Goal: Task Accomplishment & Management: Manage account settings

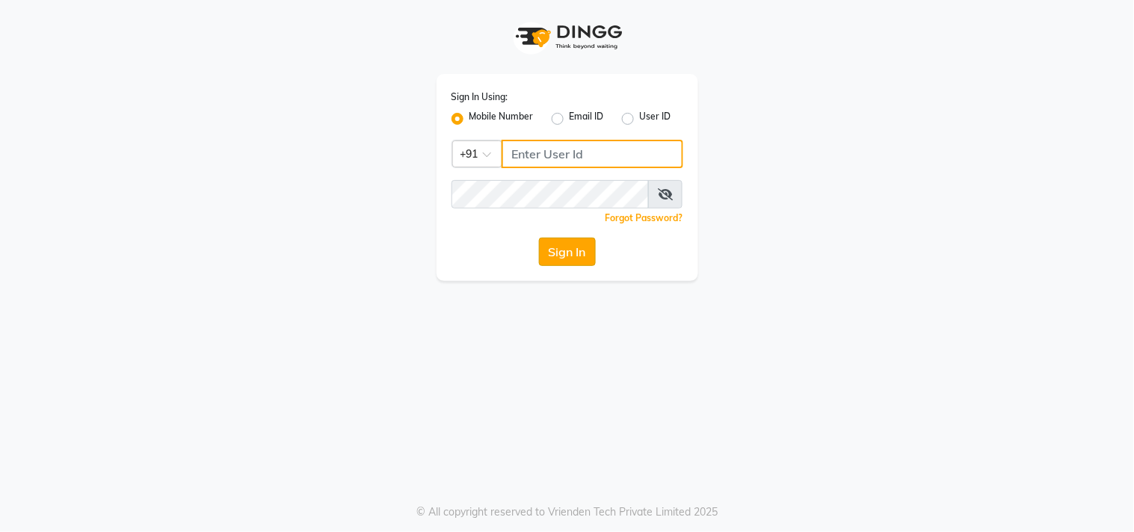
type input "9611076656"
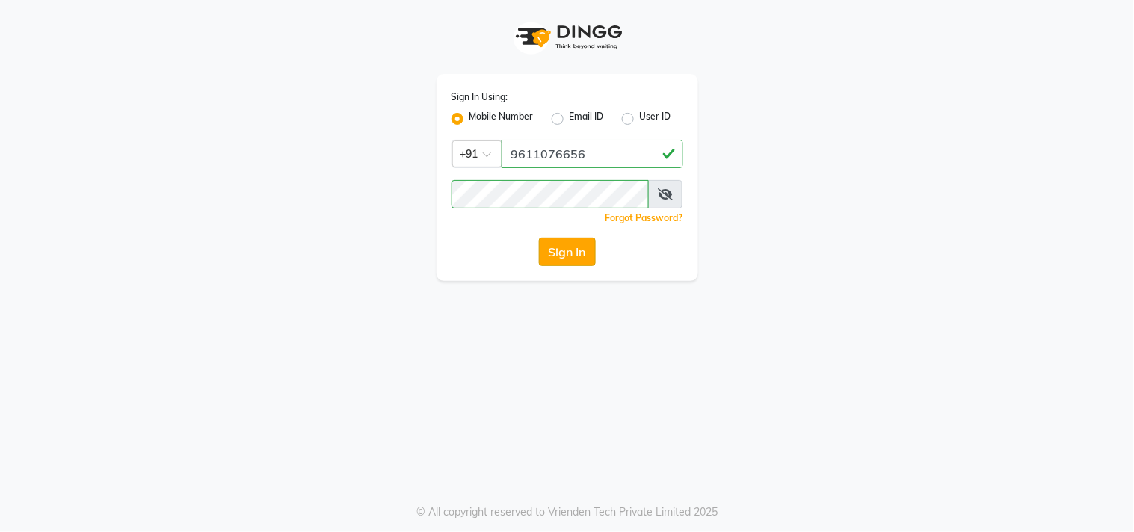
click at [556, 242] on button "Sign In" at bounding box center [567, 252] width 57 height 28
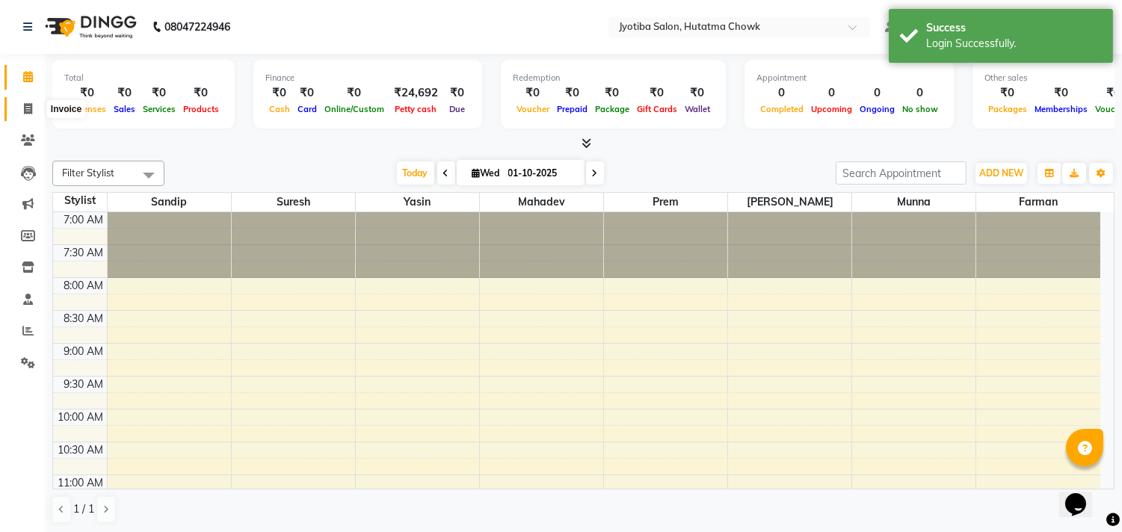
click at [25, 111] on icon at bounding box center [28, 108] width 8 height 11
select select "556"
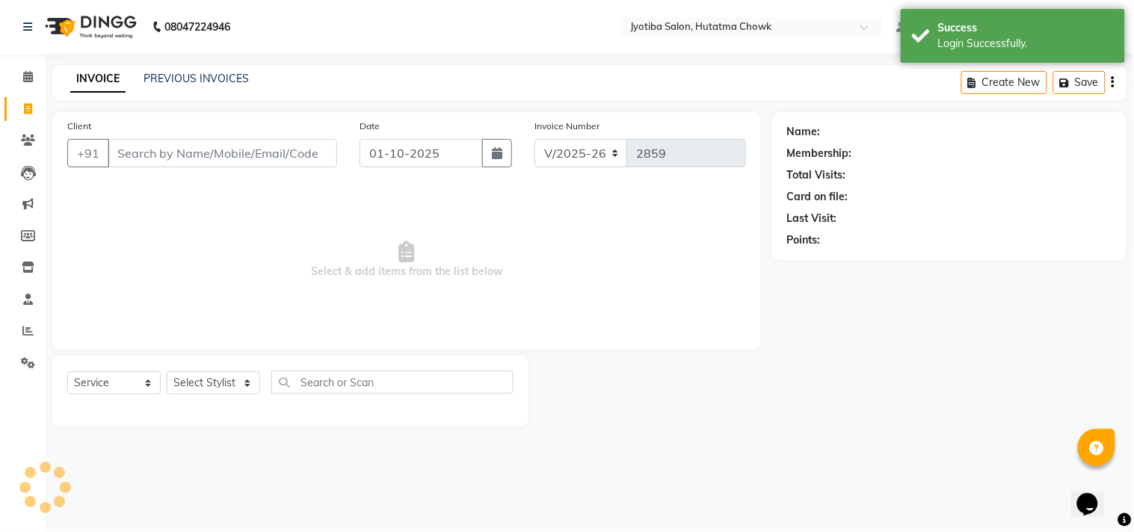
select select "membership"
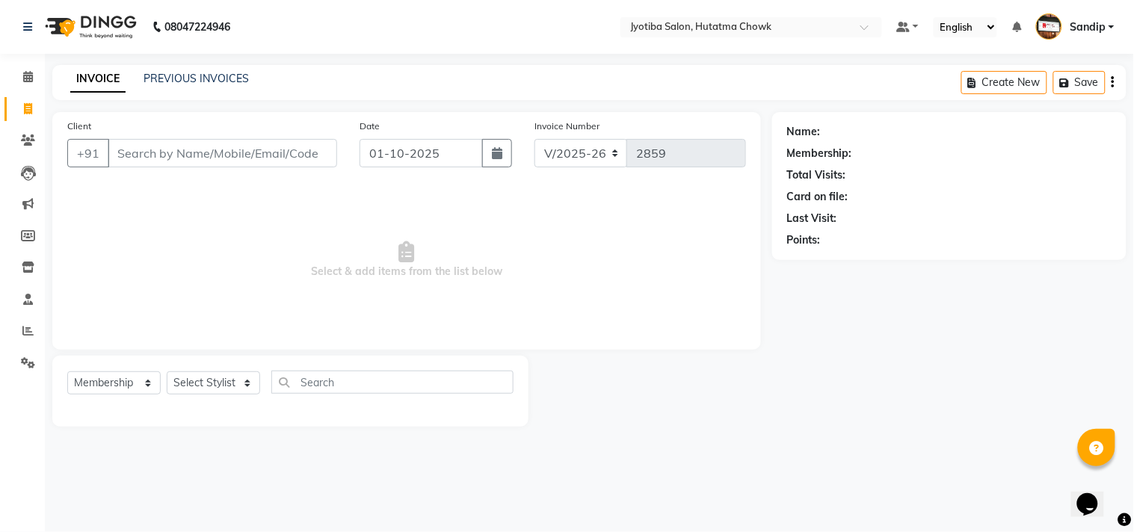
click at [889, 368] on div "Name: Membership: Total Visits: Card on file: Last Visit: Points:" at bounding box center [954, 269] width 365 height 315
select select "556"
select select "membership"
click at [193, 77] on link "PREVIOUS INVOICES" at bounding box center [195, 78] width 105 height 13
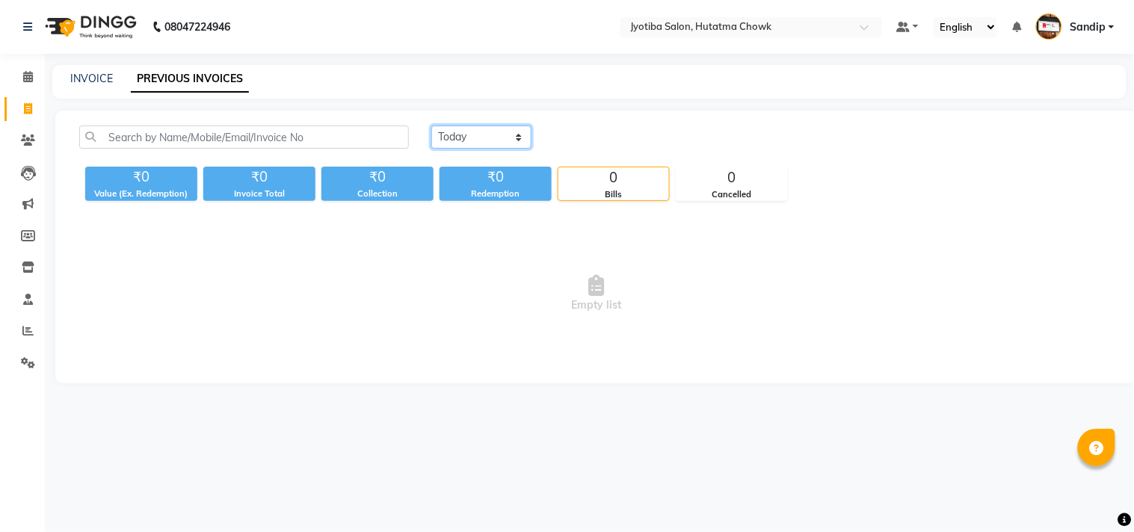
click at [463, 133] on select "Today Yesterday Custom Range" at bounding box center [481, 137] width 100 height 23
click at [431, 126] on select "Today Yesterday Custom Range" at bounding box center [481, 137] width 100 height 23
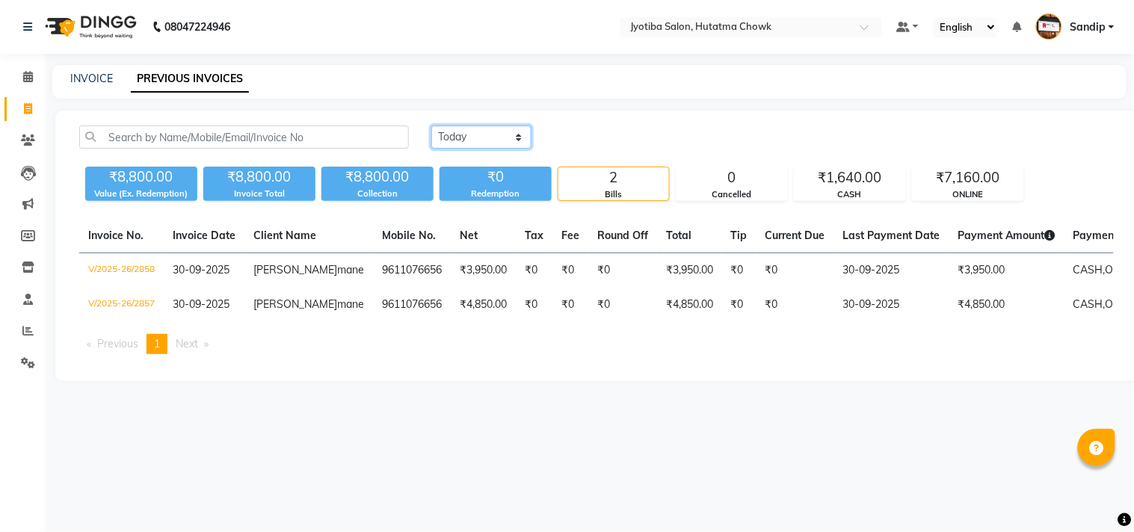
click at [498, 129] on select "Today Yesterday Custom Range" at bounding box center [481, 137] width 100 height 23
select select "today"
click at [431, 126] on select "Today Yesterday Custom Range" at bounding box center [481, 137] width 100 height 23
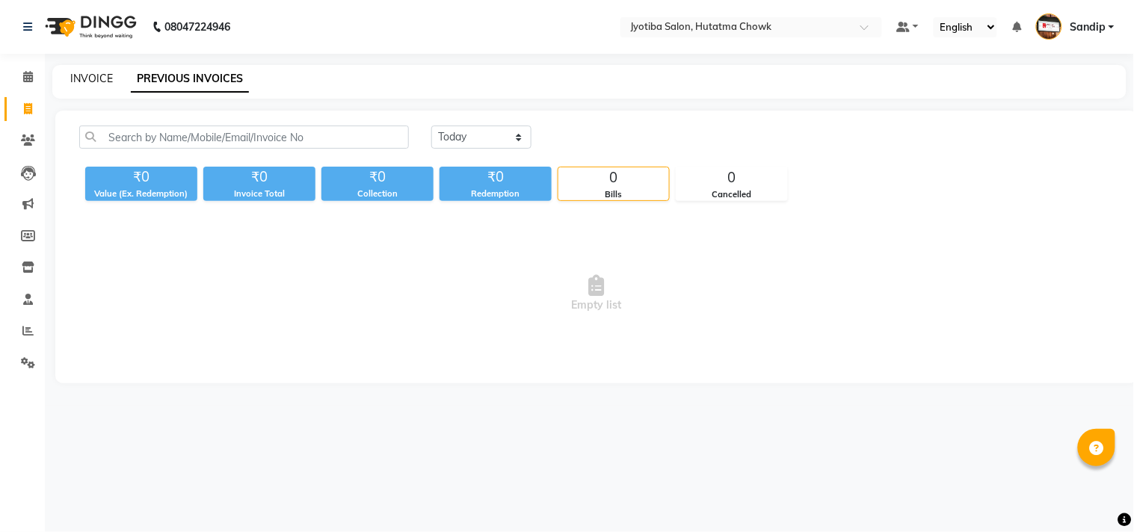
click at [90, 75] on link "INVOICE" at bounding box center [91, 78] width 43 height 13
select select "556"
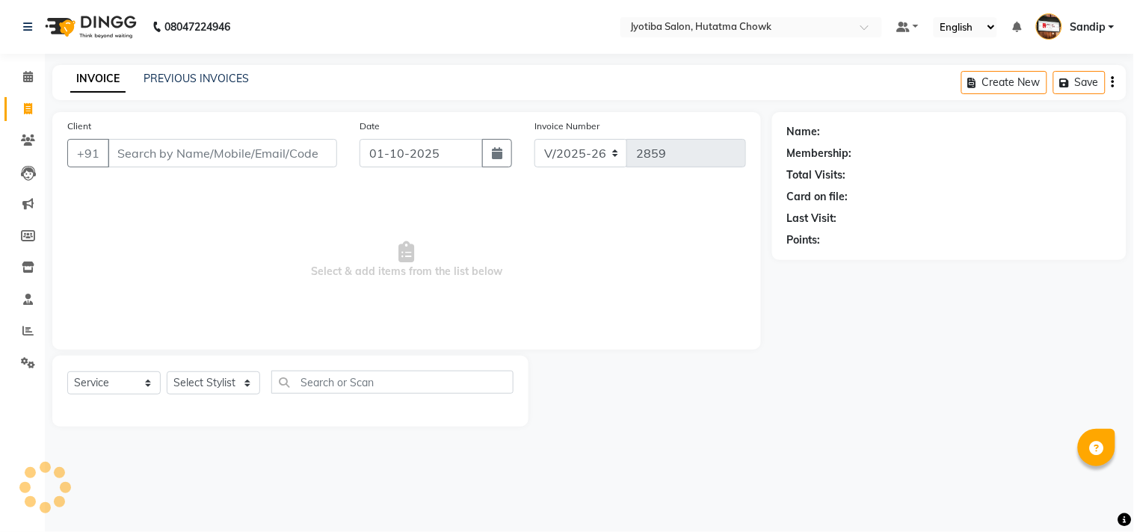
select select "membership"
select select "556"
select select "membership"
click at [197, 77] on link "PREVIOUS INVOICES" at bounding box center [195, 78] width 105 height 13
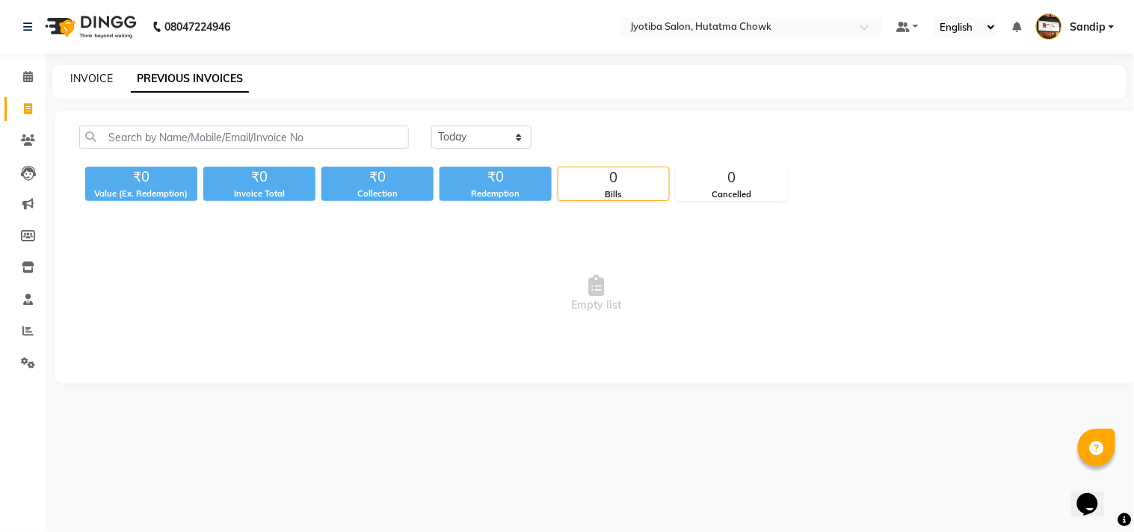
click at [90, 76] on link "INVOICE" at bounding box center [91, 78] width 43 height 13
select select "556"
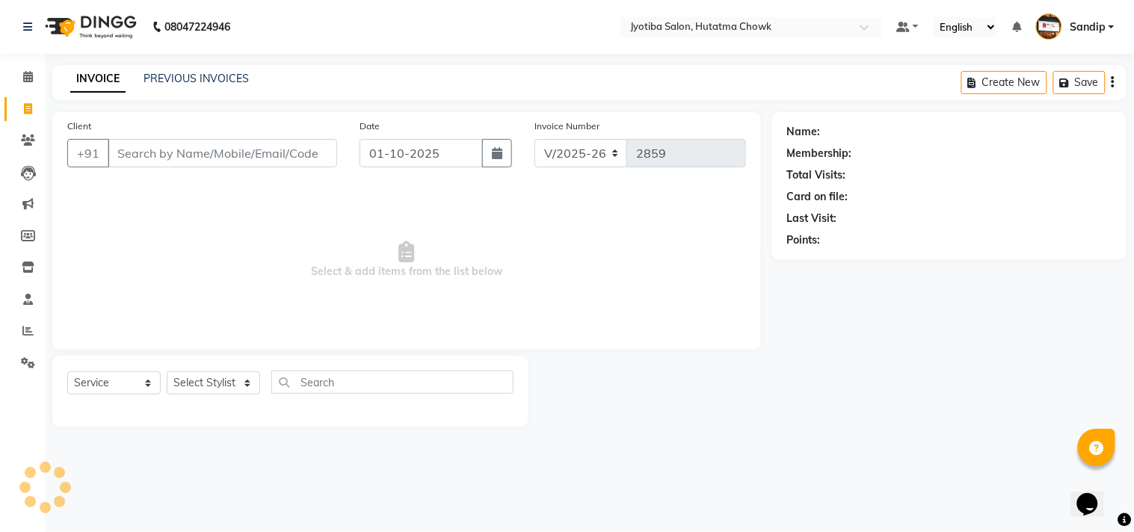
select select "membership"
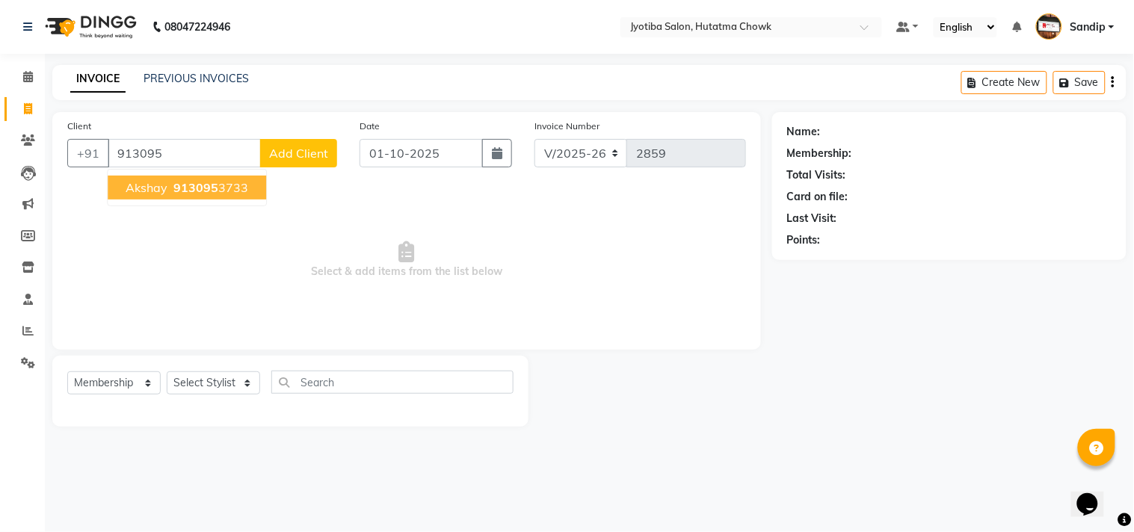
click at [157, 188] on span "akshay" at bounding box center [147, 187] width 42 height 15
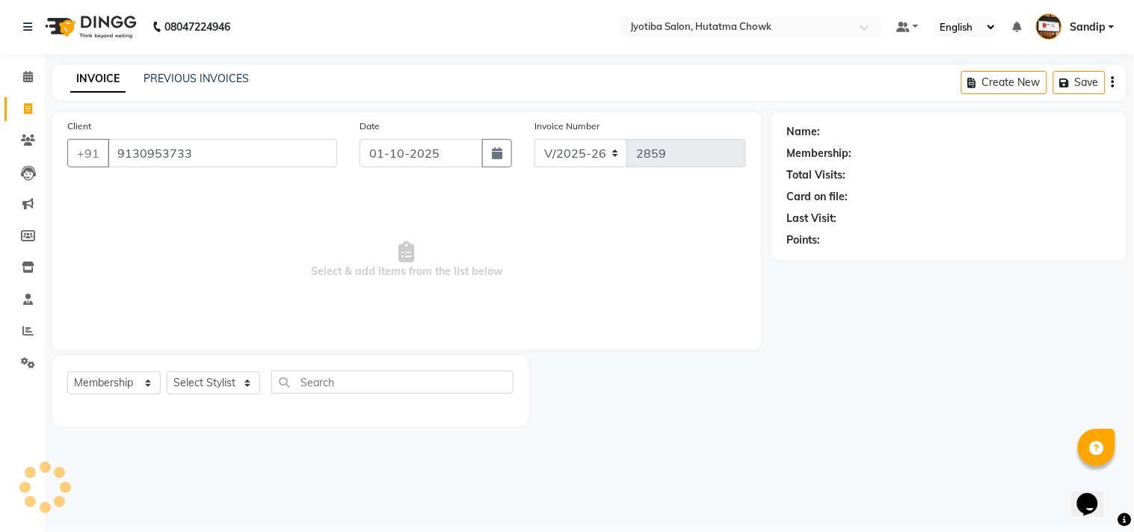
type input "9130953733"
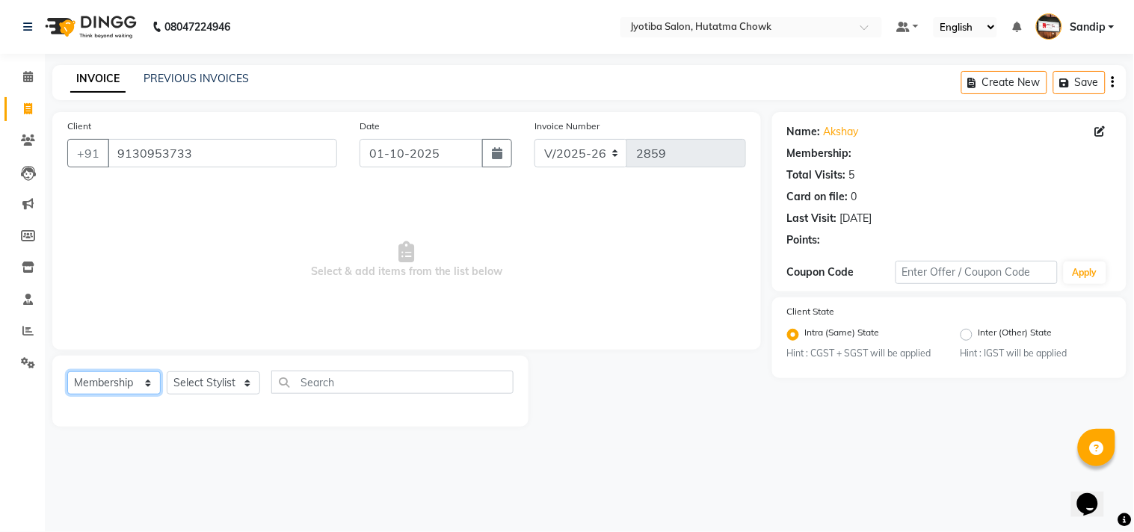
click at [106, 386] on select "Select Service Product Membership Package Voucher Prepaid Gift Card" at bounding box center [113, 382] width 93 height 23
select select "service"
click at [67, 372] on select "Select Service Product Membership Package Voucher Prepaid Gift Card" at bounding box center [113, 382] width 93 height 23
click at [185, 379] on select "Select Stylist [PERSON_NAME] [PERSON_NAME] [PERSON_NAME] prem Sandip [PERSON_NA…" at bounding box center [213, 382] width 93 height 23
select select "7208"
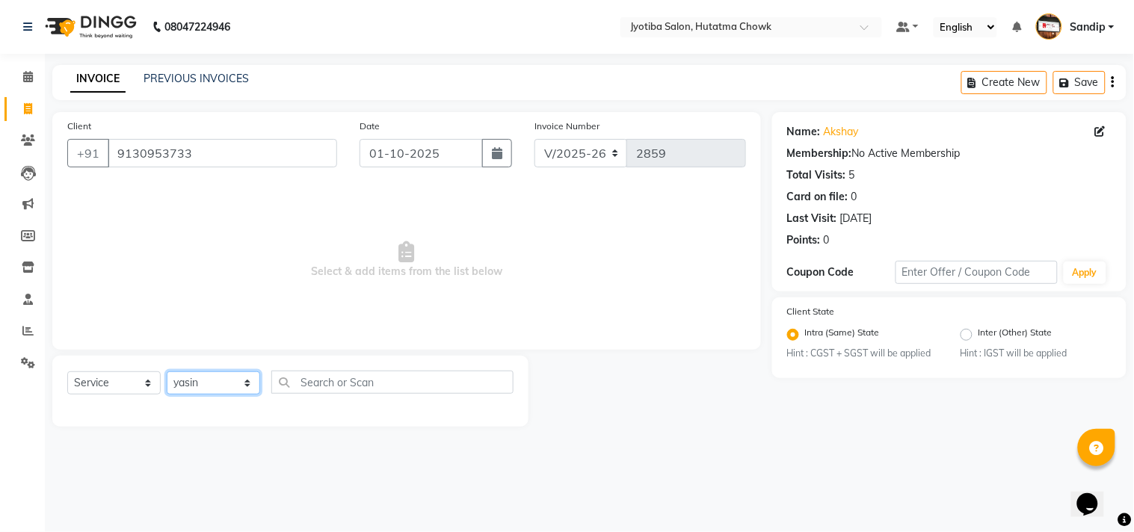
click at [167, 372] on select "Select Stylist [PERSON_NAME] [PERSON_NAME] [PERSON_NAME] prem Sandip [PERSON_NA…" at bounding box center [213, 382] width 93 height 23
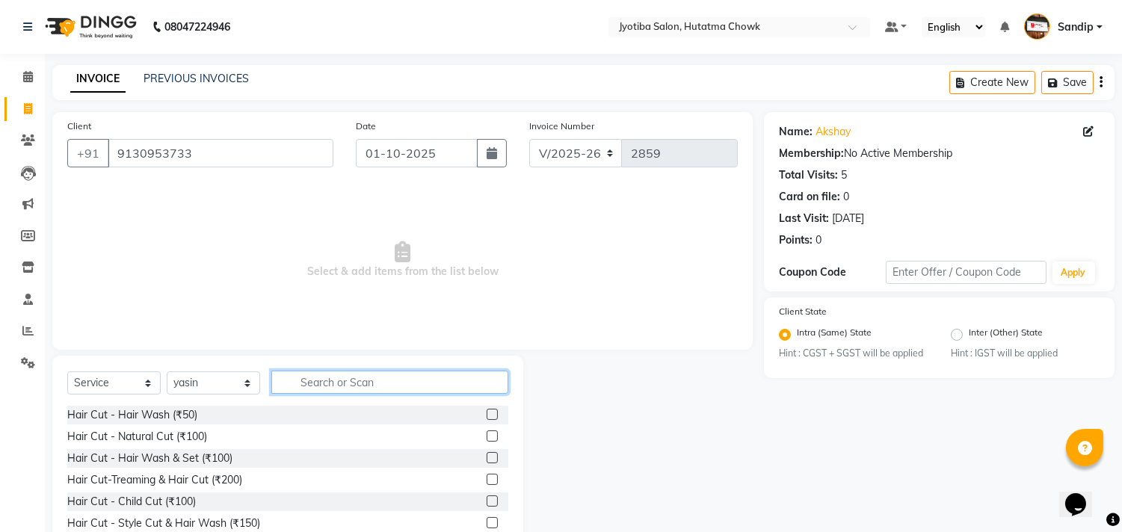
click at [365, 389] on input "text" at bounding box center [389, 382] width 237 height 23
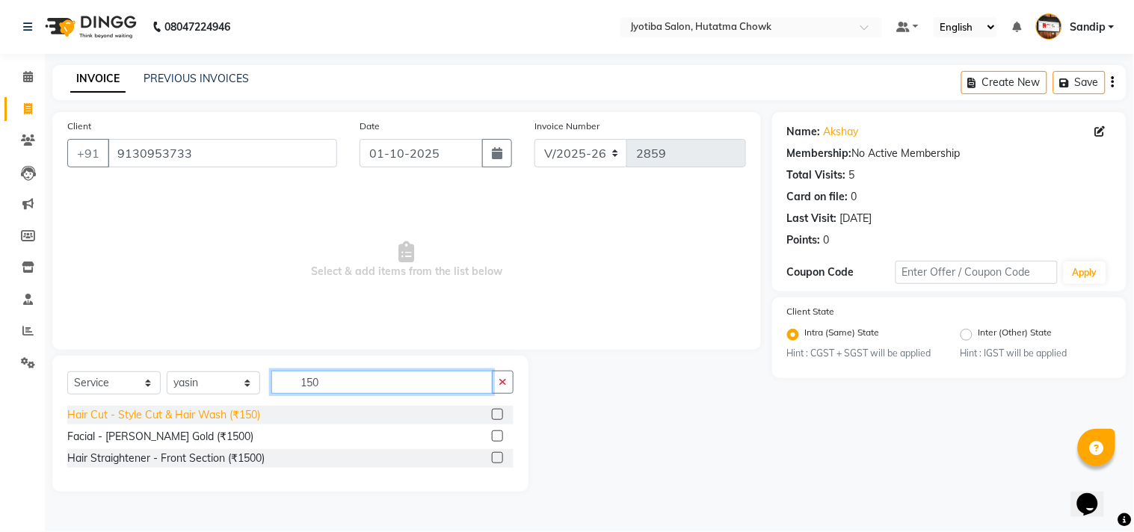
type input "150"
click at [202, 413] on div "Hair Cut - Style Cut & Hair Wash (₹150)" at bounding box center [163, 415] width 193 height 16
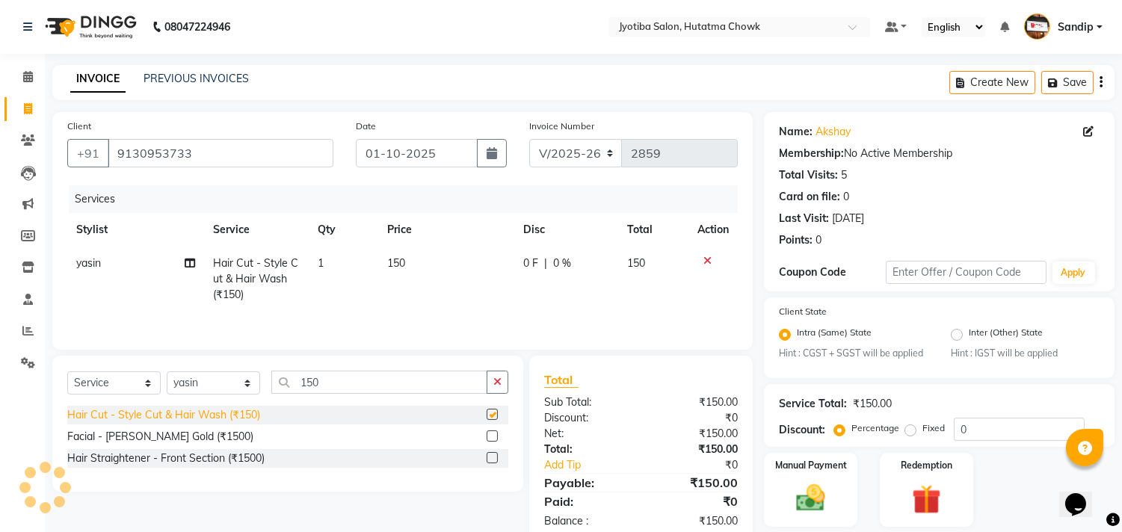
checkbox input "false"
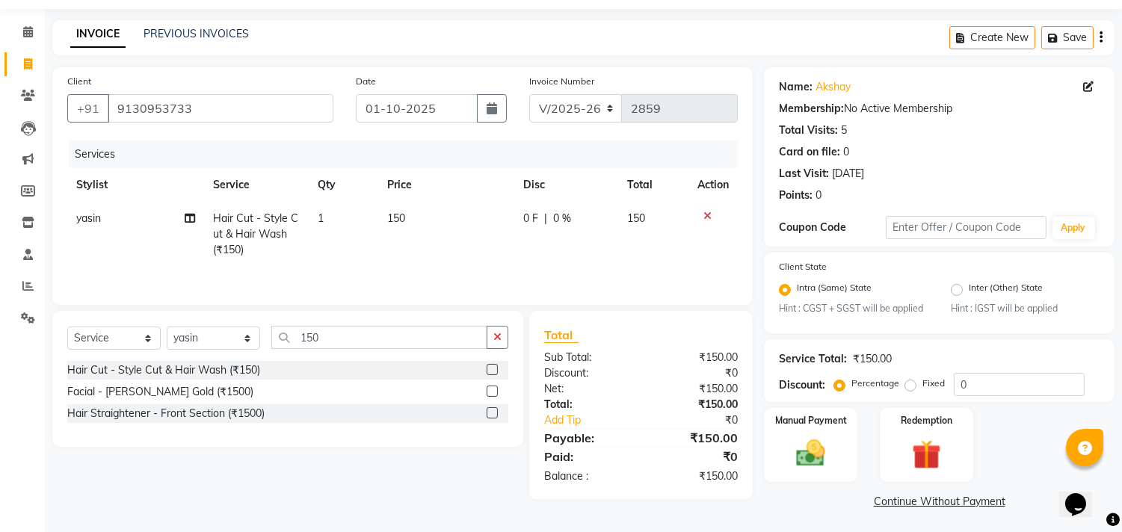
scroll to position [47, 0]
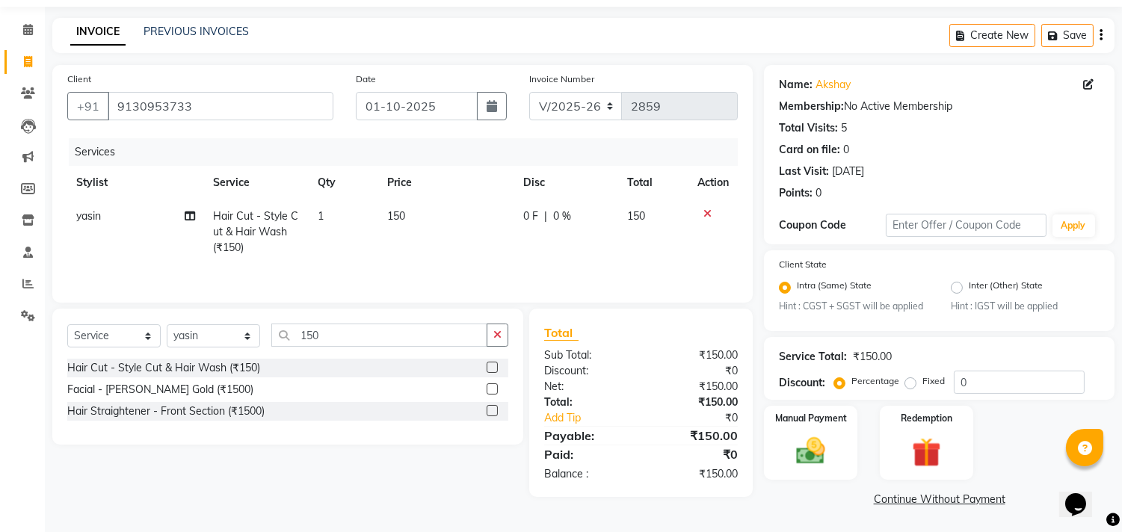
click at [878, 501] on link "Continue Without Payment" at bounding box center [939, 500] width 345 height 16
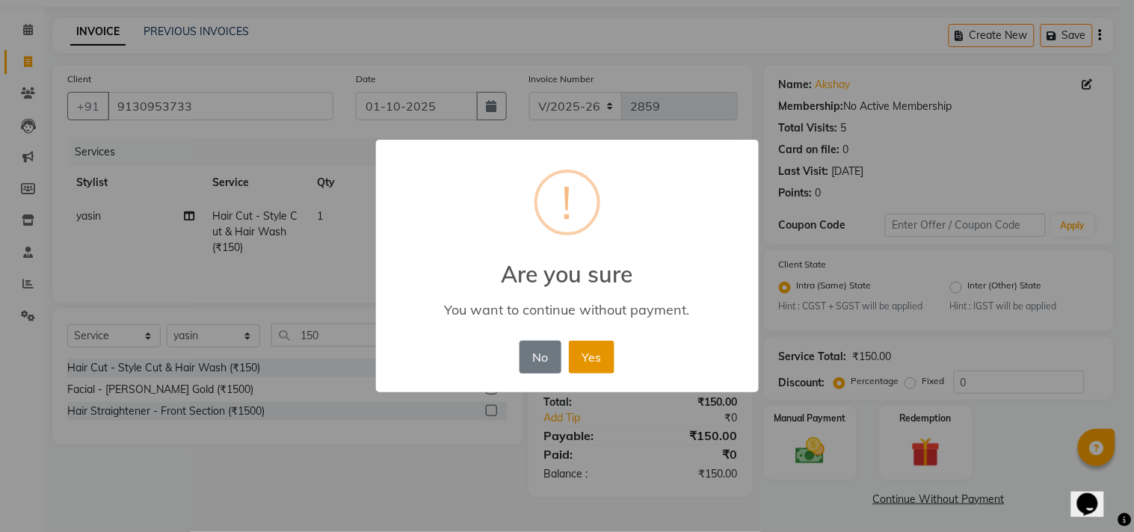
click at [587, 362] on button "Yes" at bounding box center [592, 357] width 46 height 33
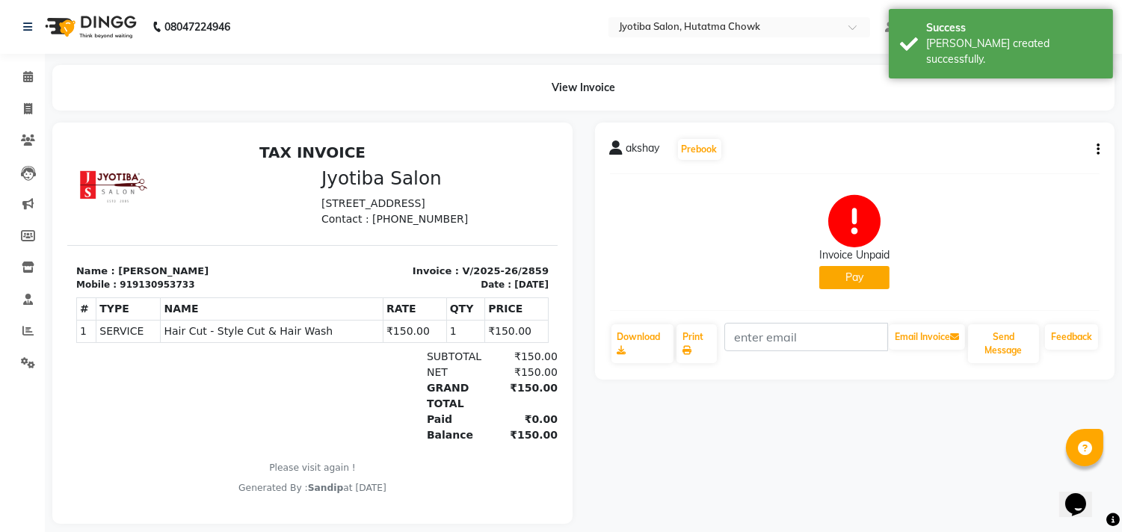
click at [843, 281] on button "Pay" at bounding box center [854, 277] width 70 height 23
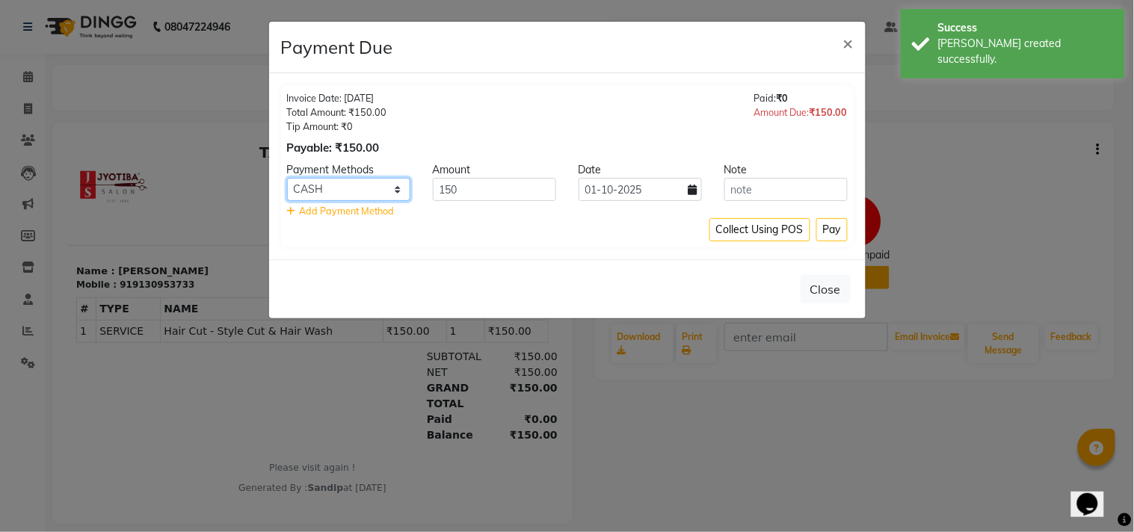
click at [371, 182] on select "CASH ONLINE CARD" at bounding box center [348, 189] width 123 height 23
select select "3"
click at [287, 178] on select "CASH ONLINE CARD" at bounding box center [348, 189] width 123 height 23
click at [830, 232] on button "Pay" at bounding box center [831, 229] width 31 height 23
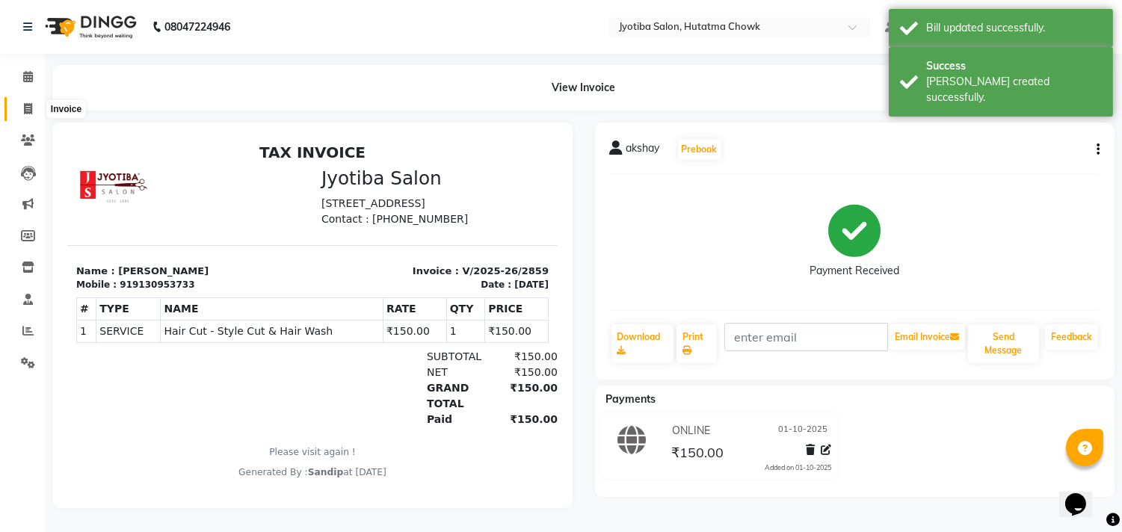
click at [25, 105] on icon at bounding box center [28, 108] width 8 height 11
select select "556"
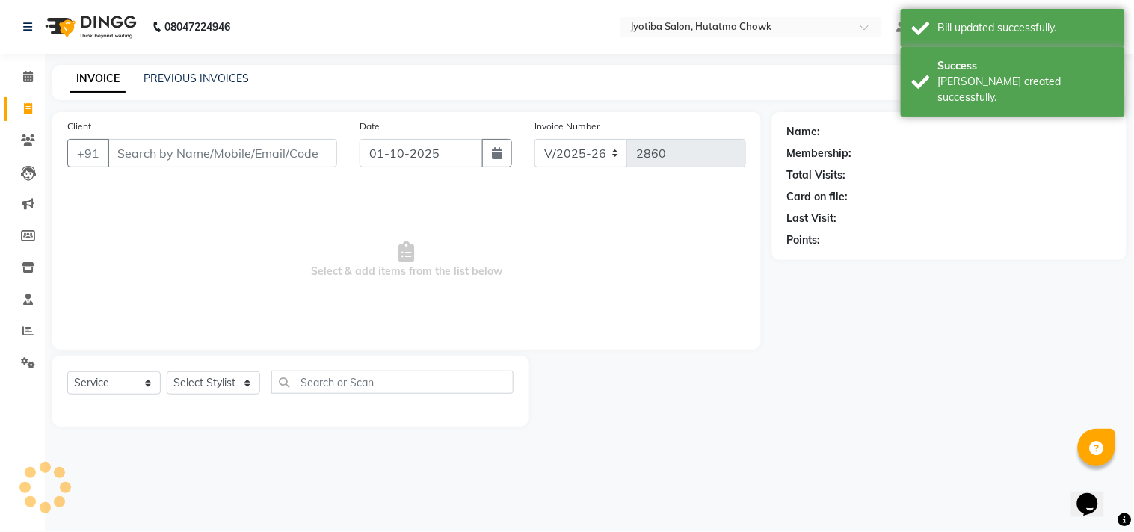
select select "membership"
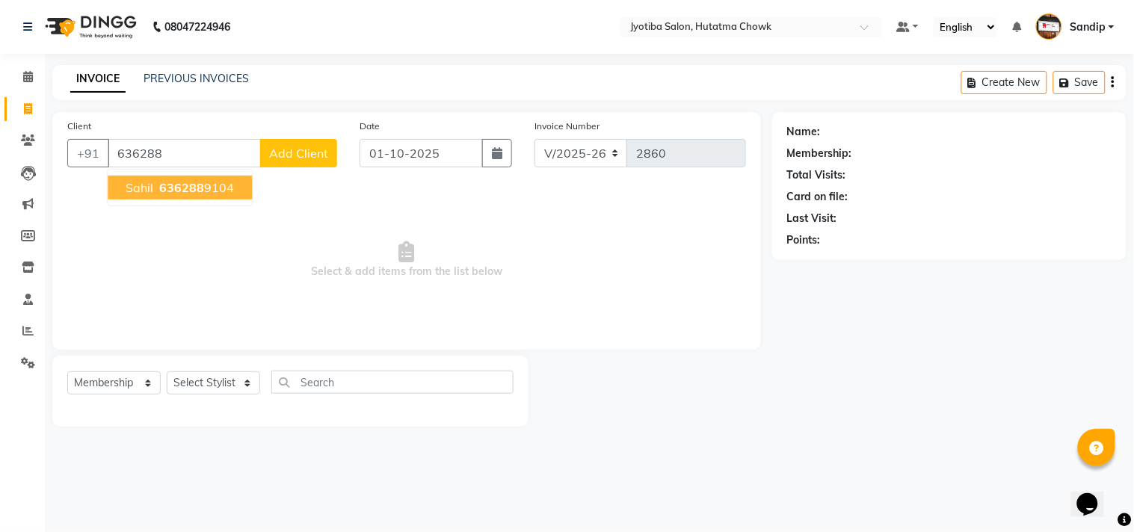
click at [170, 183] on span "636288" at bounding box center [181, 187] width 45 height 15
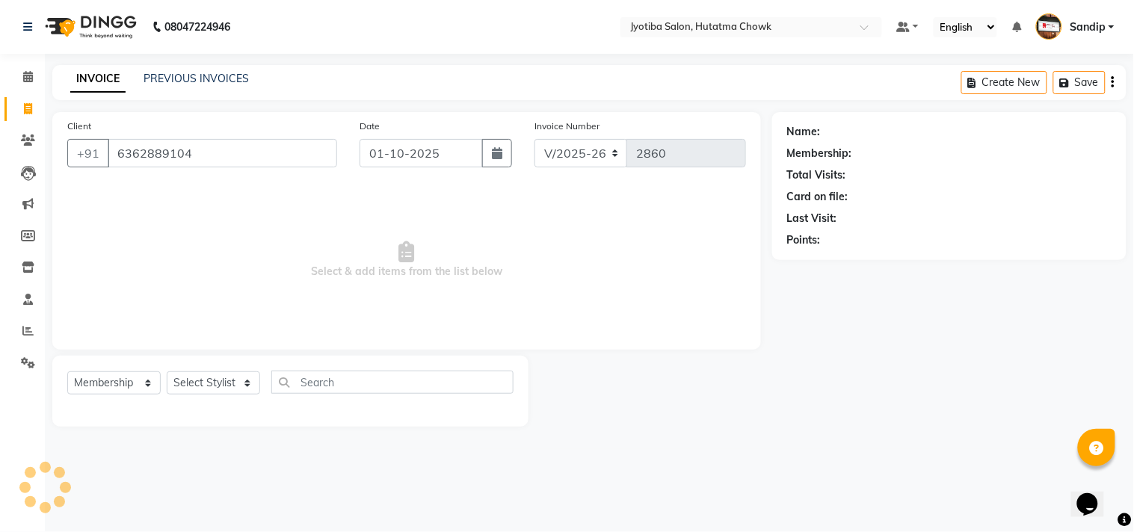
type input "6362889104"
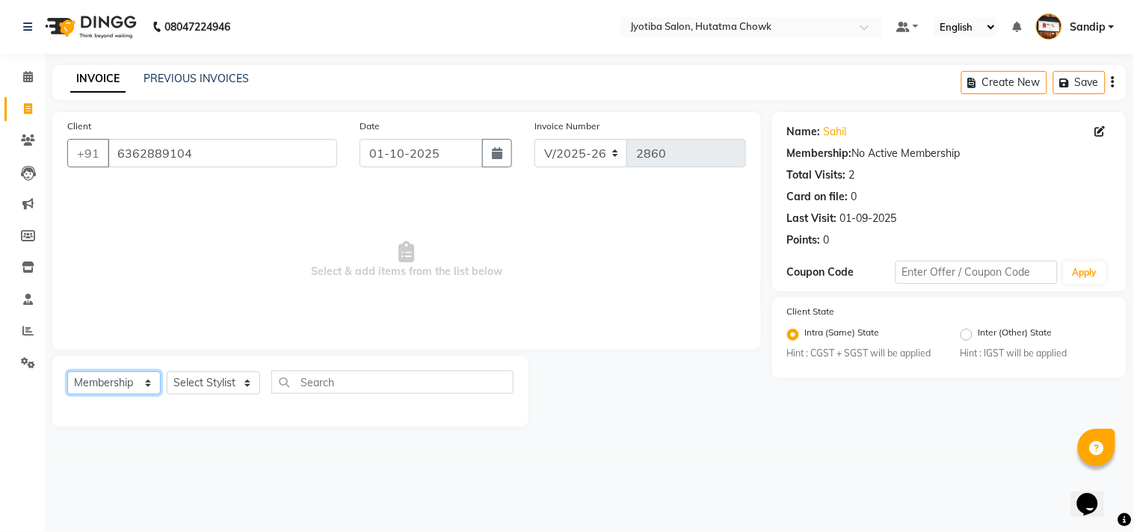
click at [123, 371] on select "Select Service Product Membership Package Voucher Prepaid Gift Card" at bounding box center [113, 382] width 93 height 23
select select "service"
click at [67, 372] on select "Select Service Product Membership Package Voucher Prepaid Gift Card" at bounding box center [113, 382] width 93 height 23
click at [217, 380] on select "Select Stylist [PERSON_NAME] [PERSON_NAME] [PERSON_NAME] prem Sandip [PERSON_NA…" at bounding box center [213, 382] width 93 height 23
select select "84596"
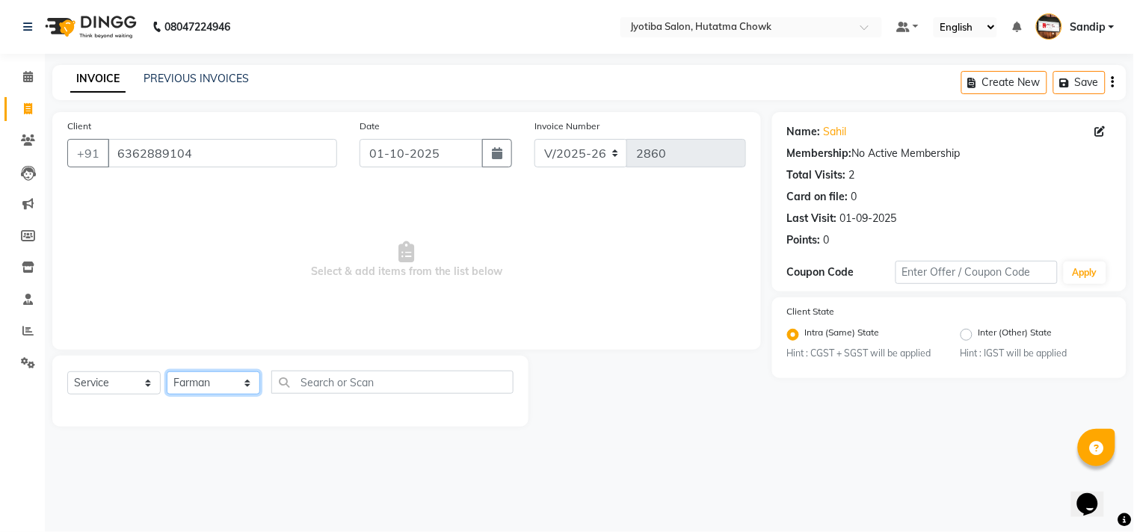
click at [167, 372] on select "Select Stylist [PERSON_NAME] [PERSON_NAME] [PERSON_NAME] prem Sandip [PERSON_NA…" at bounding box center [213, 382] width 93 height 23
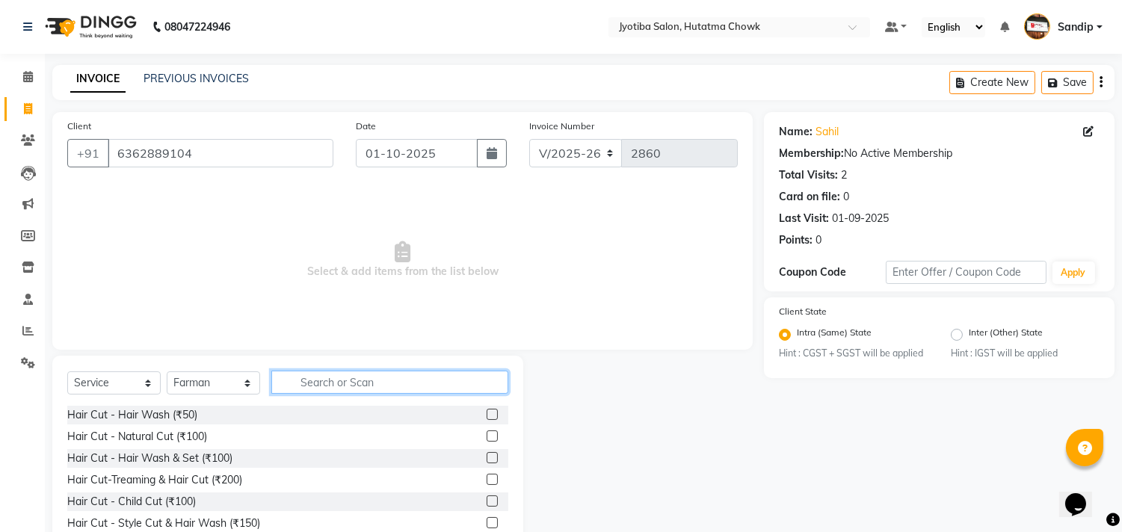
click at [314, 383] on input "text" at bounding box center [389, 382] width 237 height 23
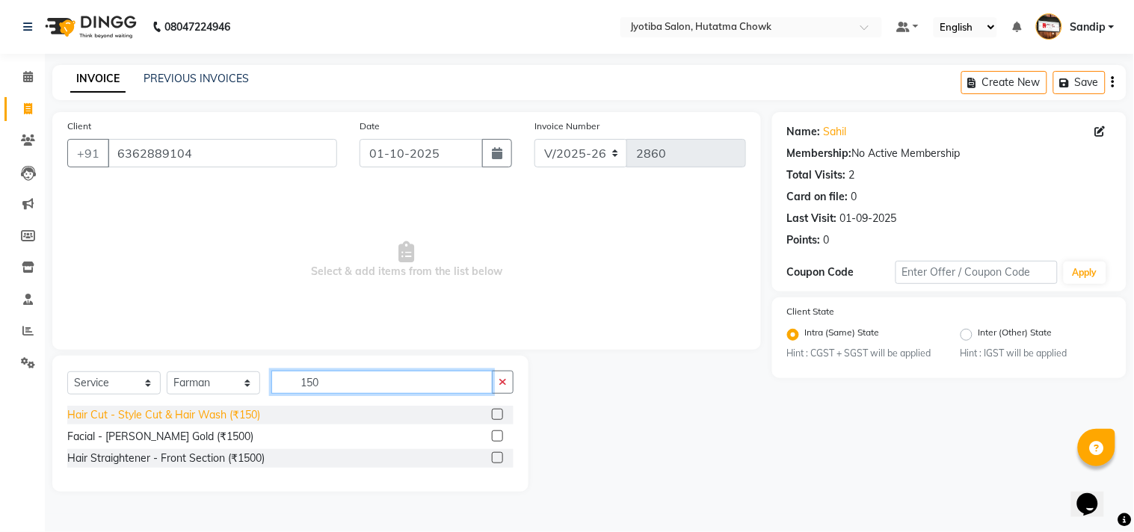
type input "150"
click at [191, 415] on div "Hair Cut - Style Cut & Hair Wash (₹150)" at bounding box center [163, 415] width 193 height 16
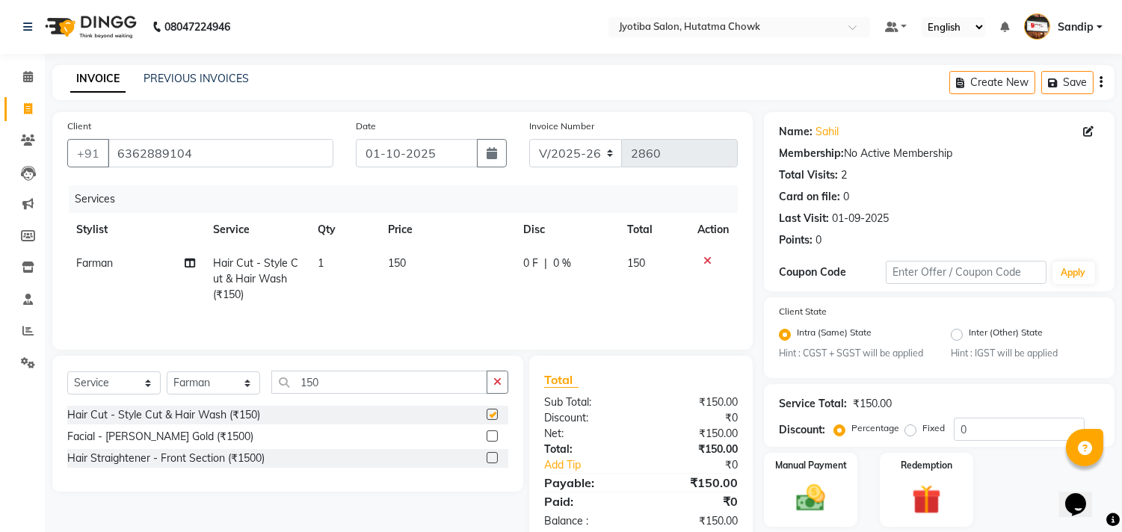
checkbox input "false"
click at [495, 383] on icon "button" at bounding box center [497, 382] width 8 height 10
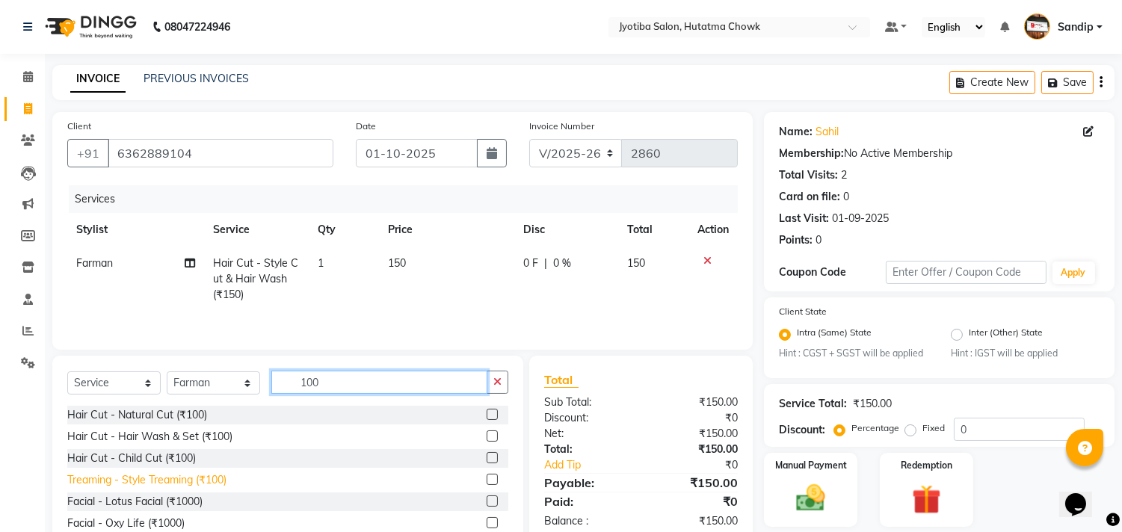
type input "100"
click at [139, 482] on div "Treaming - Style Treaming (₹100)" at bounding box center [146, 480] width 159 height 16
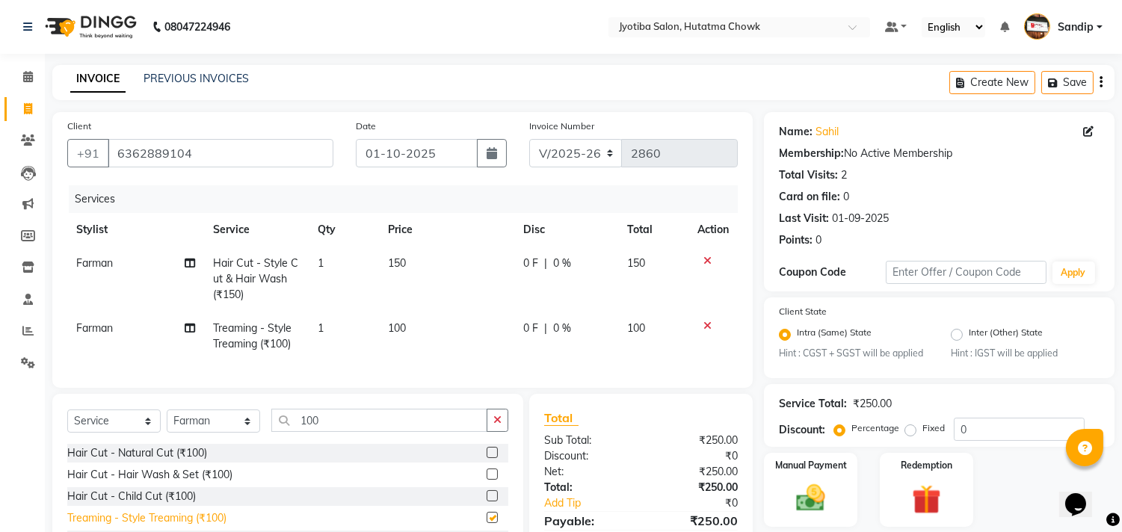
checkbox input "false"
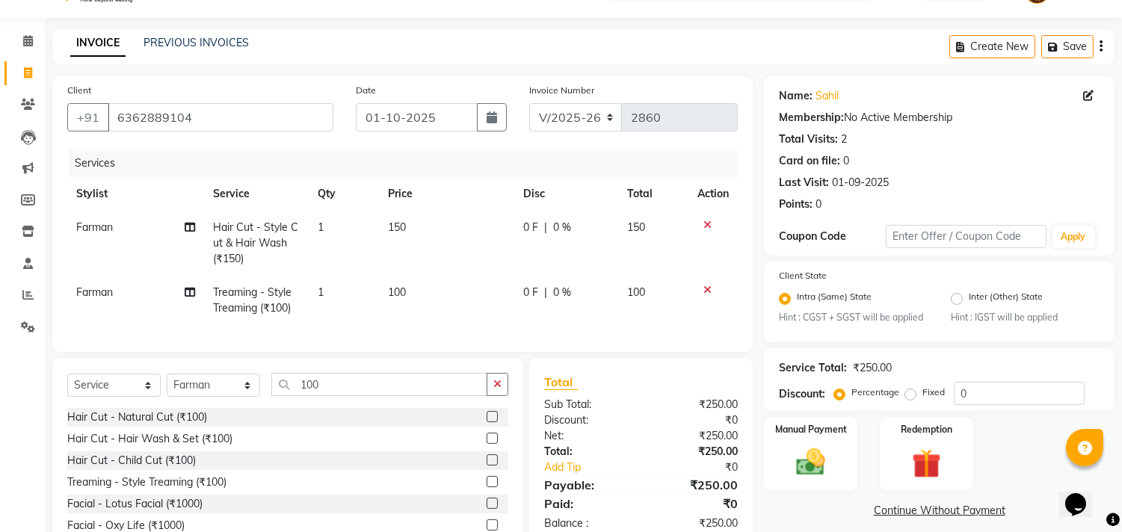
scroll to position [117, 0]
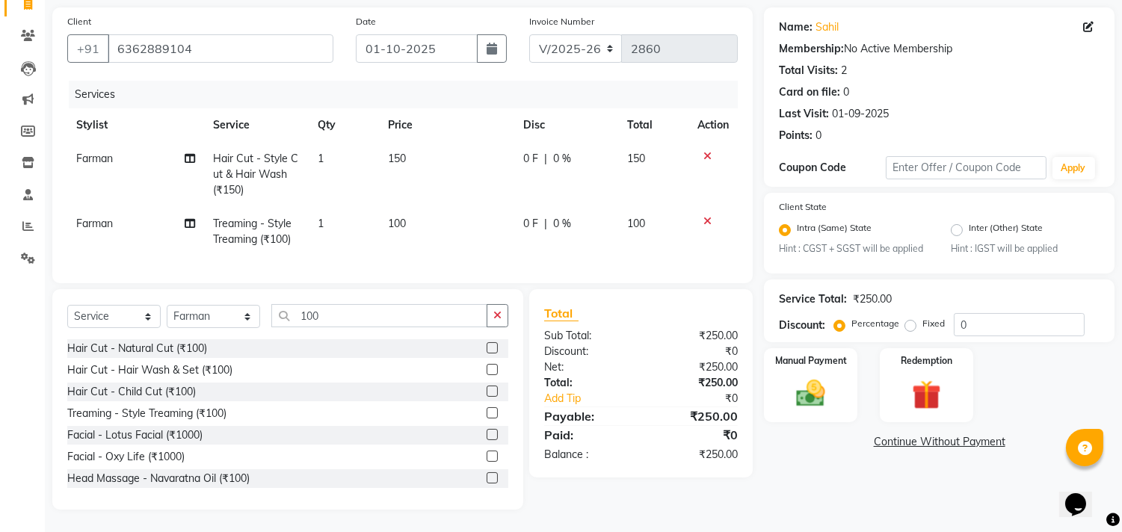
click at [899, 434] on link "Continue Without Payment" at bounding box center [939, 442] width 345 height 16
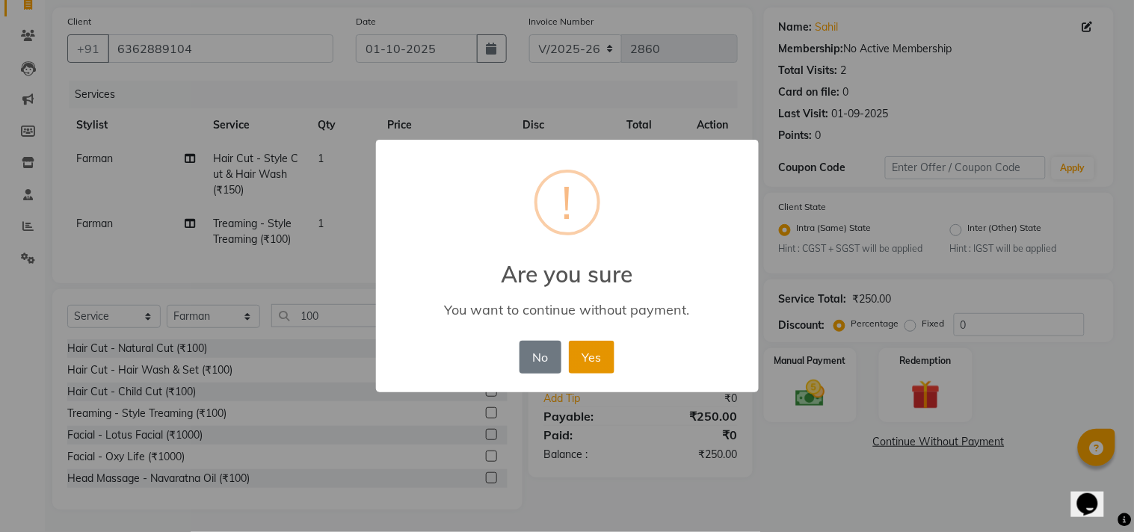
click at [590, 356] on button "Yes" at bounding box center [592, 357] width 46 height 33
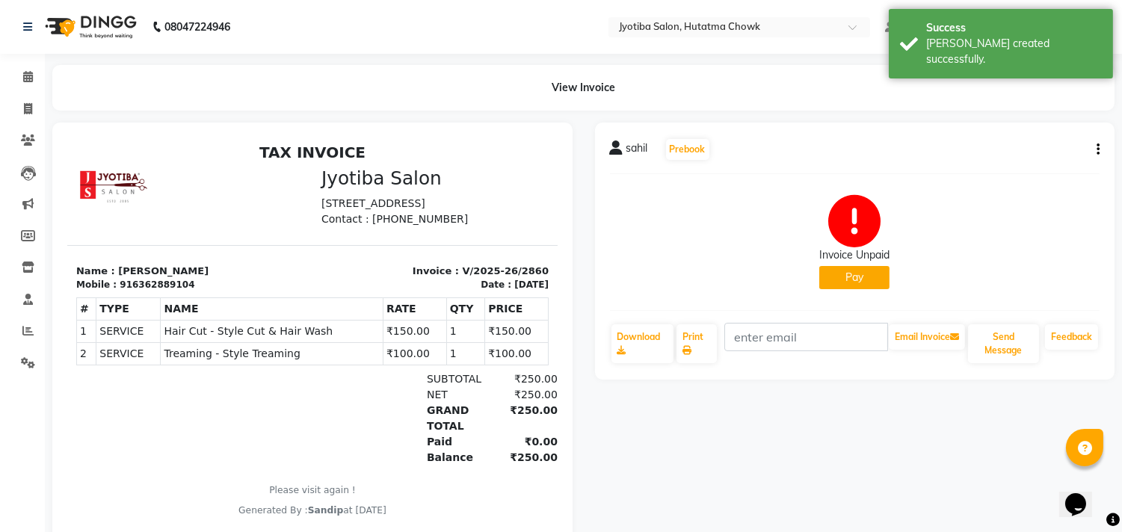
click at [867, 285] on button "Pay" at bounding box center [854, 277] width 70 height 23
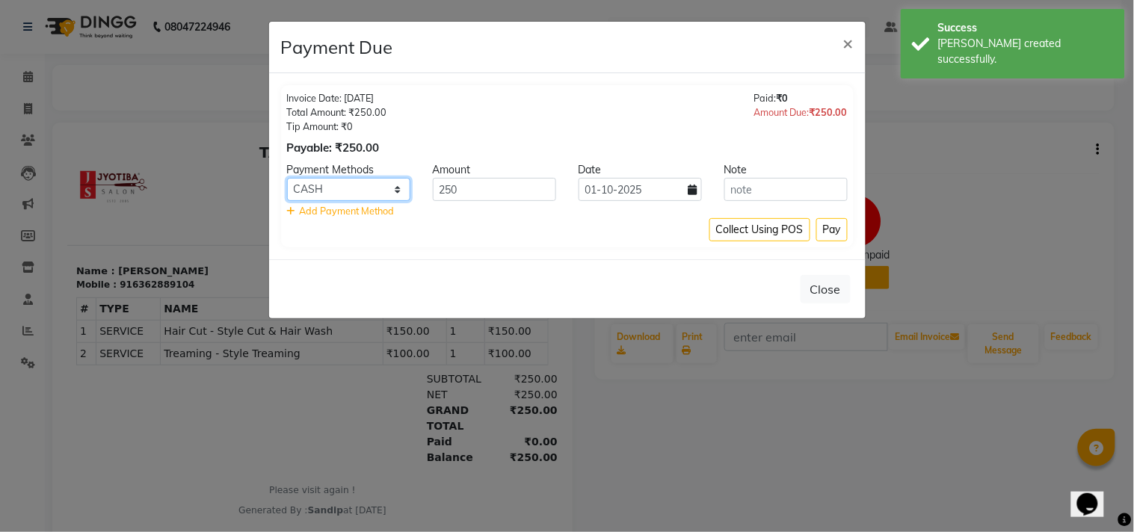
click at [350, 198] on select "CASH ONLINE CARD" at bounding box center [348, 189] width 123 height 23
select select "3"
click at [287, 178] on select "CASH ONLINE CARD" at bounding box center [348, 189] width 123 height 23
click at [843, 235] on button "Pay" at bounding box center [831, 229] width 31 height 23
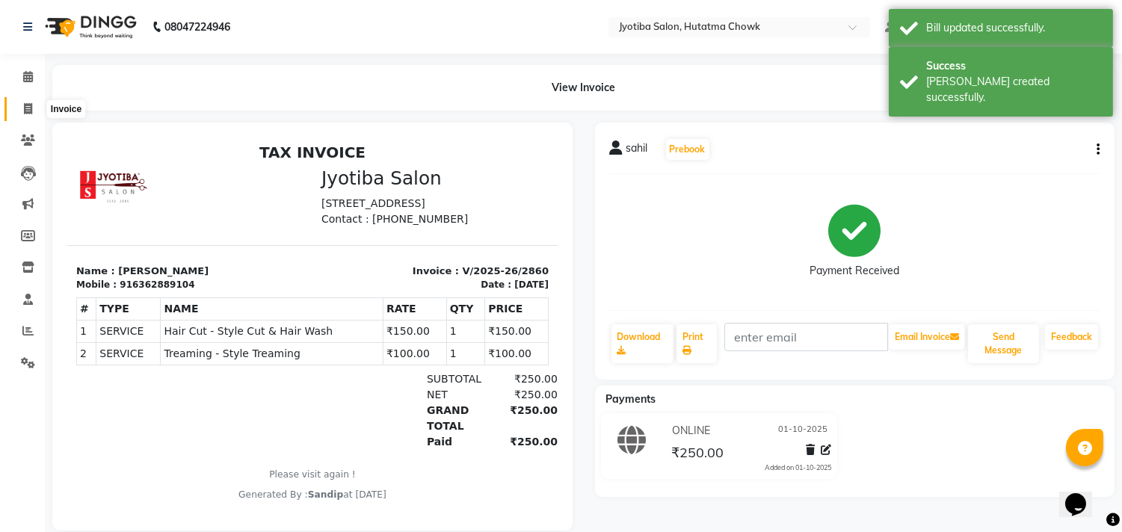
click at [25, 107] on icon at bounding box center [28, 108] width 8 height 11
select select "service"
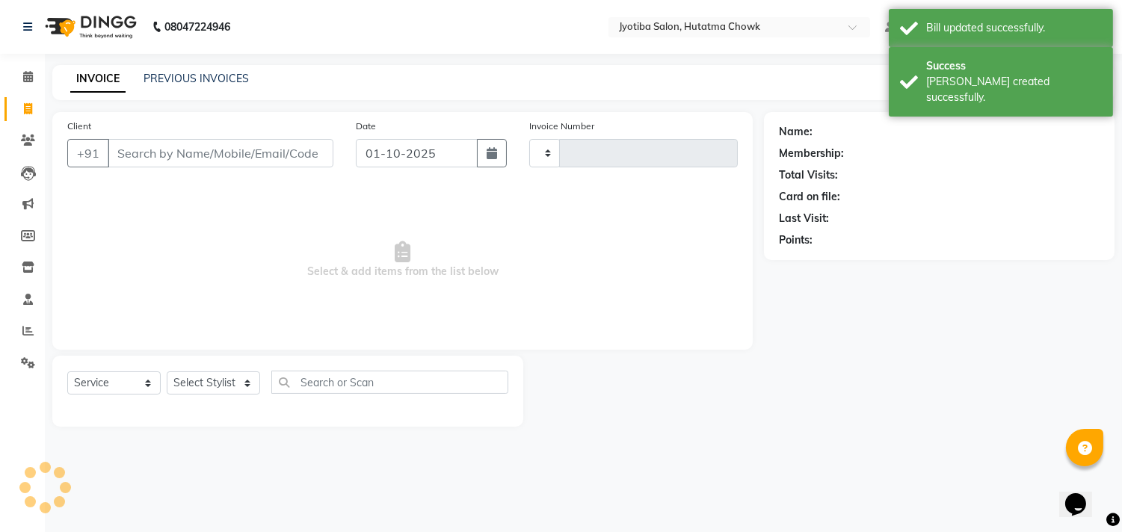
type input "2861"
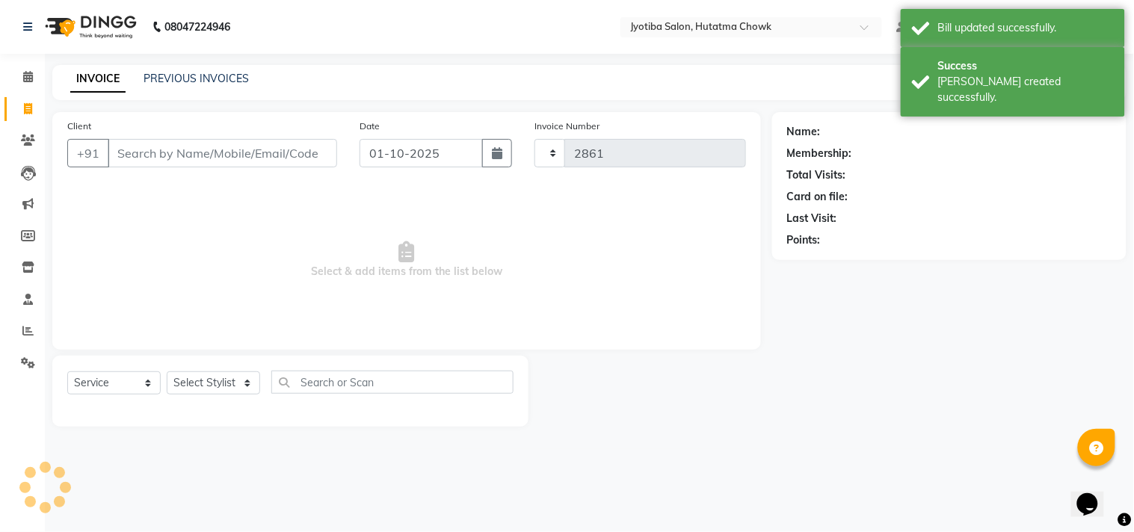
select select "556"
select select "membership"
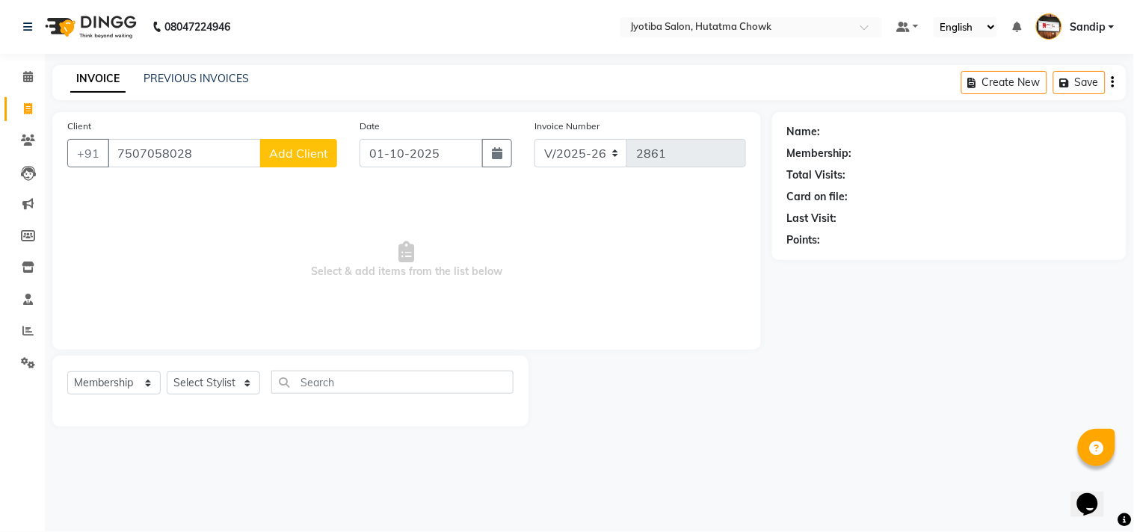
type input "7507058028"
click at [305, 143] on button "Add Client" at bounding box center [298, 153] width 77 height 28
select select "22"
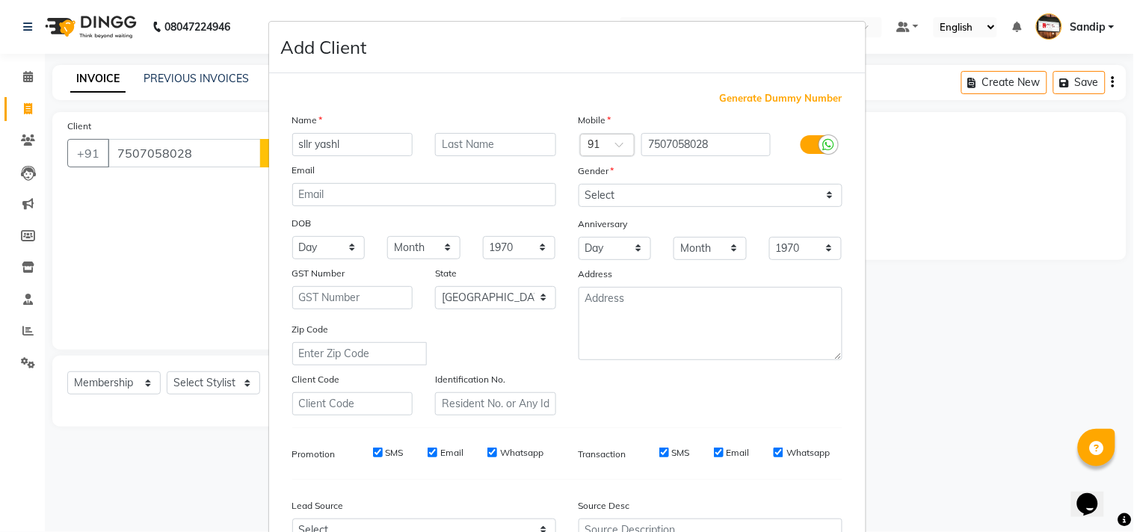
type input "sllr yashl"
click at [588, 185] on select "Select [DEMOGRAPHIC_DATA] [DEMOGRAPHIC_DATA] Other Prefer Not To Say" at bounding box center [710, 195] width 264 height 23
select select "[DEMOGRAPHIC_DATA]"
click at [578, 184] on select "Select [DEMOGRAPHIC_DATA] [DEMOGRAPHIC_DATA] Other Prefer Not To Say" at bounding box center [710, 195] width 264 height 23
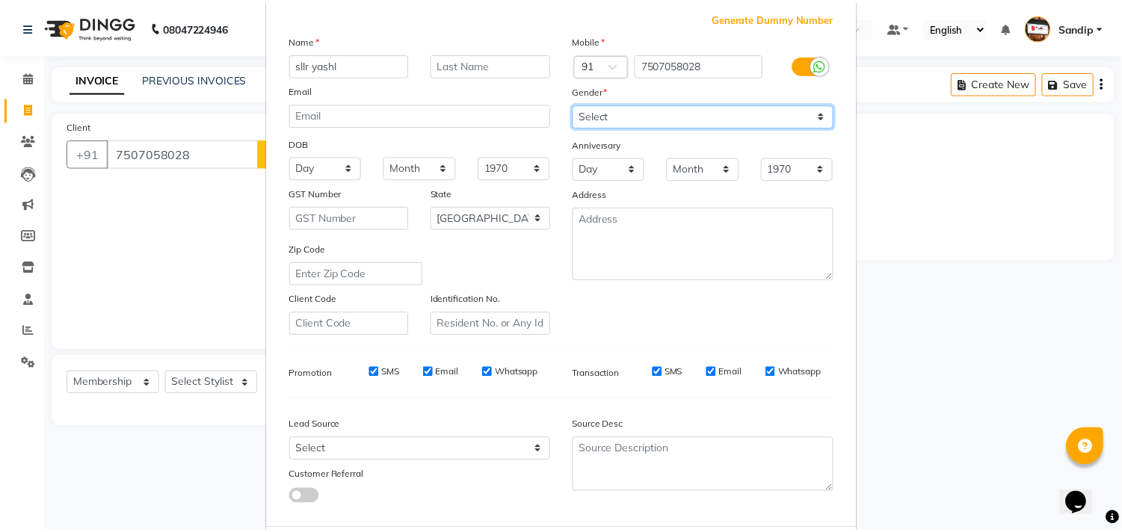
scroll to position [158, 0]
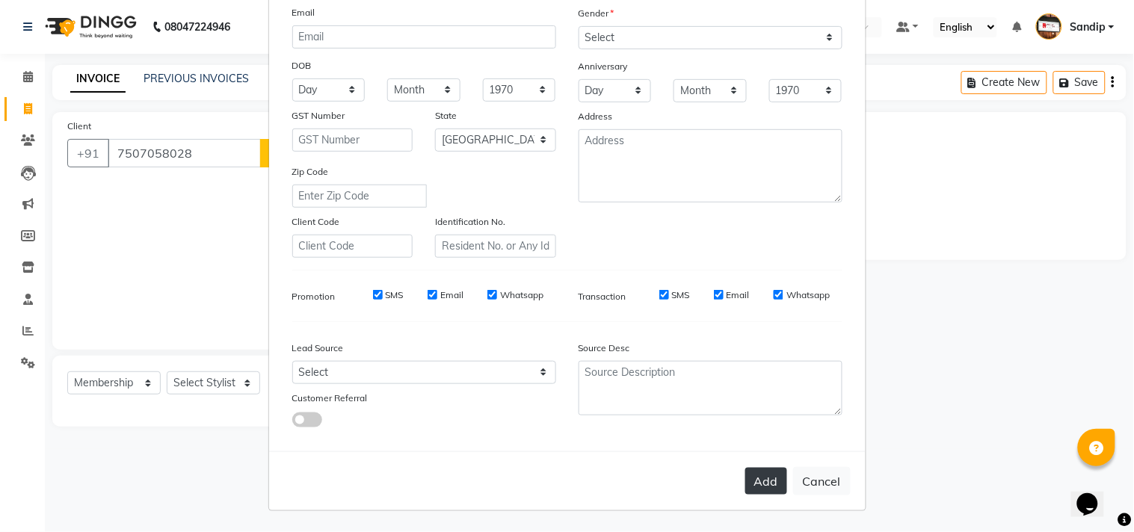
click at [763, 482] on button "Add" at bounding box center [766, 481] width 42 height 27
select select
select select "null"
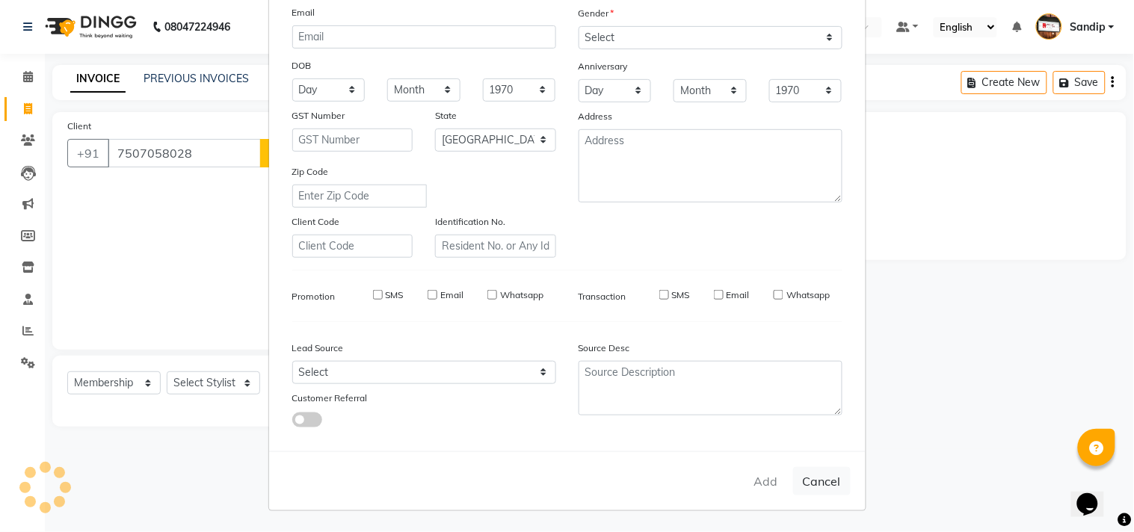
select select
checkbox input "false"
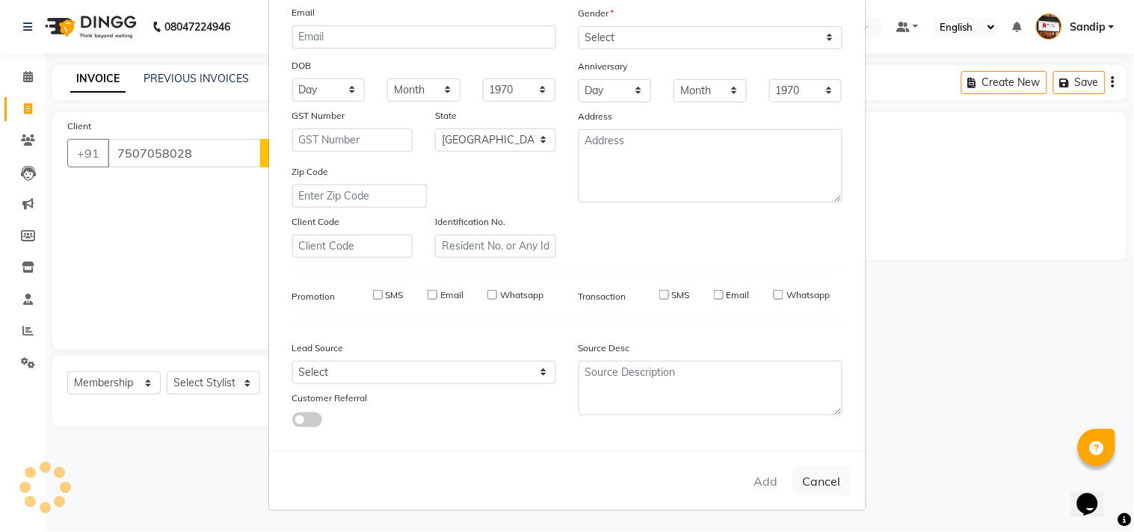
checkbox input "false"
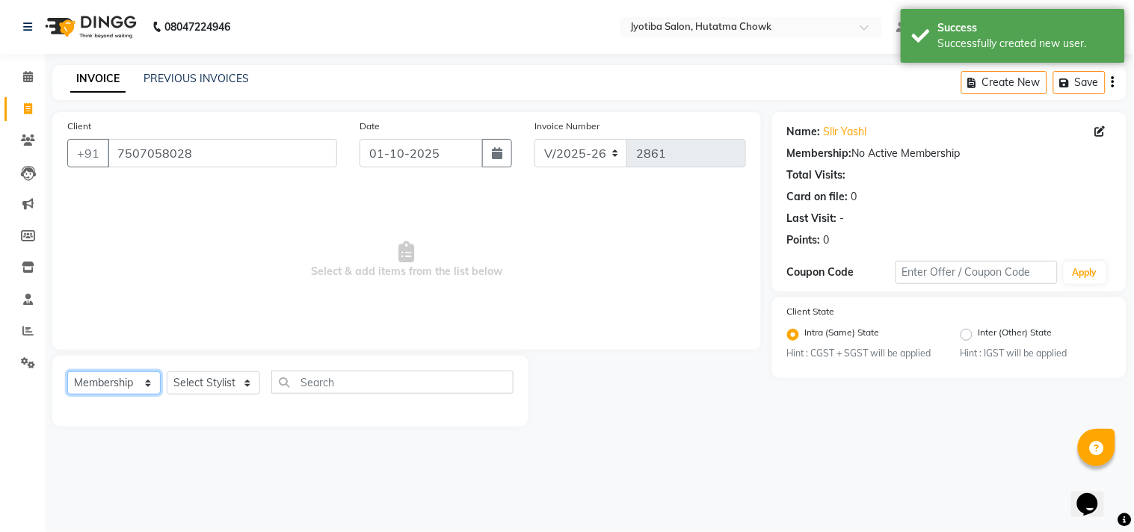
click at [152, 386] on select "Select Service Product Membership Package Voucher Prepaid Gift Card" at bounding box center [113, 382] width 93 height 23
select select "service"
click at [67, 372] on select "Select Service Product Membership Package Voucher Prepaid Gift Card" at bounding box center [113, 382] width 93 height 23
click at [196, 385] on select "Select Stylist [PERSON_NAME] [PERSON_NAME] [PERSON_NAME] prem Sandip [PERSON_NA…" at bounding box center [213, 382] width 93 height 23
select select "81229"
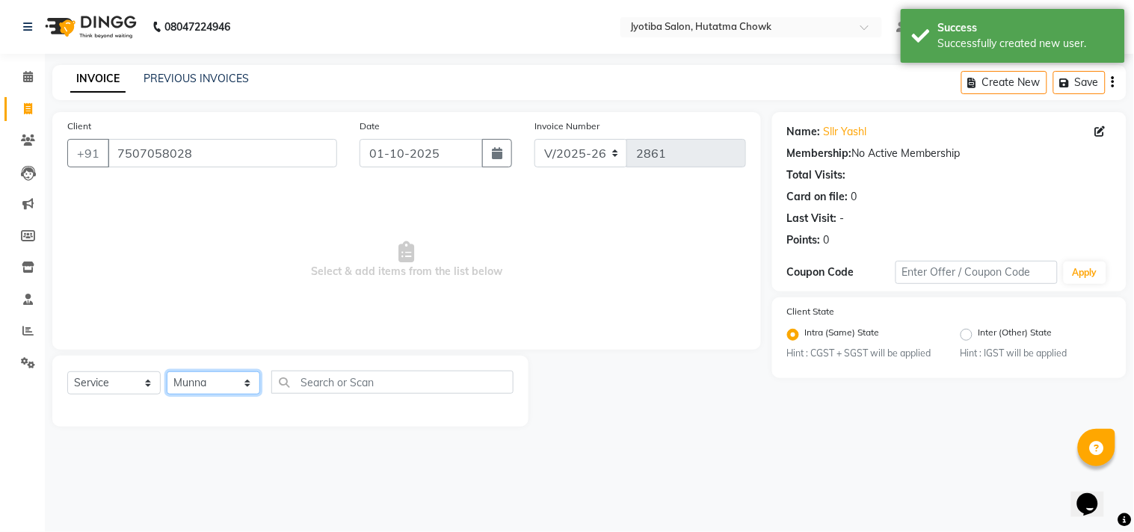
click at [167, 372] on select "Select Stylist [PERSON_NAME] [PERSON_NAME] [PERSON_NAME] prem Sandip [PERSON_NA…" at bounding box center [213, 382] width 93 height 23
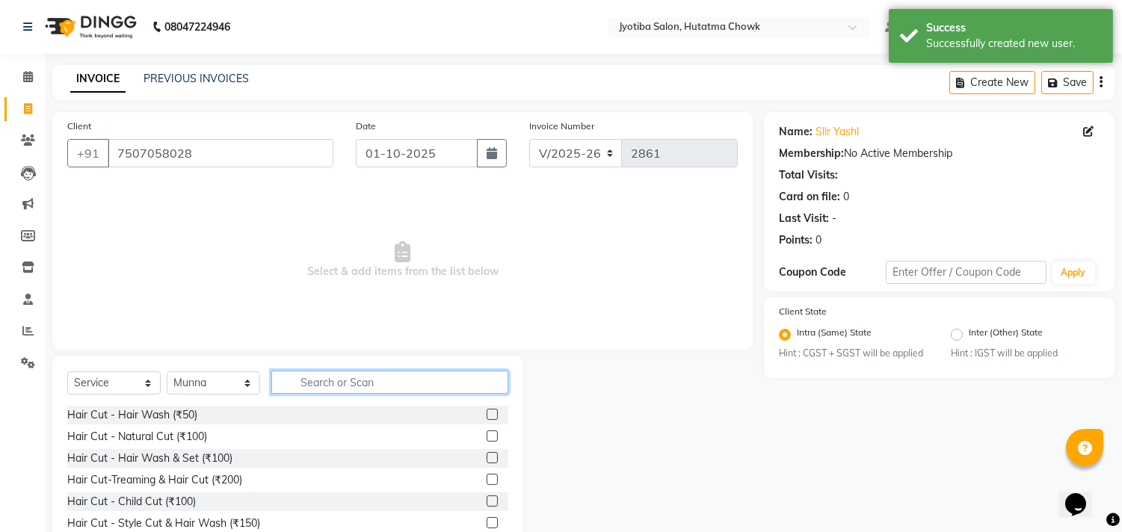
click at [316, 380] on input "text" at bounding box center [389, 382] width 237 height 23
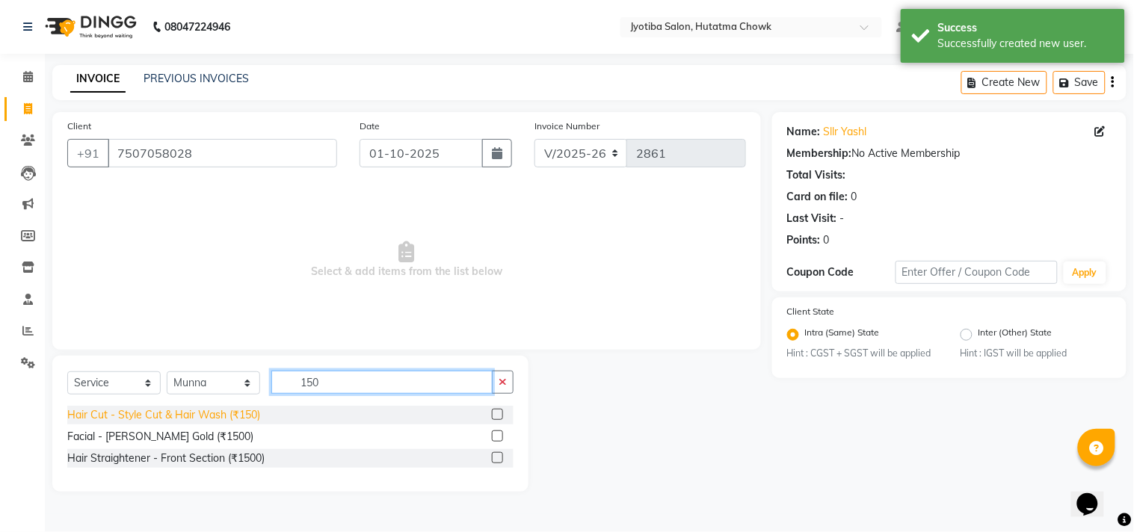
type input "150"
click at [111, 417] on div "Hair Cut - Style Cut & Hair Wash (₹150)" at bounding box center [163, 415] width 193 height 16
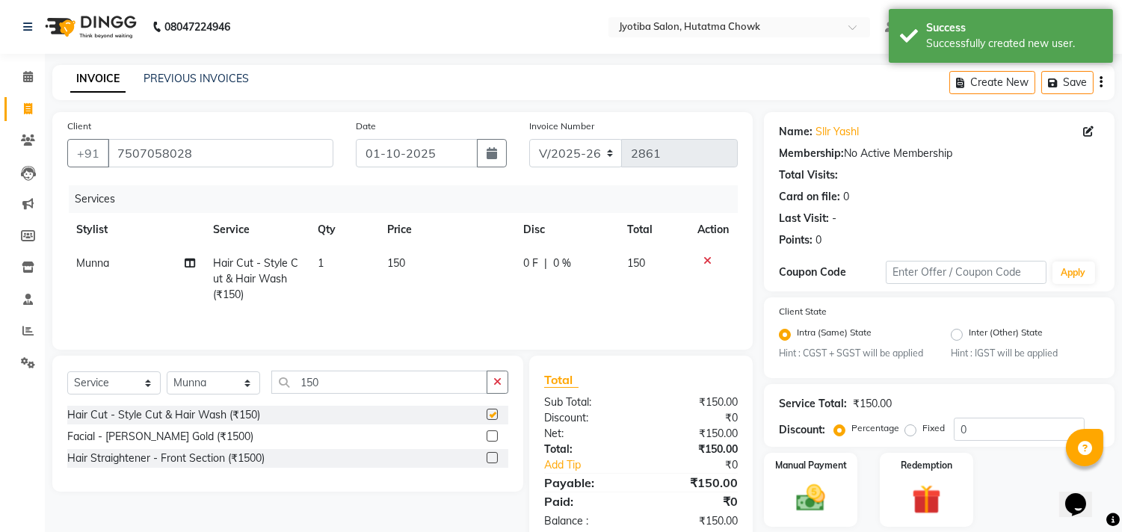
checkbox input "false"
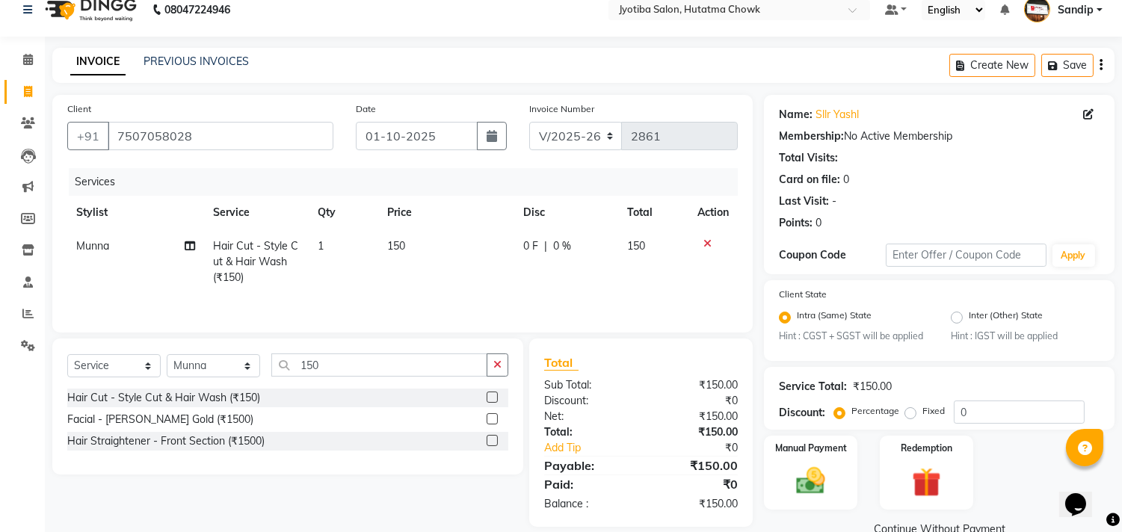
scroll to position [47, 0]
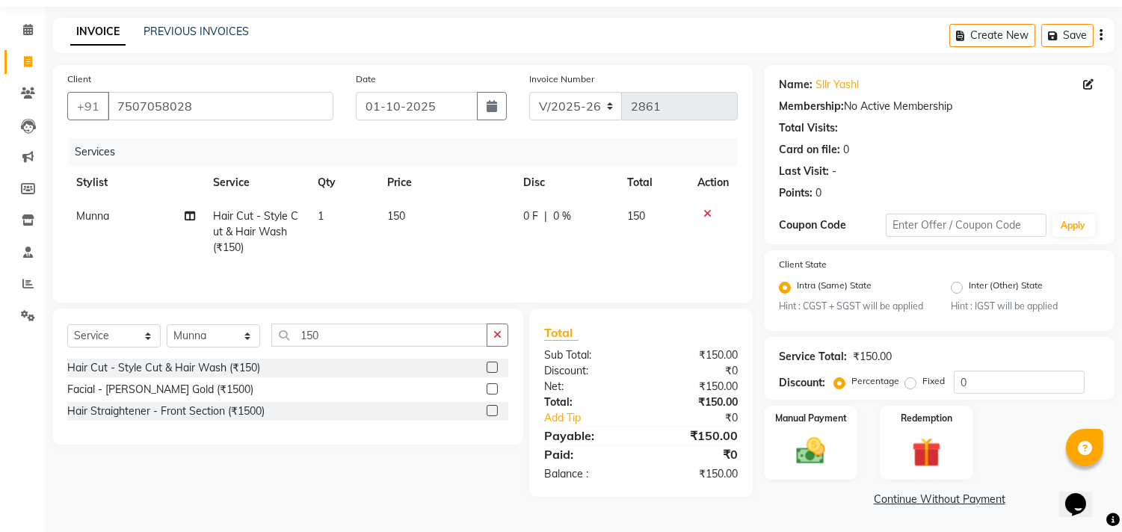
click at [898, 502] on link "Continue Without Payment" at bounding box center [939, 500] width 345 height 16
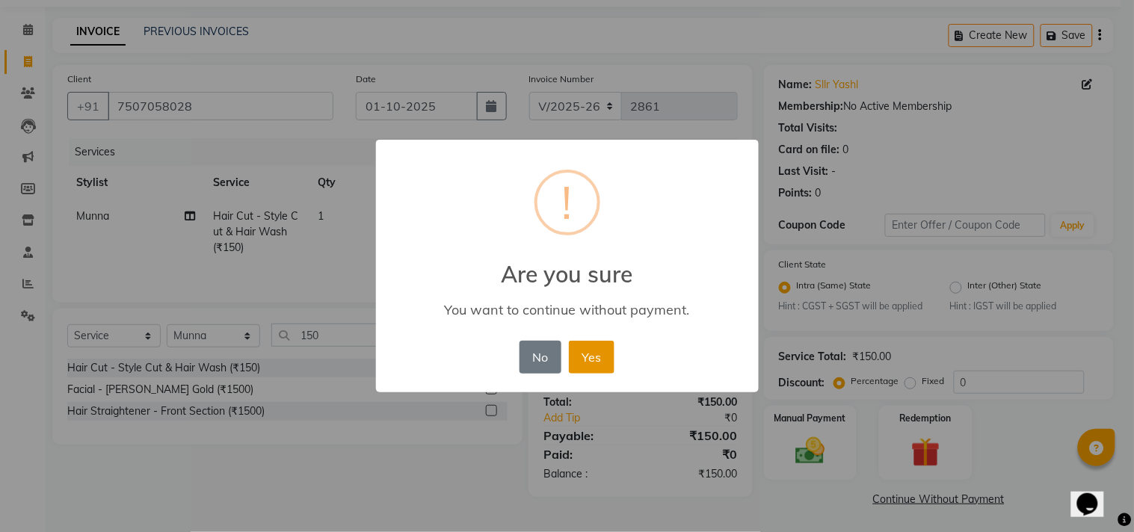
click at [589, 354] on button "Yes" at bounding box center [592, 357] width 46 height 33
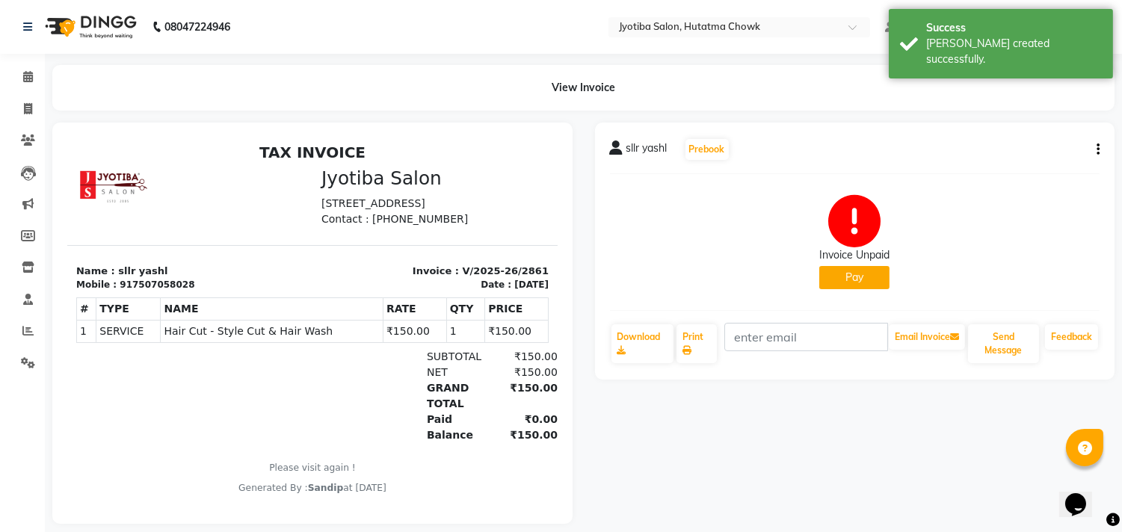
click at [841, 276] on button "Pay" at bounding box center [854, 277] width 70 height 23
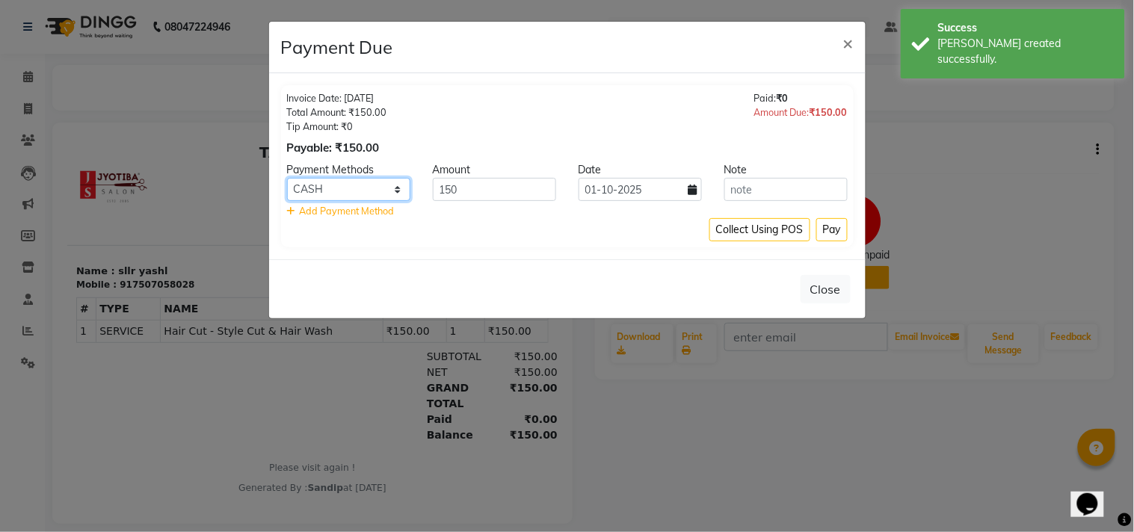
click at [333, 179] on select "CASH ONLINE CARD" at bounding box center [348, 189] width 123 height 23
select select "3"
click at [287, 178] on select "CASH ONLINE CARD" at bounding box center [348, 189] width 123 height 23
click at [830, 227] on button "Pay" at bounding box center [831, 229] width 31 height 23
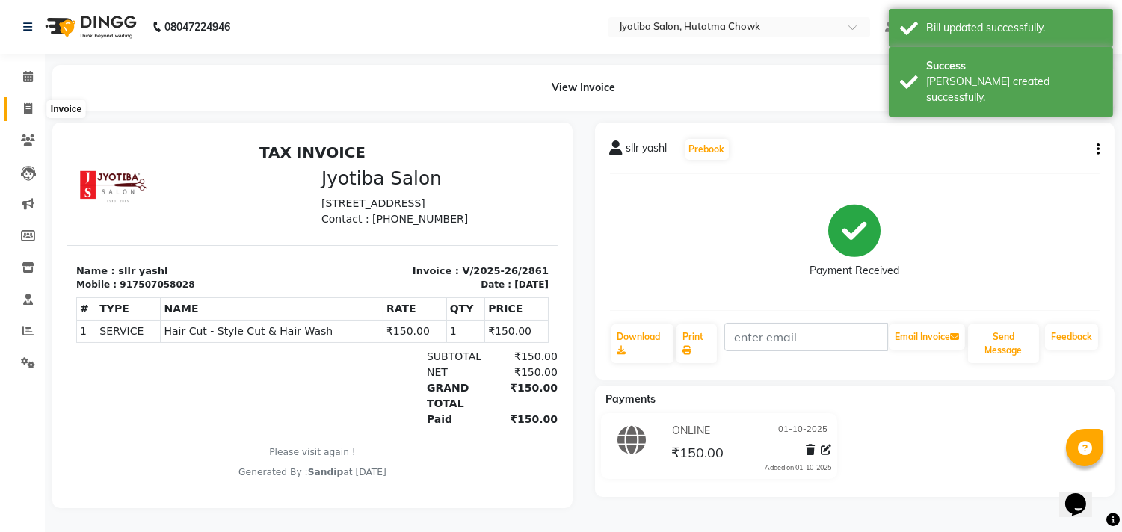
click at [22, 115] on span at bounding box center [28, 109] width 26 height 17
select select "service"
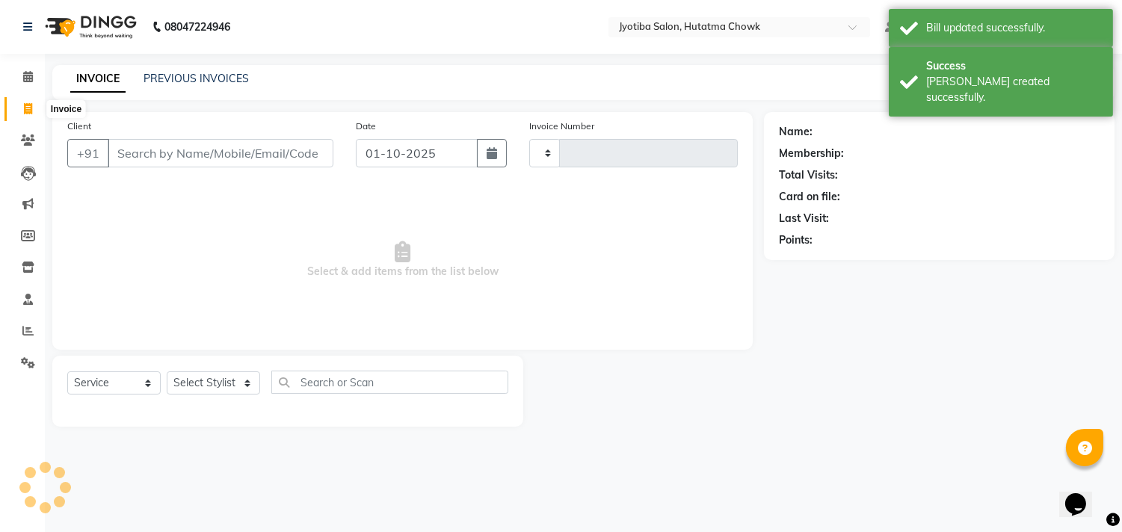
type input "2862"
select select "556"
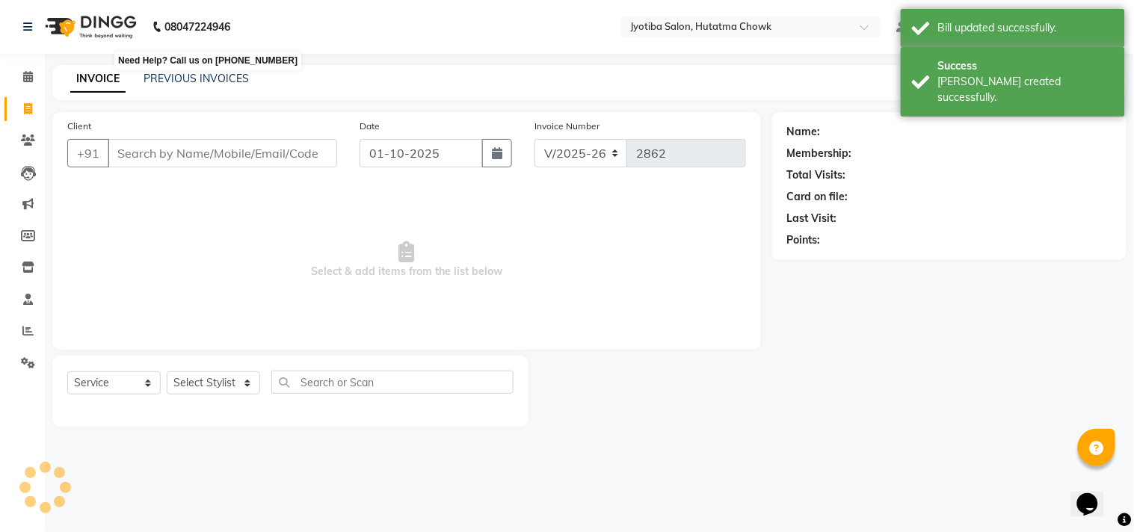
select select "membership"
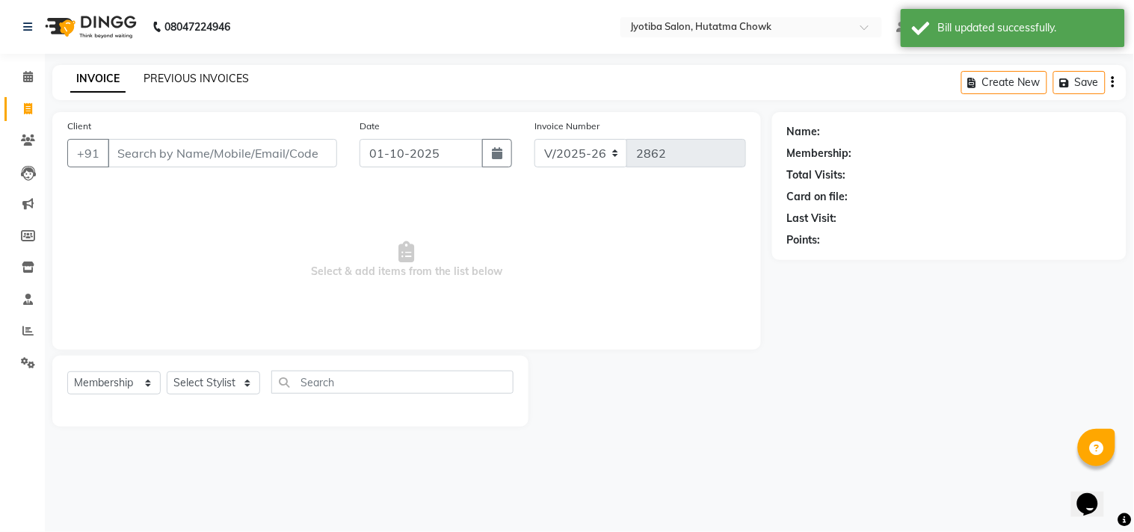
click at [195, 76] on link "PREVIOUS INVOICES" at bounding box center [195, 78] width 105 height 13
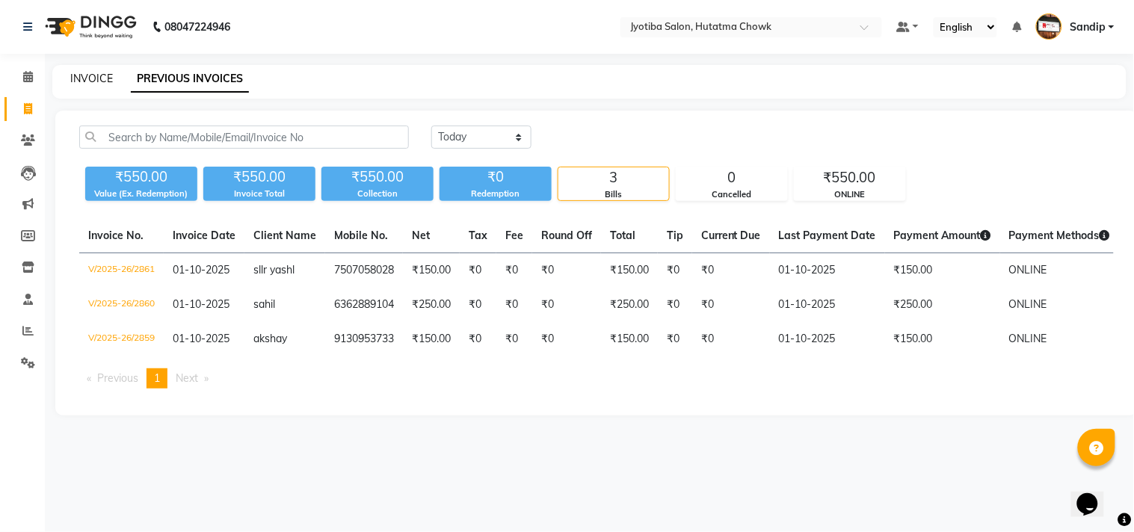
click at [90, 75] on link "INVOICE" at bounding box center [91, 78] width 43 height 13
select select "556"
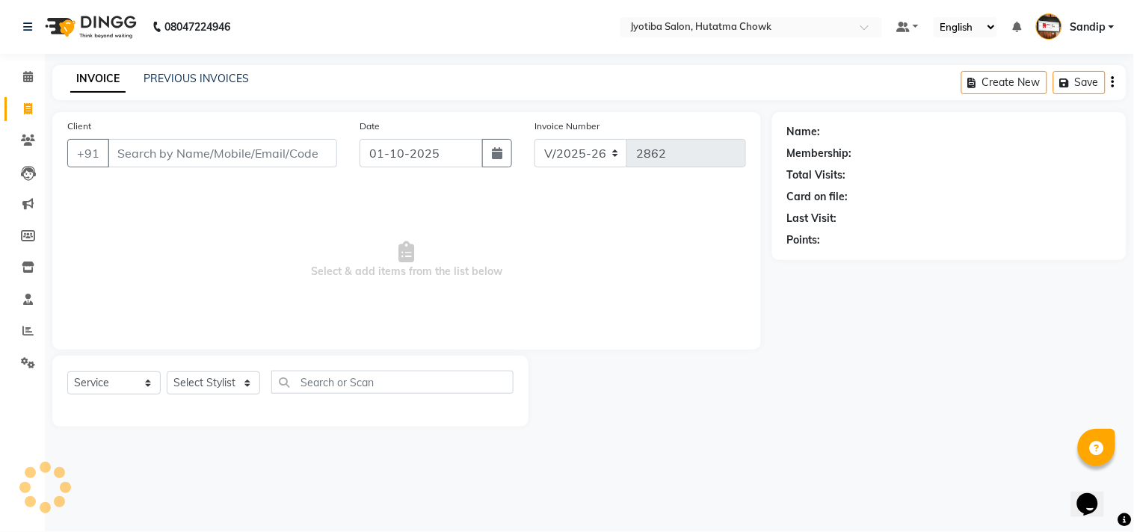
select select "membership"
click at [196, 78] on link "PREVIOUS INVOICES" at bounding box center [195, 78] width 105 height 13
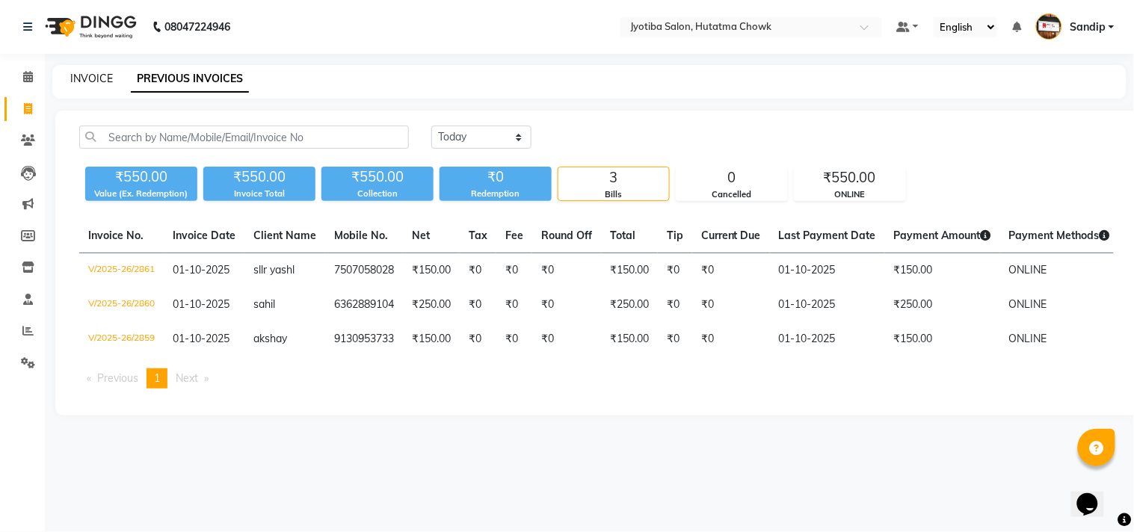
click at [91, 75] on link "INVOICE" at bounding box center [91, 78] width 43 height 13
select select "556"
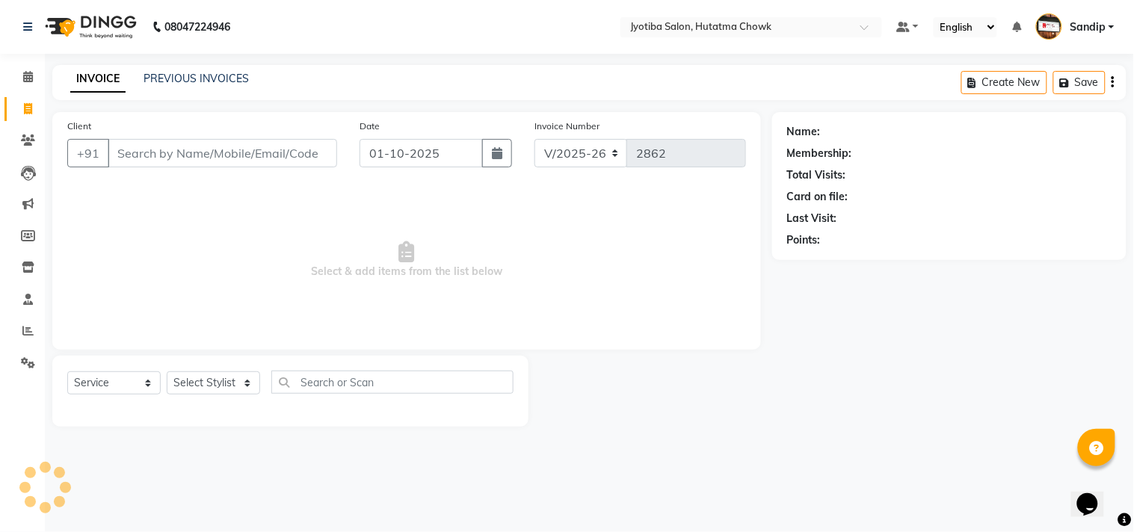
select select "membership"
select select "556"
select select "membership"
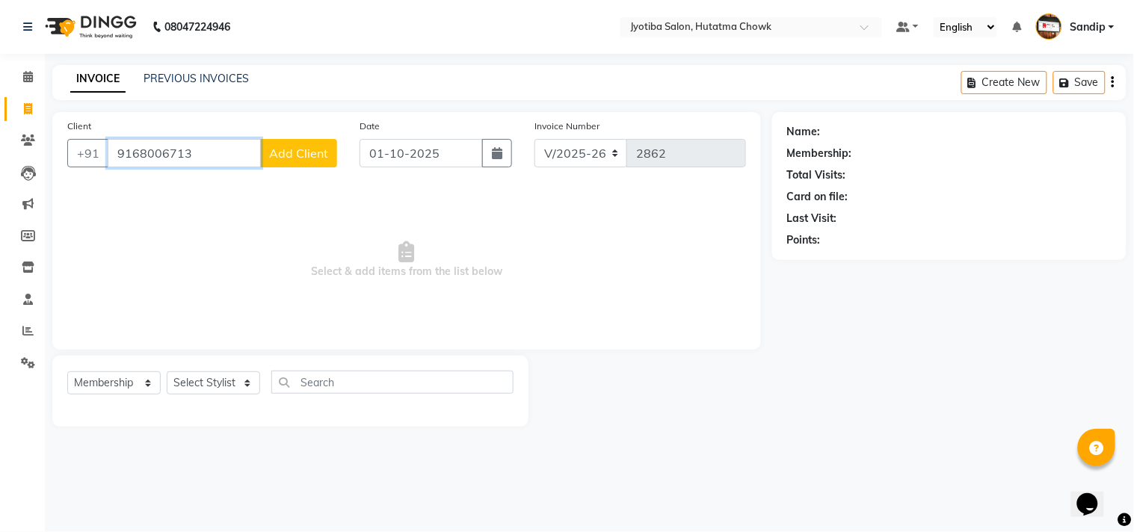
type input "9168006713"
click at [290, 166] on button "Add Client" at bounding box center [298, 153] width 77 height 28
select select "22"
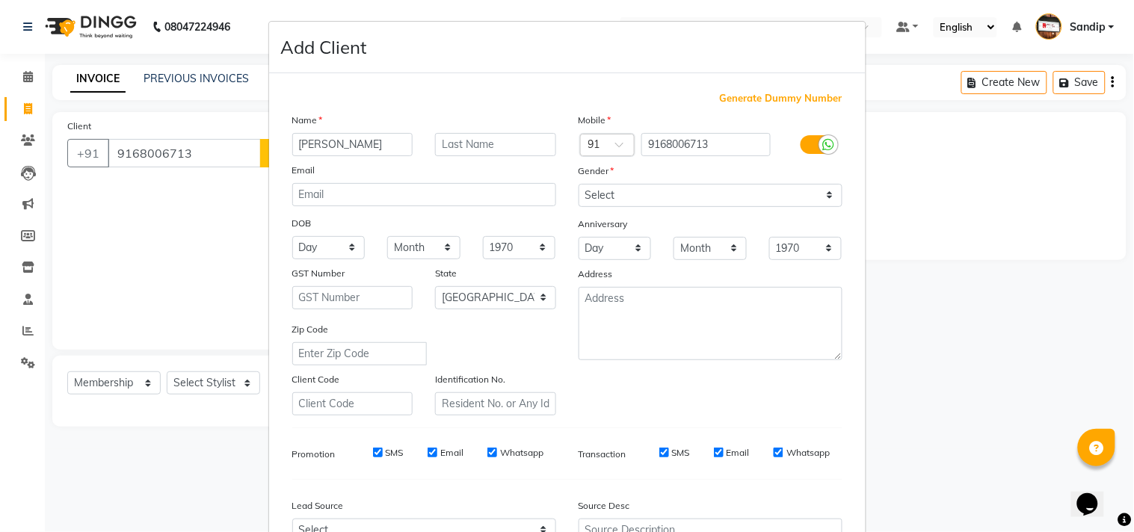
type input "mohan jadhav"
click at [588, 195] on select "Select [DEMOGRAPHIC_DATA] [DEMOGRAPHIC_DATA] Other Prefer Not To Say" at bounding box center [710, 195] width 264 height 23
select select "[DEMOGRAPHIC_DATA]"
click at [578, 184] on select "Select [DEMOGRAPHIC_DATA] [DEMOGRAPHIC_DATA] Other Prefer Not To Say" at bounding box center [710, 195] width 264 height 23
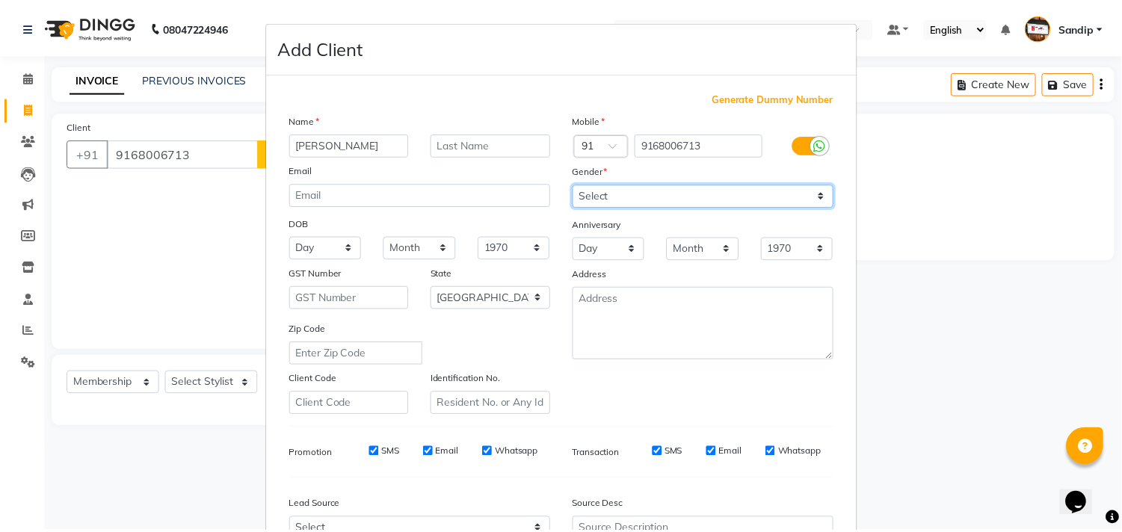
scroll to position [158, 0]
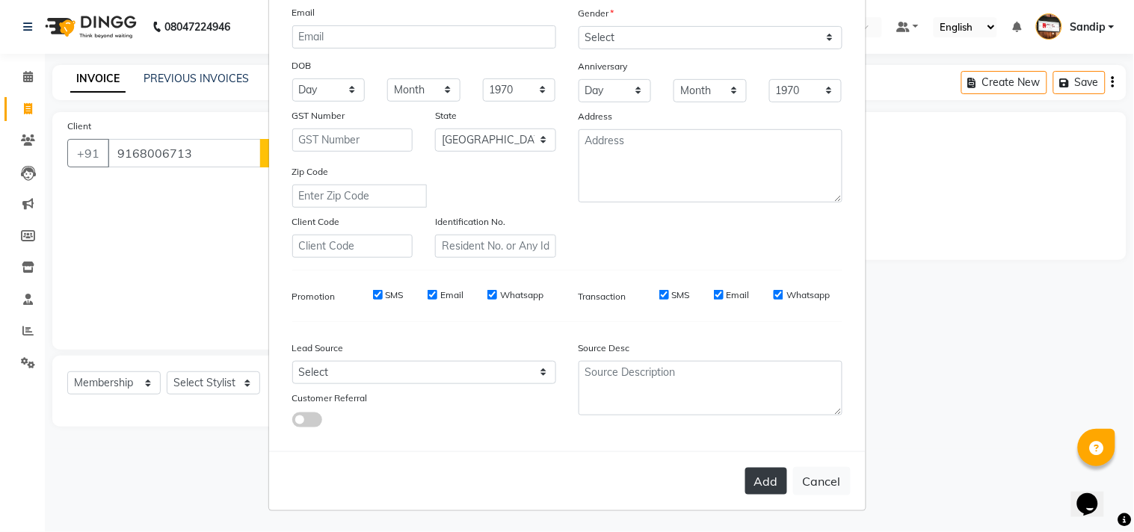
click at [749, 480] on button "Add" at bounding box center [766, 481] width 42 height 27
select select
select select "null"
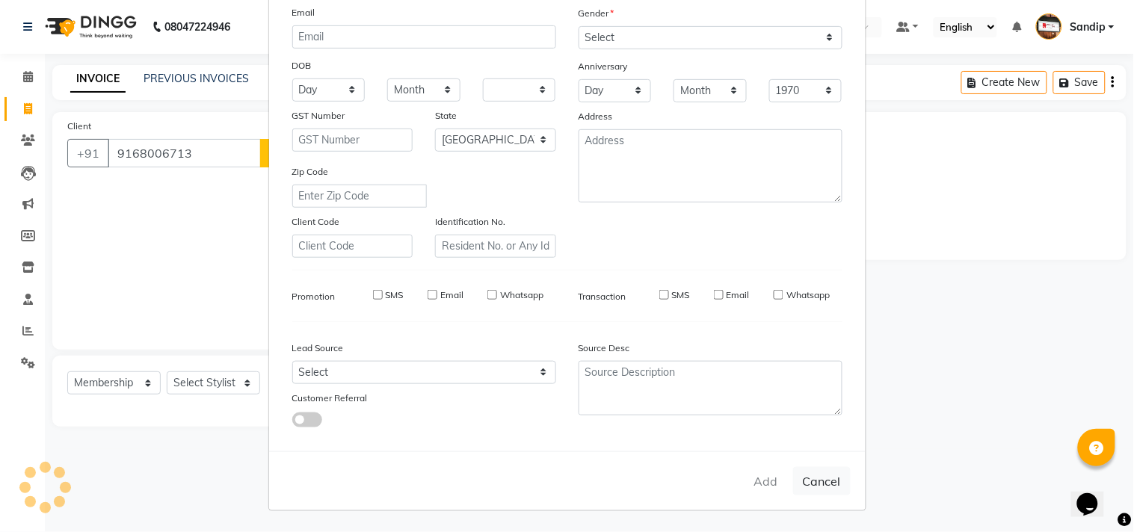
select select
checkbox input "false"
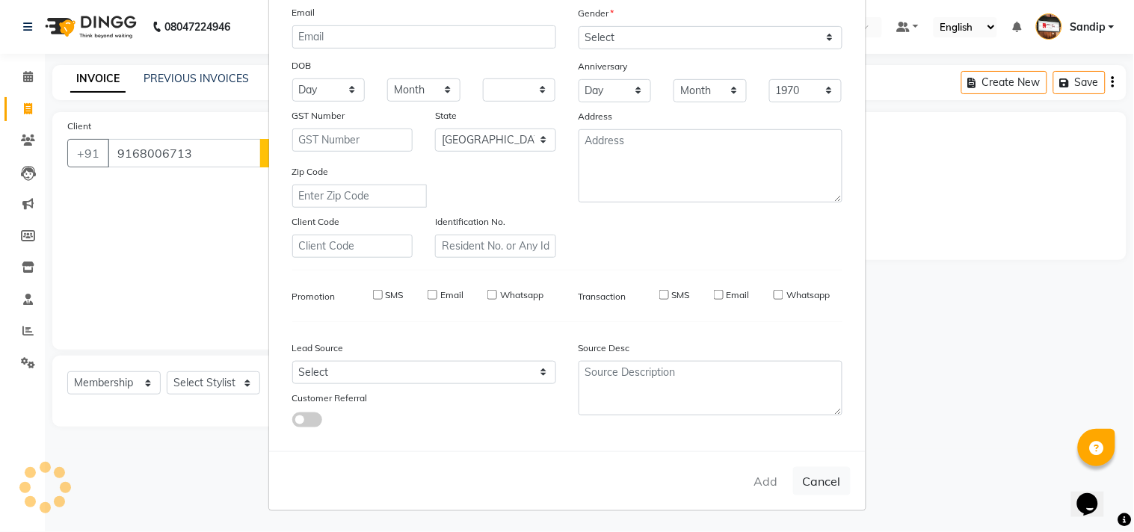
checkbox input "false"
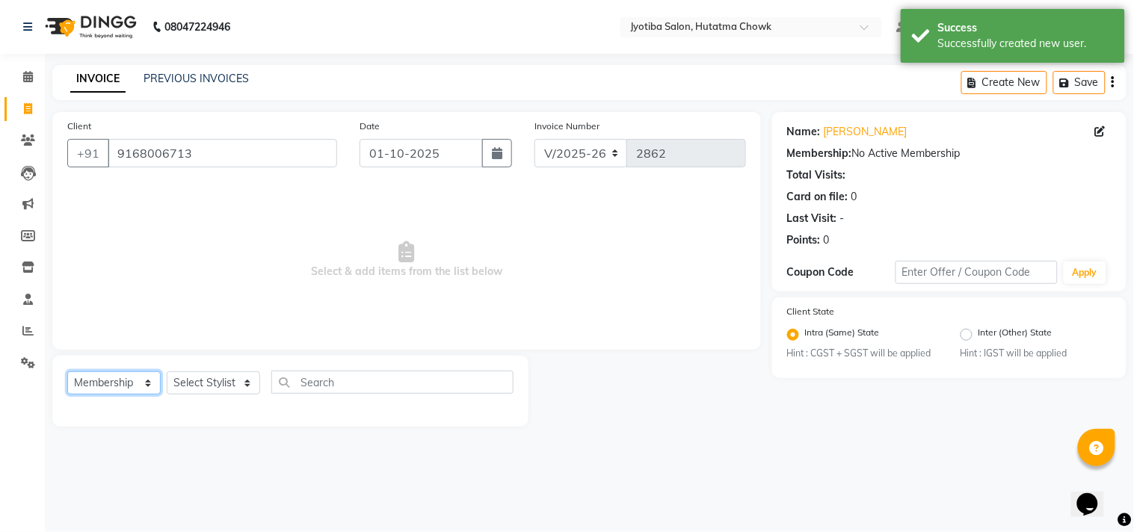
click at [100, 392] on select "Select Service Product Membership Package Voucher Prepaid Gift Card" at bounding box center [113, 382] width 93 height 23
select select "service"
click at [67, 372] on select "Select Service Product Membership Package Voucher Prepaid Gift Card" at bounding box center [113, 382] width 93 height 23
click at [214, 382] on select "Select Stylist [PERSON_NAME] [PERSON_NAME] [PERSON_NAME] prem Sandip [PERSON_NA…" at bounding box center [213, 382] width 93 height 23
select select "7207"
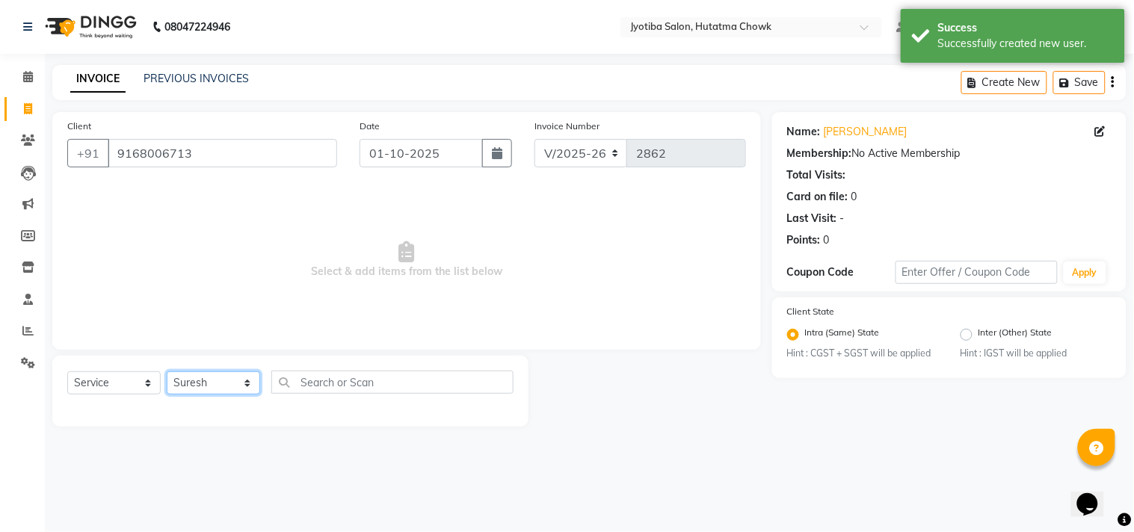
click at [167, 372] on select "Select Stylist [PERSON_NAME] [PERSON_NAME] [PERSON_NAME] prem Sandip [PERSON_NA…" at bounding box center [213, 382] width 93 height 23
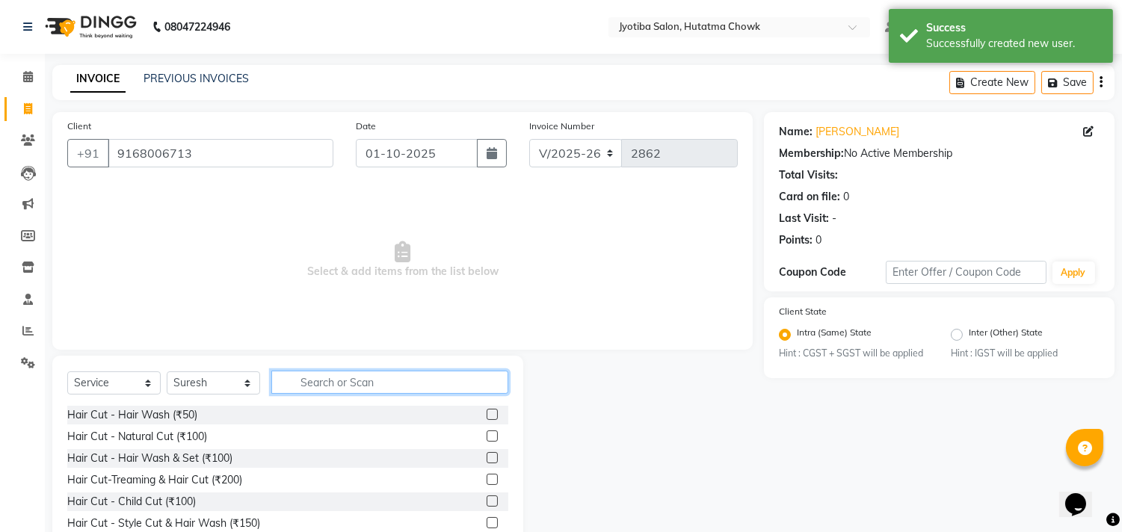
click at [310, 383] on input "text" at bounding box center [389, 382] width 237 height 23
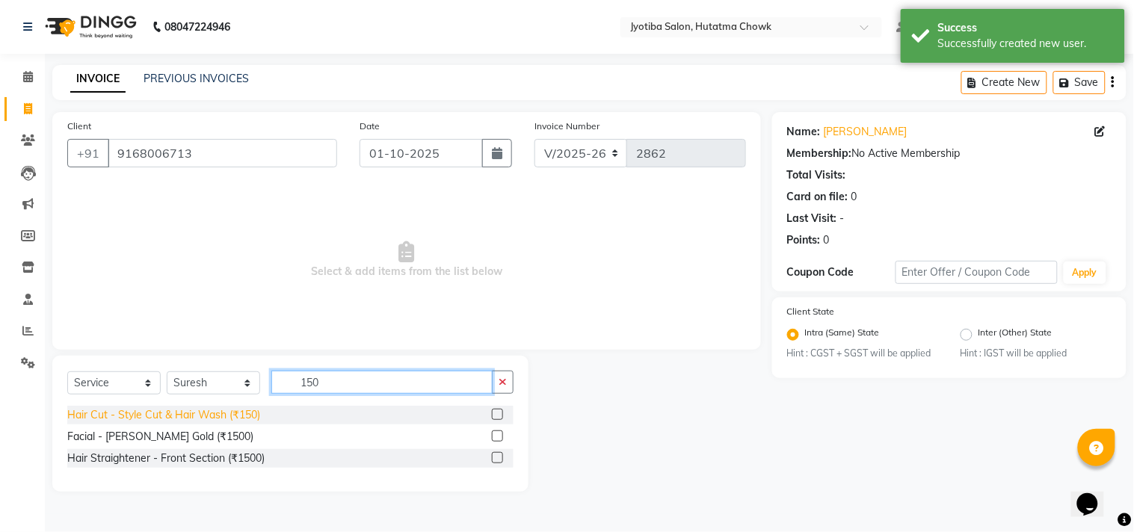
type input "150"
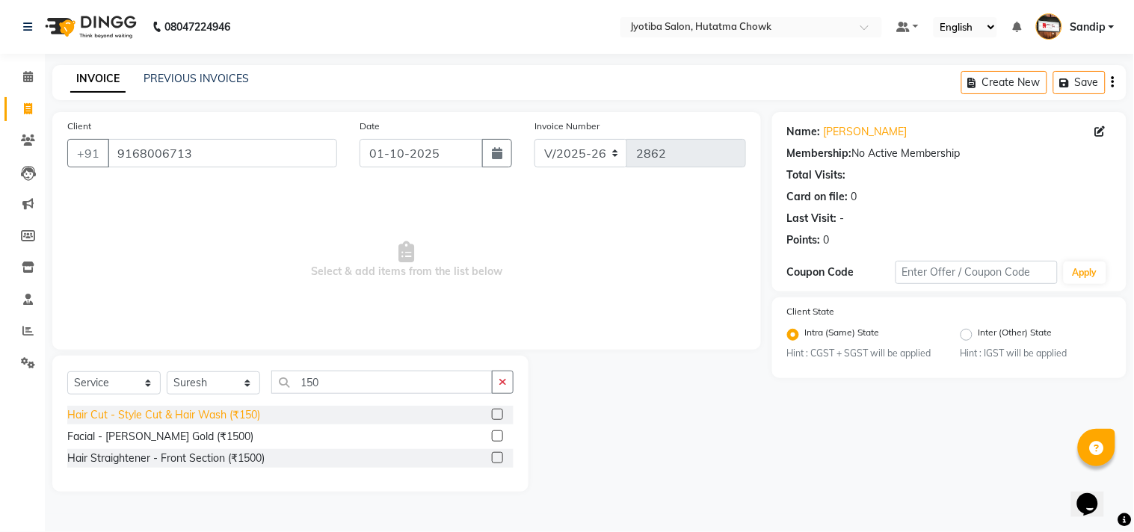
click at [174, 417] on div "Hair Cut - Style Cut & Hair Wash (₹150)" at bounding box center [163, 415] width 193 height 16
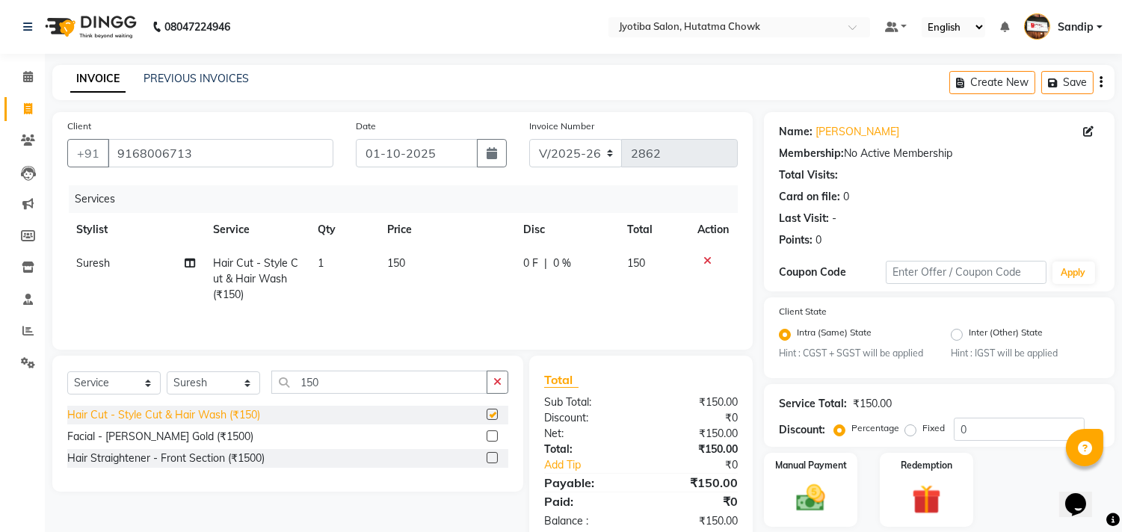
checkbox input "false"
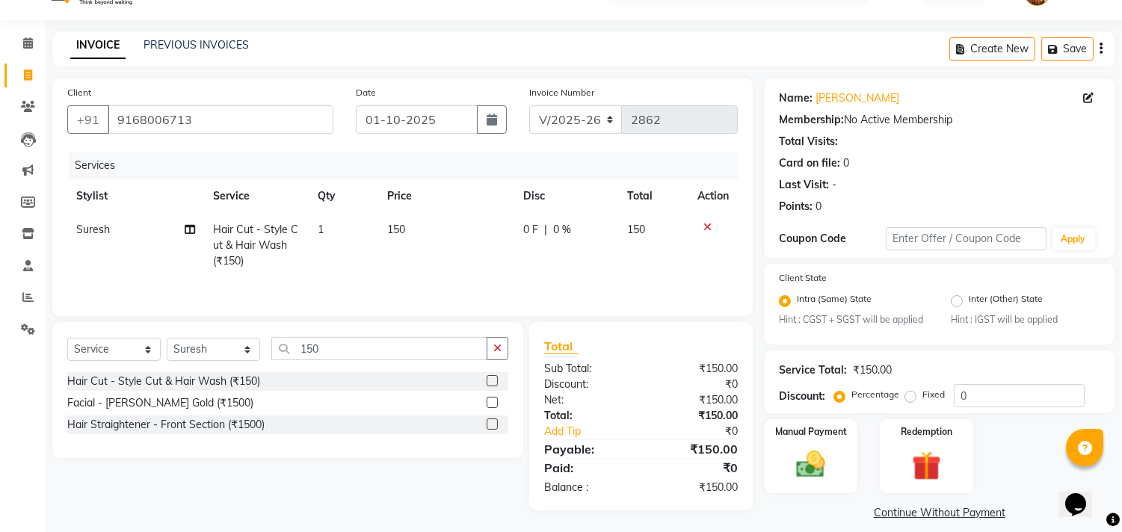
scroll to position [47, 0]
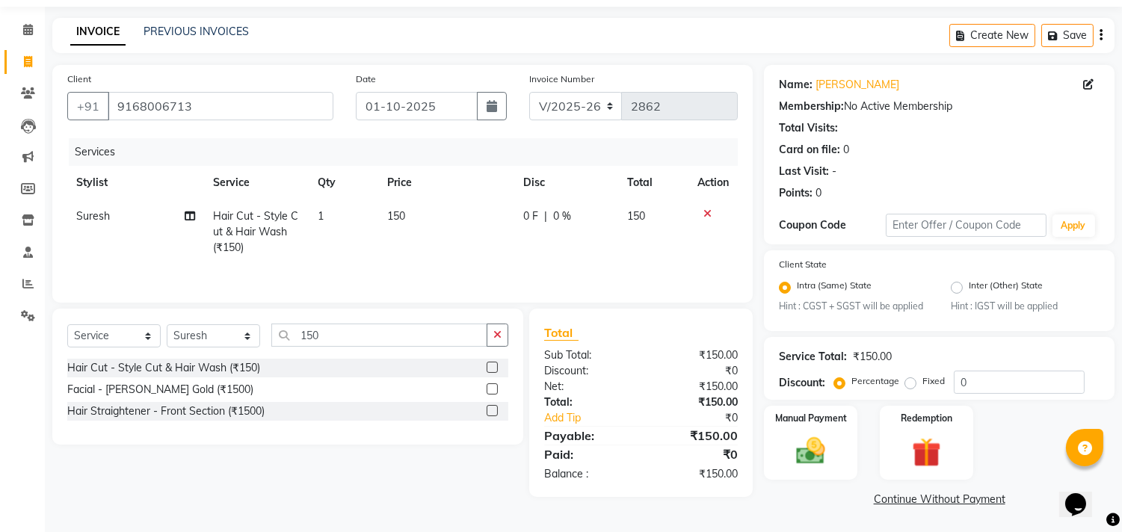
click at [897, 504] on link "Continue Without Payment" at bounding box center [939, 500] width 345 height 16
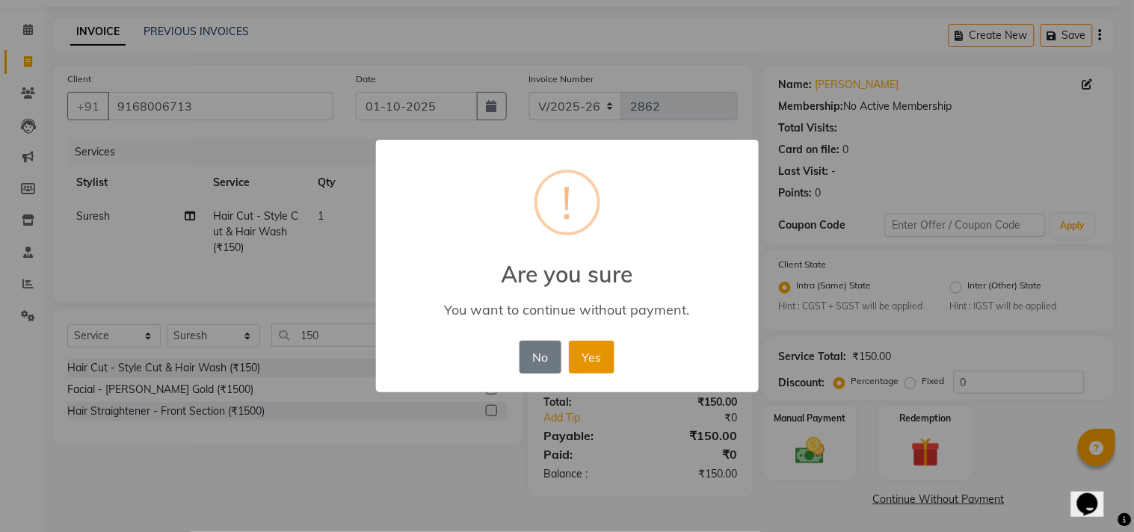
click at [578, 353] on button "Yes" at bounding box center [592, 357] width 46 height 33
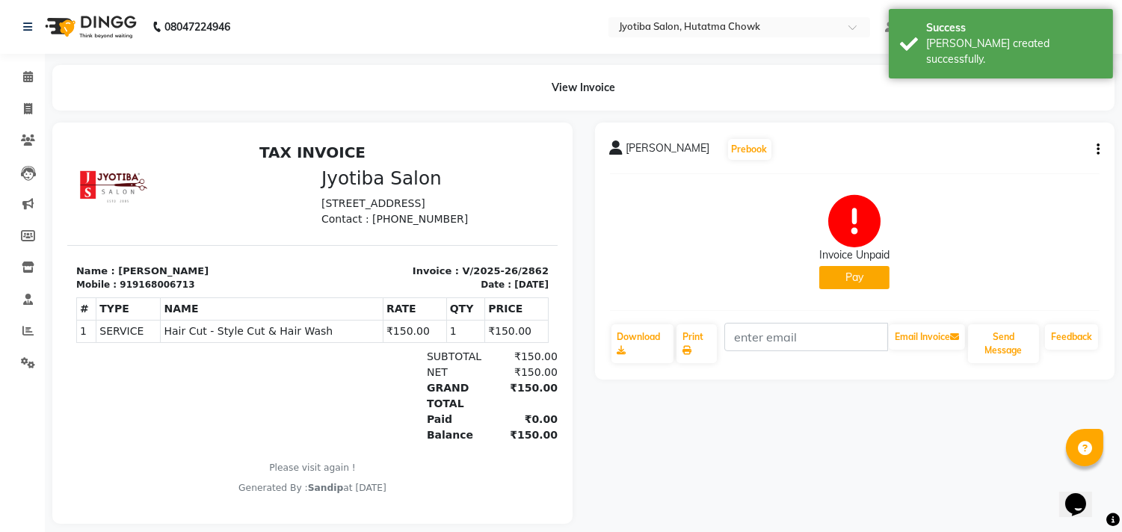
click at [843, 275] on button "Pay" at bounding box center [854, 277] width 70 height 23
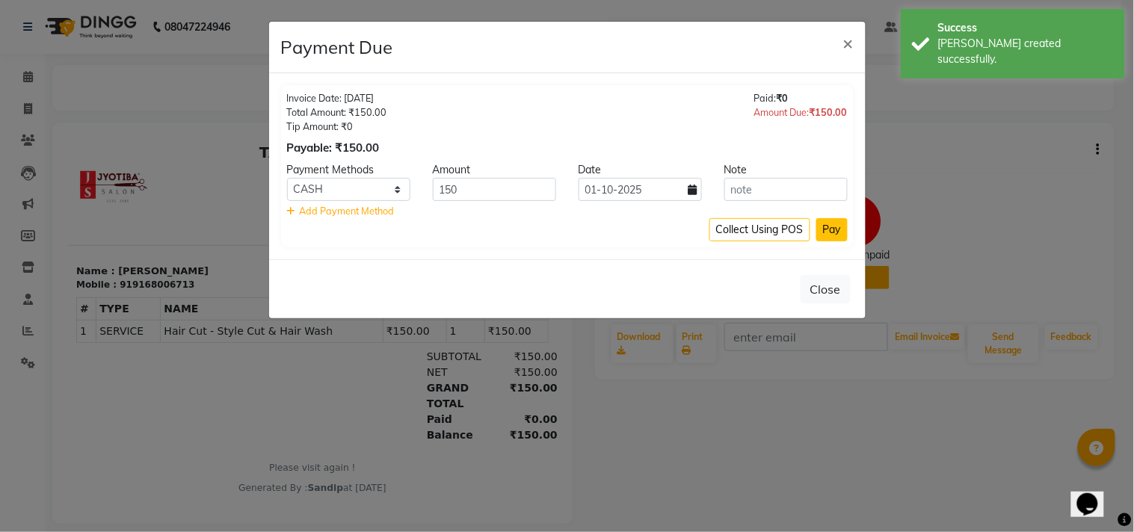
click at [832, 222] on button "Pay" at bounding box center [831, 229] width 31 height 23
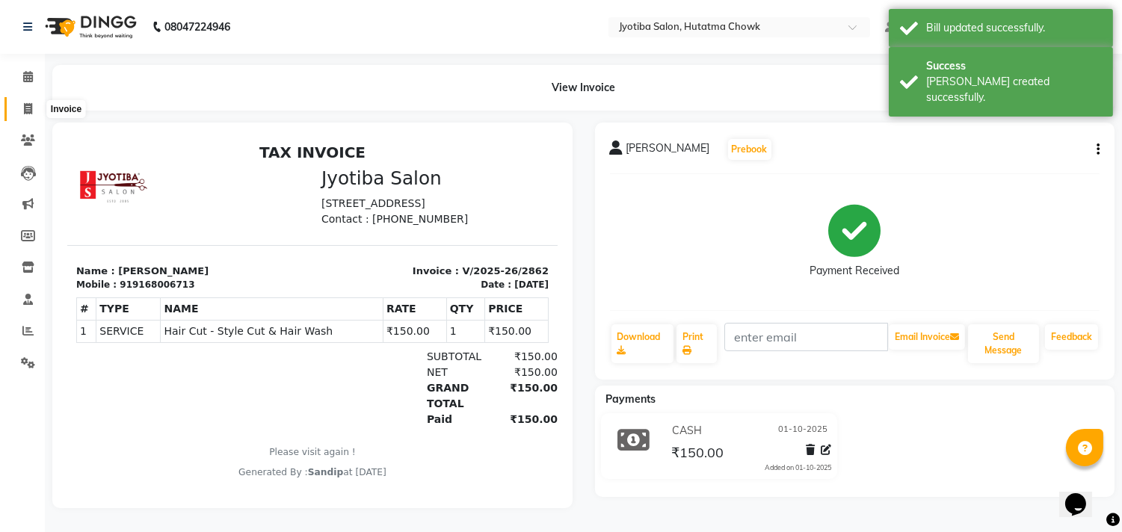
click at [24, 115] on span at bounding box center [28, 109] width 26 height 17
select select "556"
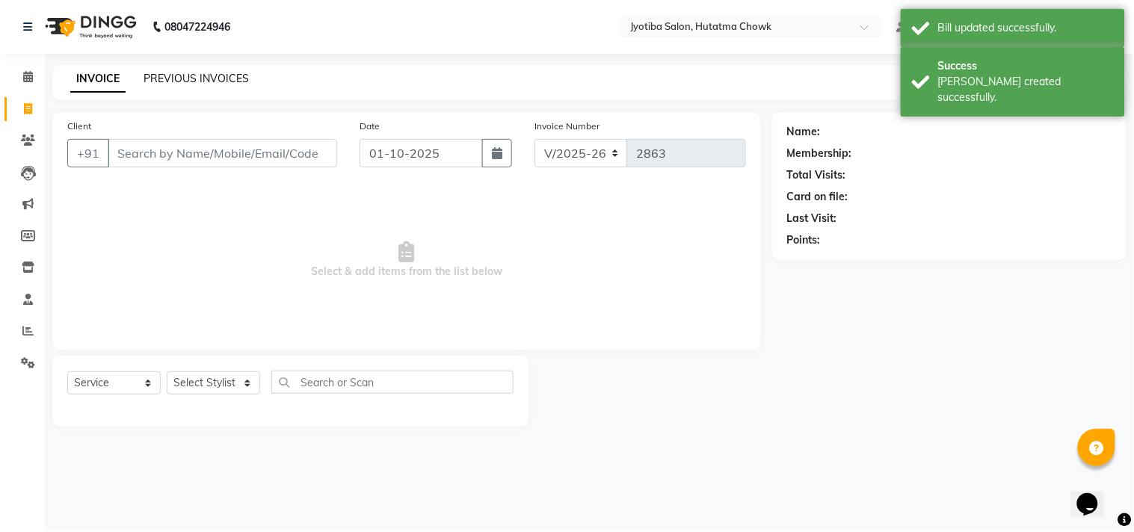
select select "membership"
click at [195, 75] on link "PREVIOUS INVOICES" at bounding box center [195, 78] width 105 height 13
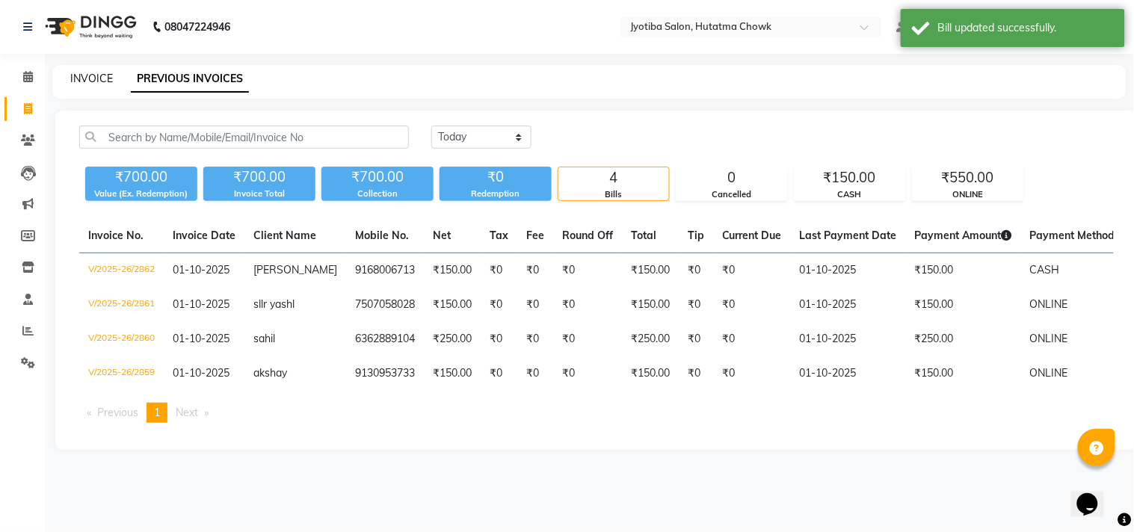
click at [92, 75] on link "INVOICE" at bounding box center [91, 78] width 43 height 13
select select "556"
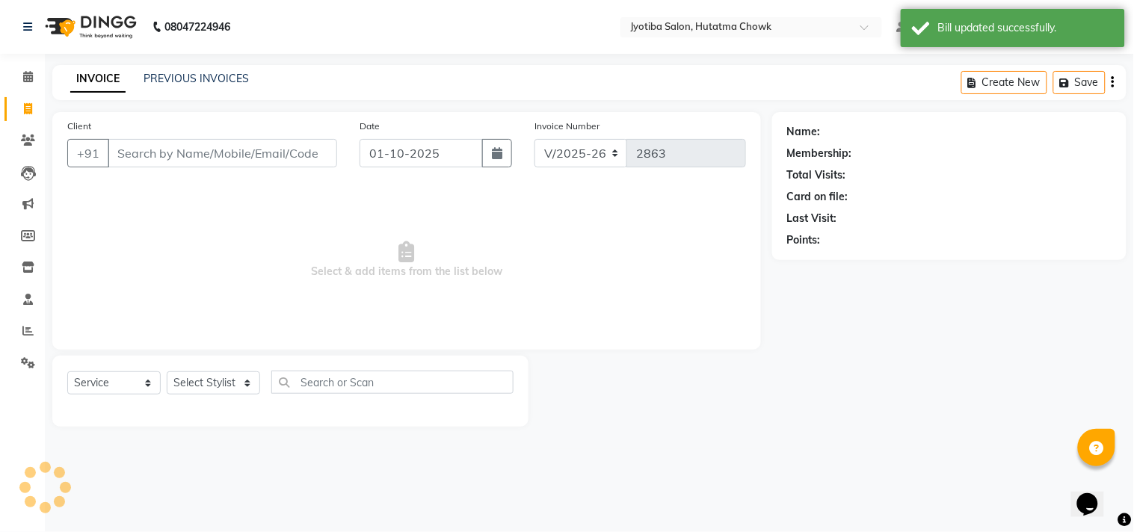
select select "membership"
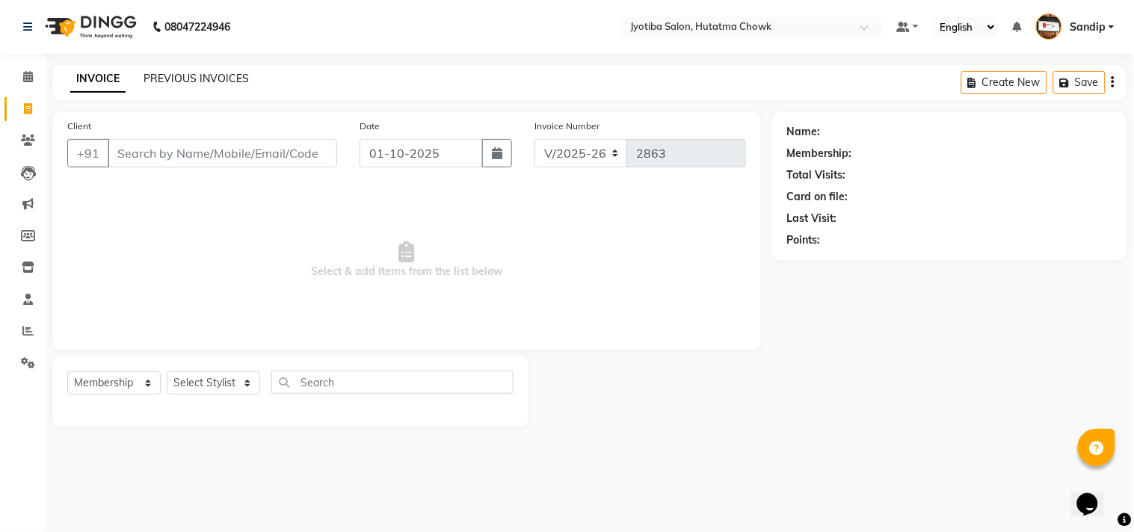
click at [194, 75] on link "PREVIOUS INVOICES" at bounding box center [195, 78] width 105 height 13
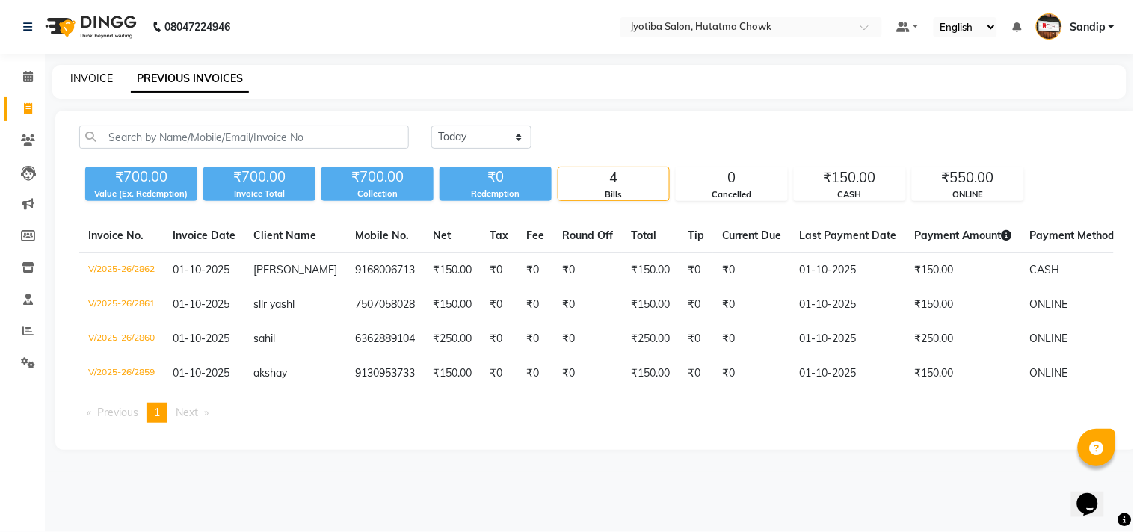
click at [91, 73] on link "INVOICE" at bounding box center [91, 78] width 43 height 13
select select "556"
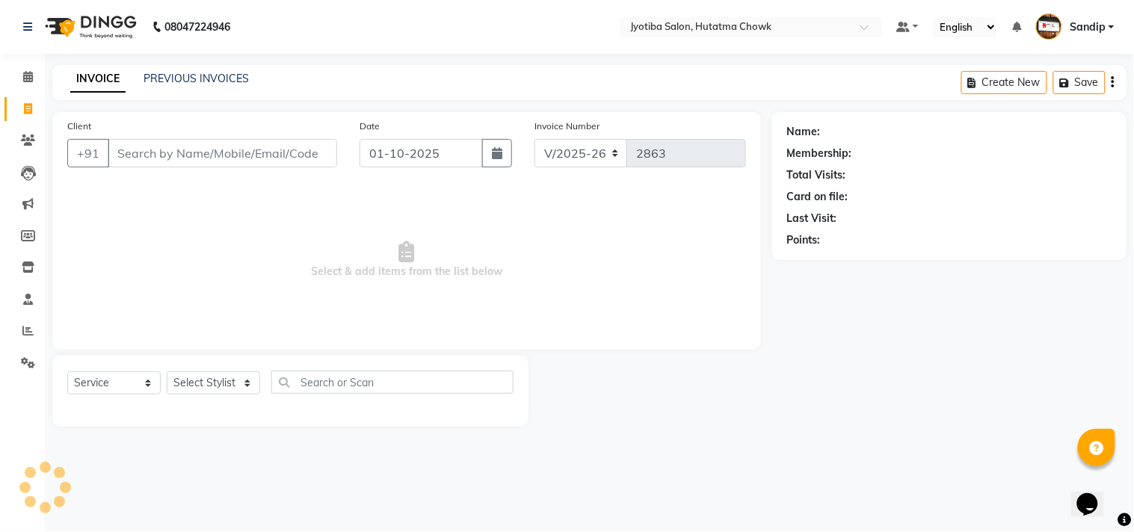
select select "membership"
click at [204, 81] on link "PREVIOUS INVOICES" at bounding box center [195, 78] width 105 height 13
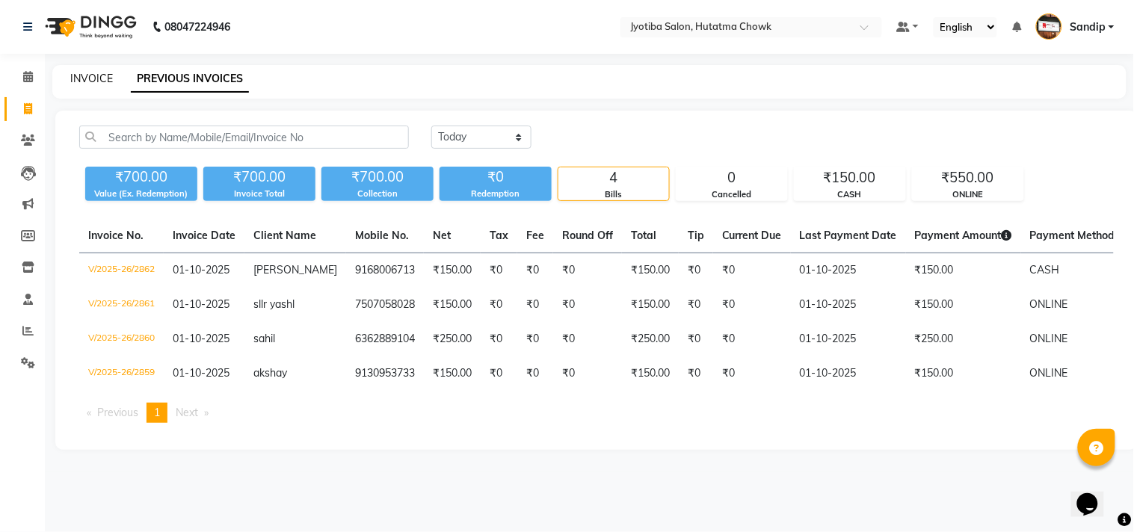
click at [88, 76] on link "INVOICE" at bounding box center [91, 78] width 43 height 13
select select "556"
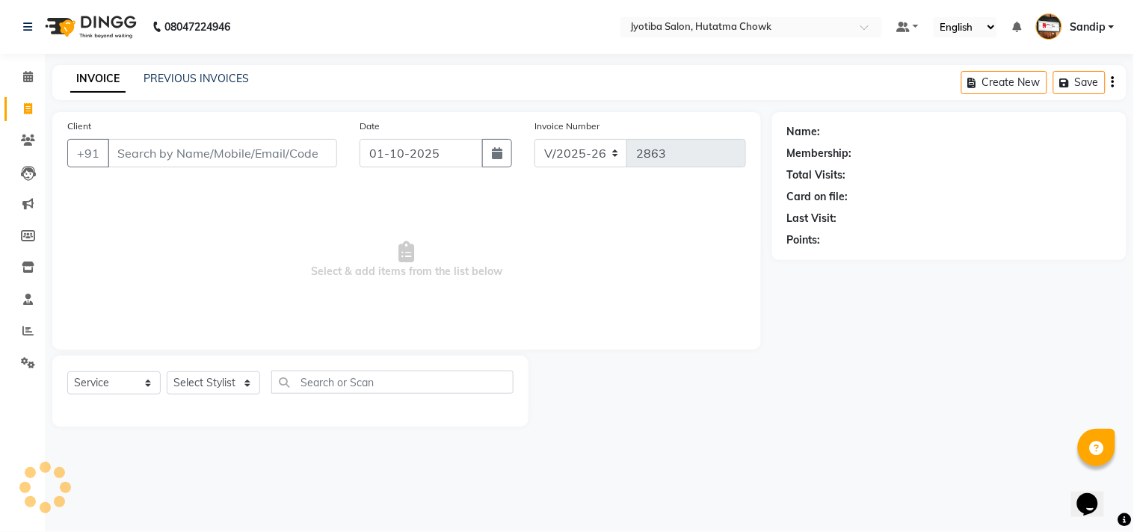
select select "membership"
click at [26, 365] on icon at bounding box center [28, 362] width 14 height 11
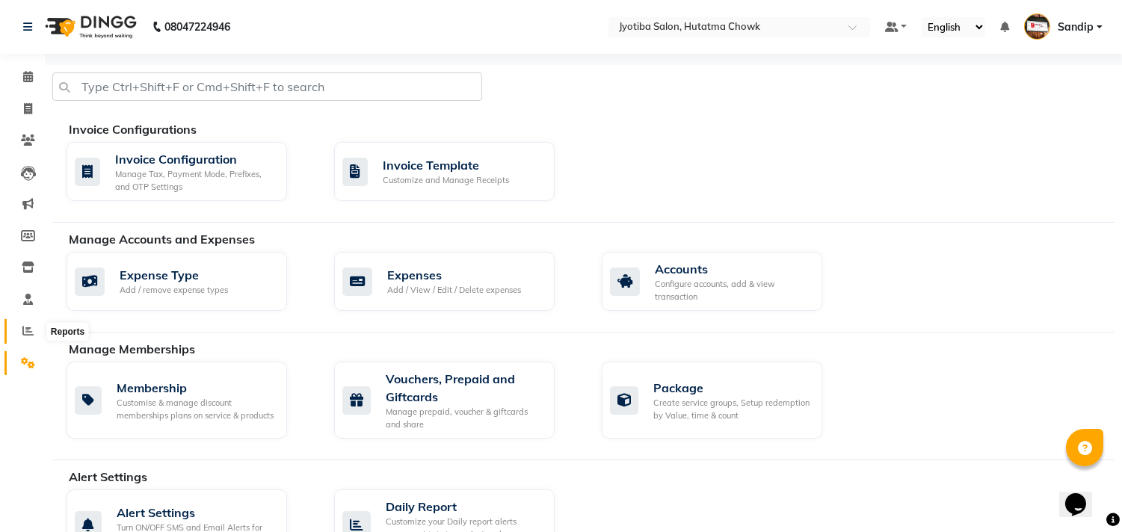
click at [25, 333] on icon at bounding box center [27, 330] width 11 height 11
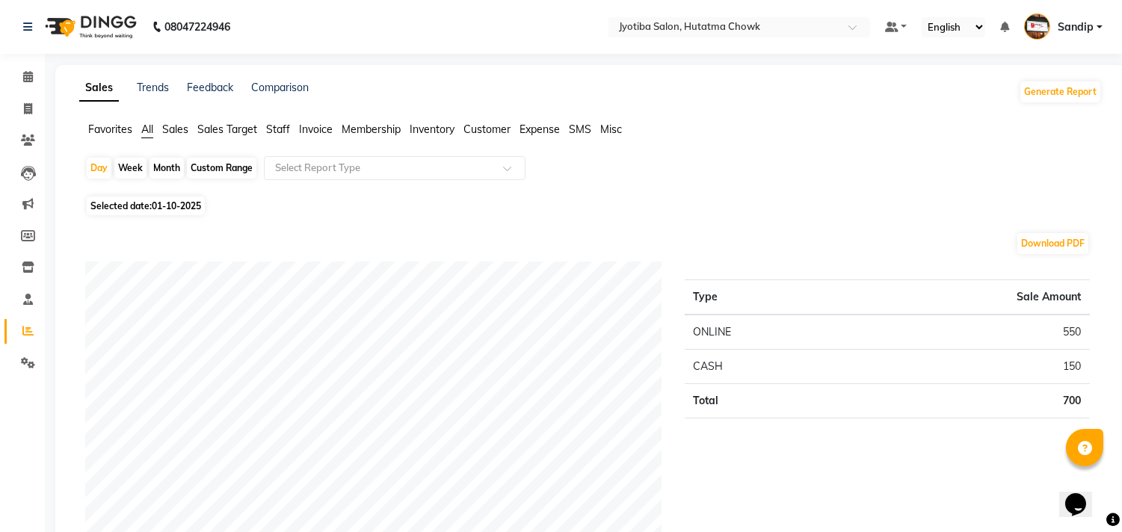
click at [527, 130] on span "Expense" at bounding box center [539, 129] width 40 height 13
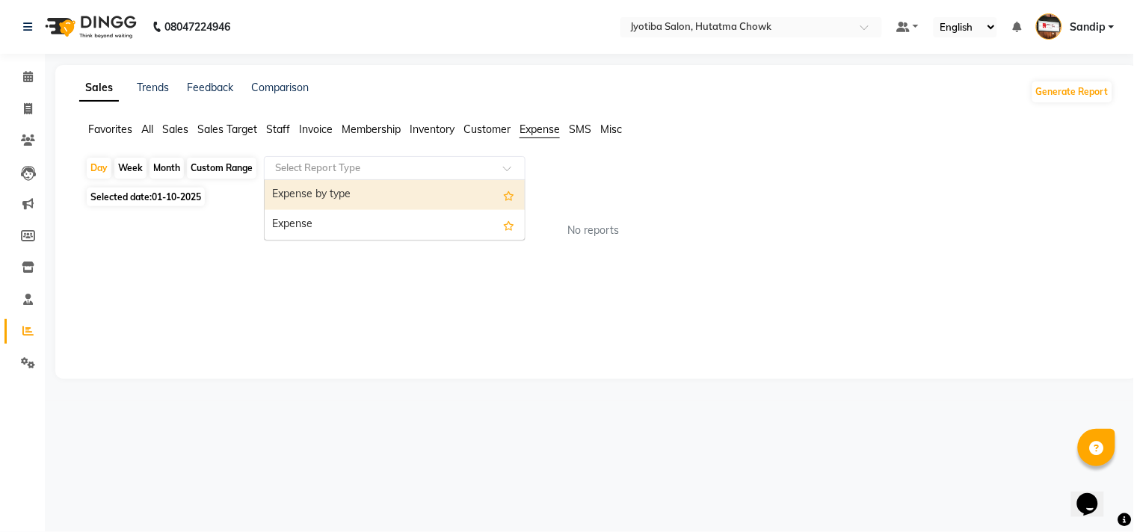
click at [398, 170] on input "text" at bounding box center [379, 168] width 215 height 15
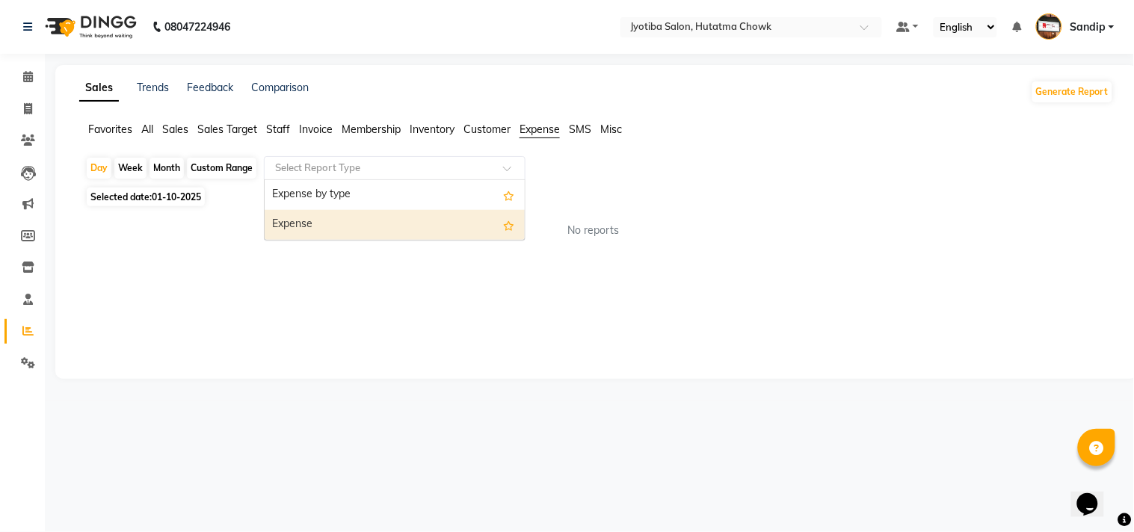
click at [401, 230] on div "Expense" at bounding box center [395, 225] width 260 height 30
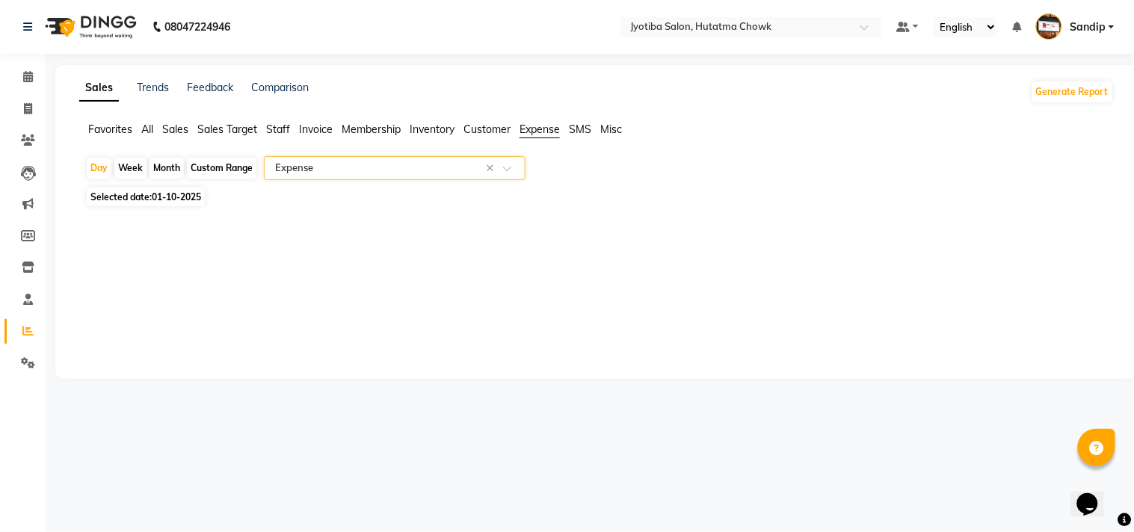
click at [166, 168] on div "Month" at bounding box center [166, 168] width 34 height 21
select select "10"
select select "2025"
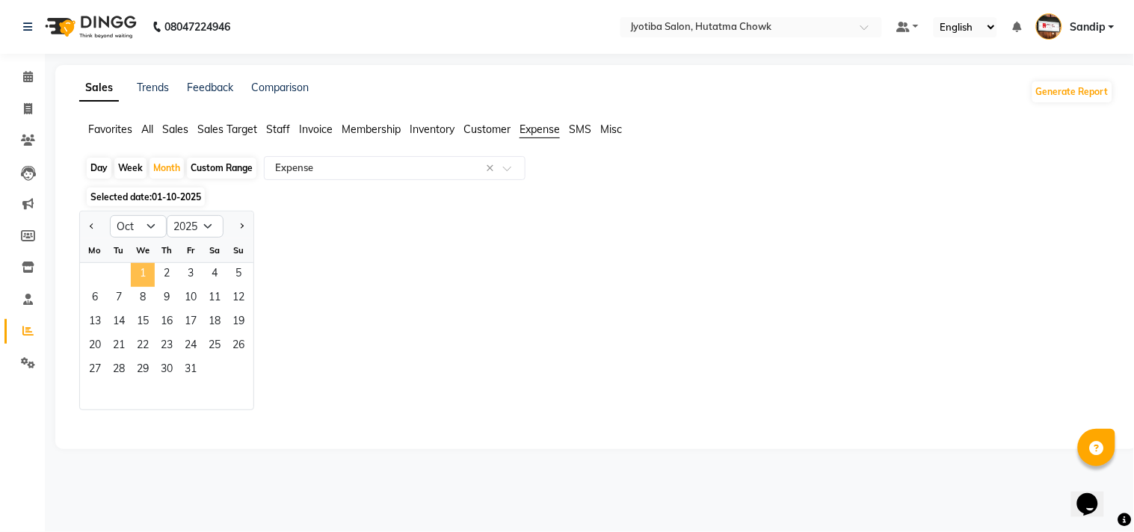
click at [138, 273] on span "1" at bounding box center [143, 275] width 24 height 24
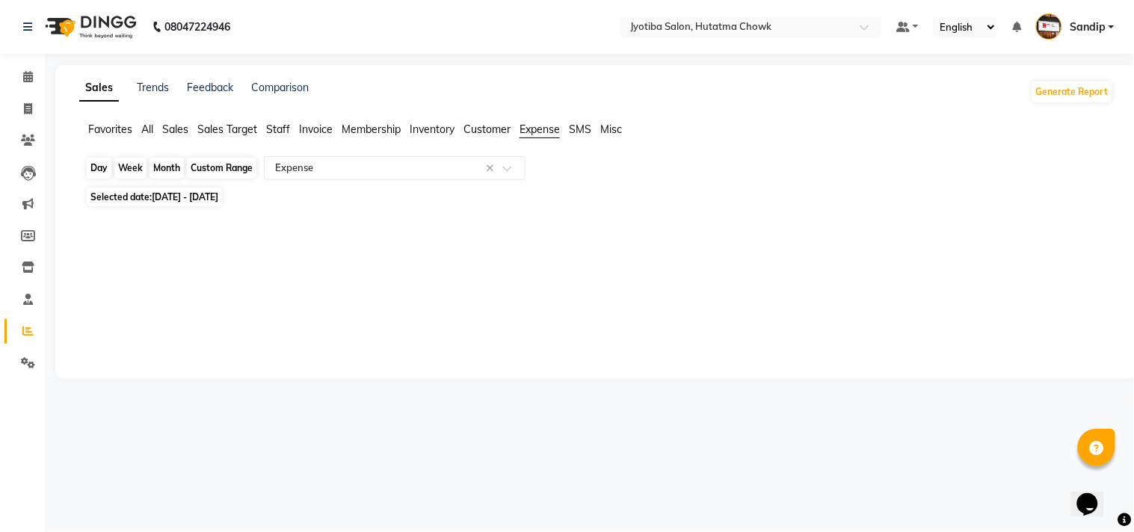
click at [167, 165] on div "Month" at bounding box center [166, 168] width 34 height 21
select select "10"
select select "2025"
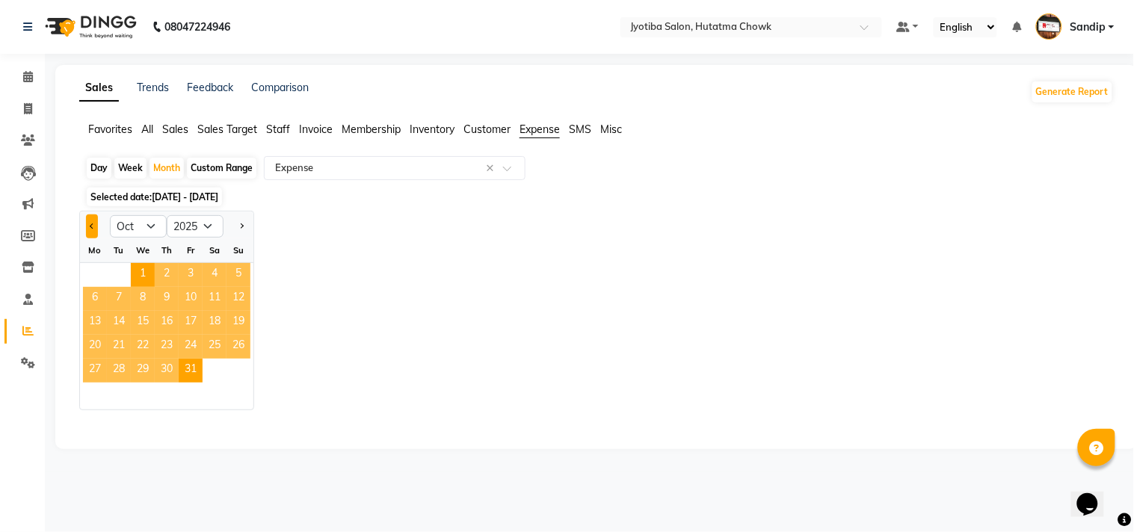
click at [86, 225] on button "Previous month" at bounding box center [92, 226] width 12 height 24
select select "9"
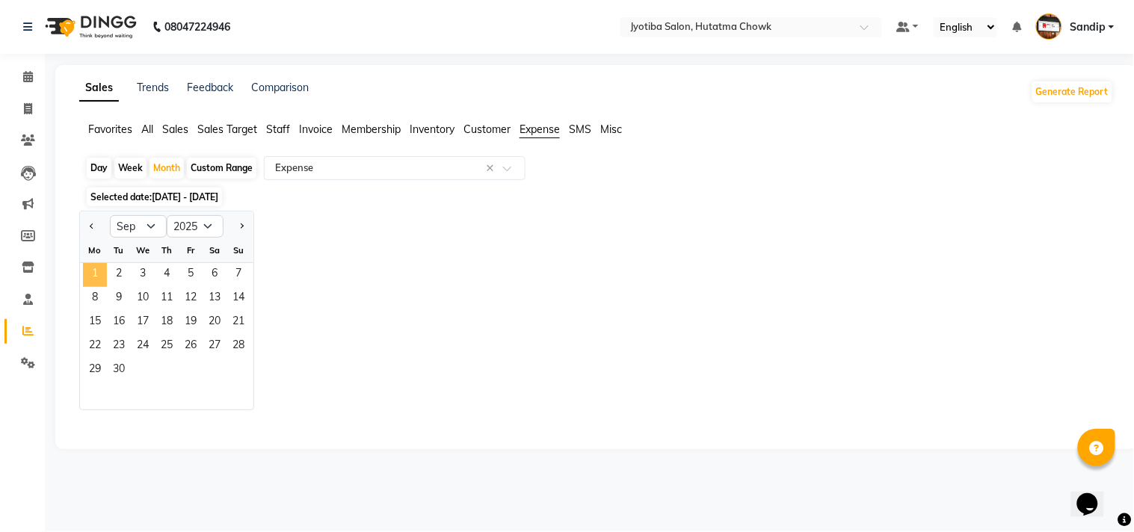
click at [96, 270] on span "1" at bounding box center [95, 275] width 24 height 24
select select "filtered_report"
select select "pdf"
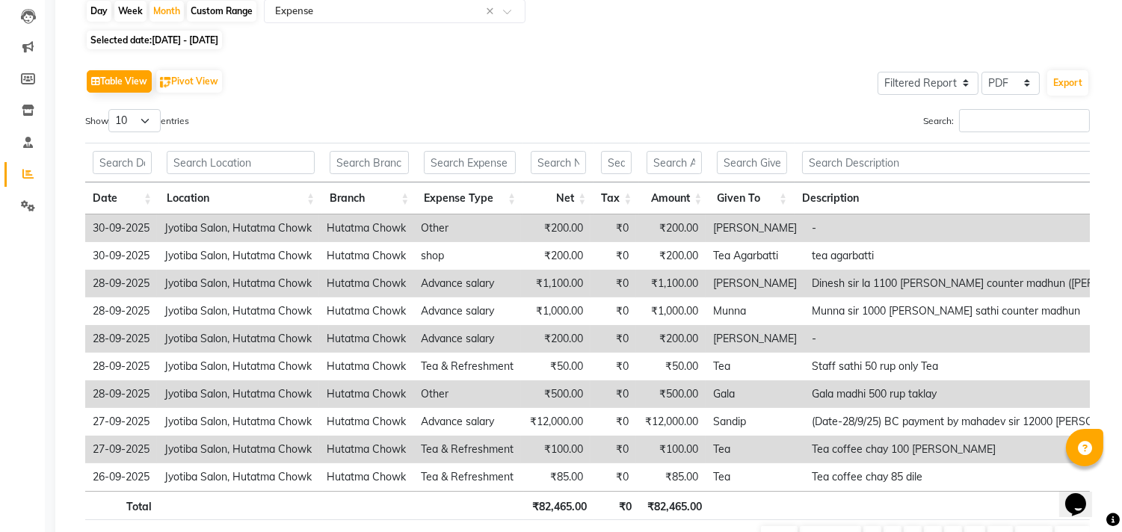
scroll to position [182, 0]
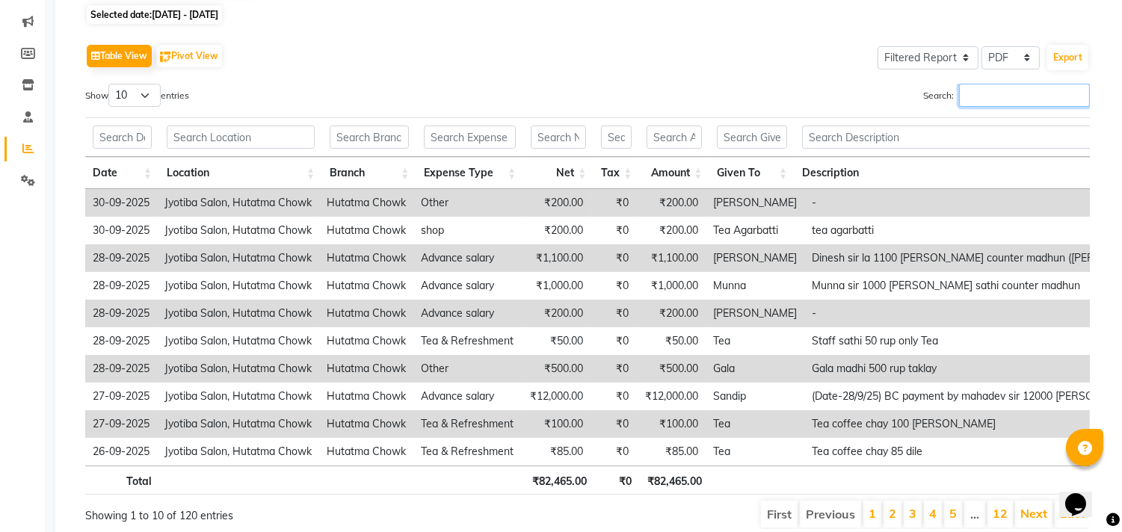
click at [995, 93] on input "Search:" at bounding box center [1024, 95] width 131 height 23
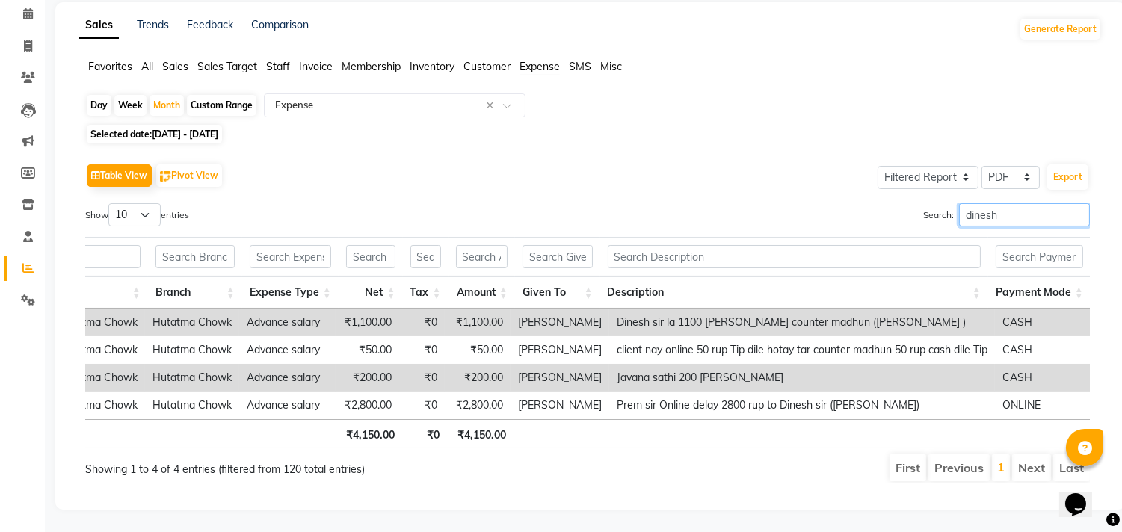
scroll to position [0, 0]
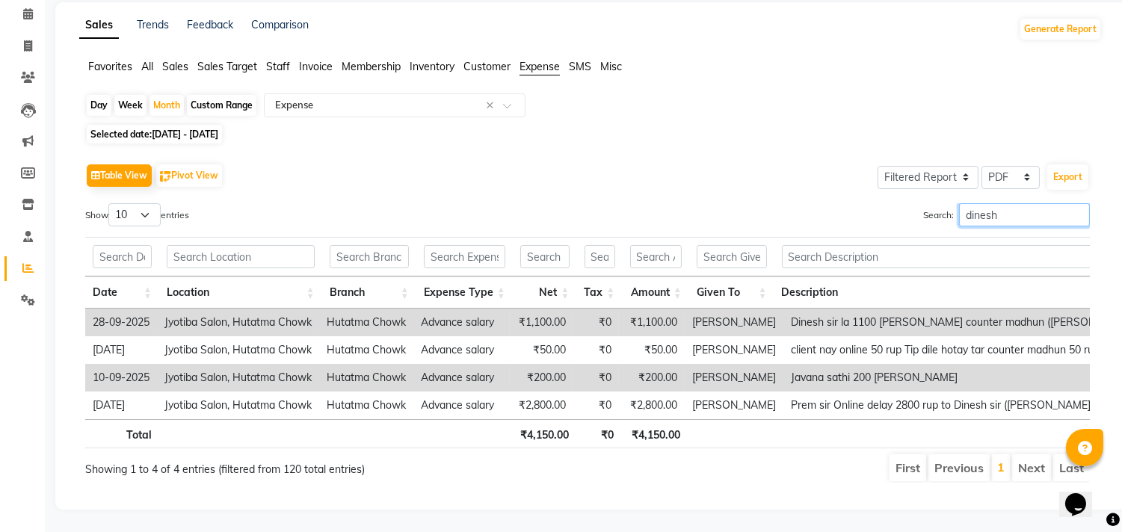
type input "dinesh"
click at [1078, 203] on input "dinesh" at bounding box center [1024, 214] width 131 height 23
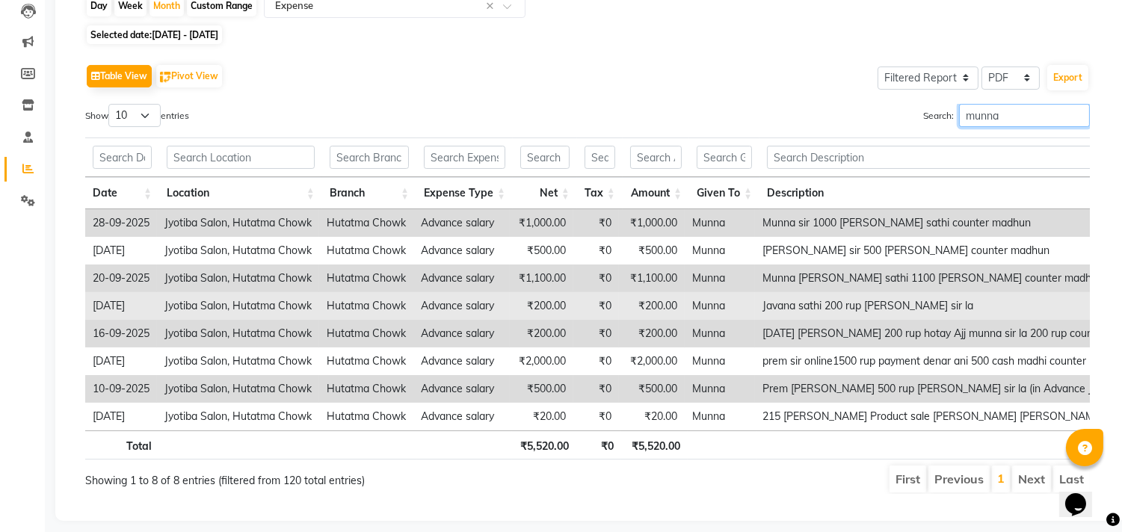
scroll to position [199, 0]
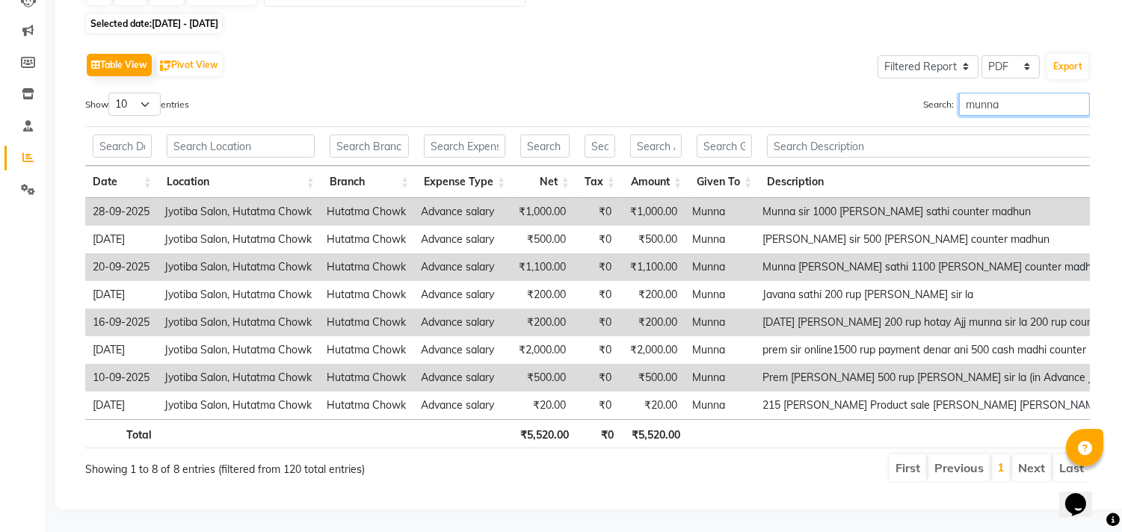
type input "munna"
click at [1075, 93] on input "munna" at bounding box center [1024, 104] width 131 height 23
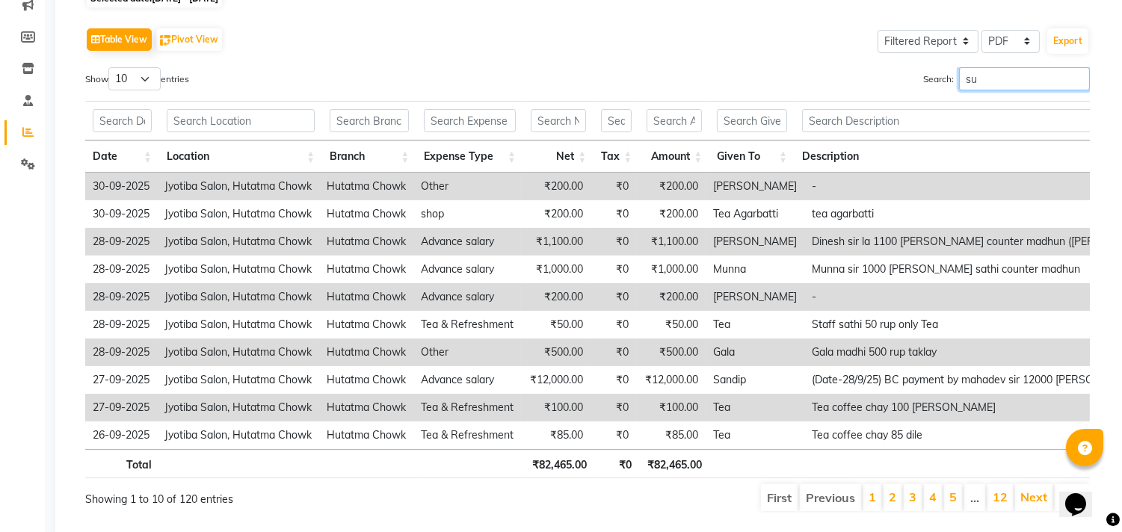
scroll to position [5, 0]
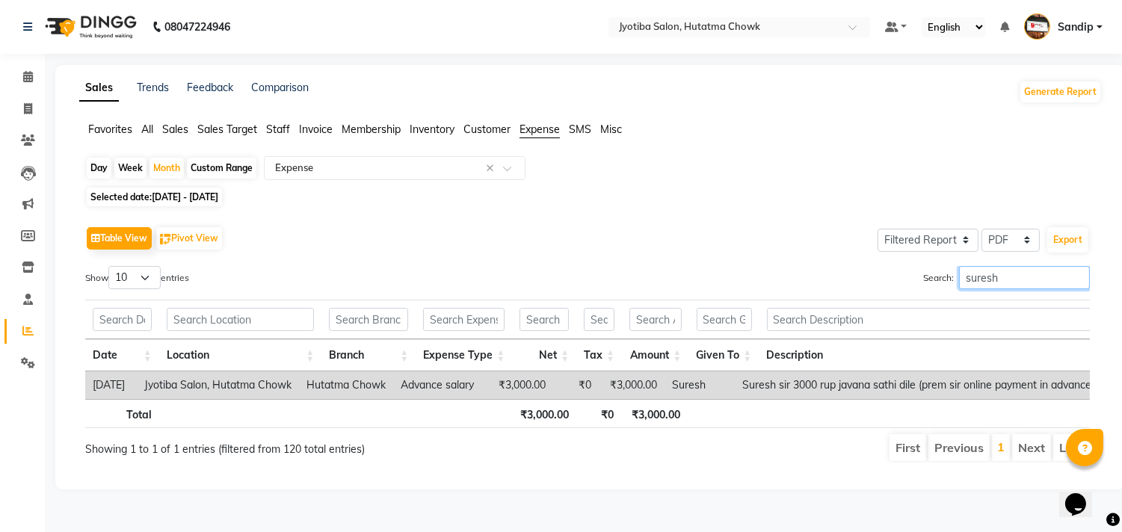
type input "suresh"
click at [1074, 275] on input "suresh" at bounding box center [1024, 277] width 131 height 23
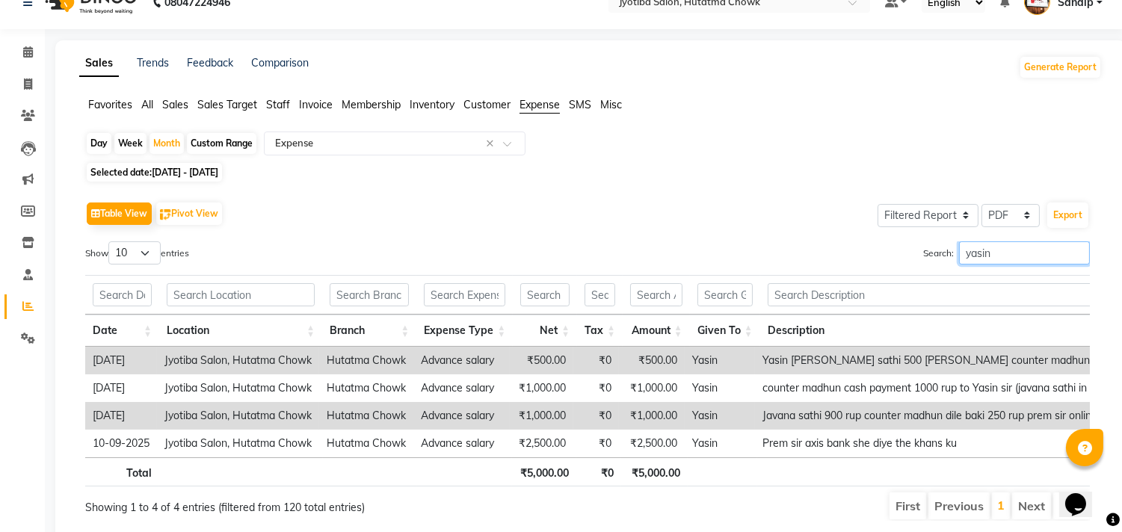
scroll to position [88, 0]
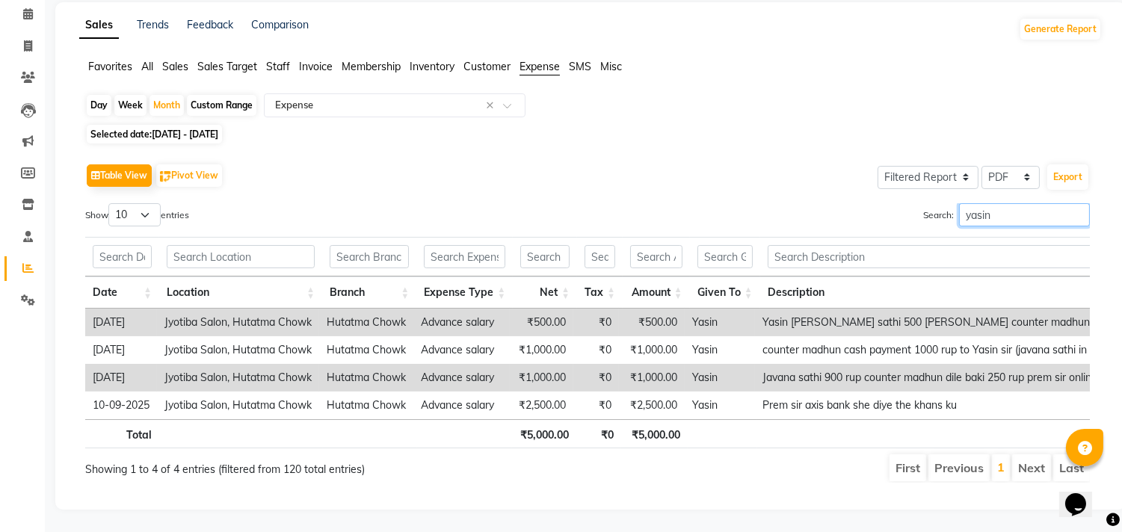
type input "yasin"
click at [1078, 203] on input "yasin" at bounding box center [1024, 214] width 131 height 23
click at [1076, 203] on input "yasin" at bounding box center [1024, 214] width 131 height 23
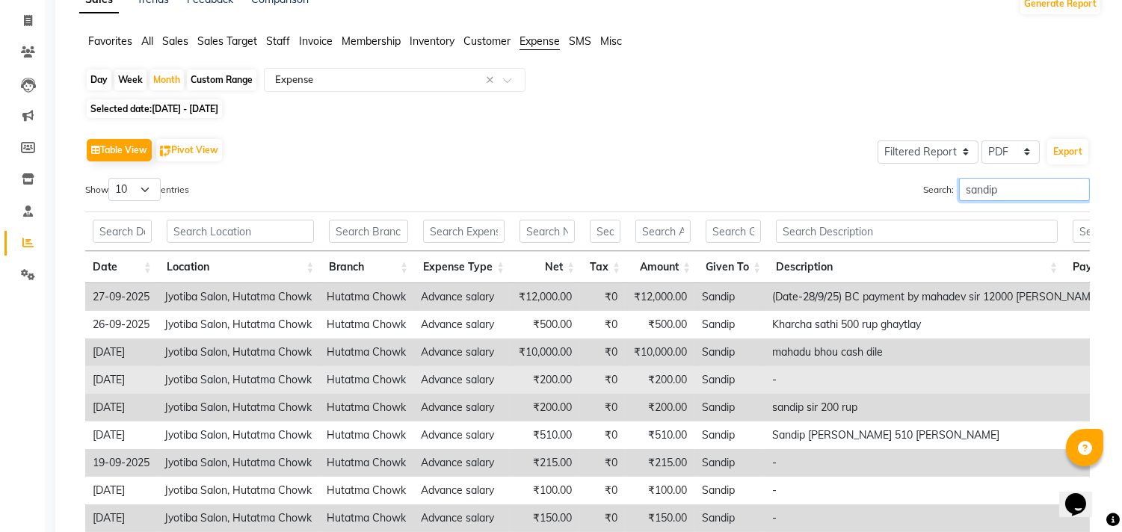
scroll to position [254, 0]
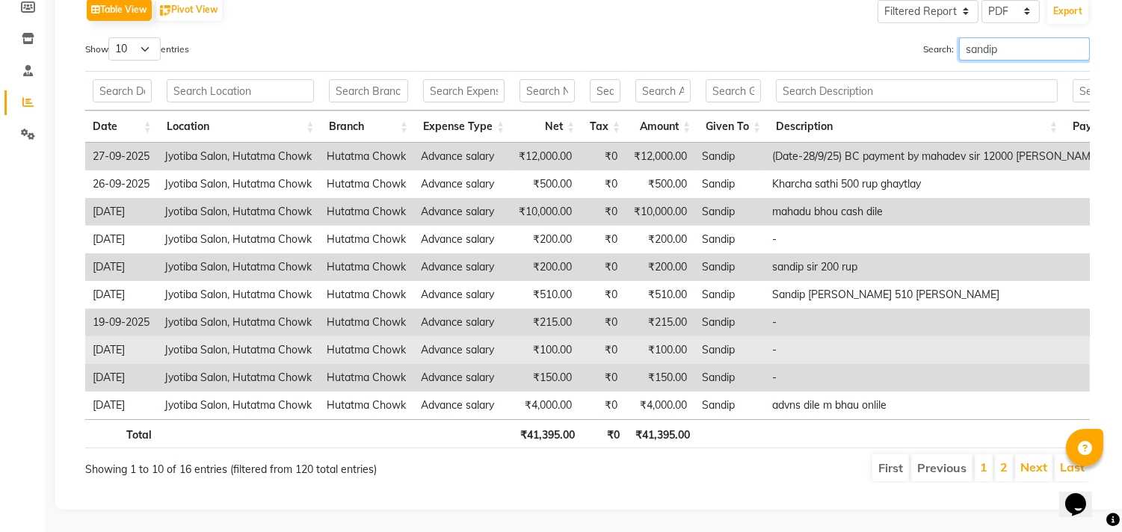
type input "sandip"
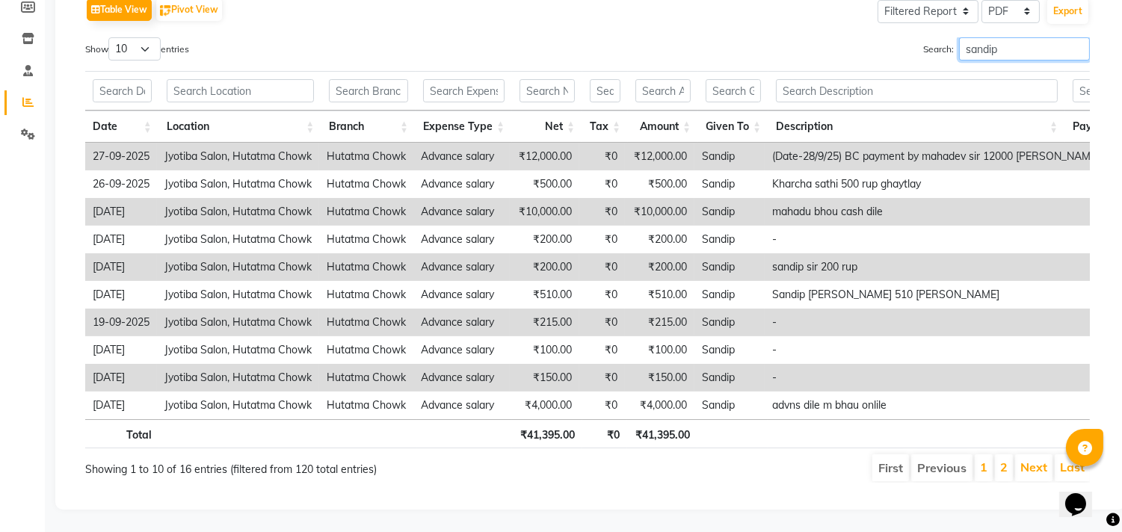
click at [1078, 37] on input "sandip" at bounding box center [1024, 48] width 131 height 23
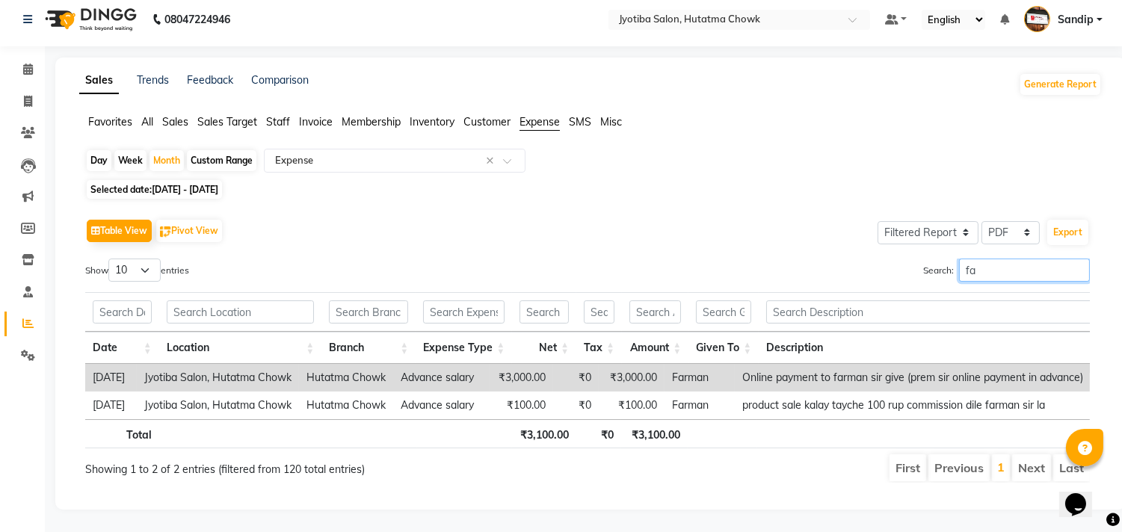
scroll to position [33, 0]
type input "farman"
click at [1074, 259] on input "farman" at bounding box center [1024, 270] width 131 height 23
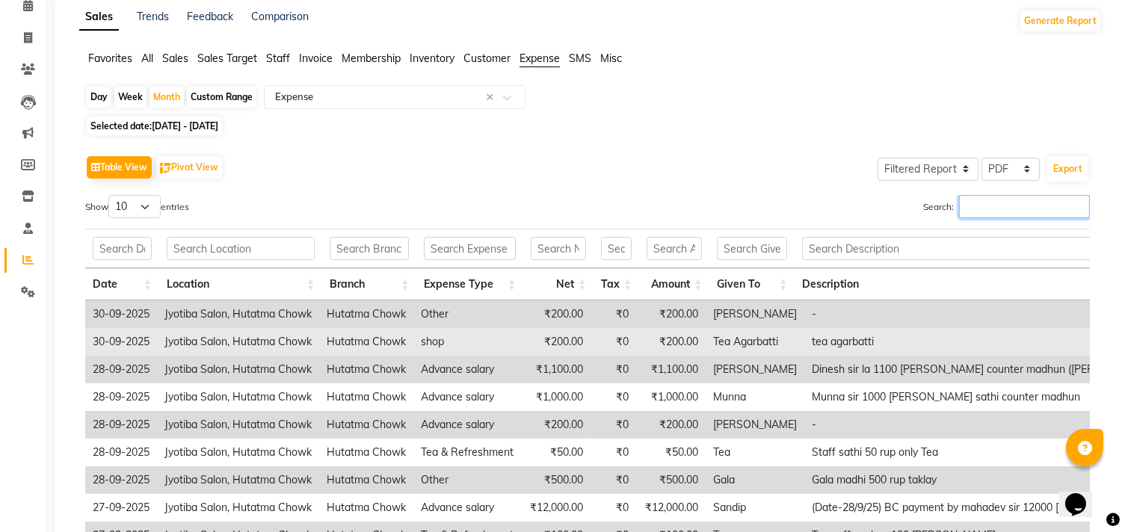
scroll to position [0, 0]
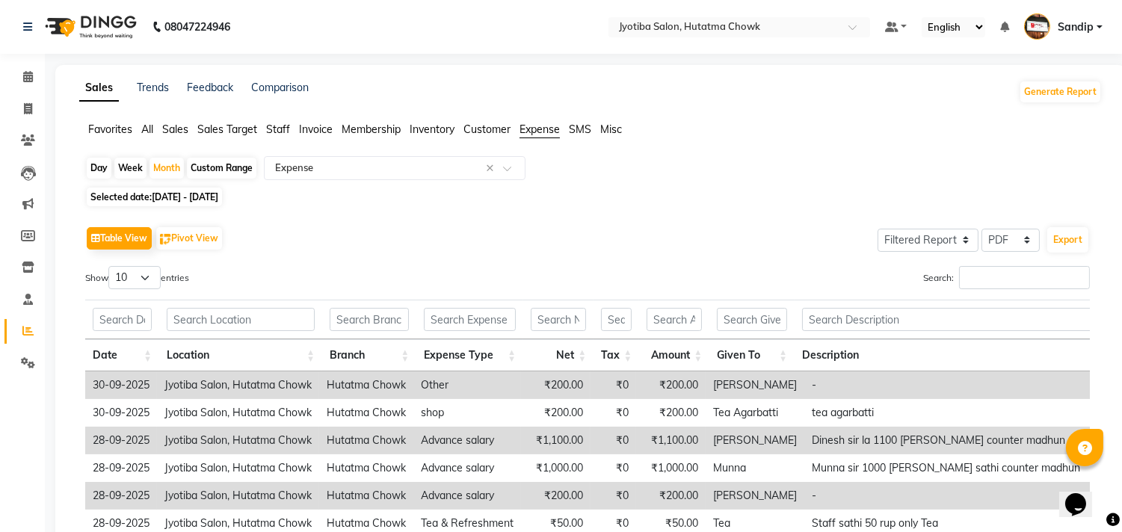
click at [279, 130] on span "Staff" at bounding box center [278, 129] width 24 height 13
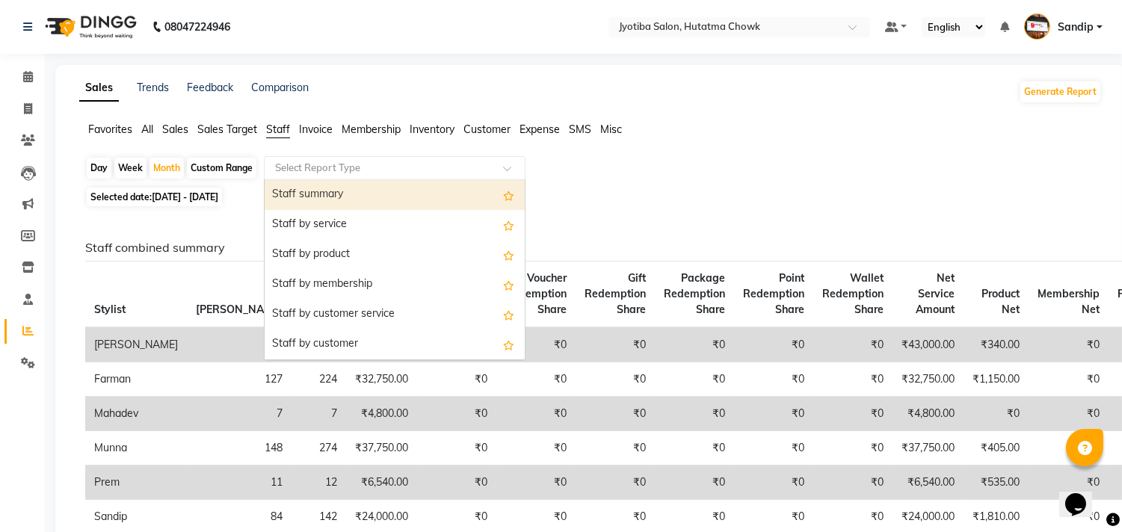
click at [350, 173] on input "text" at bounding box center [379, 168] width 215 height 15
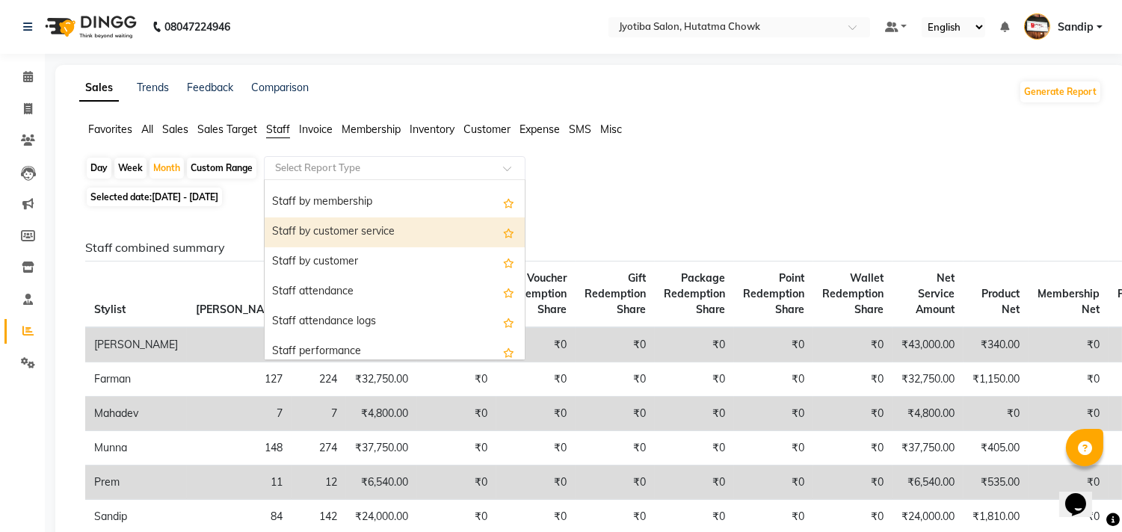
scroll to position [88, 0]
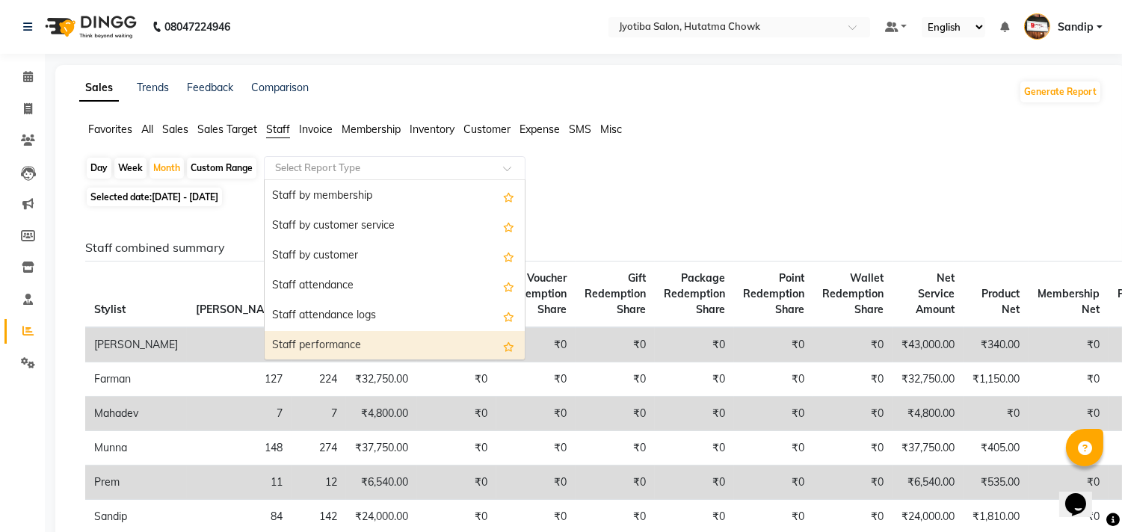
click at [382, 345] on div "Staff performance" at bounding box center [395, 346] width 260 height 30
select select "filtered_report"
select select "pdf"
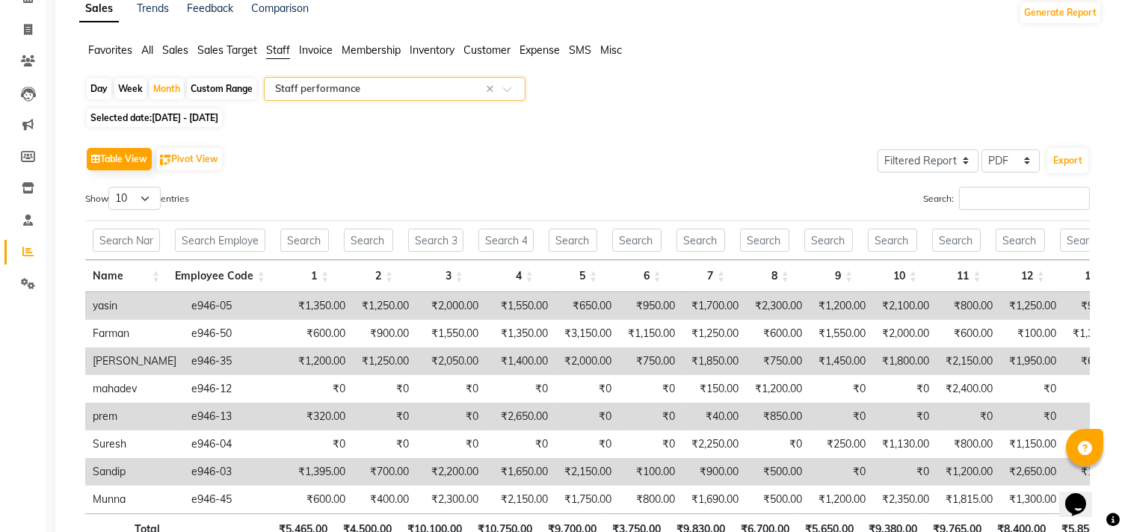
scroll to position [0, 0]
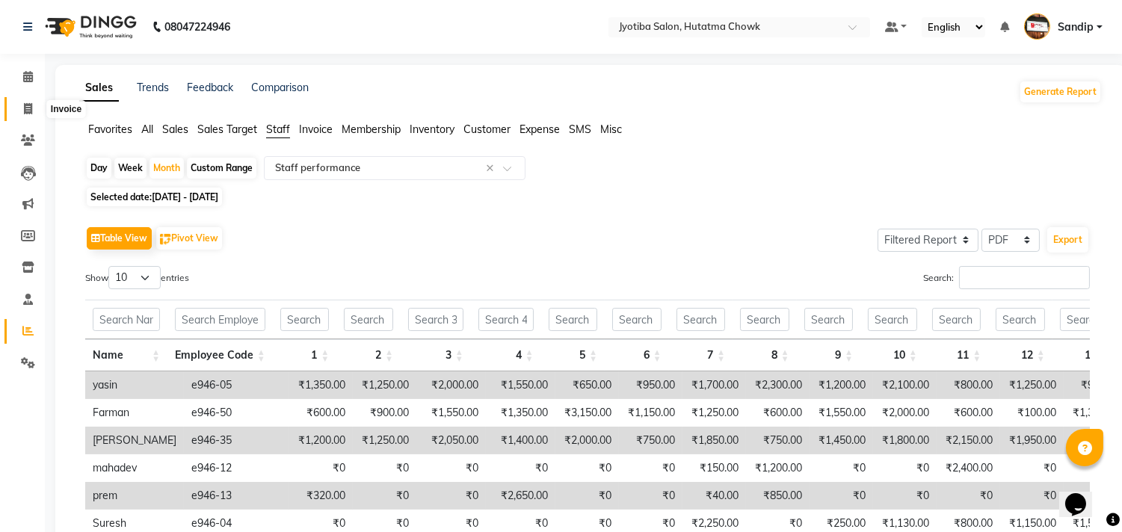
click at [25, 114] on icon at bounding box center [28, 108] width 8 height 11
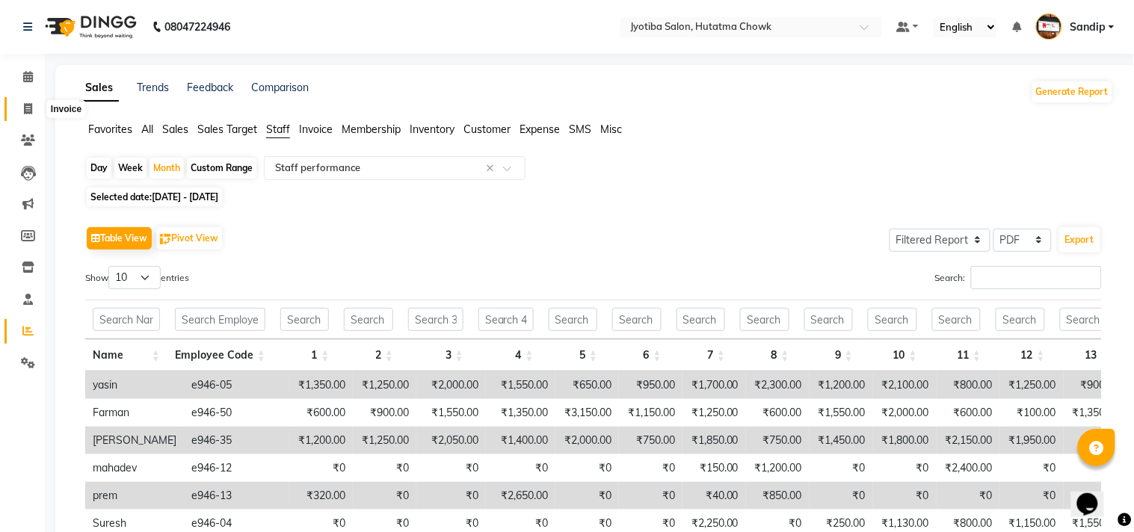
select select "service"
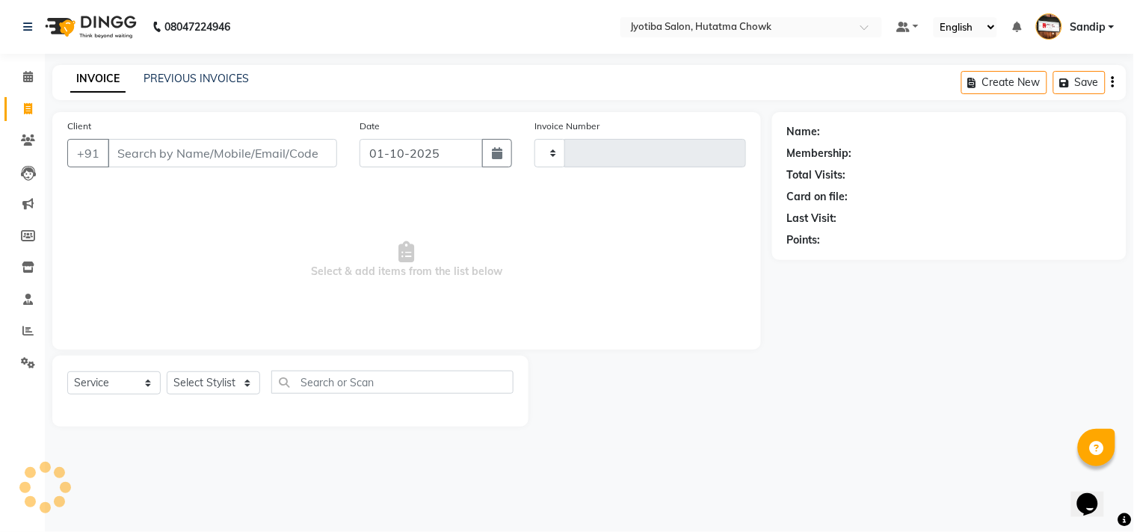
type input "2863"
select select "556"
select select "membership"
click at [30, 326] on icon at bounding box center [27, 330] width 11 height 11
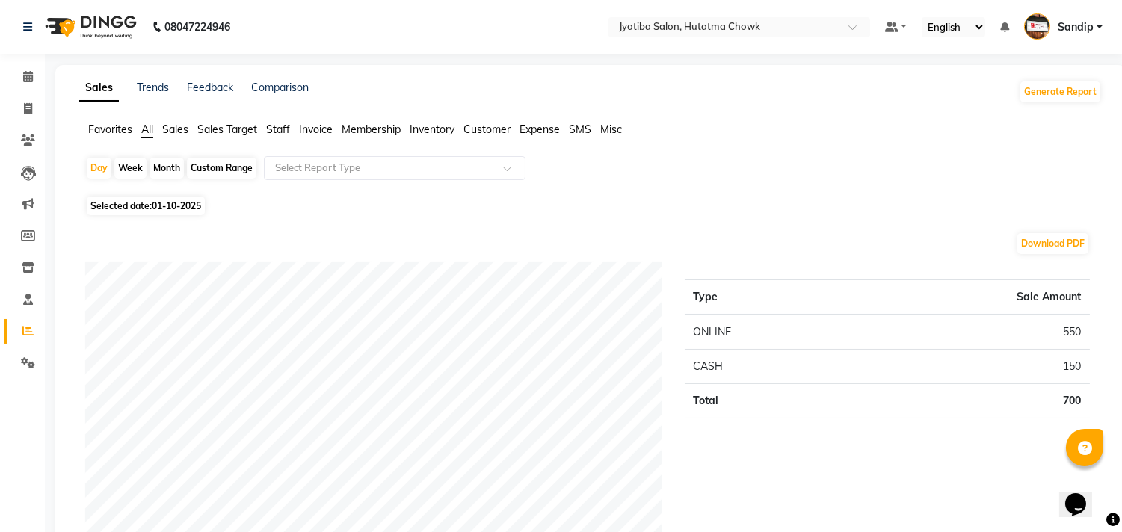
click at [165, 176] on div "Month" at bounding box center [166, 168] width 34 height 21
select select "10"
select select "2025"
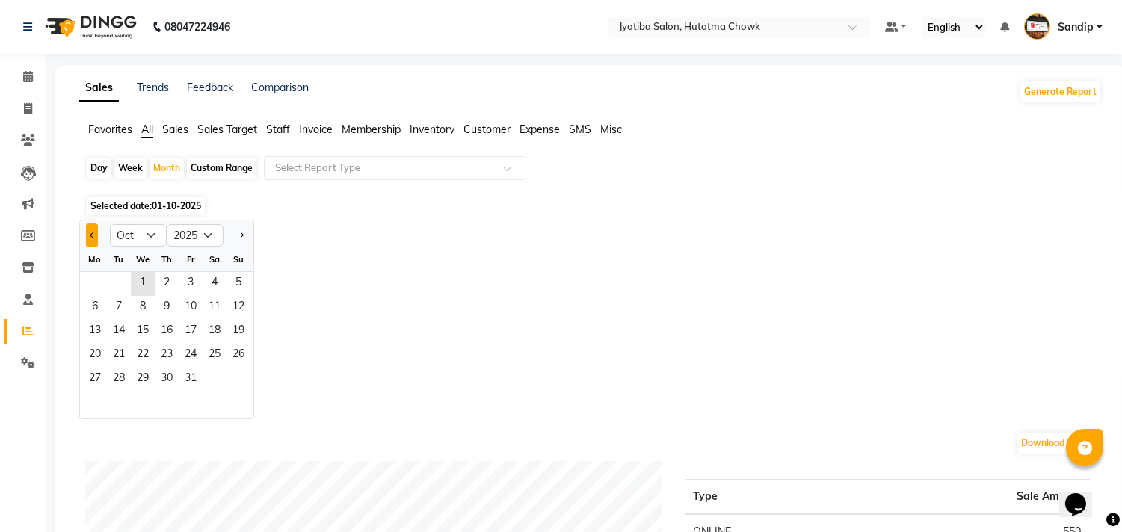
click at [91, 238] on button "Previous month" at bounding box center [92, 235] width 12 height 24
select select "9"
click at [91, 285] on span "1" at bounding box center [95, 284] width 24 height 24
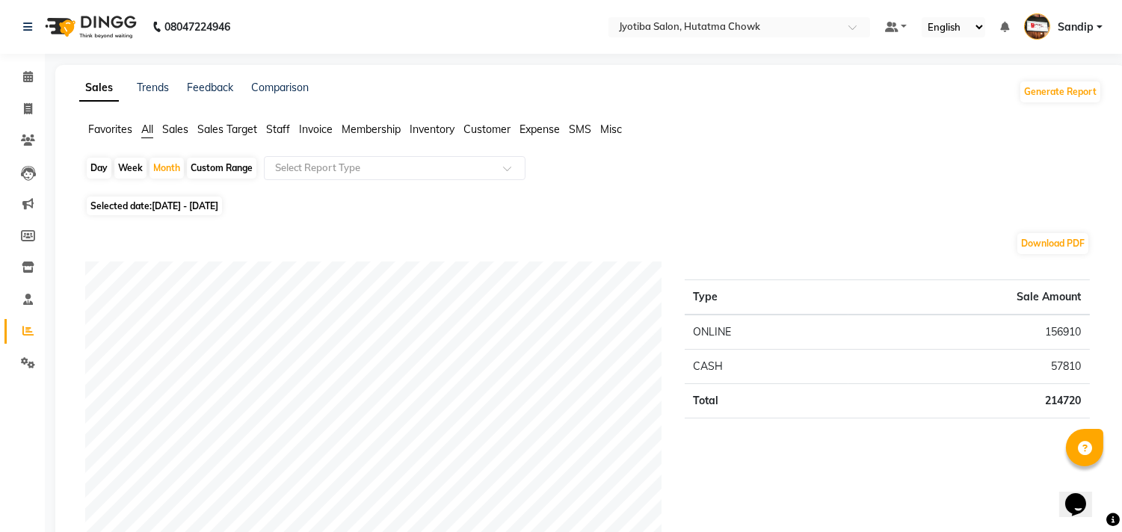
click at [540, 132] on span "Expense" at bounding box center [539, 129] width 40 height 13
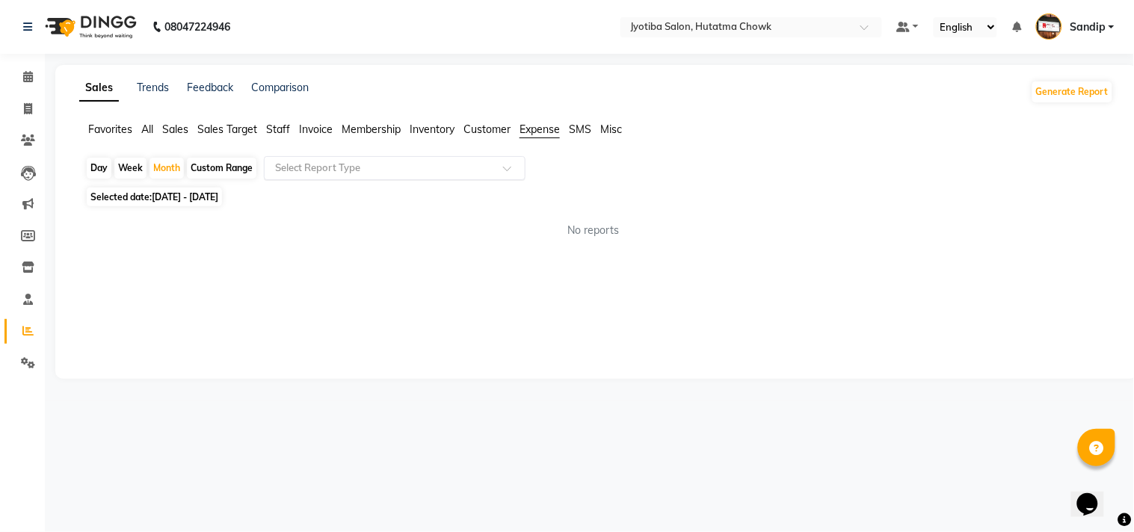
click at [459, 163] on input "text" at bounding box center [379, 168] width 215 height 15
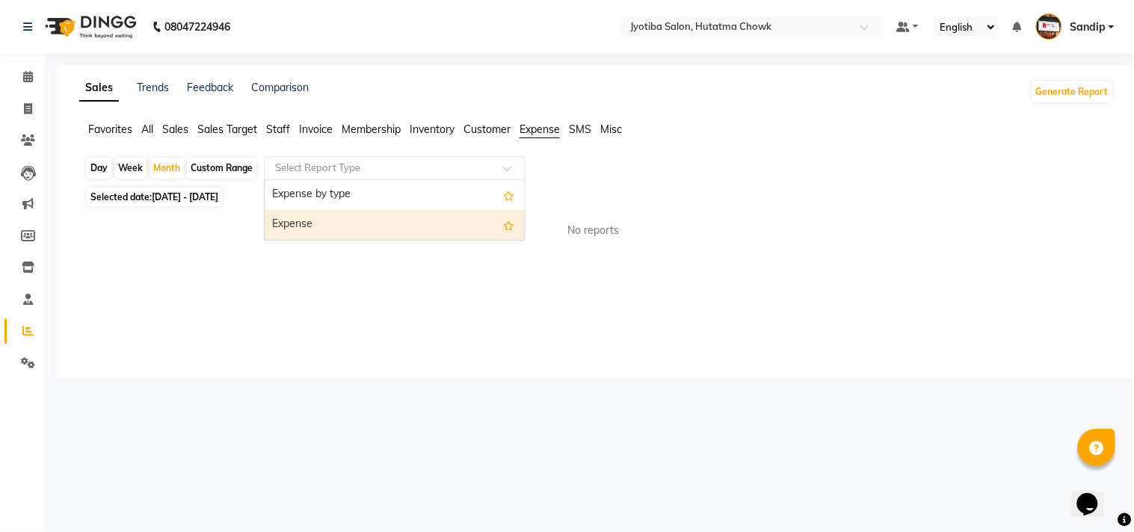
click at [452, 220] on div "Expense" at bounding box center [395, 225] width 260 height 30
select select "filtered_report"
select select "pdf"
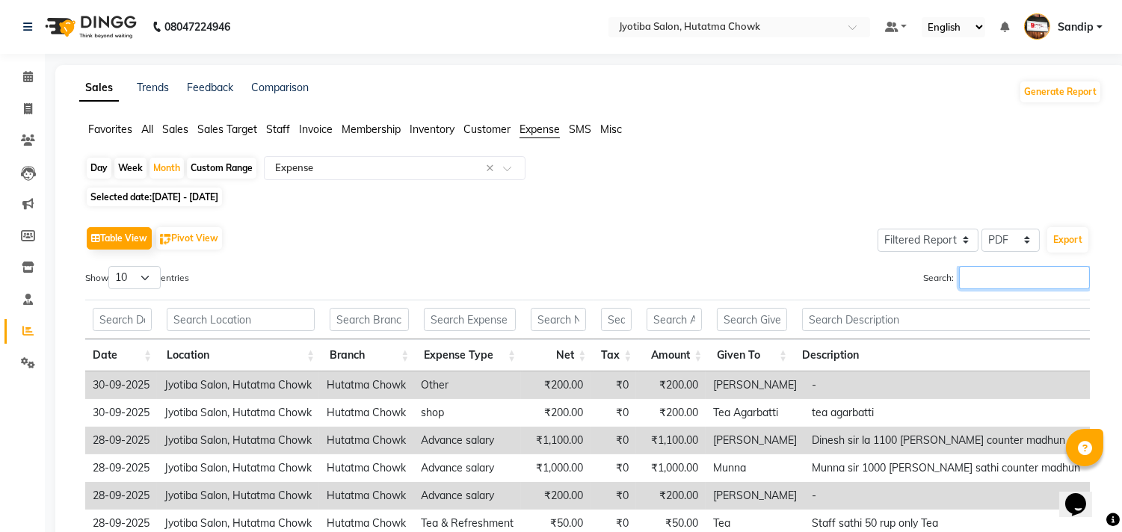
click at [973, 276] on input "Search:" at bounding box center [1024, 277] width 131 height 23
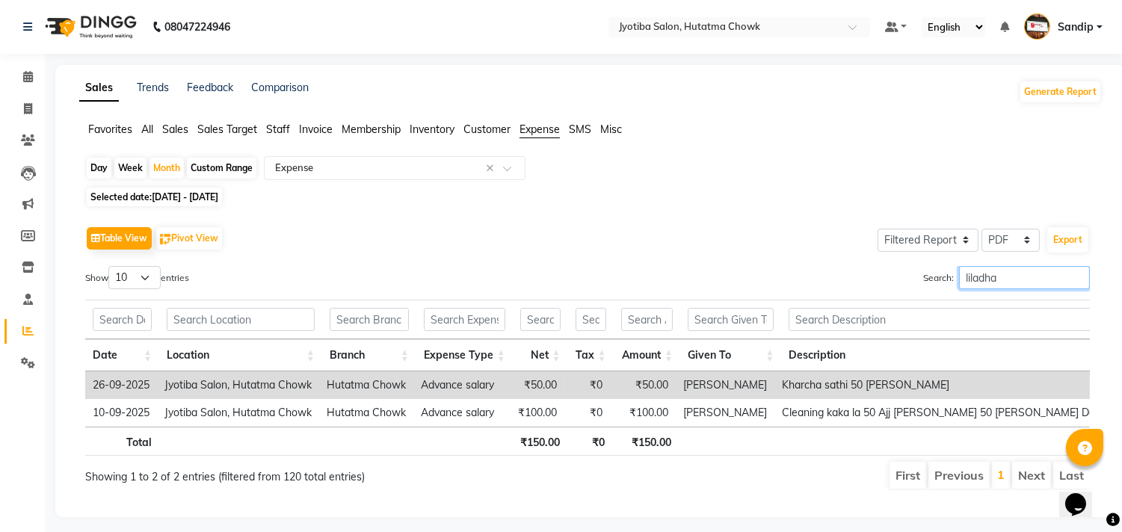
type input "liladhar"
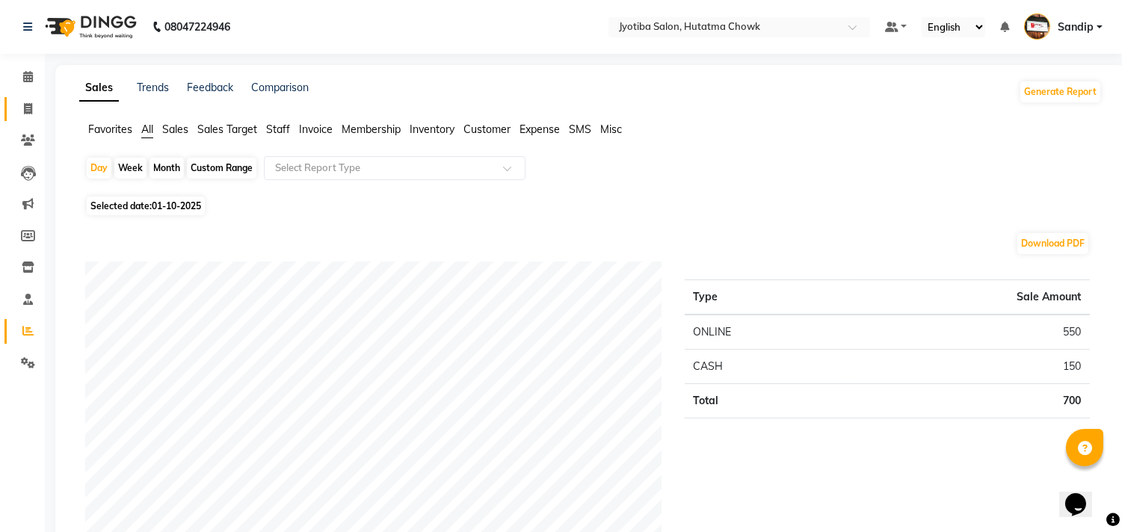
click at [22, 117] on link "Invoice" at bounding box center [22, 109] width 36 height 25
select select "service"
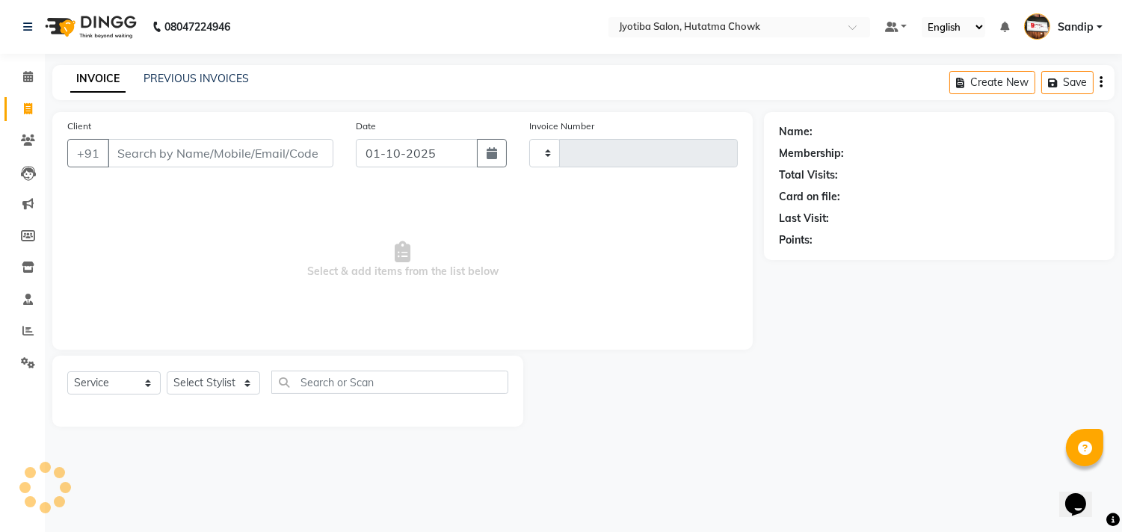
type input "2863"
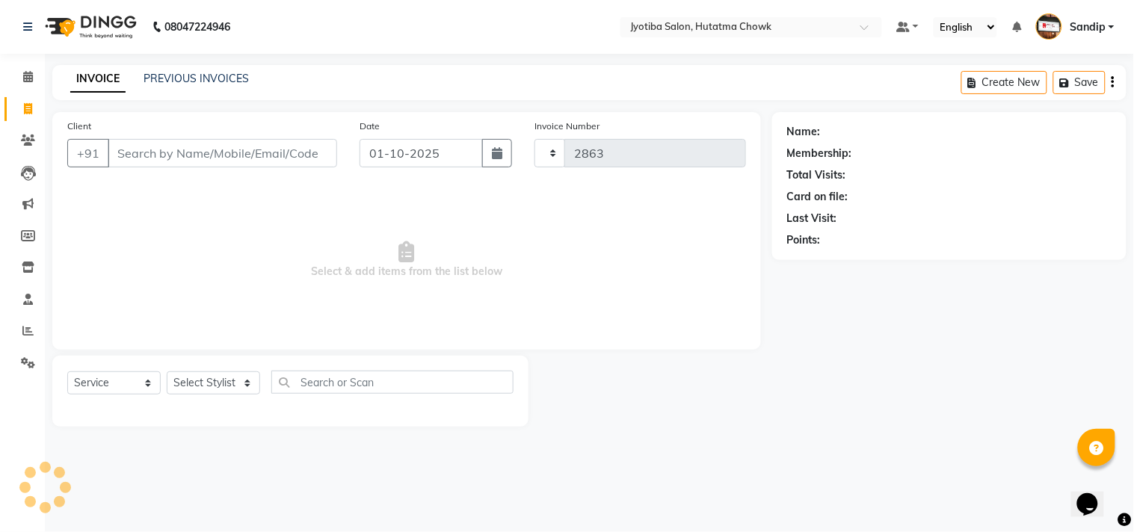
select select "membership"
select select "556"
click at [194, 73] on link "PREVIOUS INVOICES" at bounding box center [195, 78] width 105 height 13
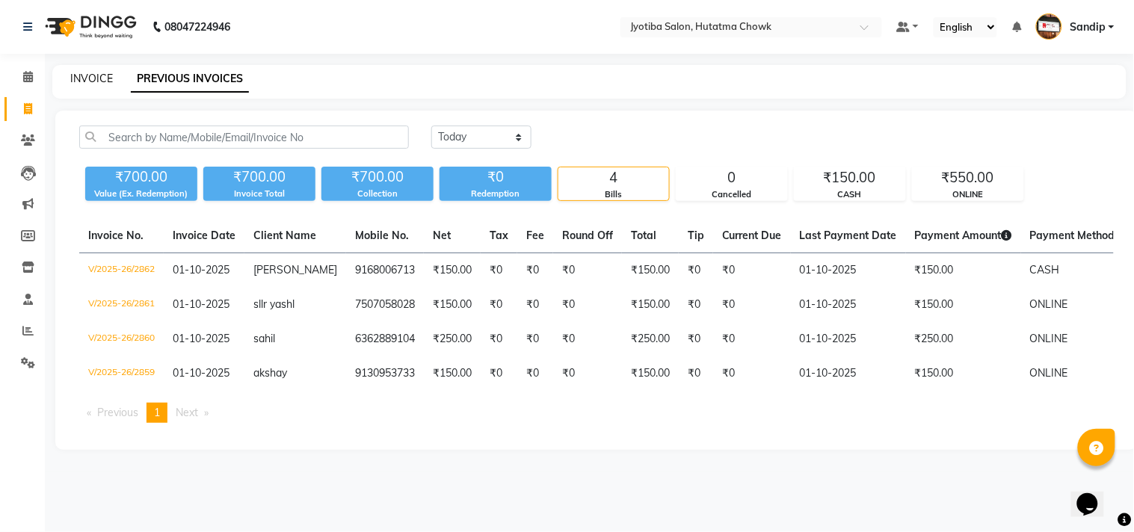
click at [90, 75] on link "INVOICE" at bounding box center [91, 78] width 43 height 13
select select "service"
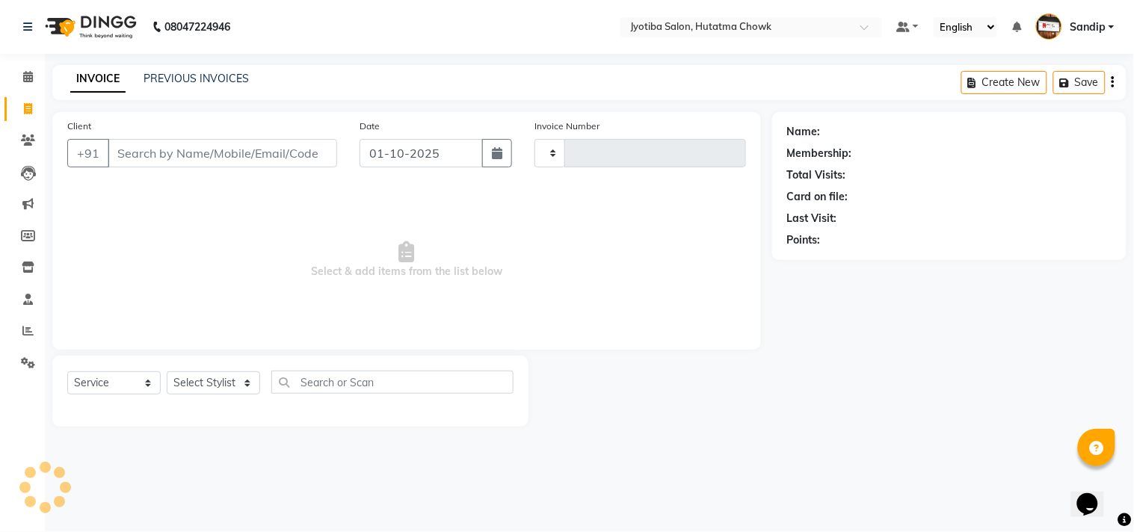
type input "2863"
select select "556"
select select "membership"
click at [197, 73] on link "PREVIOUS INVOICES" at bounding box center [195, 78] width 105 height 13
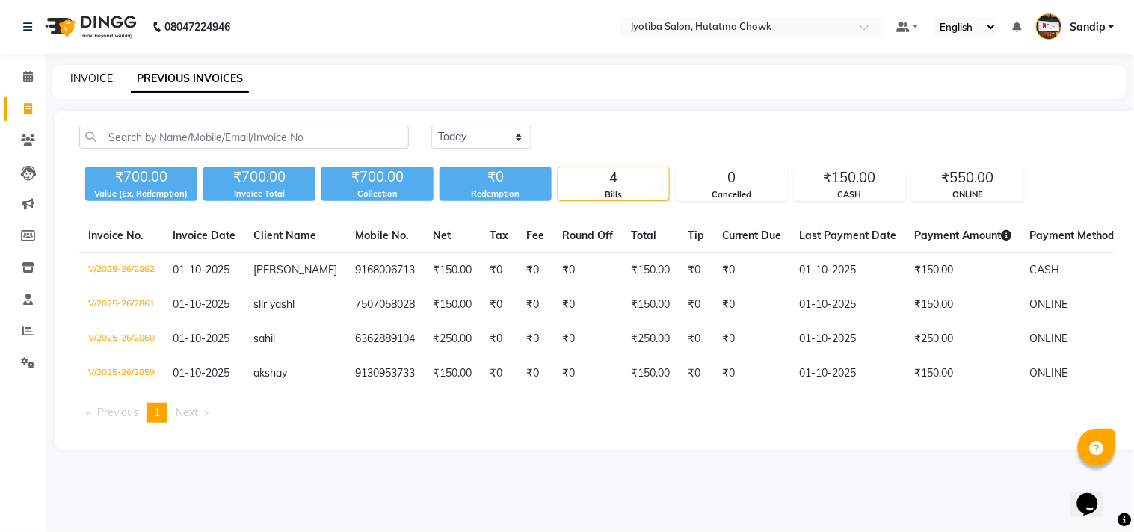
click at [90, 75] on link "INVOICE" at bounding box center [91, 78] width 43 height 13
select select "556"
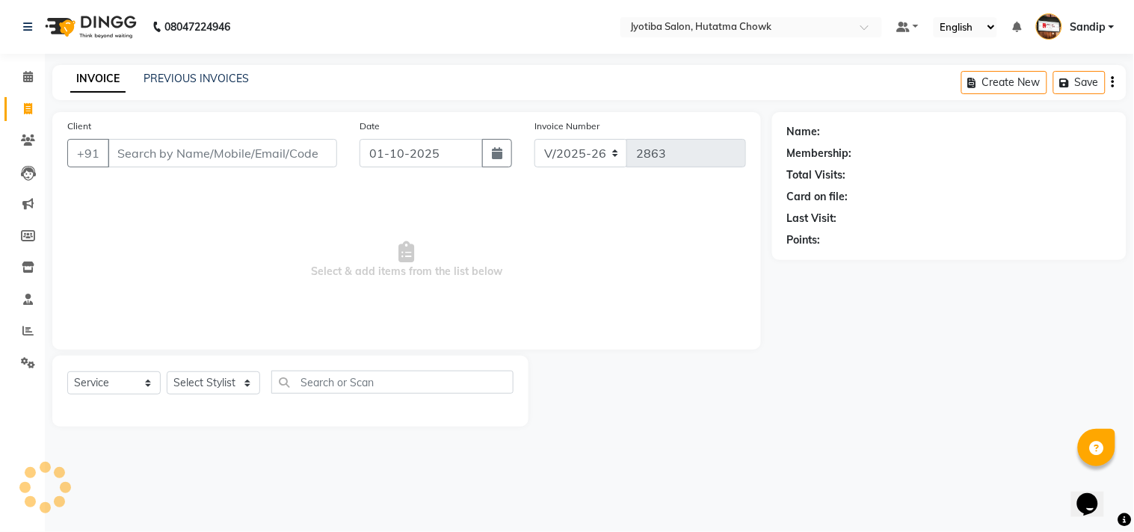
select select "membership"
click at [19, 356] on span at bounding box center [28, 363] width 26 height 17
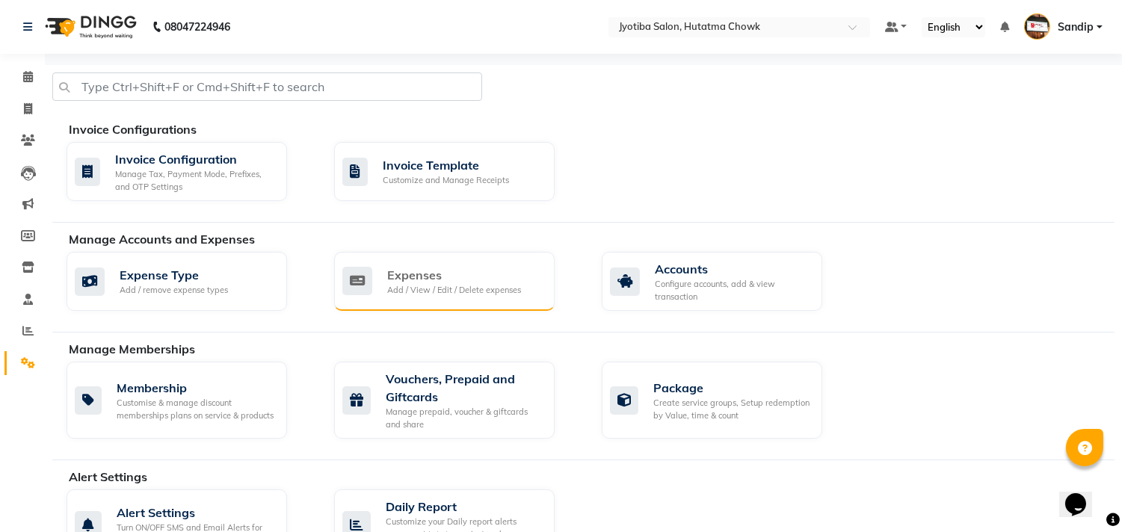
click at [462, 273] on div "Expenses" at bounding box center [454, 275] width 134 height 18
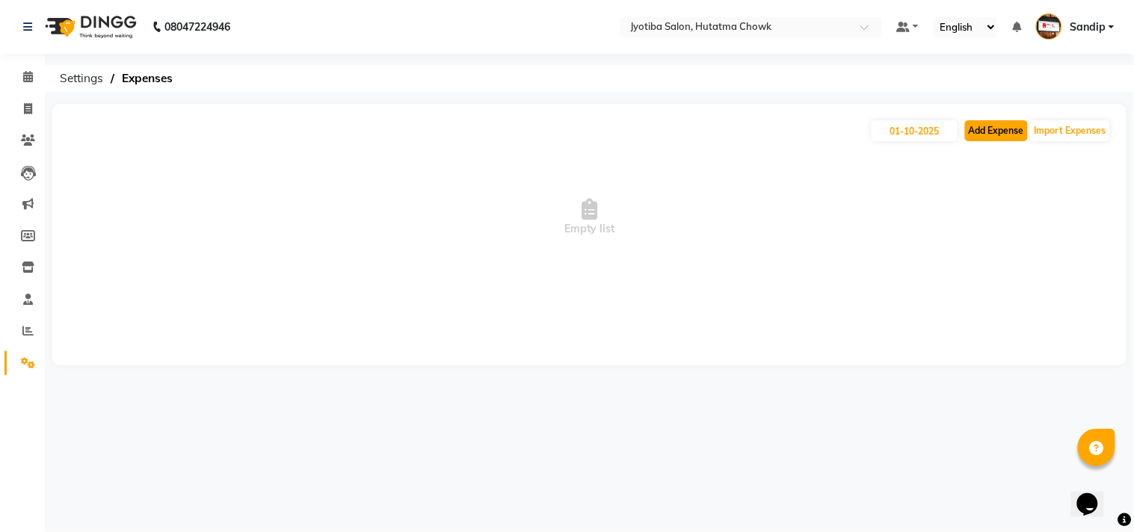
click at [998, 132] on button "Add Expense" at bounding box center [996, 130] width 63 height 21
select select "1"
select select "1663"
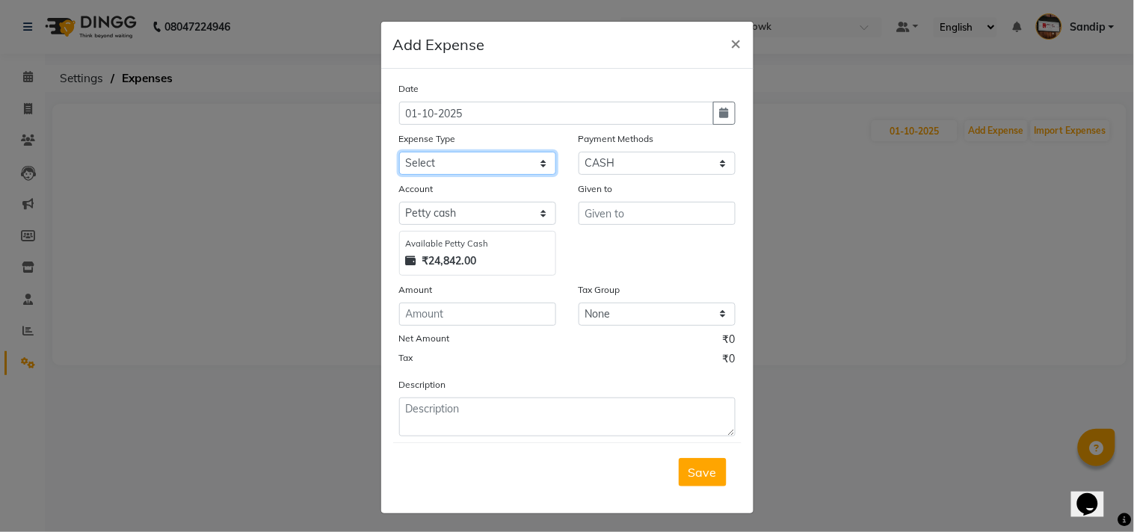
click at [499, 158] on select "Select Advance salary Advance salary ajaj Bank charges Car maintenance Cash tra…" at bounding box center [477, 163] width 157 height 23
select select "18043"
click at [399, 152] on select "Select Advance salary Advance salary ajaj Bank charges Car maintenance Cash tra…" at bounding box center [477, 163] width 157 height 23
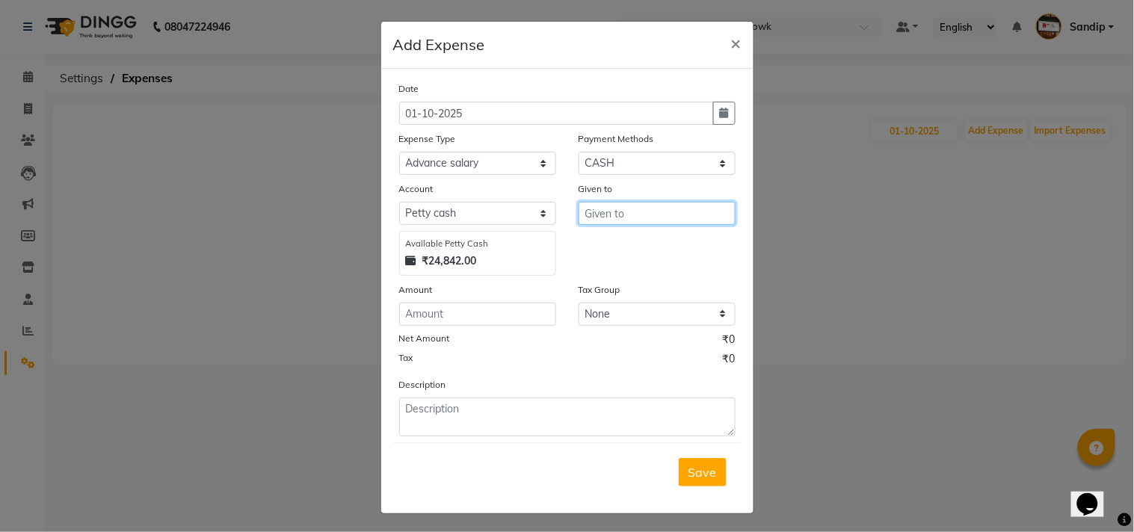
click at [621, 213] on input "text" at bounding box center [656, 213] width 157 height 23
click at [611, 243] on ngb-highlight "yas in" at bounding box center [611, 245] width 30 height 15
type input "yasin"
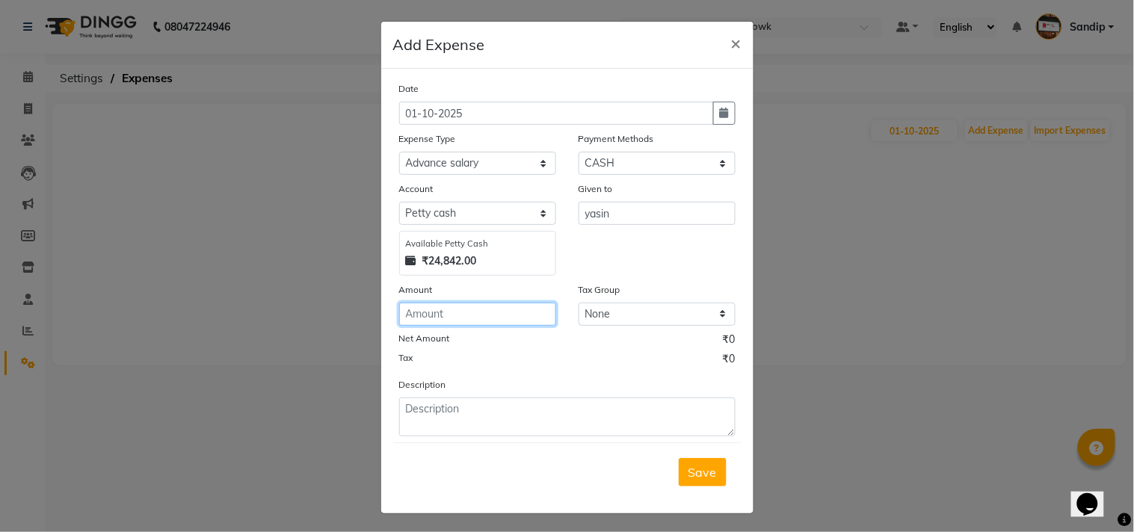
click at [469, 320] on input "number" at bounding box center [477, 314] width 157 height 23
type input "352"
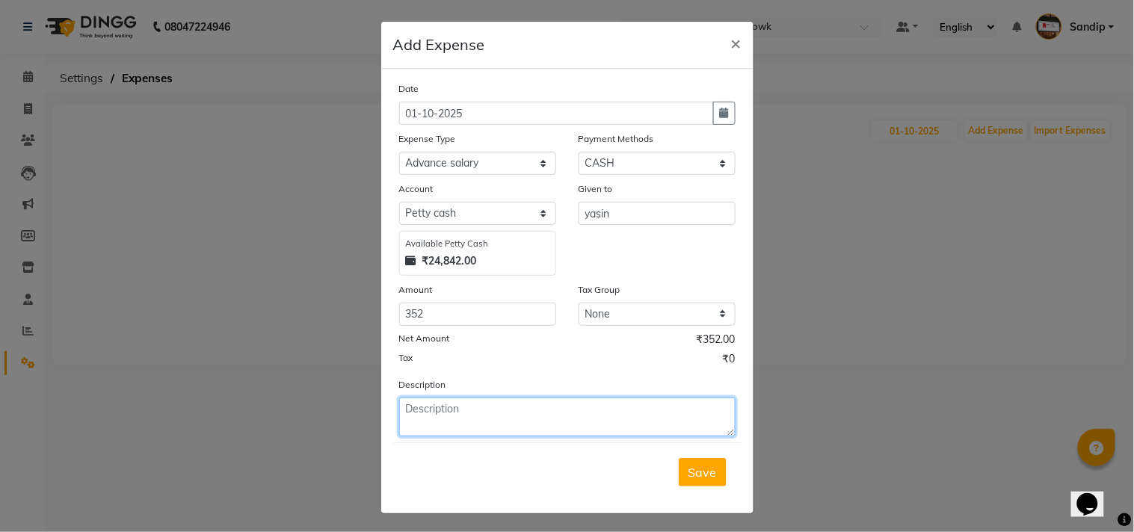
click at [447, 424] on textarea at bounding box center [567, 417] width 336 height 39
type textarea "p"
click at [608, 412] on textarea "prem sir 395 cha recharge kel aha online to Yasin sir" at bounding box center [567, 417] width 336 height 39
click at [682, 417] on textarea "prem sir 395 cha recharge kel aha online to Yasin sir" at bounding box center [567, 417] width 336 height 39
type textarea "prem sir 395 cha recharge kel aha online to Yasin sir"
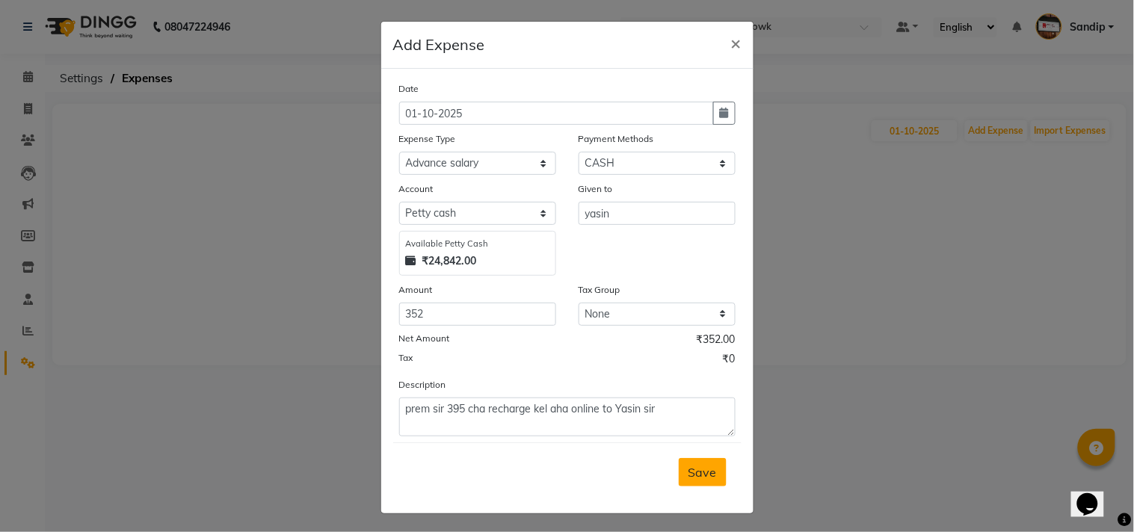
click at [692, 464] on button "Save" at bounding box center [703, 472] width 48 height 28
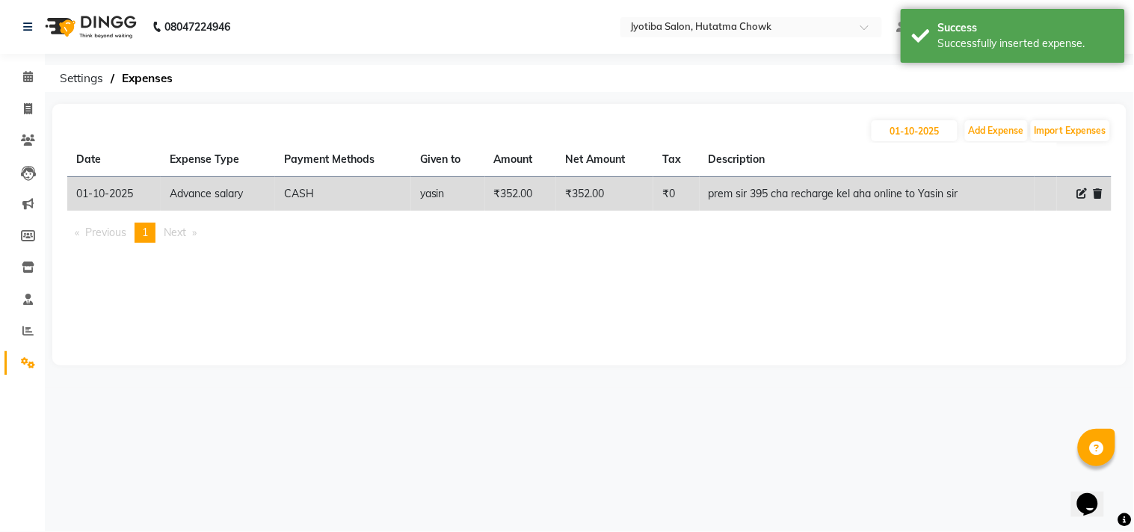
click at [1084, 192] on icon at bounding box center [1082, 193] width 10 height 10
select select "18043"
select select "1"
select select "1663"
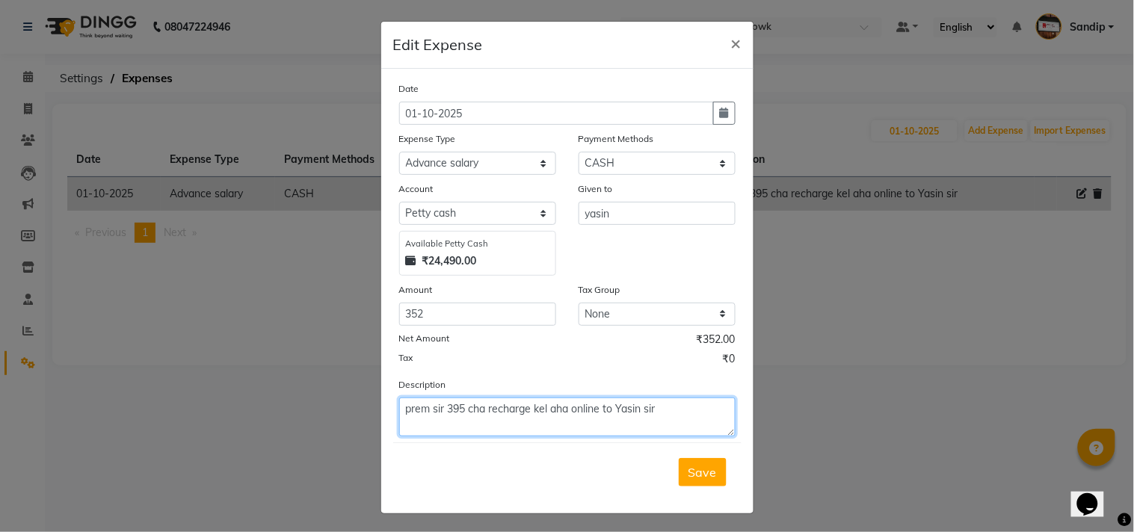
click at [461, 406] on textarea "prem sir 395 cha recharge kel aha online to Yasin sir" at bounding box center [567, 417] width 336 height 39
type textarea "prem sir 352 cha recharge kel aha online to Yasin sir"
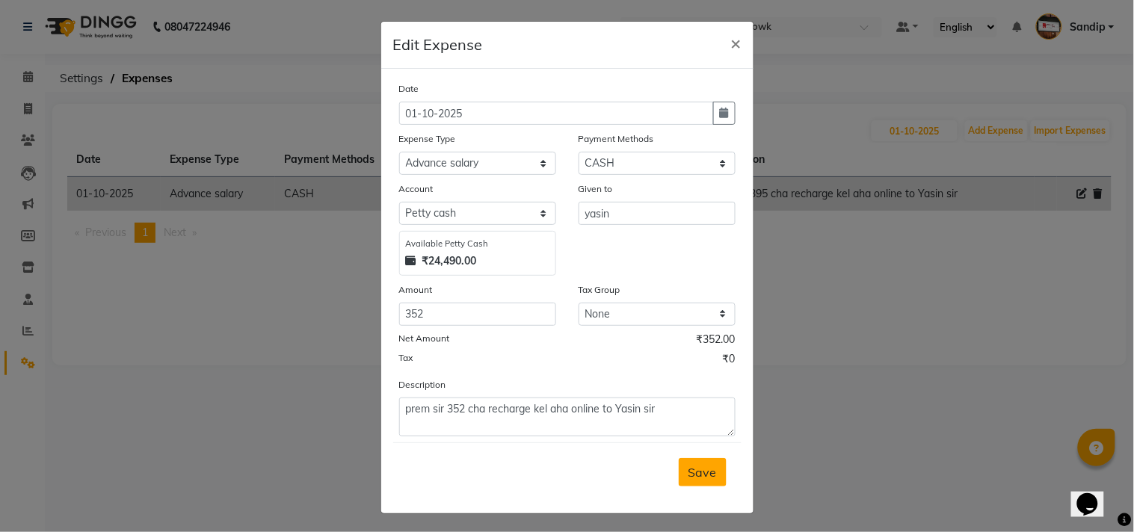
click at [690, 475] on span "Save" at bounding box center [702, 472] width 28 height 15
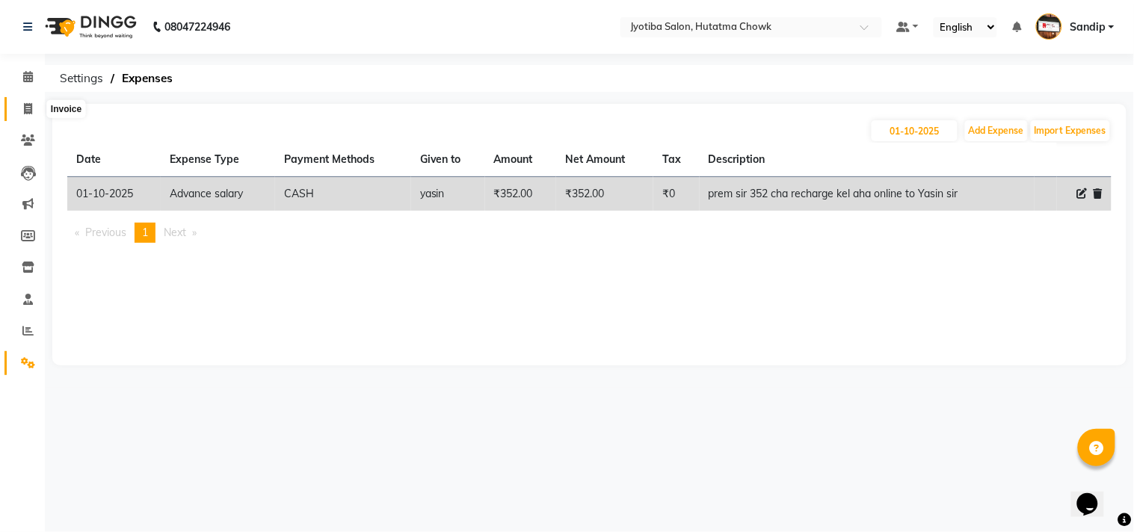
click at [28, 112] on icon at bounding box center [28, 108] width 8 height 11
select select "556"
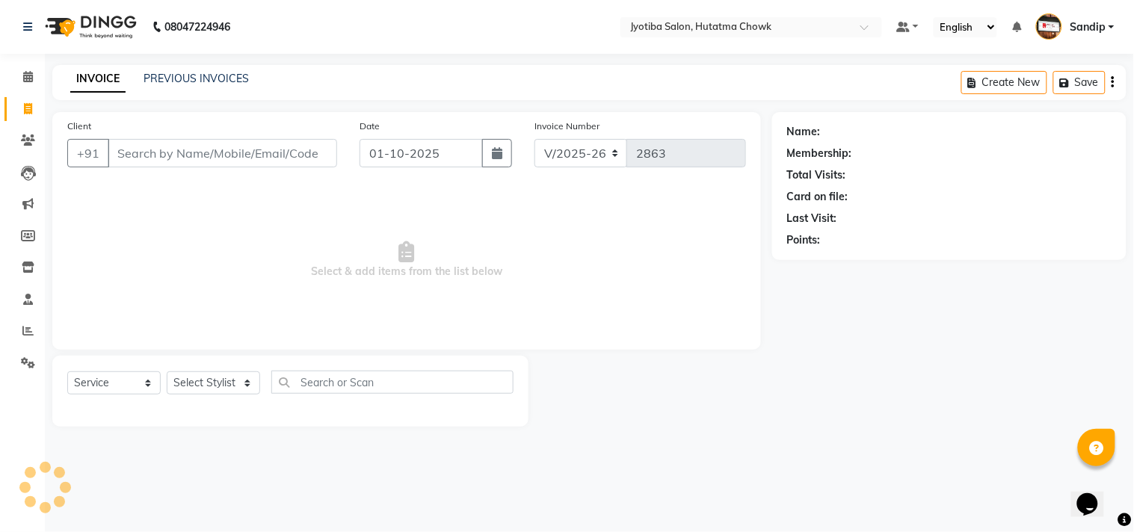
select select "membership"
click at [12, 379] on li "Completed InProgress Upcoming Dropped Tentative Check-In Confirm" at bounding box center [22, 382] width 45 height 7
click at [27, 366] on icon at bounding box center [28, 362] width 14 height 11
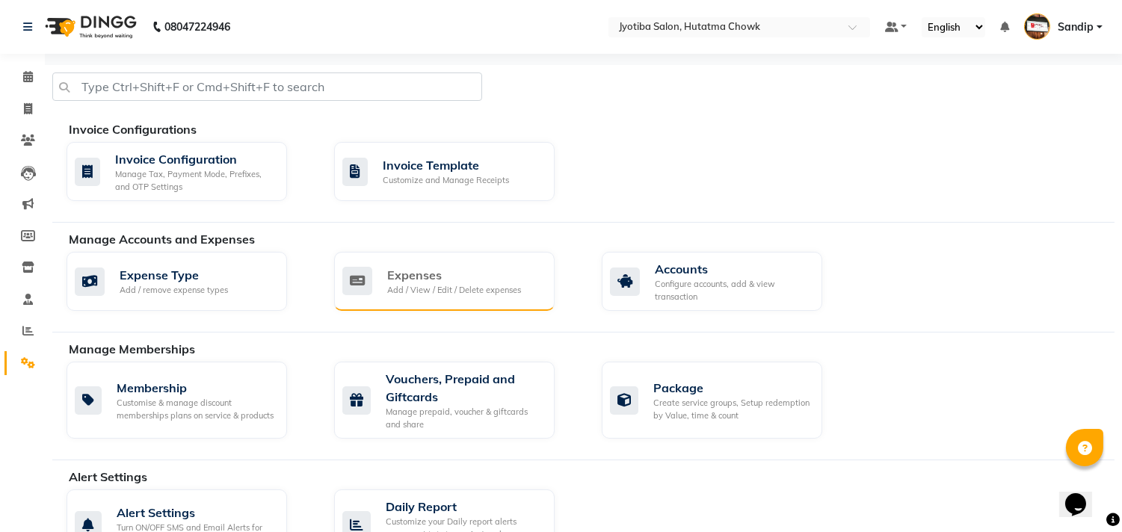
click at [424, 285] on div "Add / View / Edit / Delete expenses" at bounding box center [454, 290] width 134 height 13
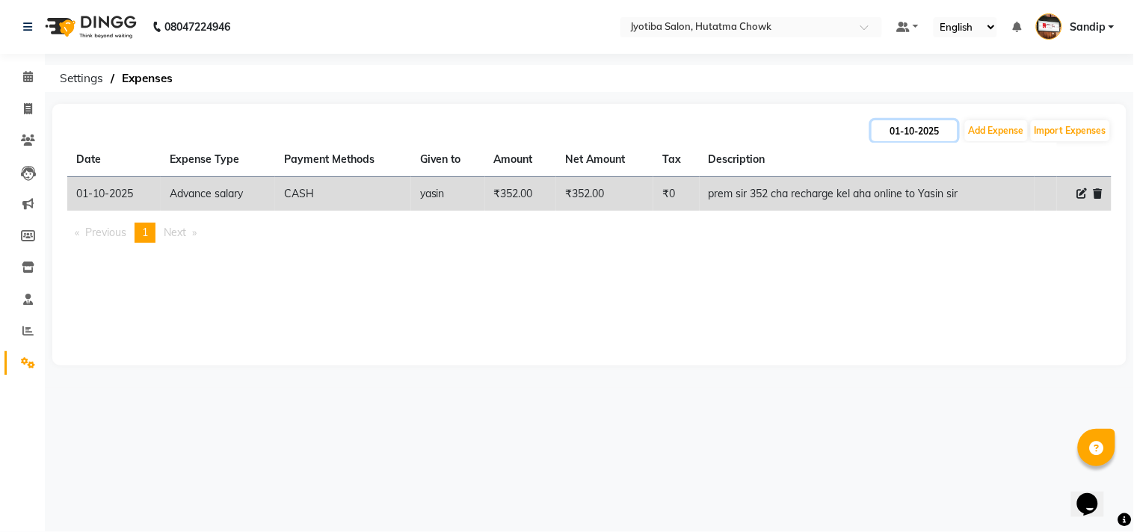
click at [923, 130] on input "01-10-2025" at bounding box center [914, 130] width 86 height 21
select select "10"
select select "2025"
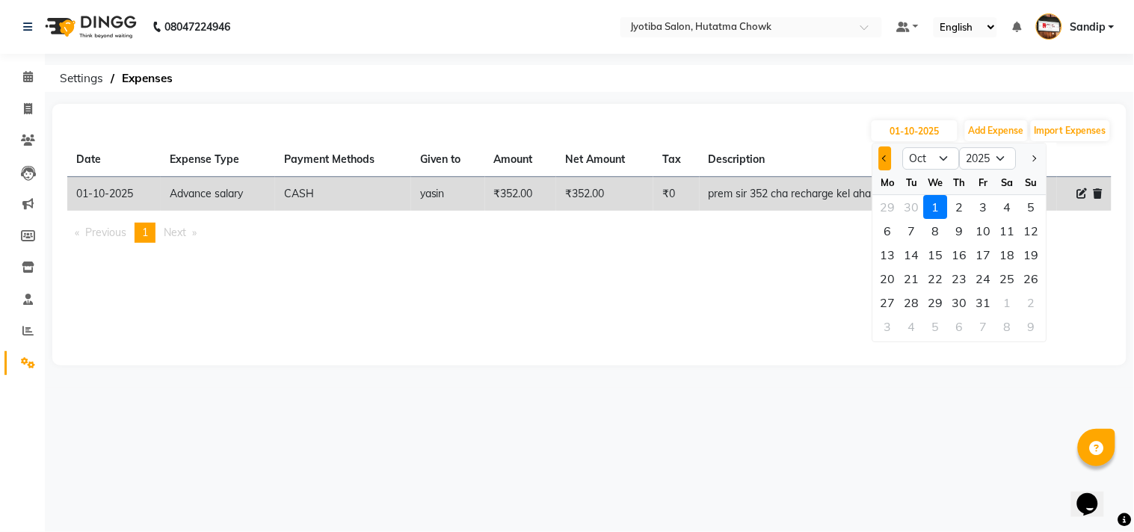
click at [882, 163] on button "Previous month" at bounding box center [885, 158] width 13 height 24
select select "9"
click at [908, 300] on div "30" at bounding box center [912, 303] width 24 height 24
type input "30-09-2025"
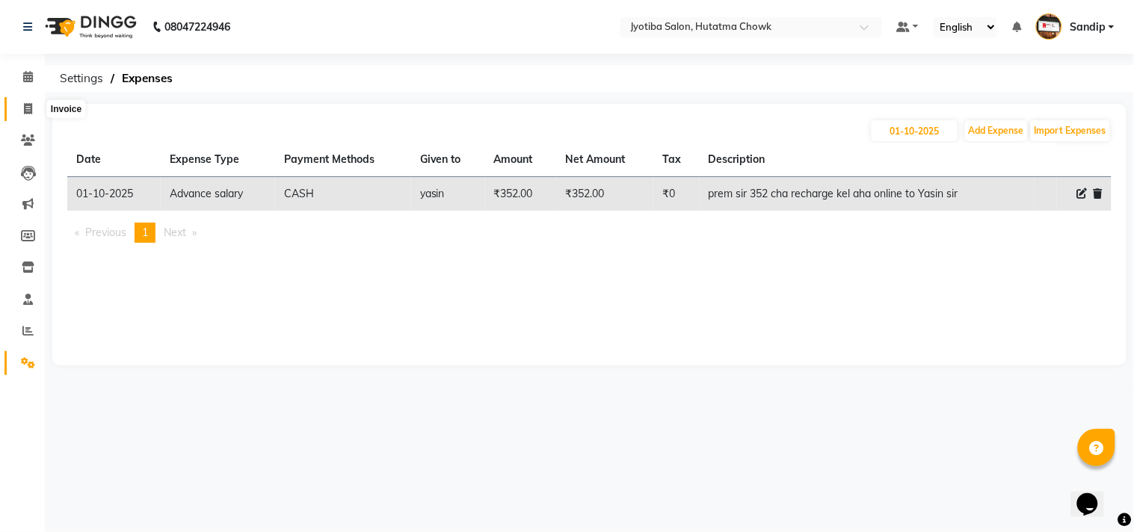
click at [23, 115] on span at bounding box center [28, 109] width 26 height 17
select select "556"
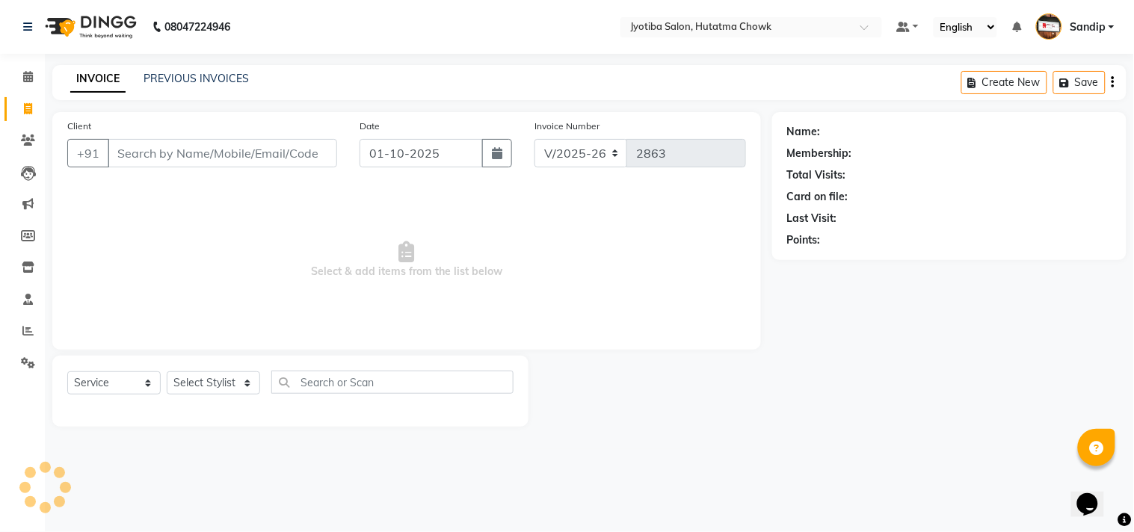
select select "membership"
click at [197, 75] on link "PREVIOUS INVOICES" at bounding box center [195, 78] width 105 height 13
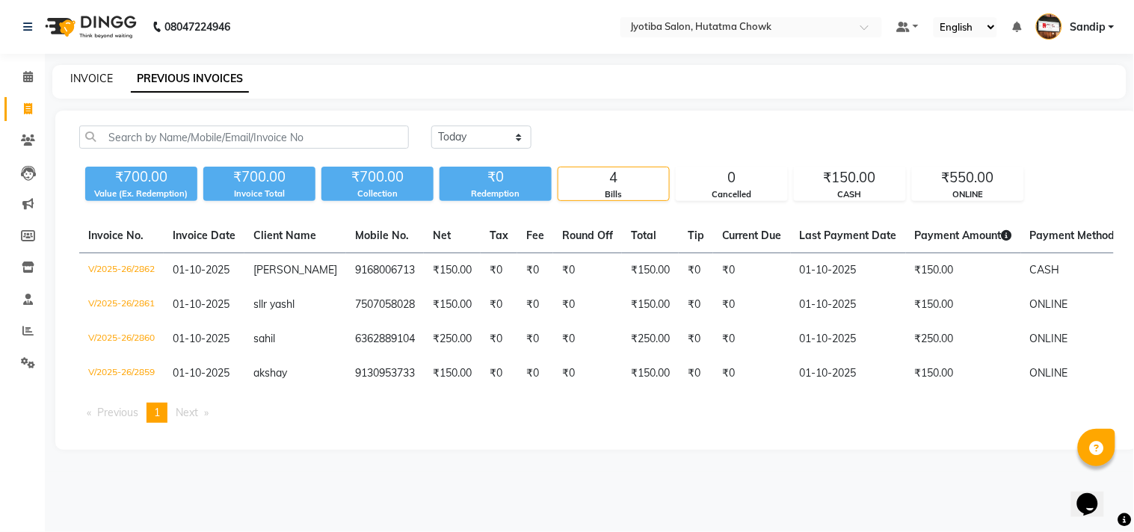
click at [91, 75] on link "INVOICE" at bounding box center [91, 78] width 43 height 13
select select "556"
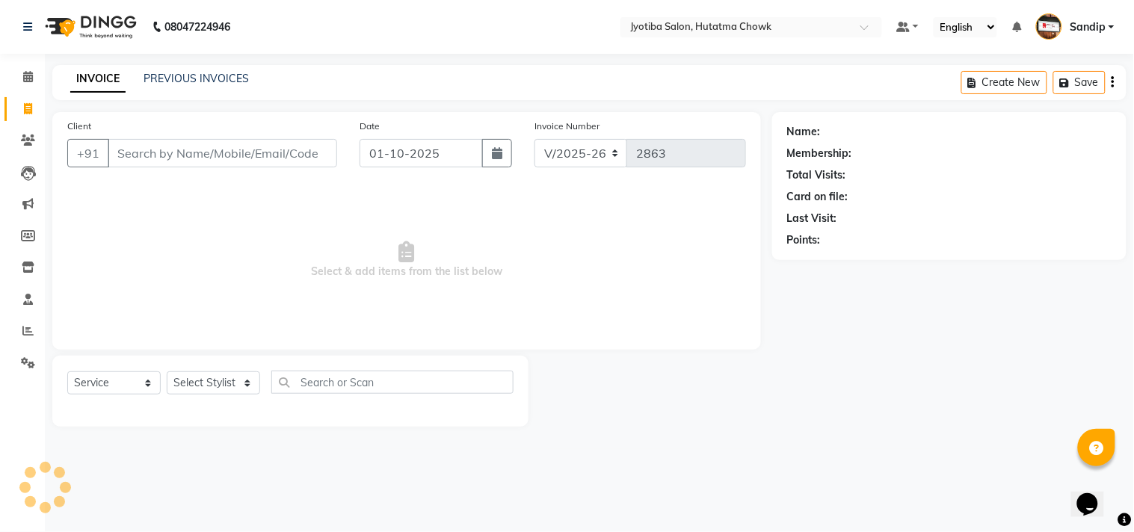
select select "membership"
click at [25, 365] on icon at bounding box center [28, 362] width 14 height 11
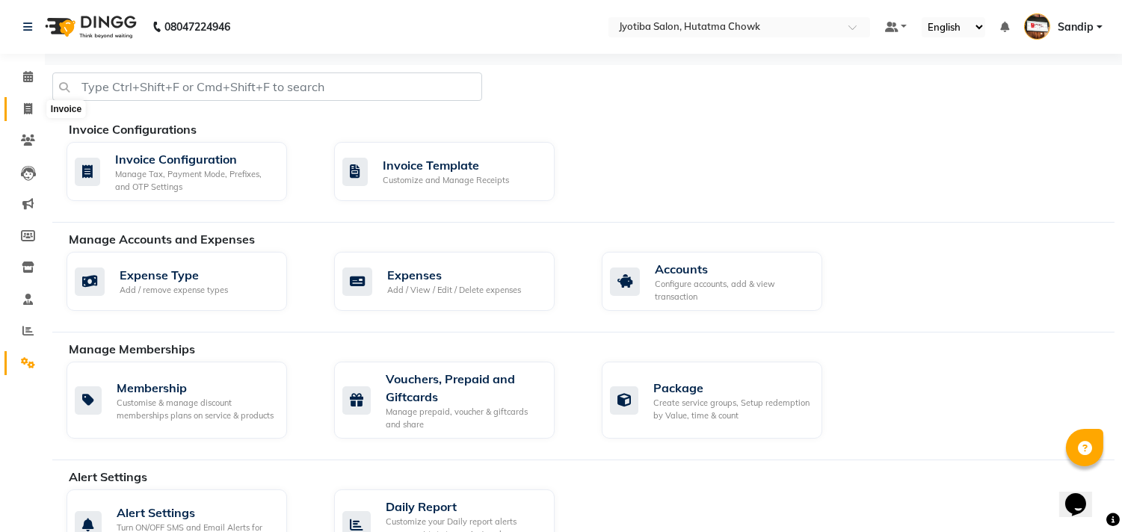
click at [27, 113] on icon at bounding box center [28, 108] width 8 height 11
select select "service"
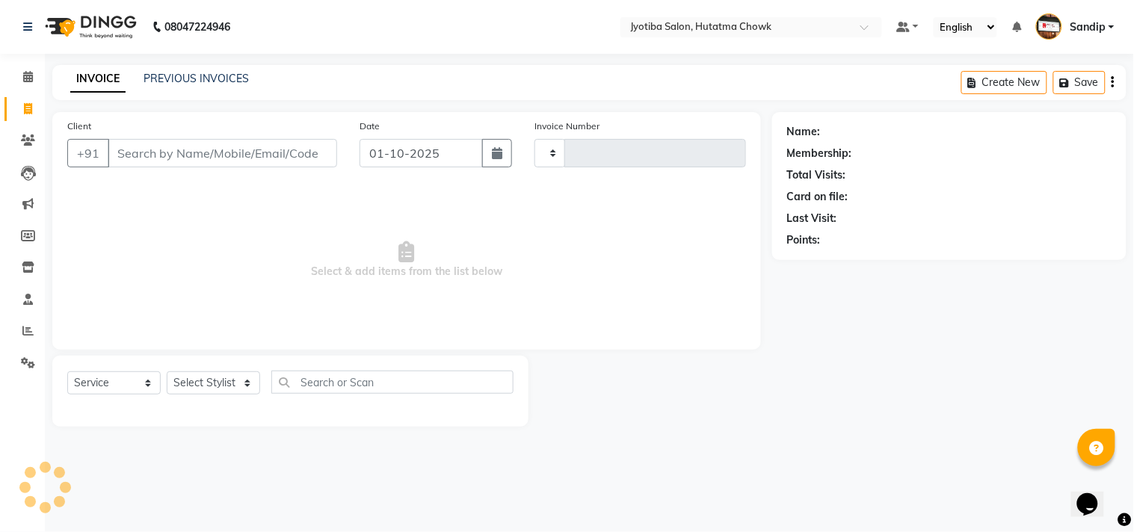
type input "2863"
select select "556"
select select "membership"
click at [929, 294] on div "Name: Membership: Total Visits: Card on file: Last Visit: Points:" at bounding box center [954, 269] width 365 height 315
click at [185, 149] on input "Client" at bounding box center [222, 153] width 229 height 28
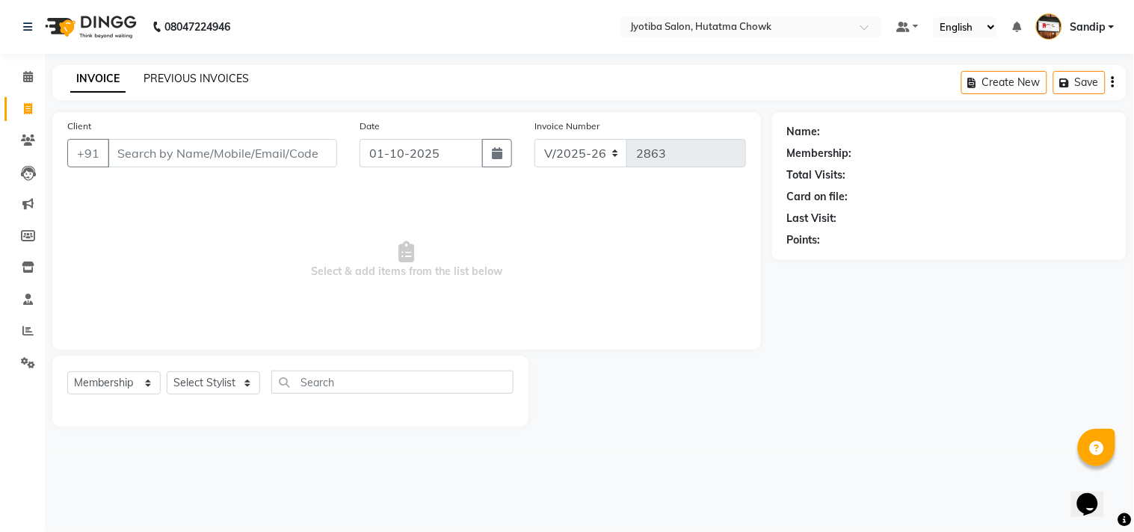
click at [193, 81] on link "PREVIOUS INVOICES" at bounding box center [195, 78] width 105 height 13
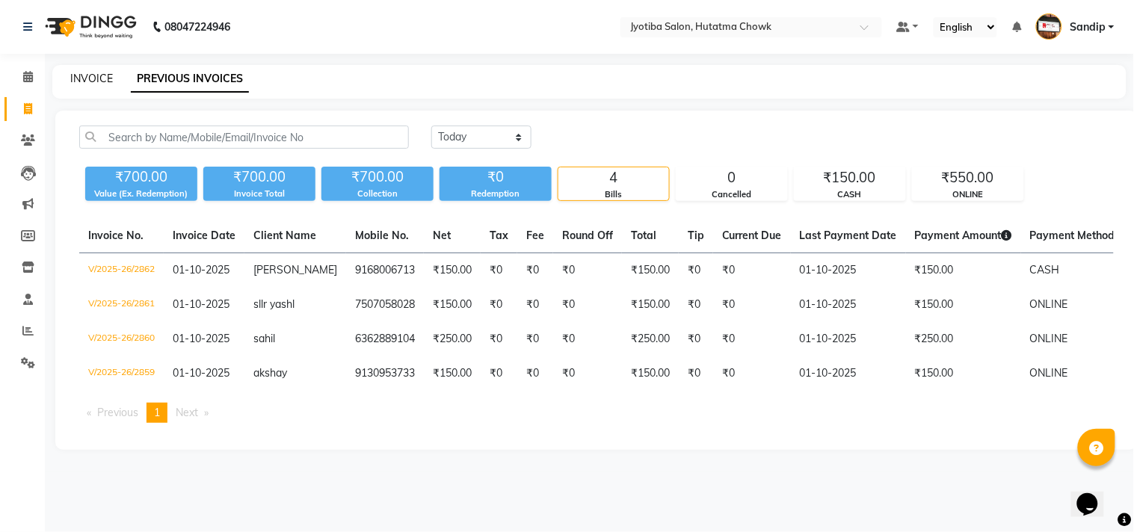
click at [90, 72] on link "INVOICE" at bounding box center [91, 78] width 43 height 13
select select "556"
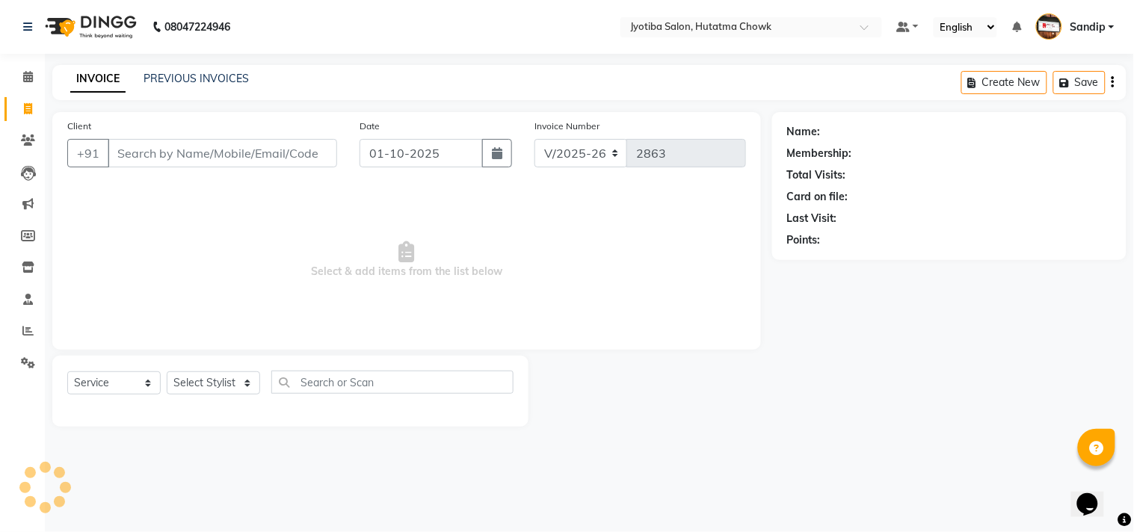
select select "membership"
click at [197, 73] on link "PREVIOUS INVOICES" at bounding box center [195, 78] width 105 height 13
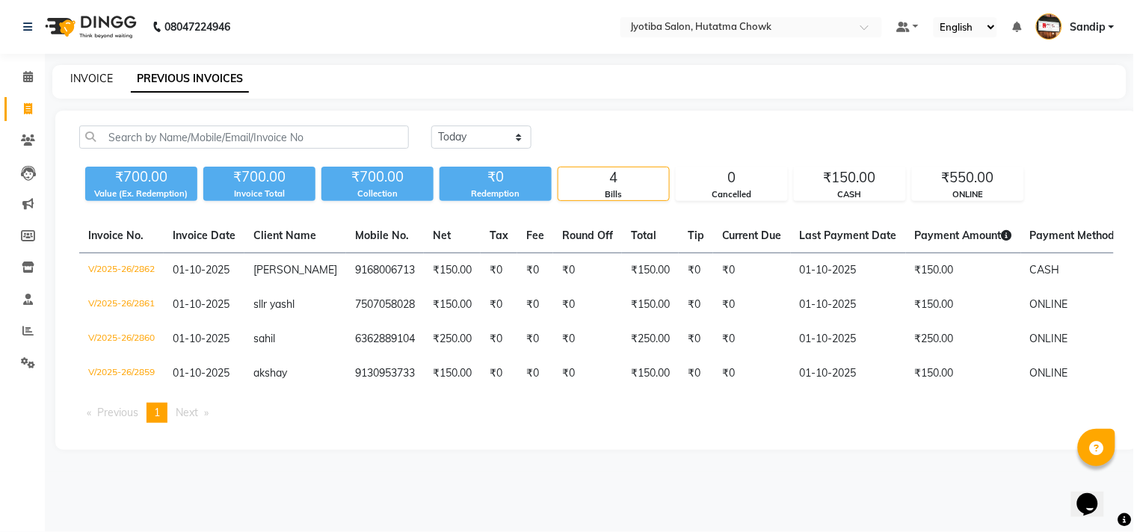
click at [91, 78] on link "INVOICE" at bounding box center [91, 78] width 43 height 13
select select "556"
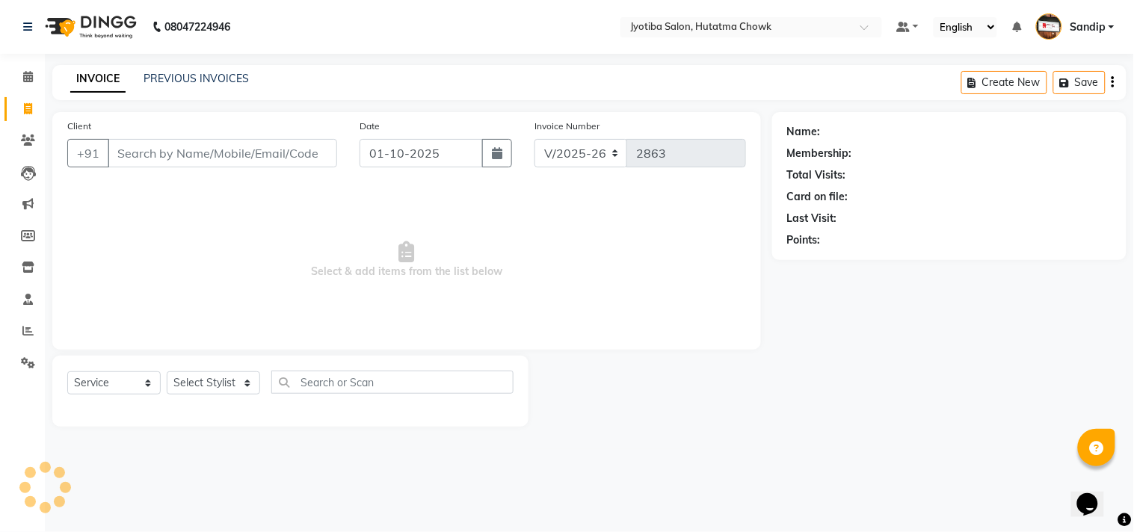
select select "membership"
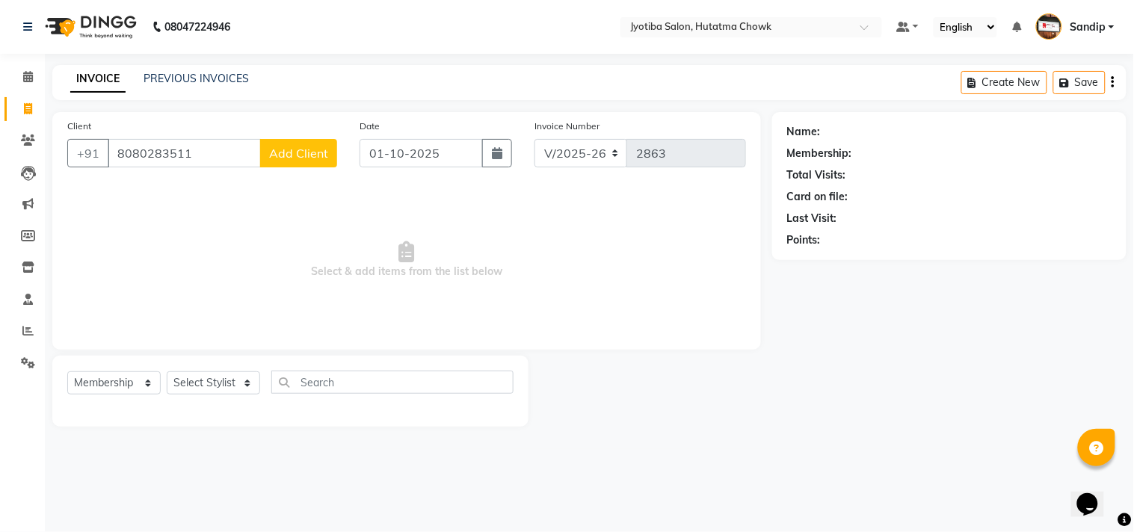
type input "8080283511"
click at [309, 149] on span "Add Client" at bounding box center [298, 153] width 59 height 15
select select "22"
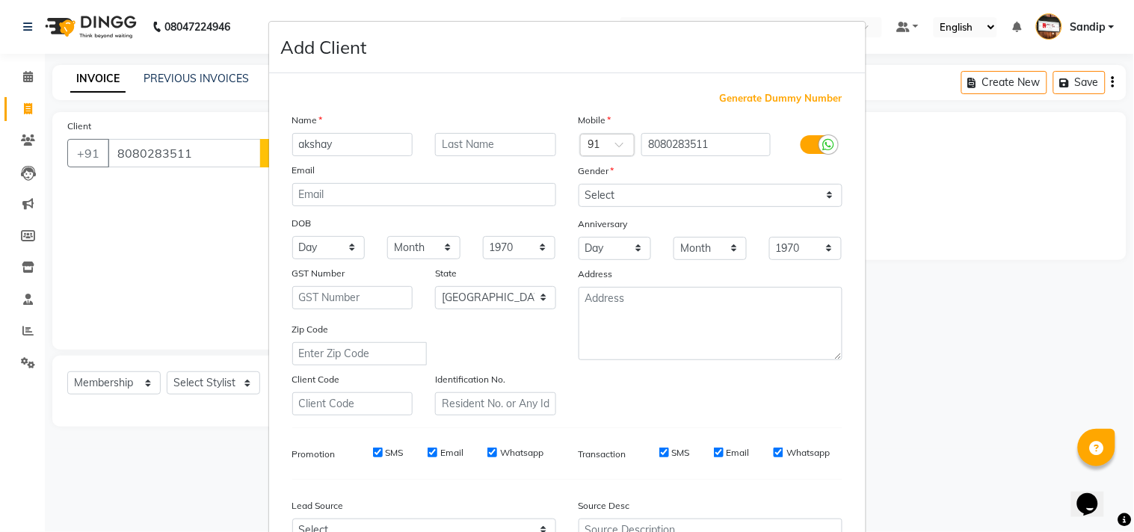
type input "akshay"
click at [665, 197] on select "Select [DEMOGRAPHIC_DATA] [DEMOGRAPHIC_DATA] Other Prefer Not To Say" at bounding box center [710, 195] width 264 height 23
select select "[DEMOGRAPHIC_DATA]"
click at [578, 184] on select "Select [DEMOGRAPHIC_DATA] [DEMOGRAPHIC_DATA] Other Prefer Not To Say" at bounding box center [710, 195] width 264 height 23
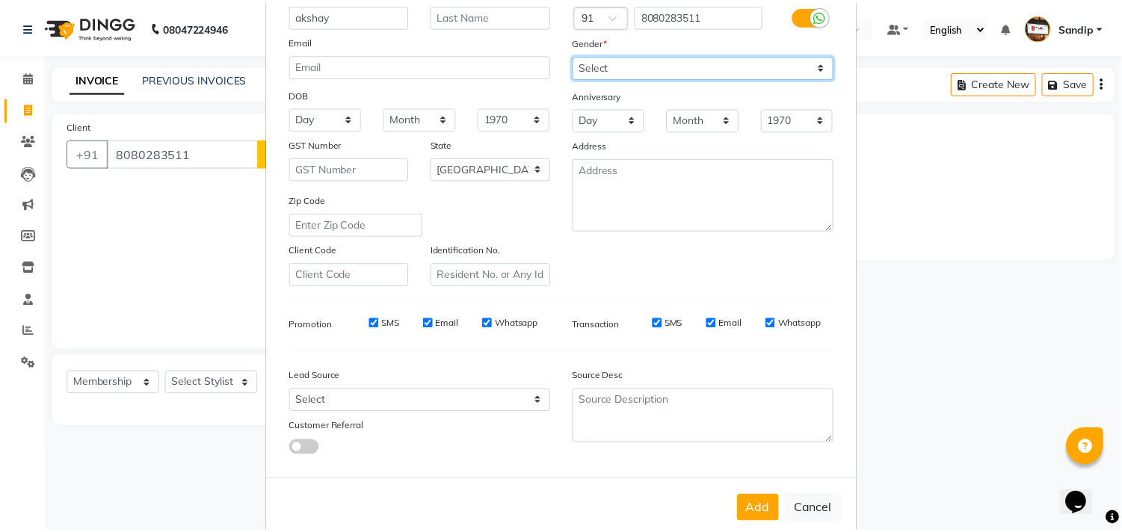
scroll to position [158, 0]
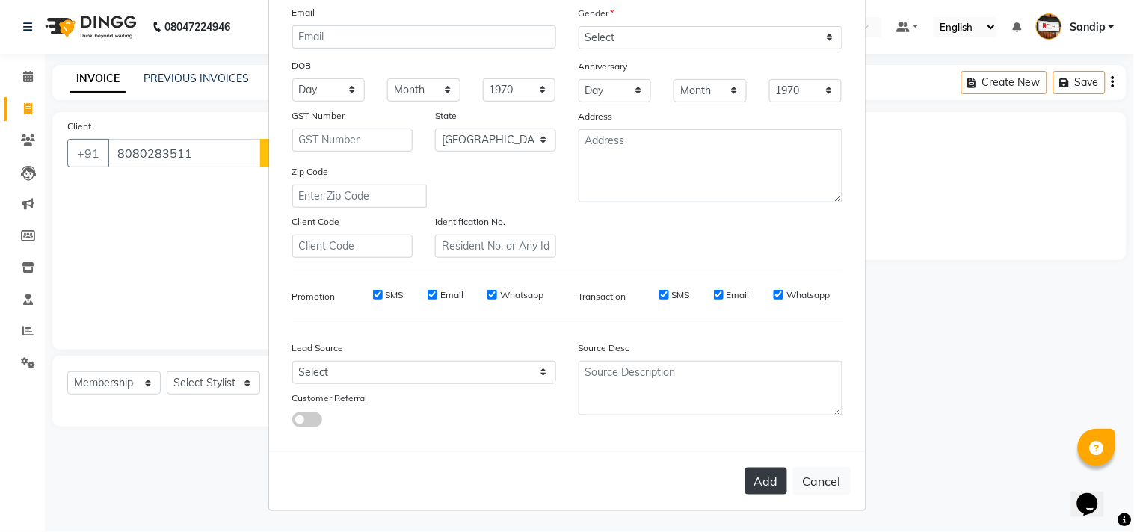
click at [767, 487] on button "Add" at bounding box center [766, 481] width 42 height 27
select select
select select "null"
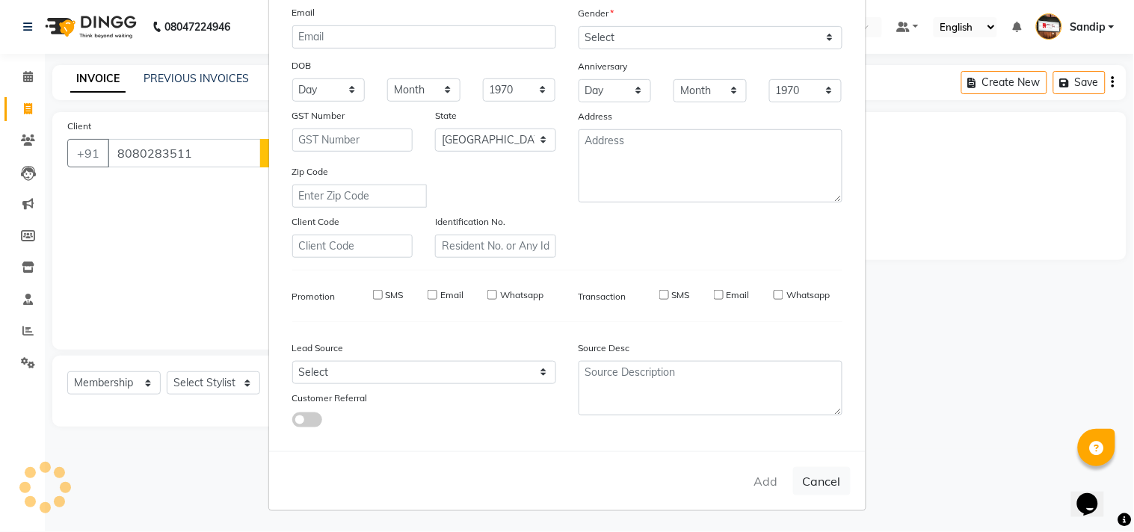
select select
checkbox input "false"
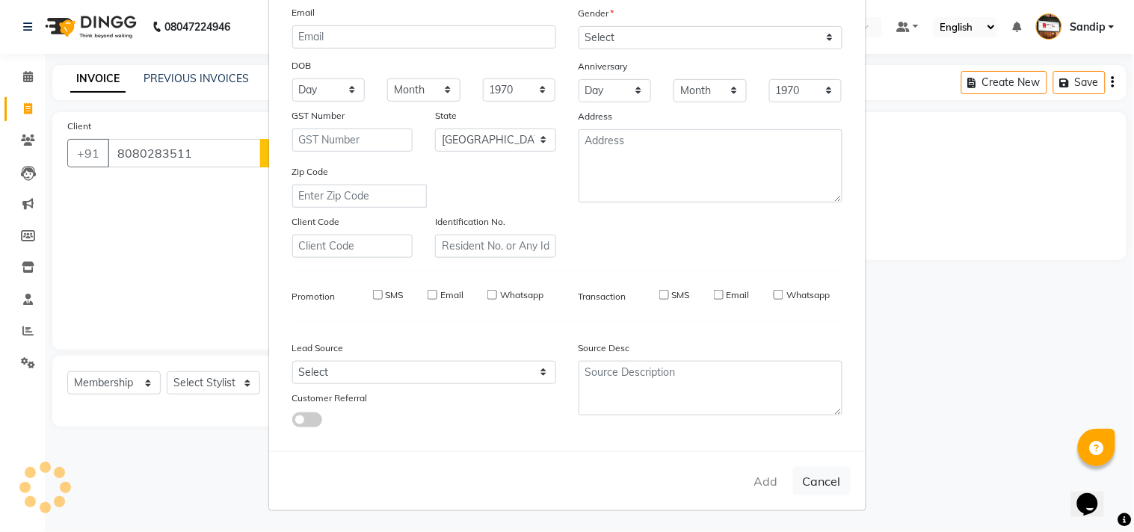
checkbox input "false"
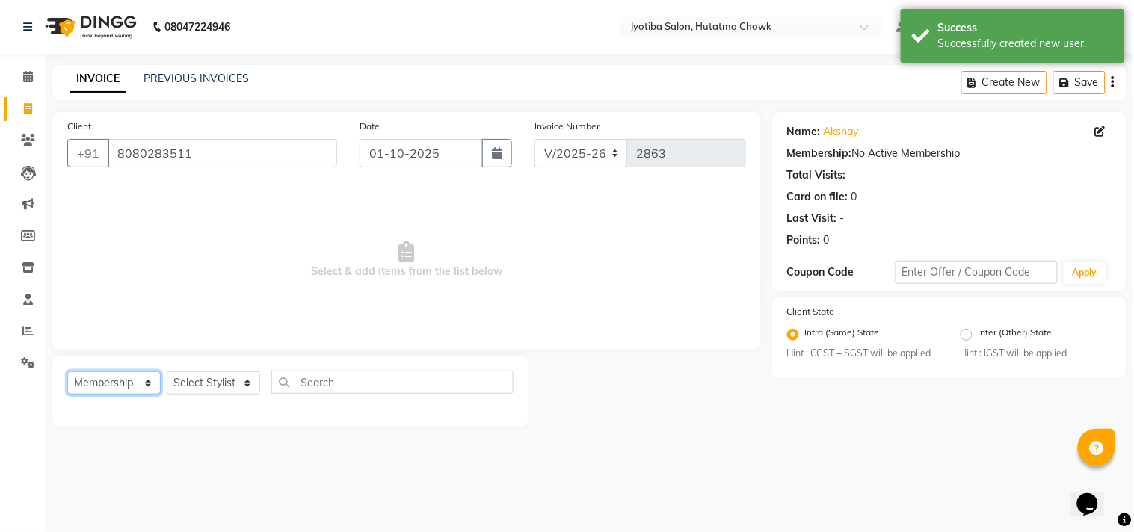
click at [101, 383] on select "Select Service Product Membership Package Voucher Prepaid Gift Card" at bounding box center [113, 382] width 93 height 23
select select "service"
click at [67, 372] on select "Select Service Product Membership Package Voucher Prepaid Gift Card" at bounding box center [113, 382] width 93 height 23
click at [193, 379] on select "Select Stylist [PERSON_NAME] [PERSON_NAME] [PERSON_NAME] prem Sandip [PERSON_NA…" at bounding box center [213, 382] width 93 height 23
click at [167, 372] on select "Select Stylist [PERSON_NAME] [PERSON_NAME] [PERSON_NAME] prem Sandip [PERSON_NA…" at bounding box center [213, 382] width 93 height 23
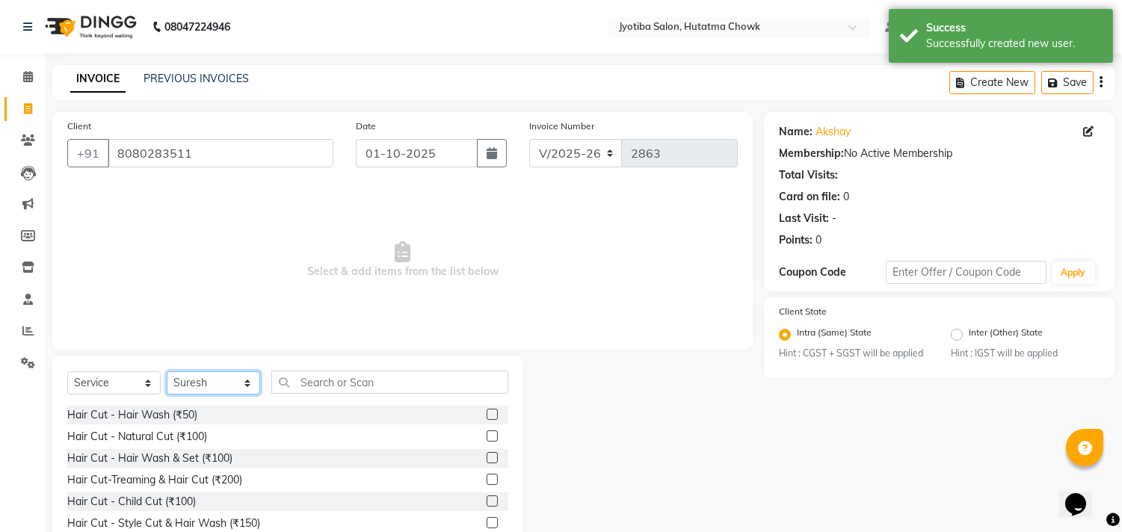
click at [209, 389] on select "Select Stylist [PERSON_NAME] [PERSON_NAME] [PERSON_NAME] prem Sandip [PERSON_NA…" at bounding box center [213, 382] width 93 height 23
select select "7208"
click at [167, 372] on select "Select Stylist [PERSON_NAME] [PERSON_NAME] [PERSON_NAME] prem Sandip [PERSON_NA…" at bounding box center [213, 382] width 93 height 23
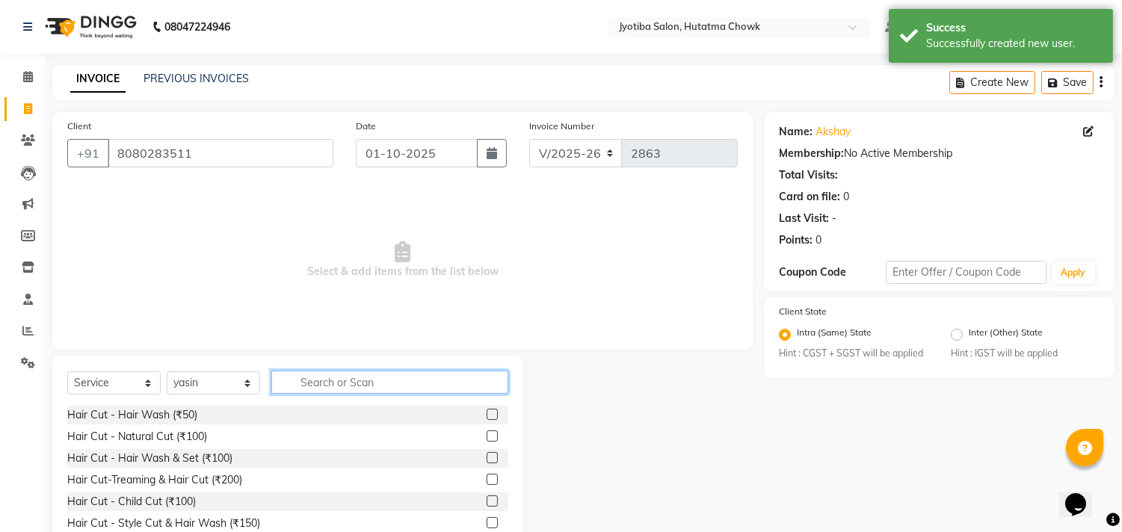
click at [325, 383] on input "text" at bounding box center [389, 382] width 237 height 23
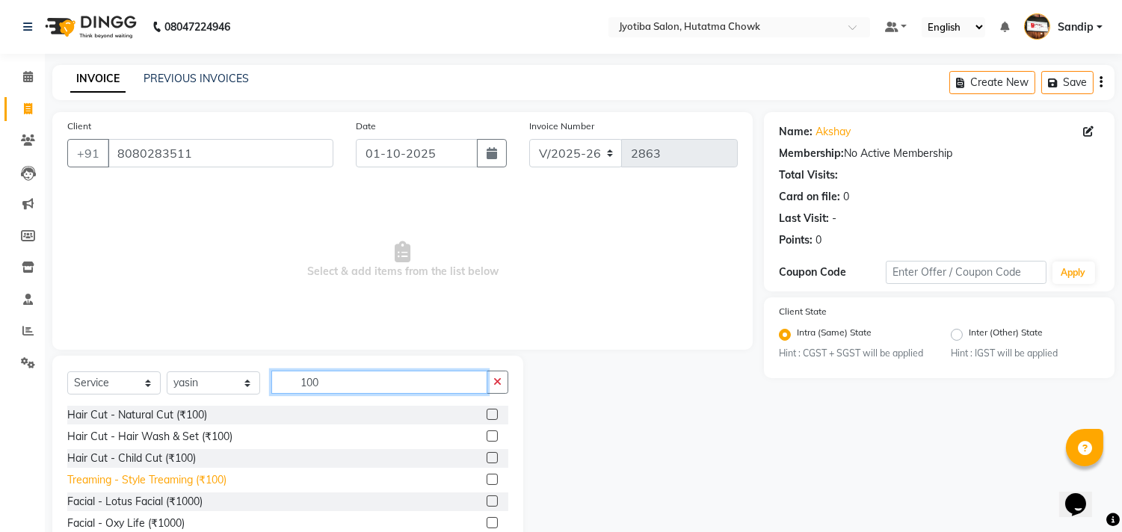
type input "100"
click at [152, 486] on div "Treaming - Style Treaming (₹100)" at bounding box center [146, 480] width 159 height 16
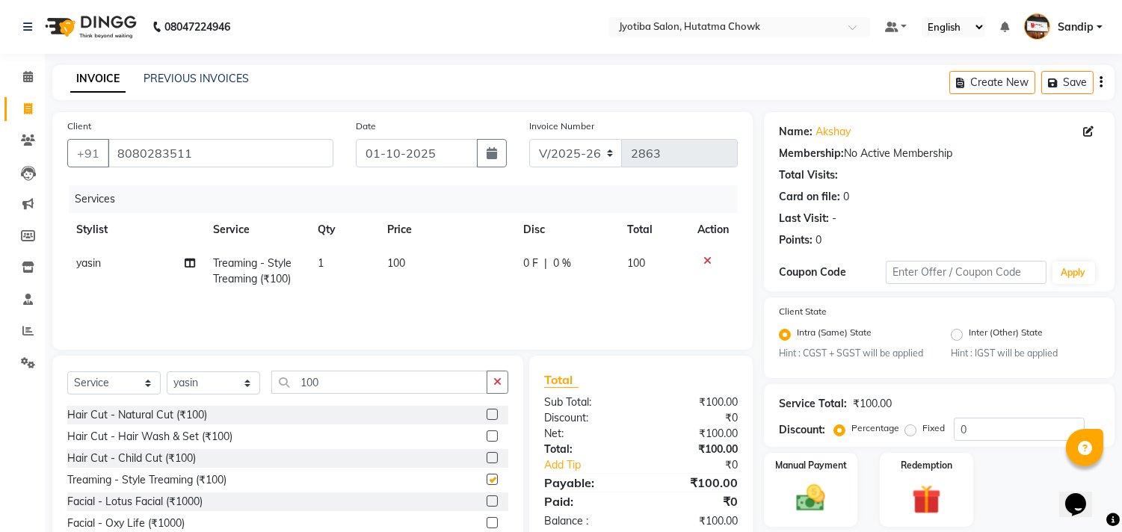
checkbox input "false"
click at [498, 390] on button "button" at bounding box center [497, 382] width 22 height 23
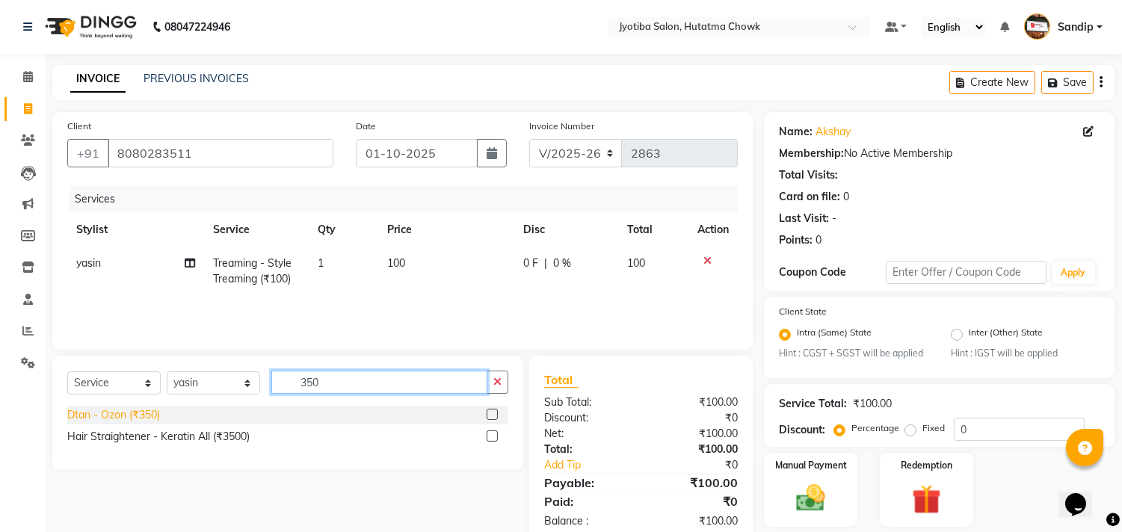
type input "350"
click at [99, 410] on div "Dtan - Ozon (₹350)" at bounding box center [113, 415] width 93 height 16
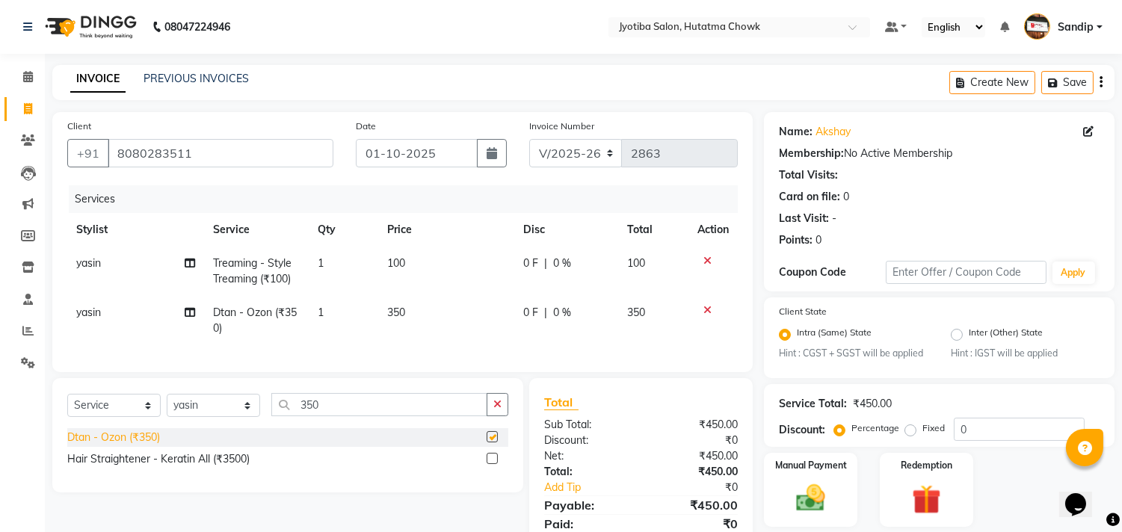
checkbox input "false"
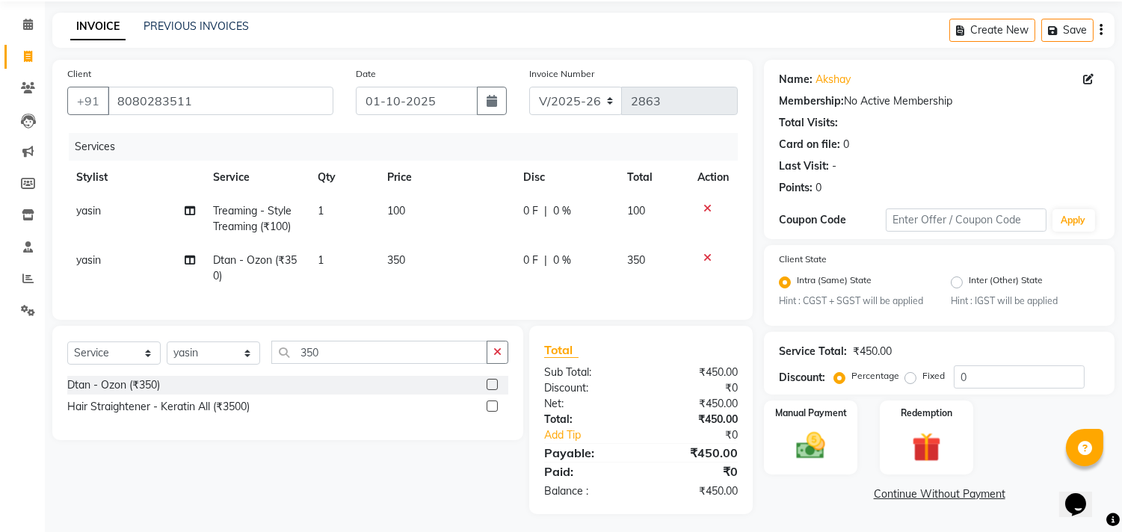
scroll to position [69, 0]
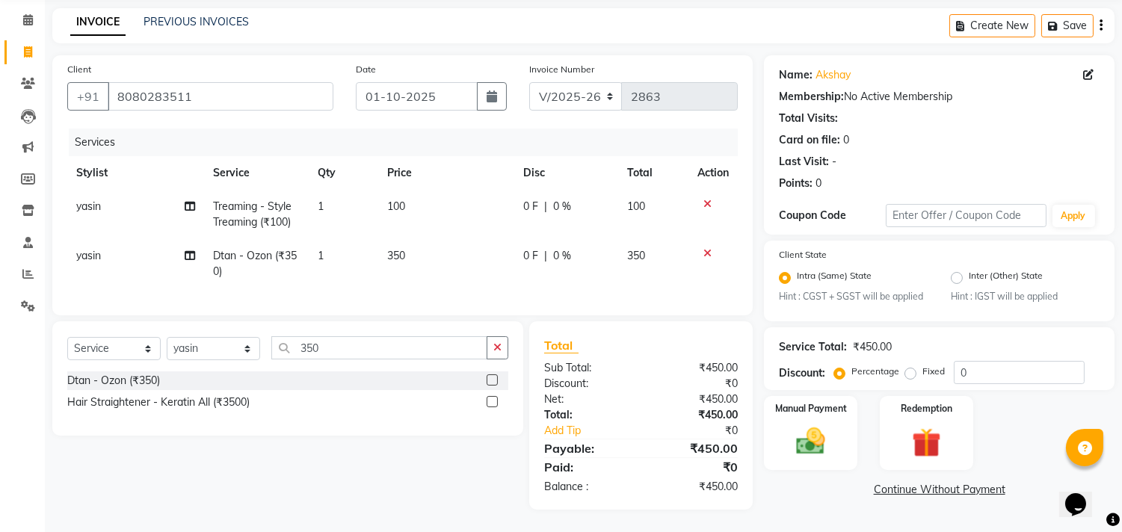
click at [888, 482] on link "Continue Without Payment" at bounding box center [939, 490] width 345 height 16
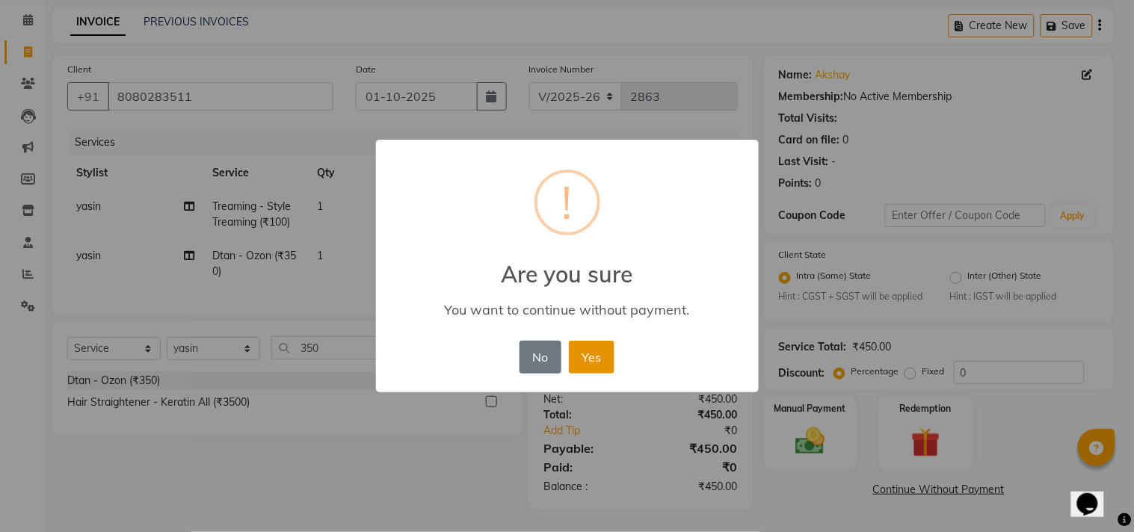
click at [576, 350] on button "Yes" at bounding box center [592, 357] width 46 height 33
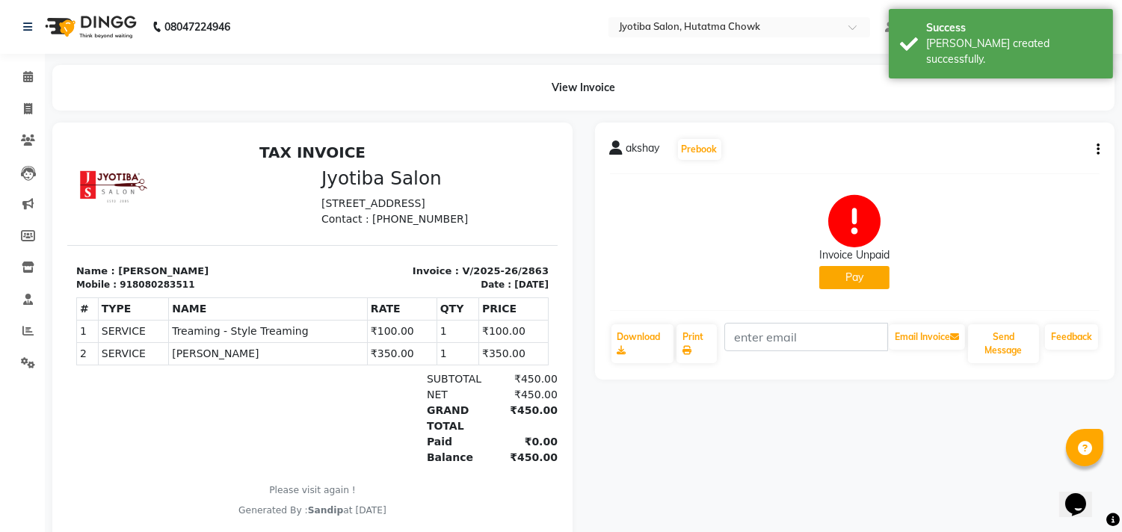
click at [835, 277] on button "Pay" at bounding box center [854, 277] width 70 height 23
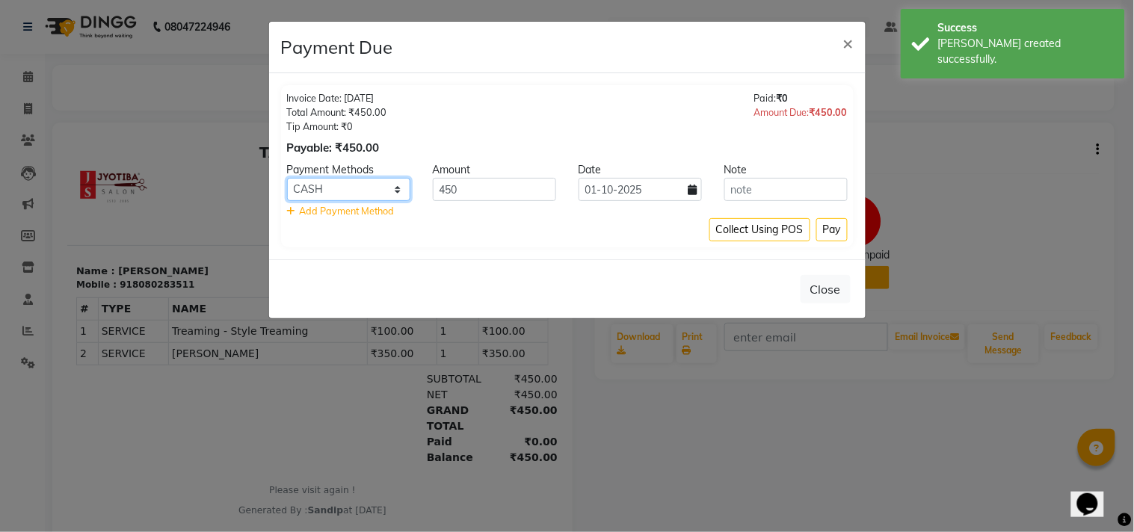
click at [338, 188] on select "CASH ONLINE CARD" at bounding box center [348, 189] width 123 height 23
select select "3"
click at [287, 178] on select "CASH ONLINE CARD" at bounding box center [348, 189] width 123 height 23
click at [835, 229] on button "Pay" at bounding box center [831, 229] width 31 height 23
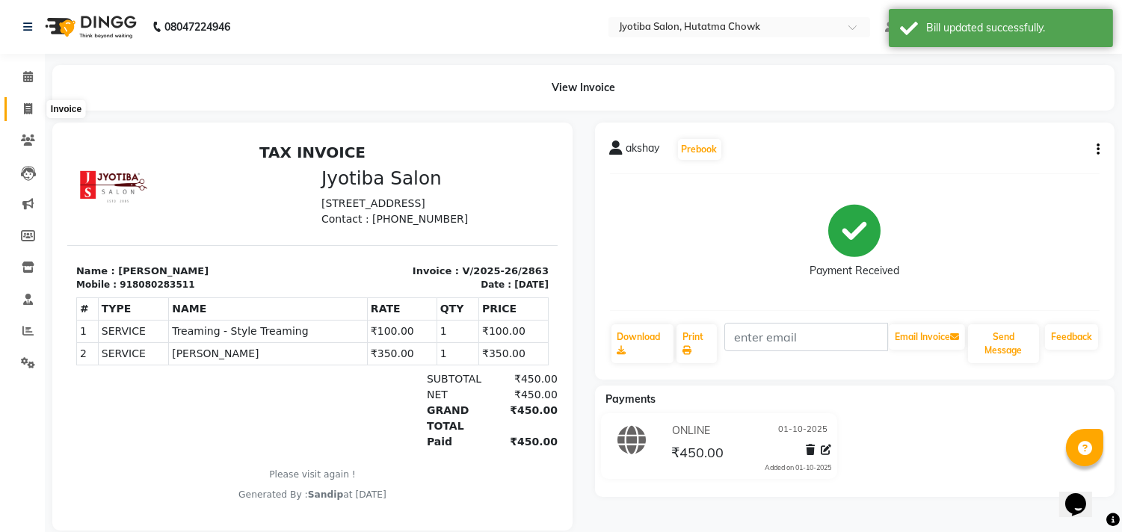
click at [24, 115] on span at bounding box center [28, 109] width 26 height 17
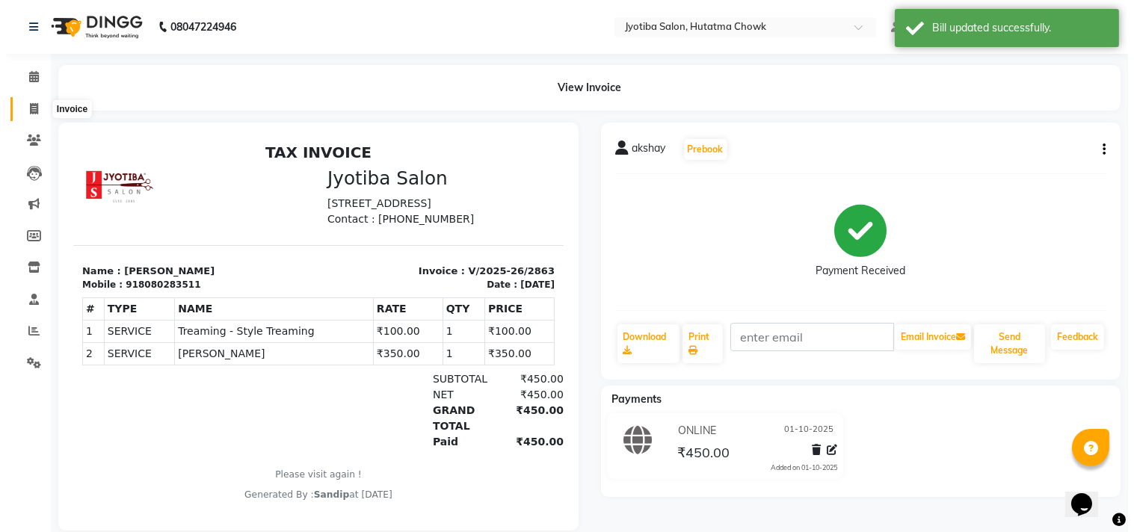
select select "556"
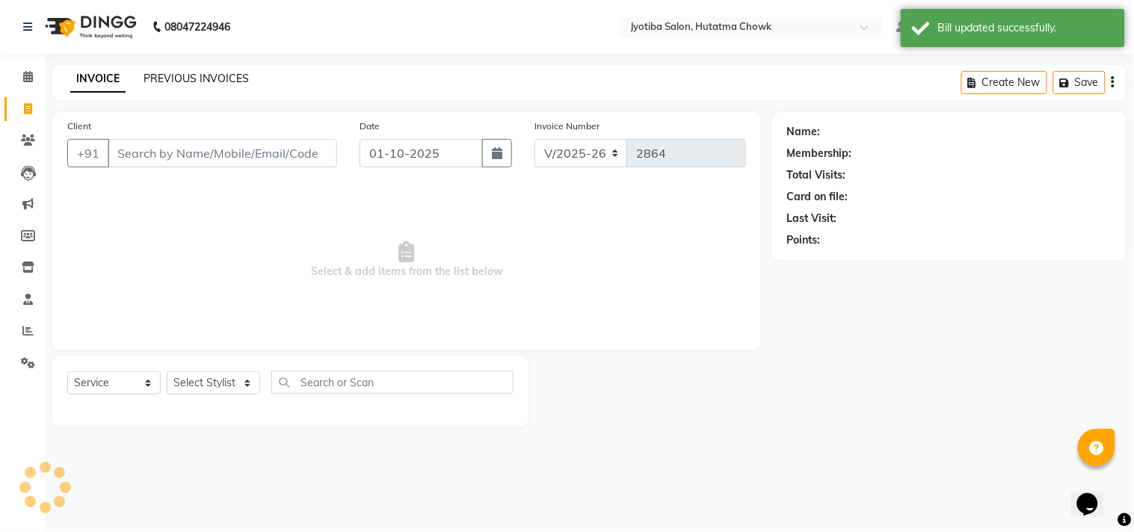
select select "membership"
click at [196, 75] on link "PREVIOUS INVOICES" at bounding box center [195, 78] width 105 height 13
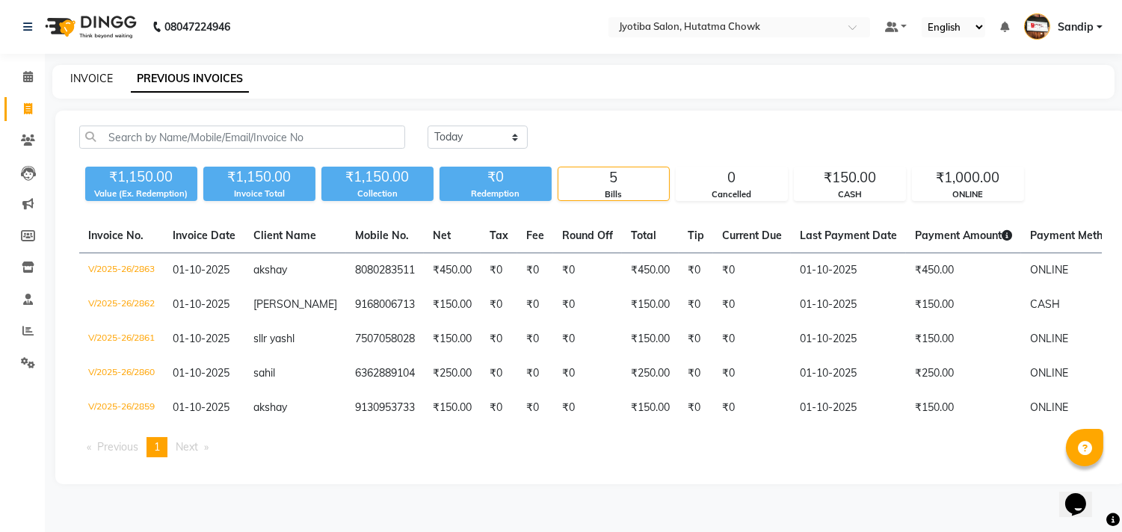
click at [91, 75] on link "INVOICE" at bounding box center [91, 78] width 43 height 13
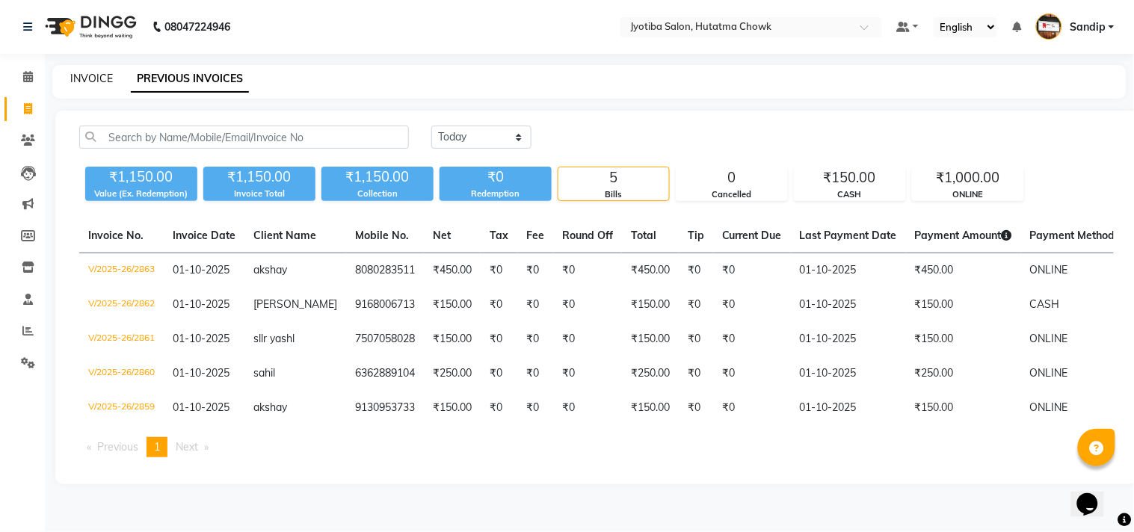
select select "556"
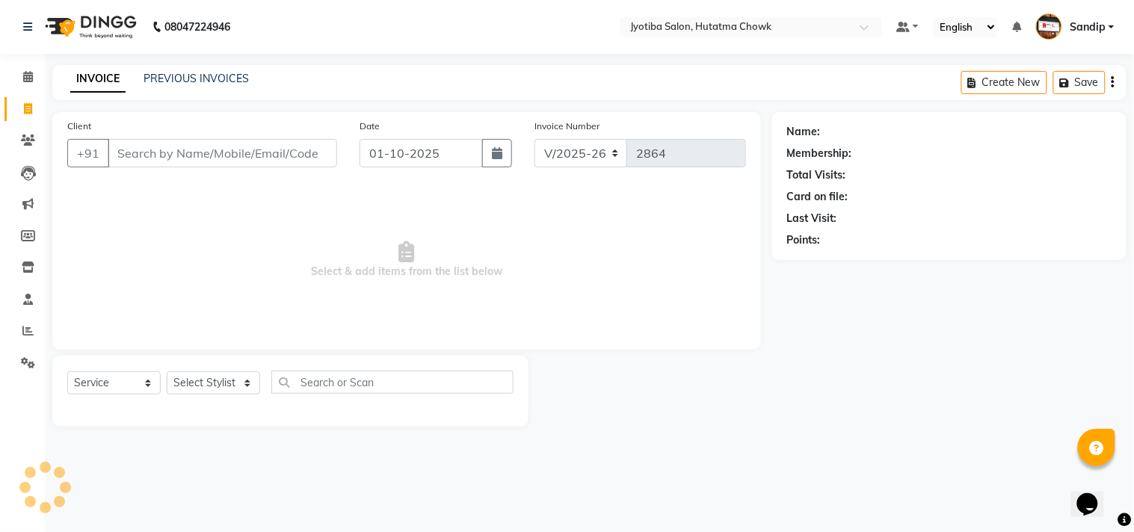
select select "membership"
click at [197, 77] on link "PREVIOUS INVOICES" at bounding box center [195, 78] width 105 height 13
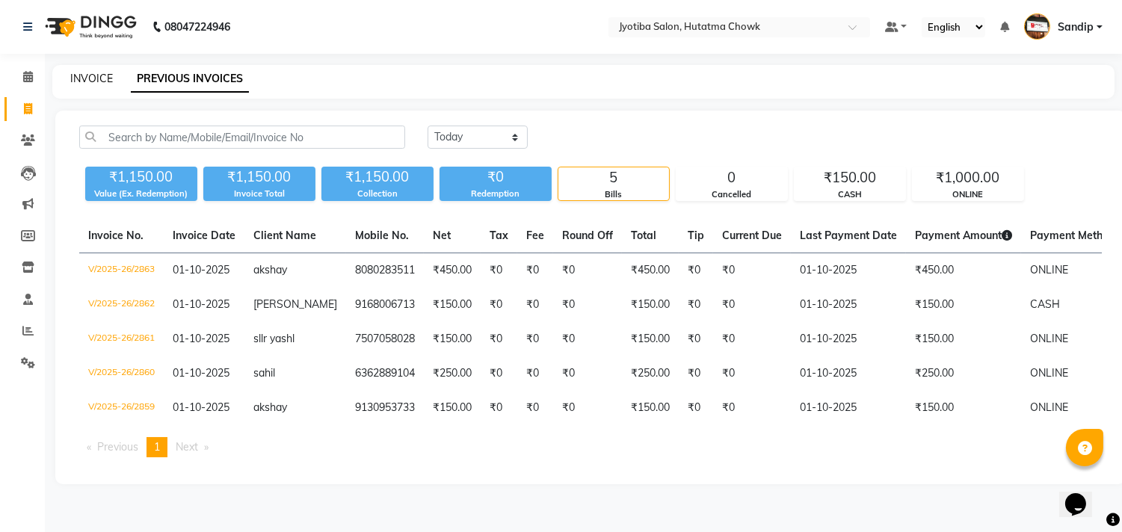
click at [91, 75] on link "INVOICE" at bounding box center [91, 78] width 43 height 13
select select "service"
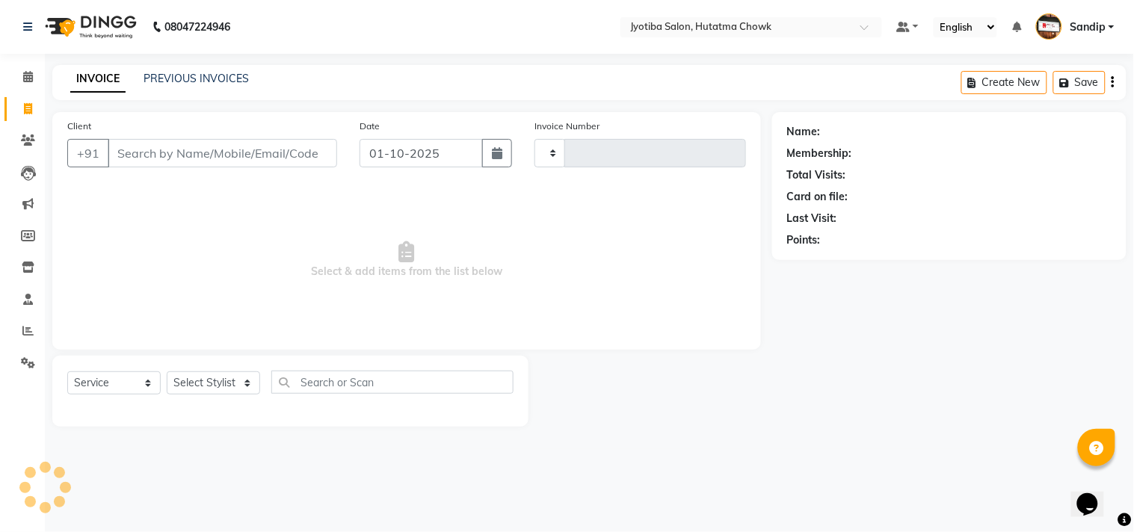
type input "2864"
select select "556"
select select "membership"
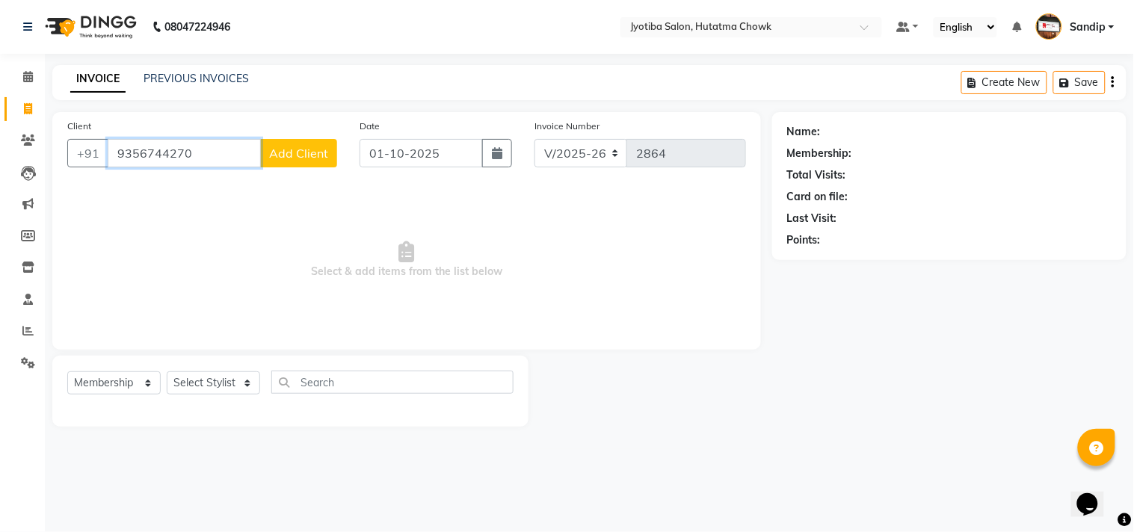
type input "9356744270"
click at [300, 153] on span "Add Client" at bounding box center [298, 153] width 59 height 15
select select "22"
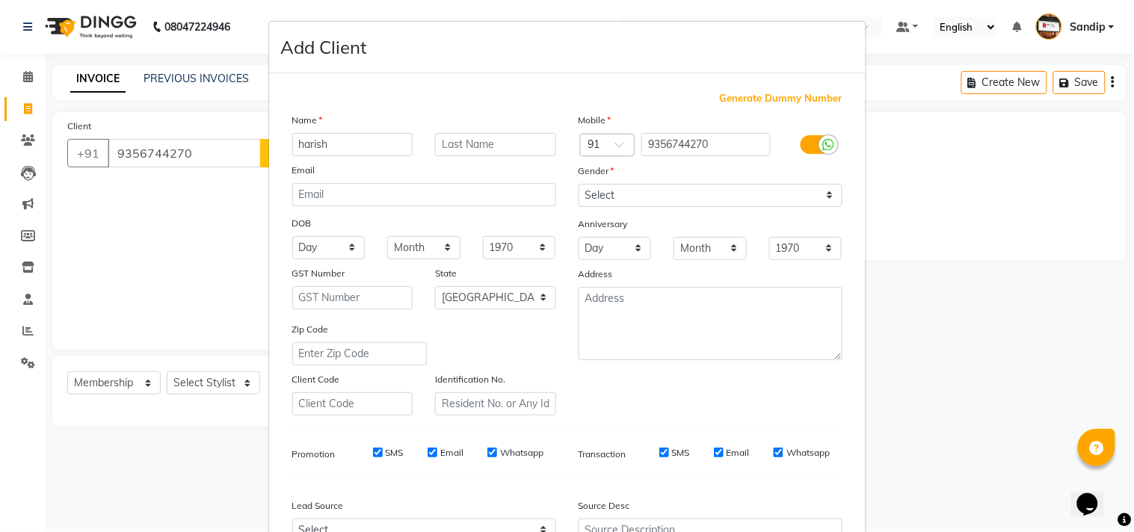
type input "harish"
click at [634, 204] on select "Select [DEMOGRAPHIC_DATA] [DEMOGRAPHIC_DATA] Other Prefer Not To Say" at bounding box center [710, 195] width 264 height 23
select select "[DEMOGRAPHIC_DATA]"
click at [578, 184] on select "Select [DEMOGRAPHIC_DATA] [DEMOGRAPHIC_DATA] Other Prefer Not To Say" at bounding box center [710, 195] width 264 height 23
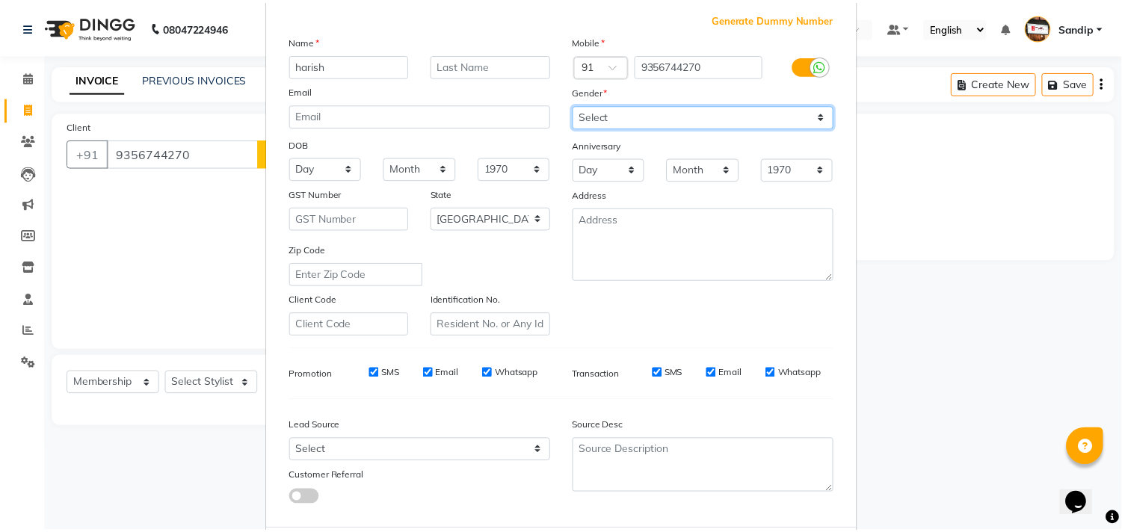
scroll to position [158, 0]
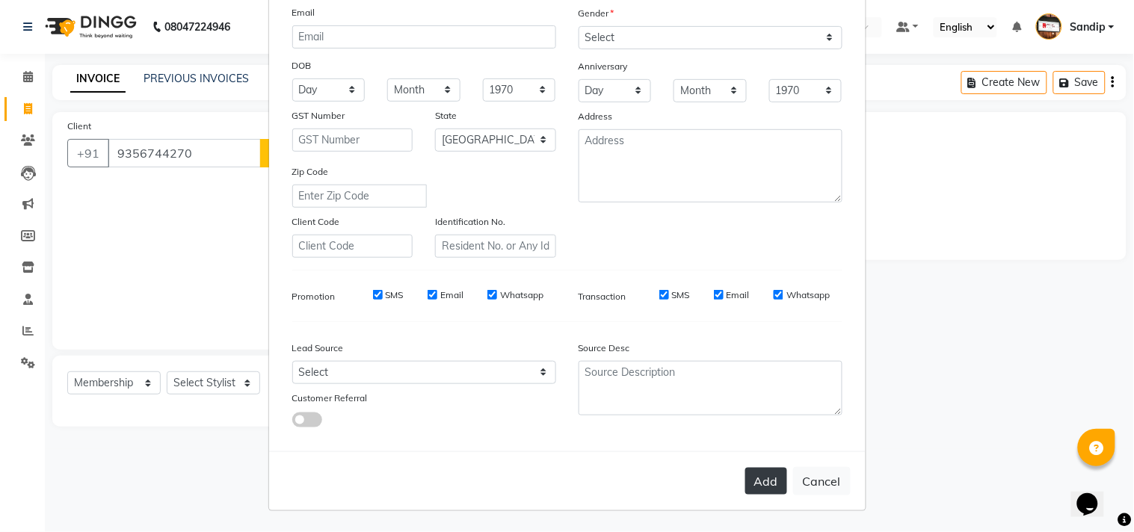
click at [755, 473] on button "Add" at bounding box center [766, 481] width 42 height 27
select select
select select "null"
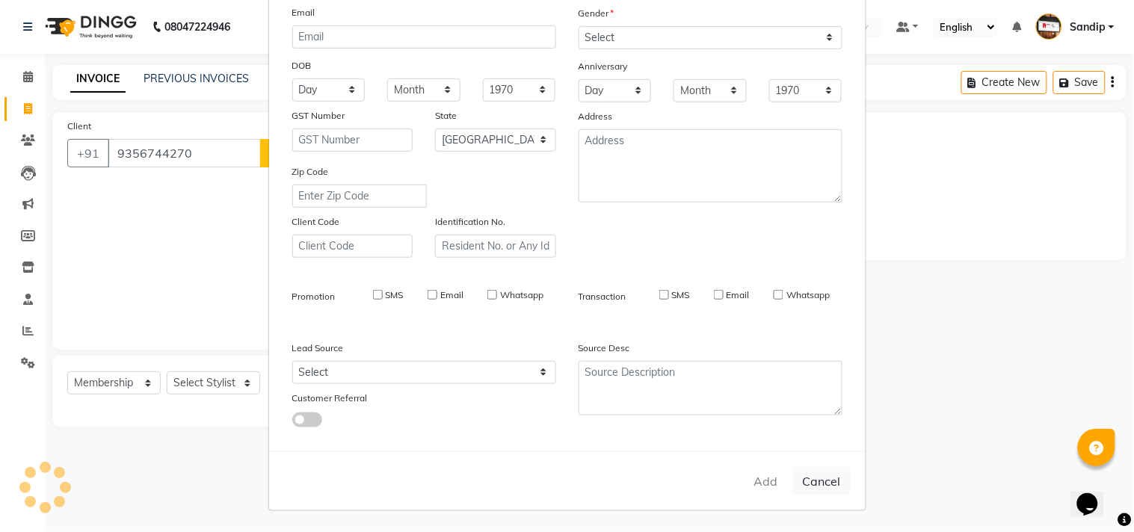
select select
checkbox input "false"
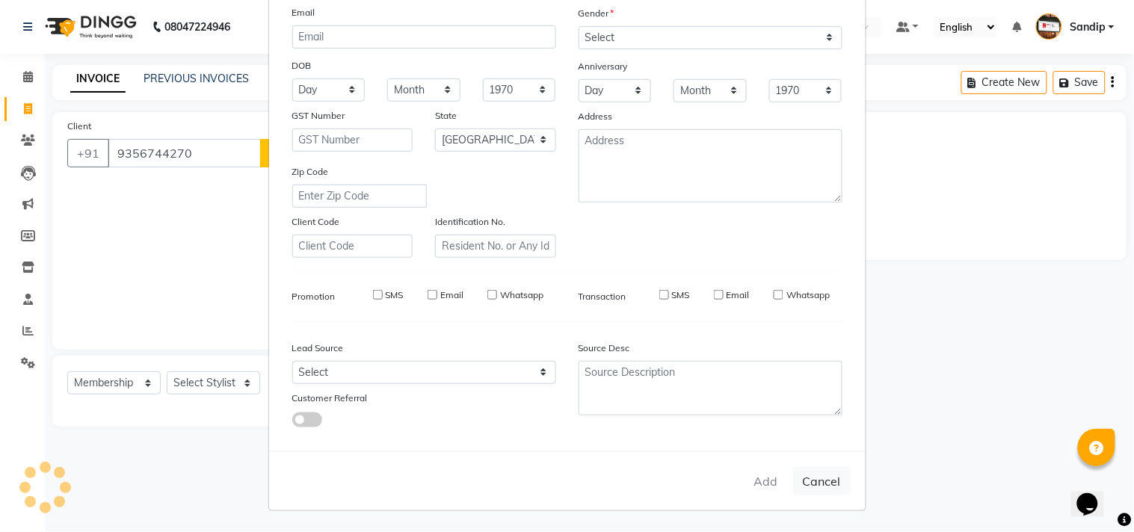
checkbox input "false"
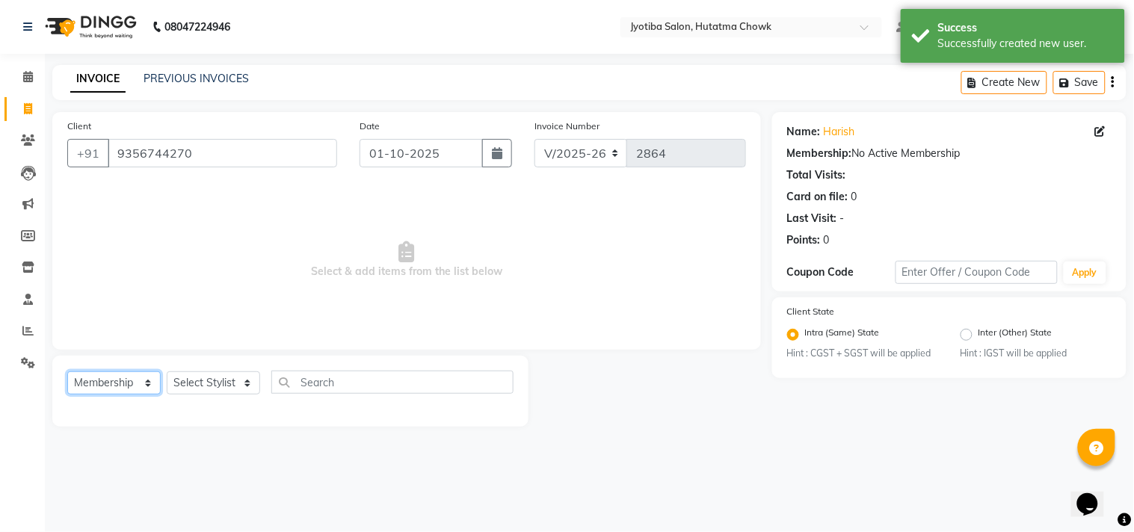
click at [135, 378] on select "Select Service Product Membership Package Voucher Prepaid Gift Card" at bounding box center [113, 382] width 93 height 23
select select "service"
click at [67, 372] on select "Select Service Product Membership Package Voucher Prepaid Gift Card" at bounding box center [113, 382] width 93 height 23
click at [189, 383] on select "Select Stylist [PERSON_NAME] [PERSON_NAME] [PERSON_NAME] prem Sandip [PERSON_NA…" at bounding box center [213, 382] width 93 height 23
select select "84596"
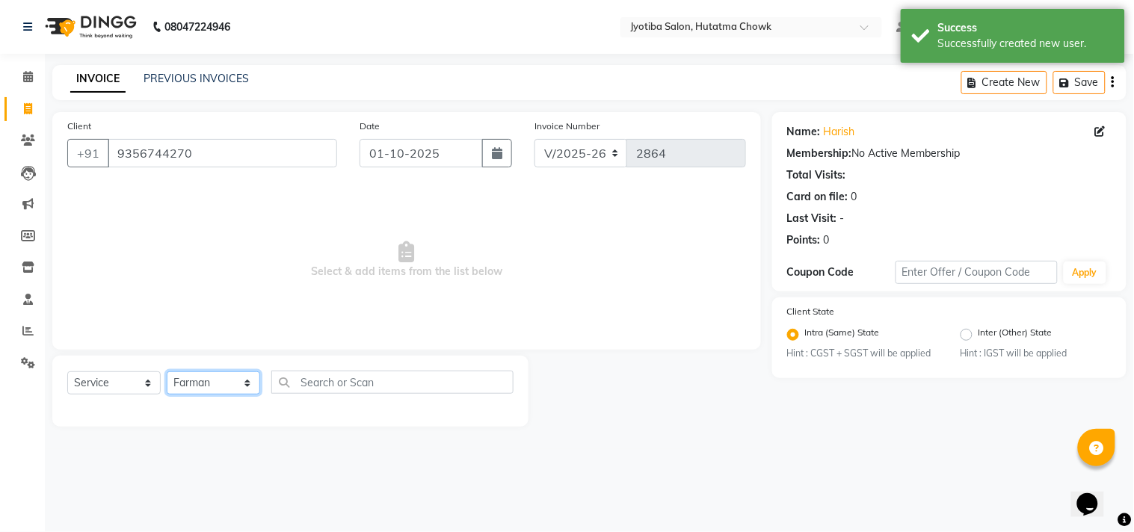
click at [167, 372] on select "Select Stylist [PERSON_NAME] [PERSON_NAME] [PERSON_NAME] prem Sandip [PERSON_NA…" at bounding box center [213, 382] width 93 height 23
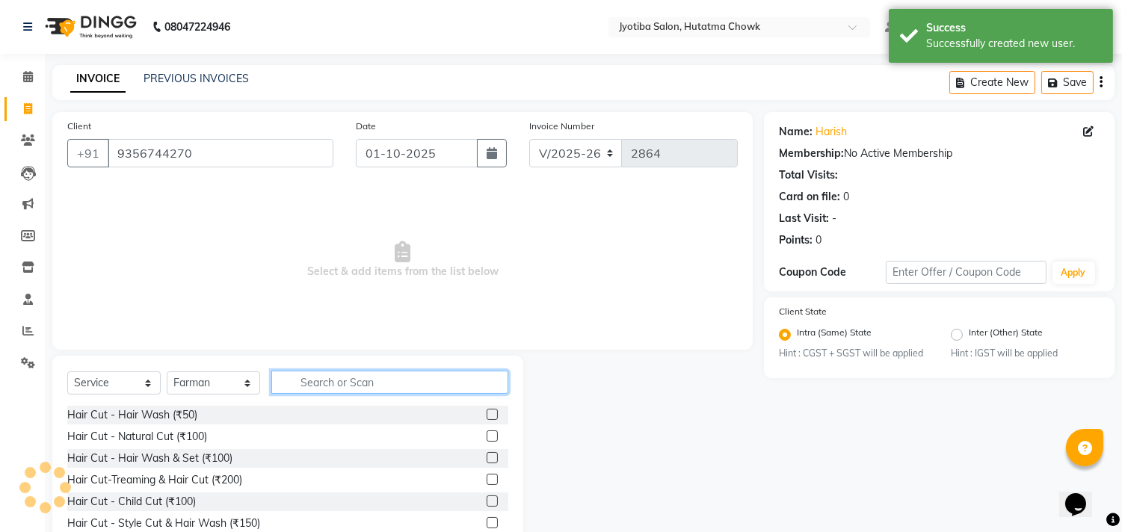
click at [320, 383] on input "text" at bounding box center [389, 382] width 237 height 23
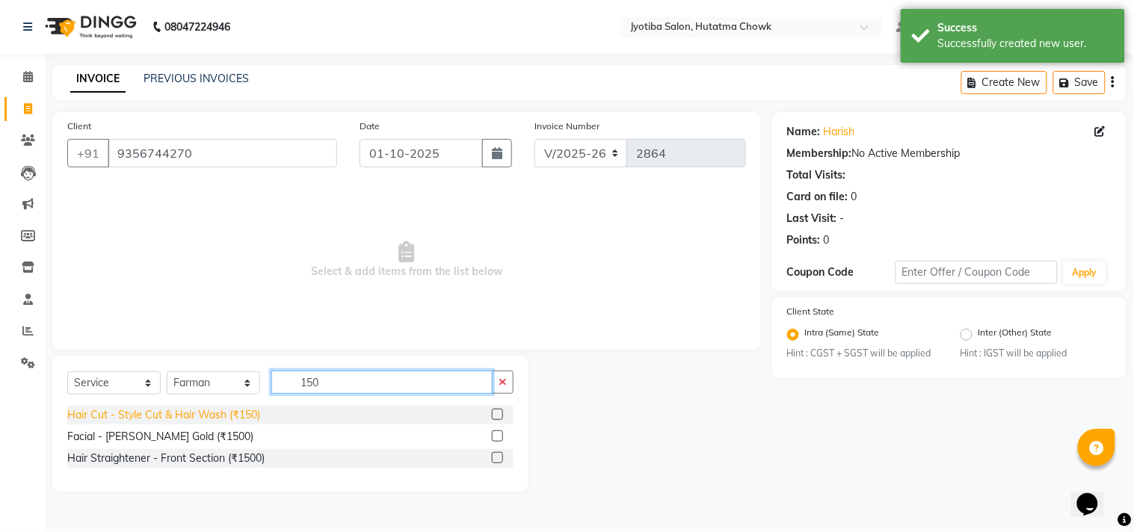
type input "150"
click at [211, 411] on div "Hair Cut - Style Cut & Hair Wash (₹150)" at bounding box center [163, 415] width 193 height 16
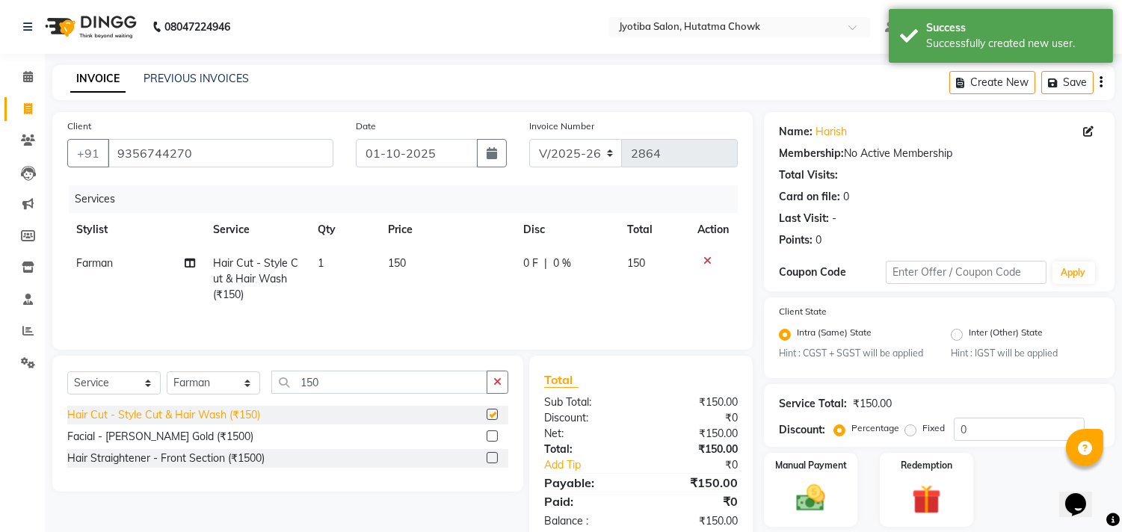
checkbox input "false"
click at [499, 386] on icon "button" at bounding box center [497, 382] width 8 height 10
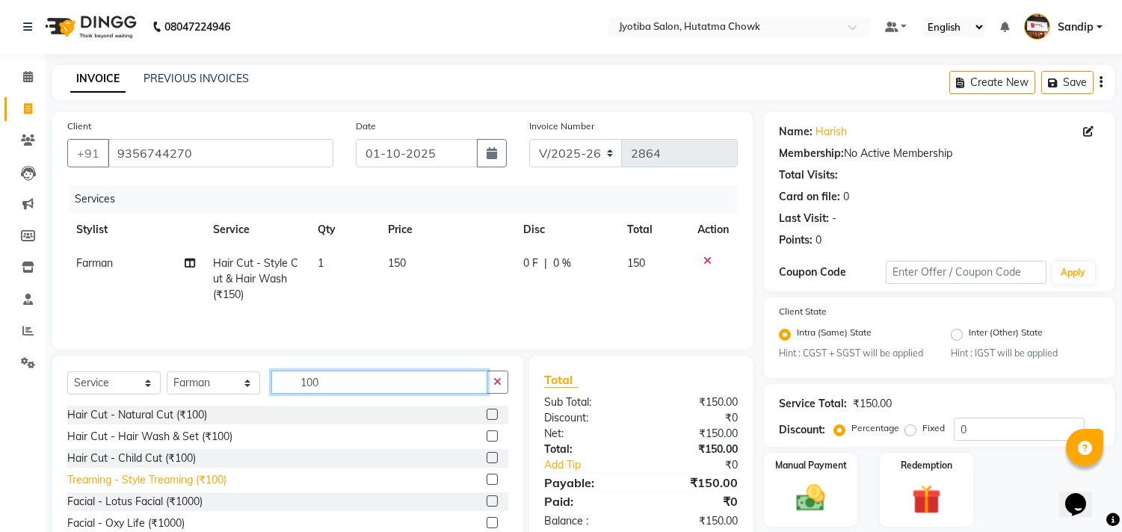
type input "100"
click at [204, 483] on div "Treaming - Style Treaming (₹100)" at bounding box center [146, 480] width 159 height 16
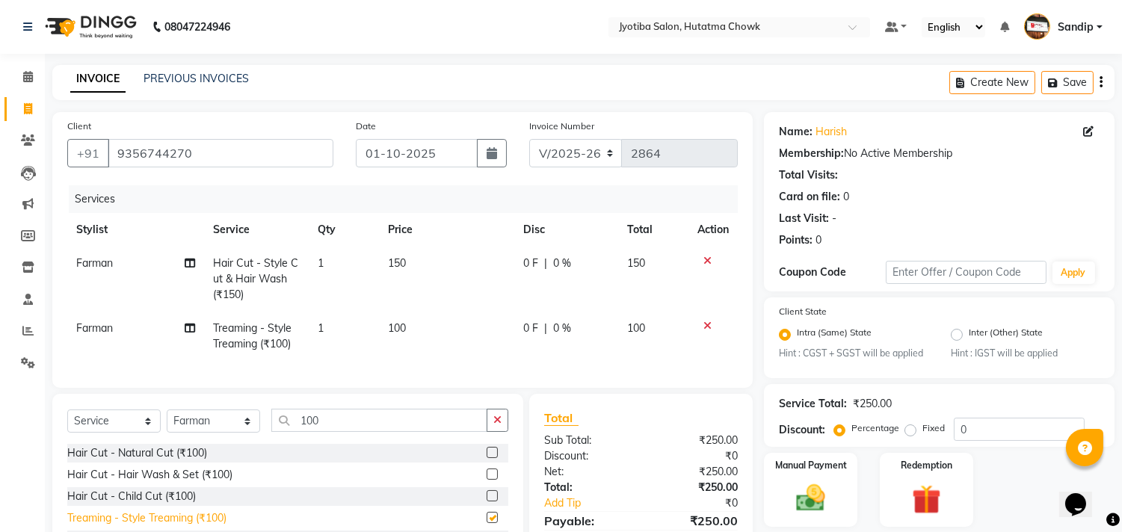
checkbox input "false"
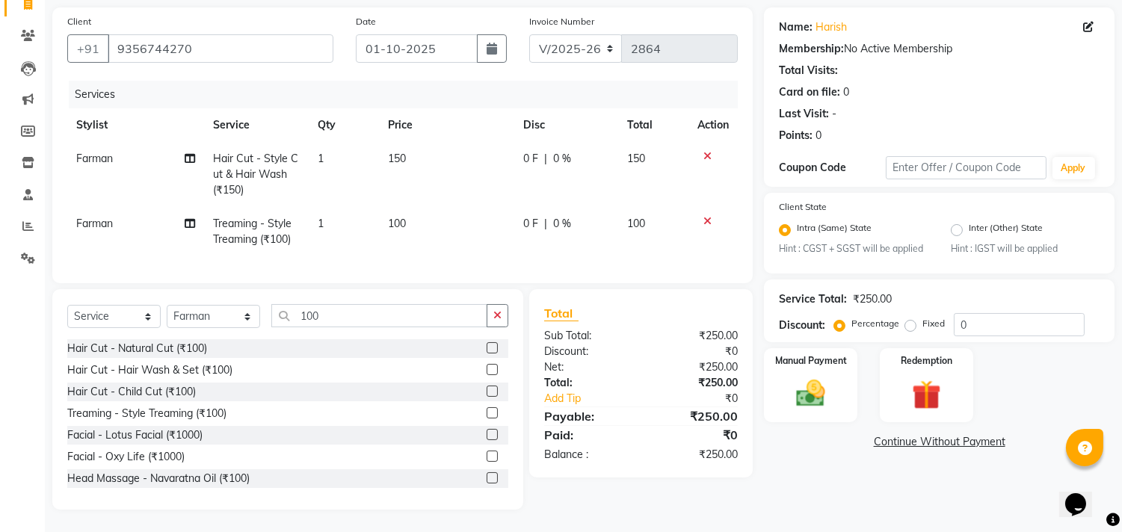
click at [907, 434] on link "Continue Without Payment" at bounding box center [939, 442] width 345 height 16
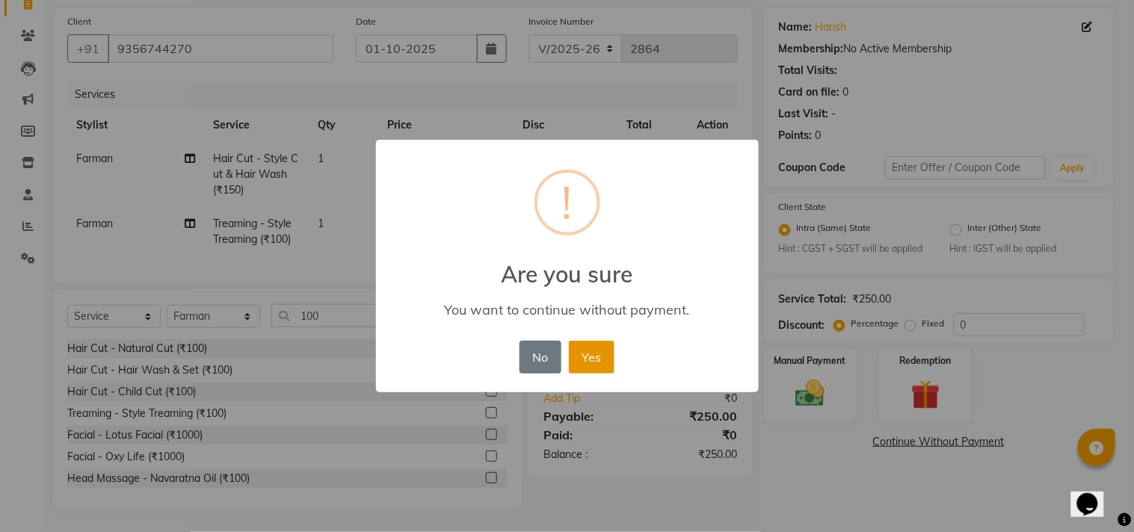
click at [586, 355] on button "Yes" at bounding box center [592, 357] width 46 height 33
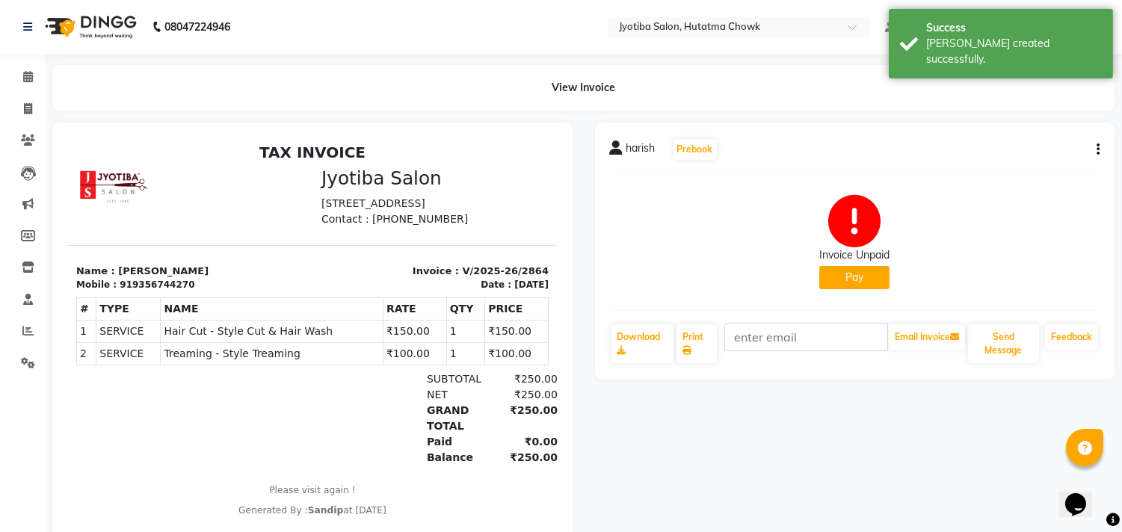
click at [856, 276] on button "Pay" at bounding box center [854, 277] width 70 height 23
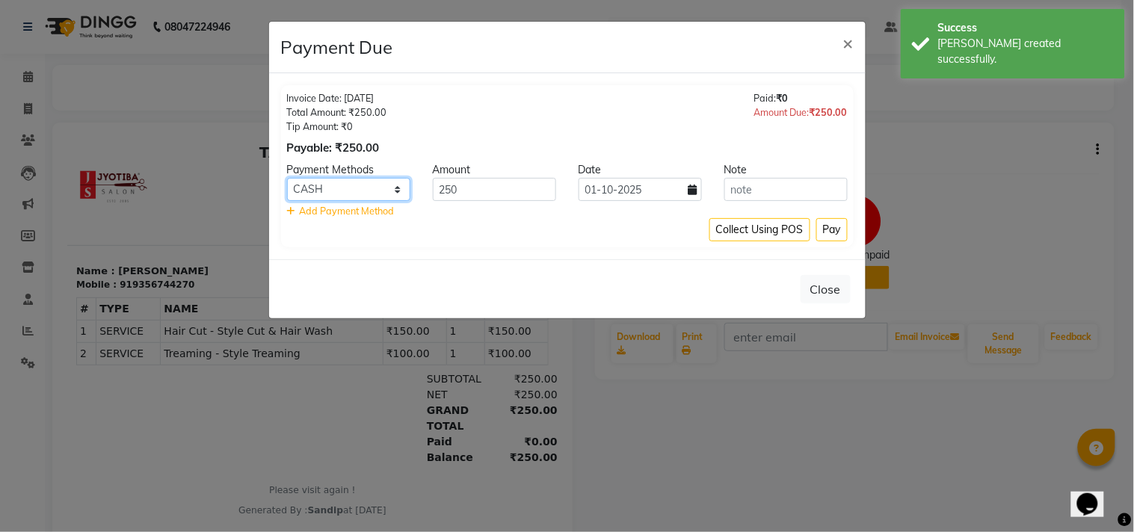
click at [371, 190] on select "CASH ONLINE CARD" at bounding box center [348, 189] width 123 height 23
select select "3"
click at [287, 178] on select "CASH ONLINE CARD" at bounding box center [348, 189] width 123 height 23
click at [827, 226] on button "Pay" at bounding box center [831, 229] width 31 height 23
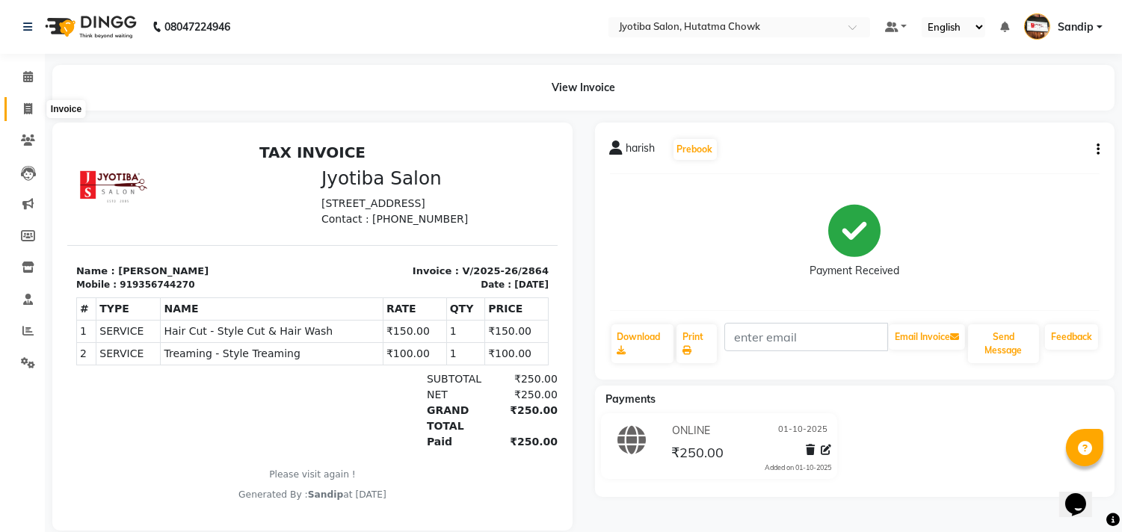
click at [24, 114] on icon at bounding box center [28, 108] width 8 height 11
select select "556"
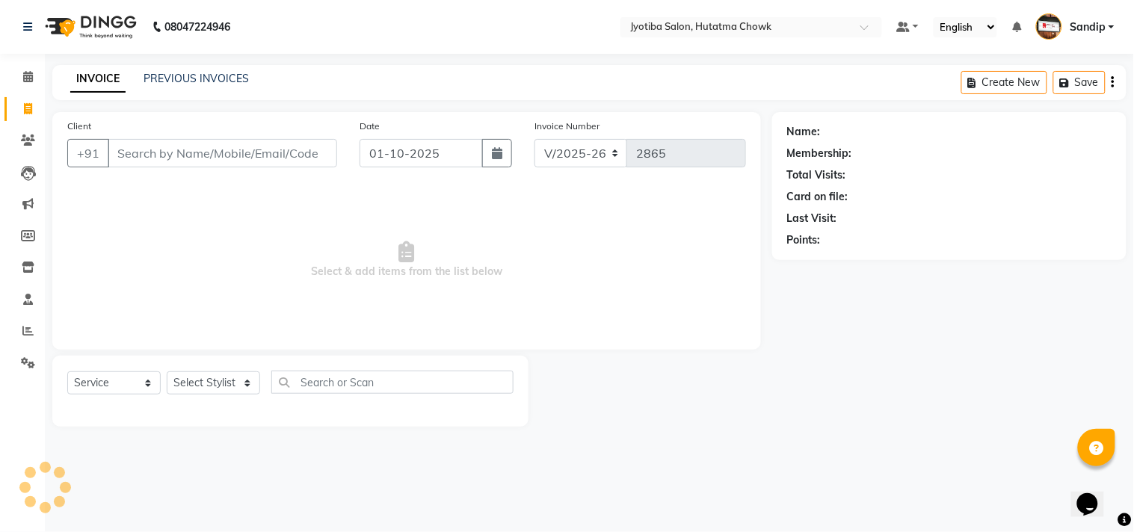
select select "membership"
click at [196, 73] on link "PREVIOUS INVOICES" at bounding box center [195, 78] width 105 height 13
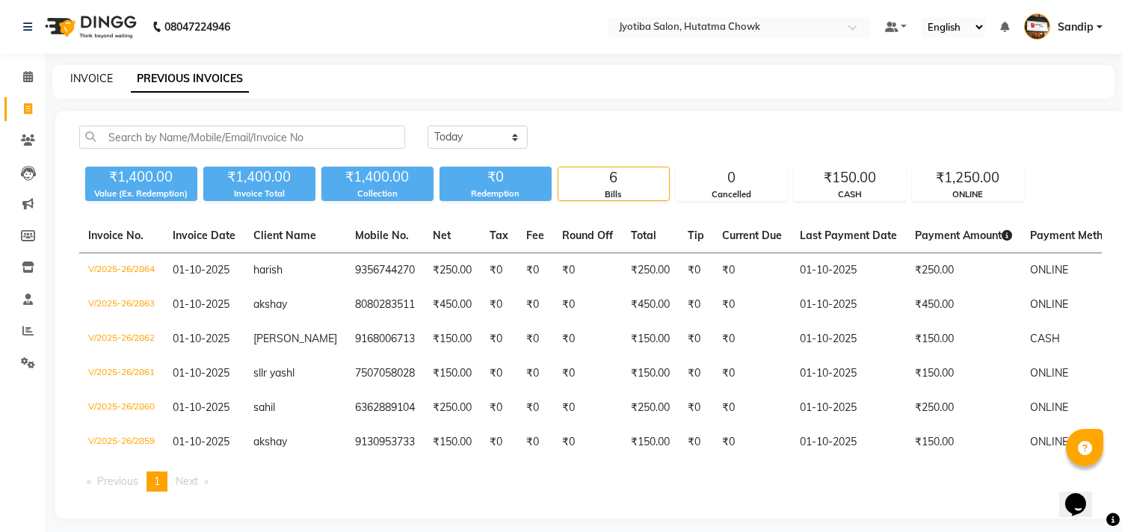
click at [91, 75] on link "INVOICE" at bounding box center [91, 78] width 43 height 13
select select "service"
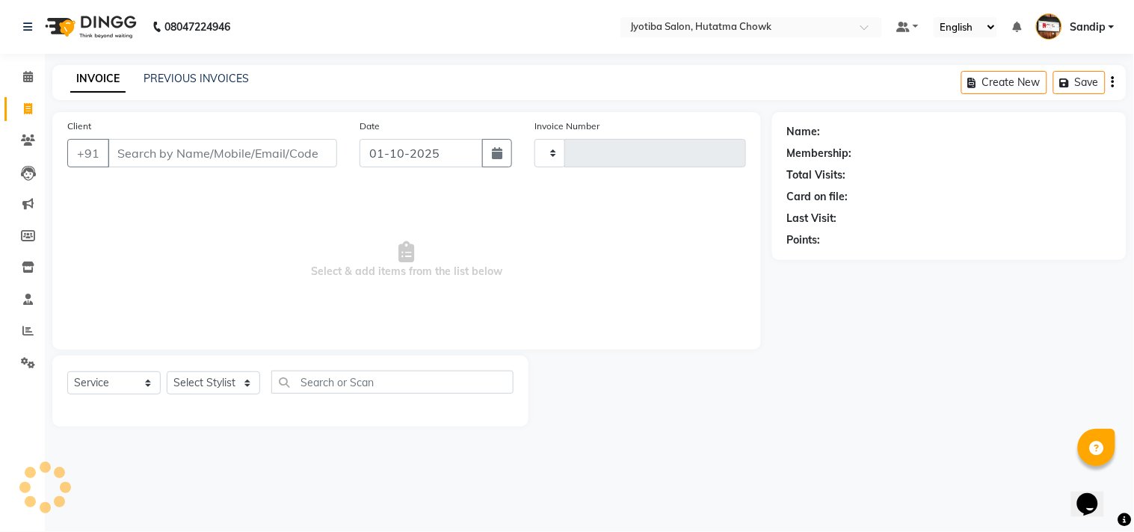
type input "2865"
select select "556"
select select "membership"
click at [196, 75] on link "PREVIOUS INVOICES" at bounding box center [195, 78] width 105 height 13
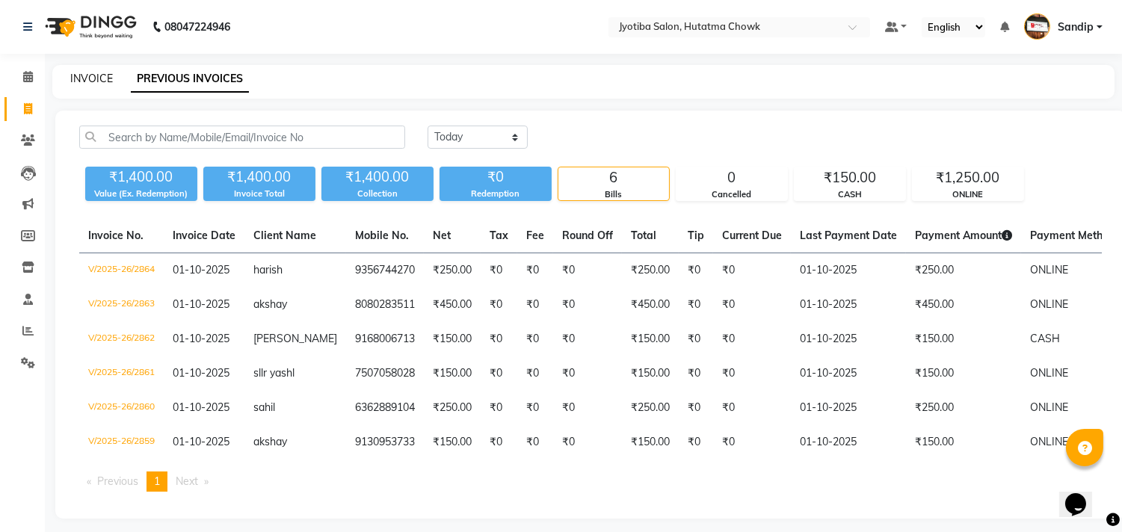
click at [91, 75] on link "INVOICE" at bounding box center [91, 78] width 43 height 13
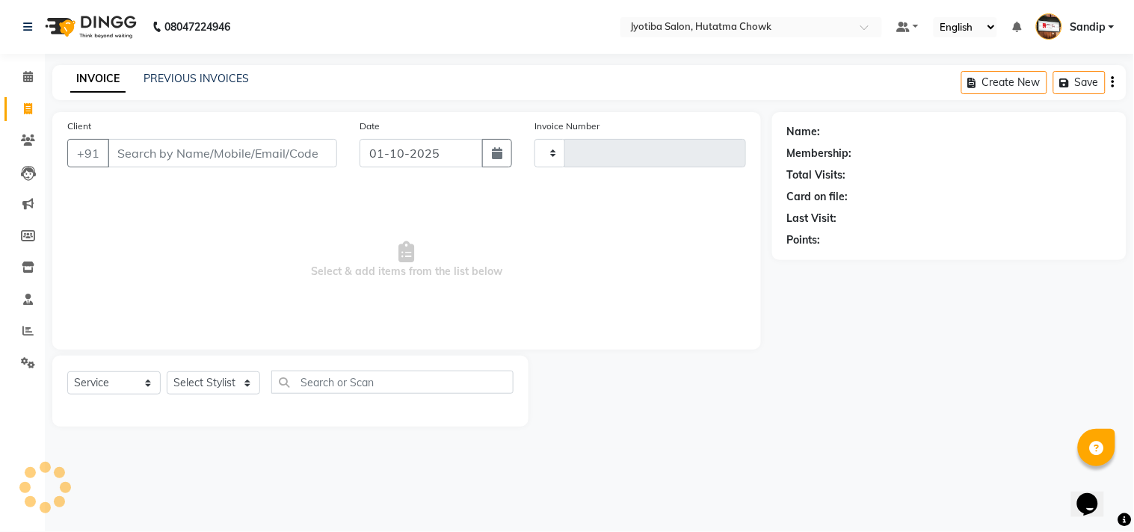
select select "membership"
type input "2865"
select select "556"
click at [24, 82] on icon at bounding box center [28, 76] width 10 height 11
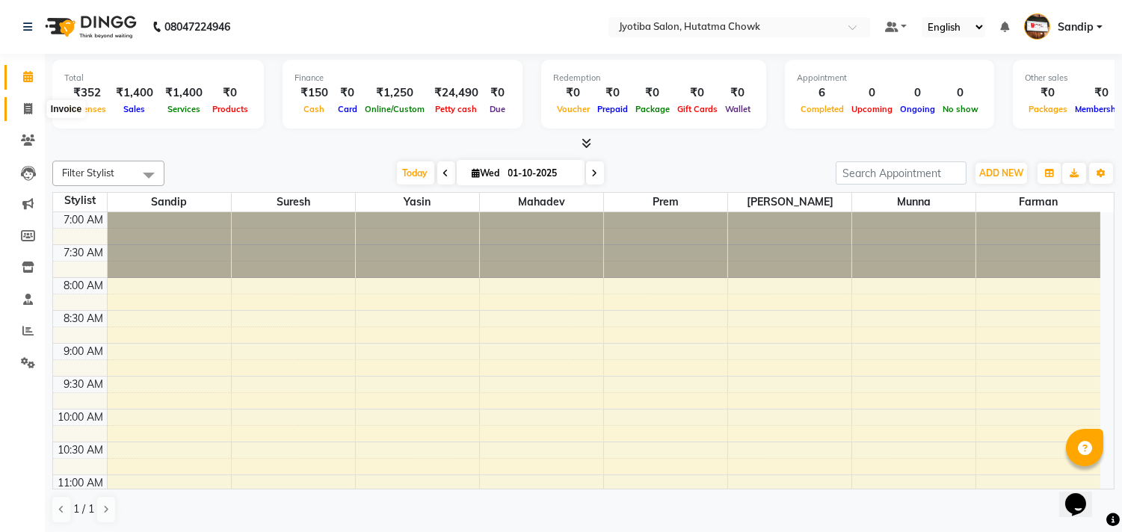
click at [24, 115] on span at bounding box center [28, 109] width 26 height 17
select select "service"
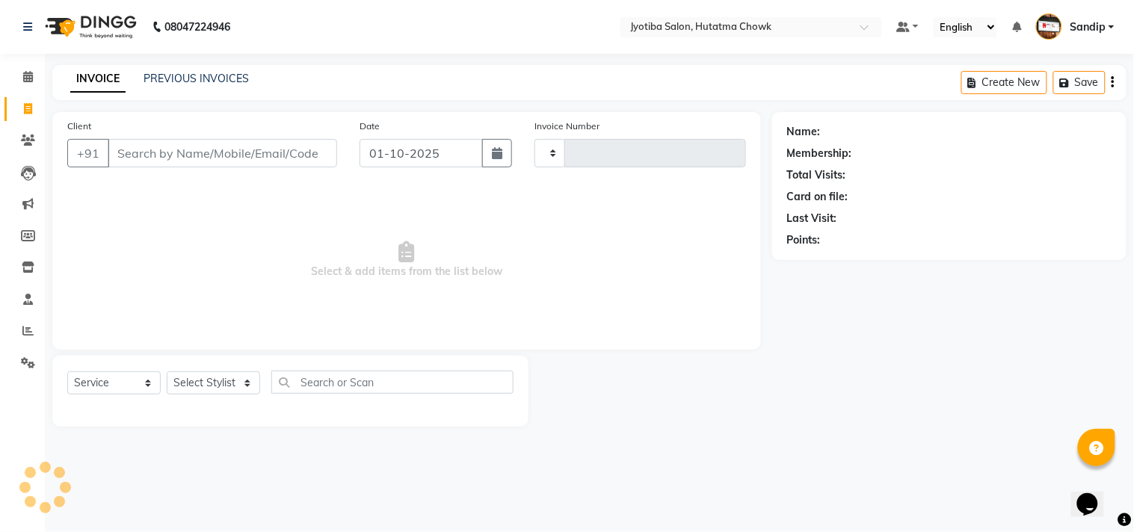
type input "2865"
select select "556"
select select "membership"
click at [194, 75] on link "PREVIOUS INVOICES" at bounding box center [195, 78] width 105 height 13
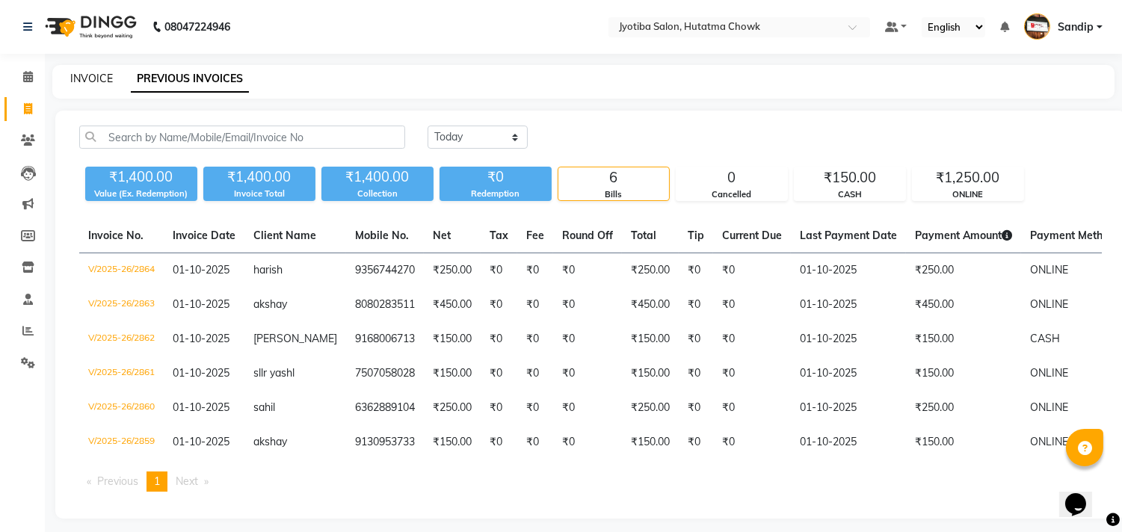
click at [90, 75] on link "INVOICE" at bounding box center [91, 78] width 43 height 13
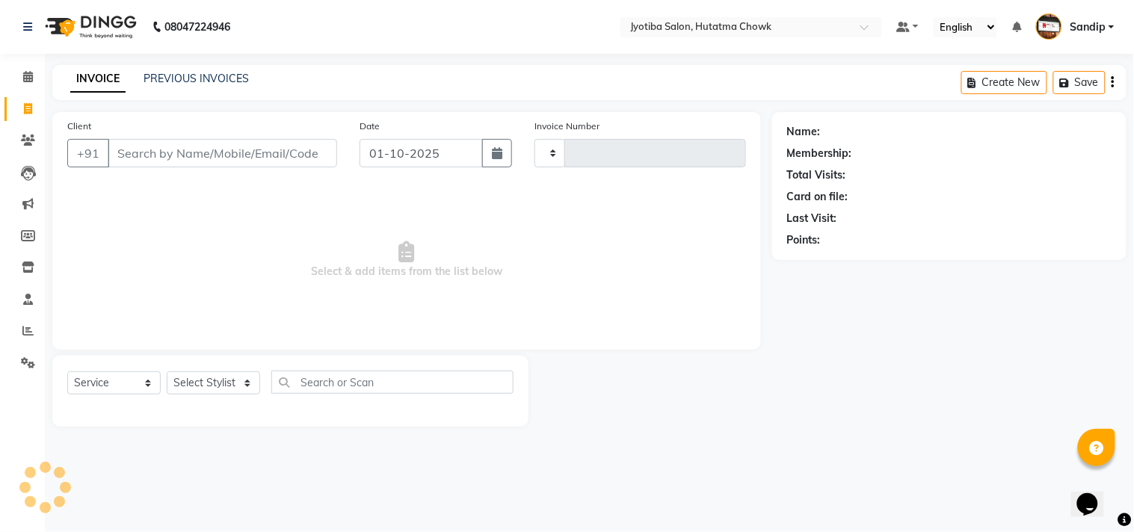
select select "membership"
type input "2865"
select select "556"
drag, startPoint x: 90, startPoint y: 75, endPoint x: 105, endPoint y: 108, distance: 35.8
click at [105, 108] on main "INVOICE PREVIOUS INVOICES Create New Save Client +91 Date 01-10-2025 Invoice Nu…" at bounding box center [589, 257] width 1089 height 384
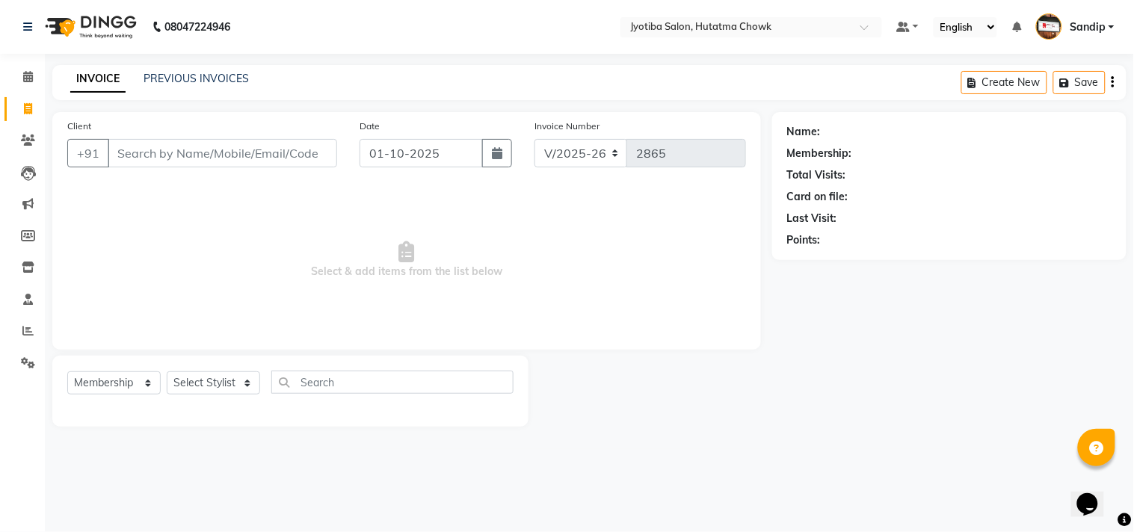
click at [161, 115] on div "Client +91 Date 01-10-2025 Invoice Number V/2025 V/2025-26 2865 Select & add it…" at bounding box center [406, 231] width 708 height 238
click at [25, 82] on icon at bounding box center [28, 76] width 10 height 11
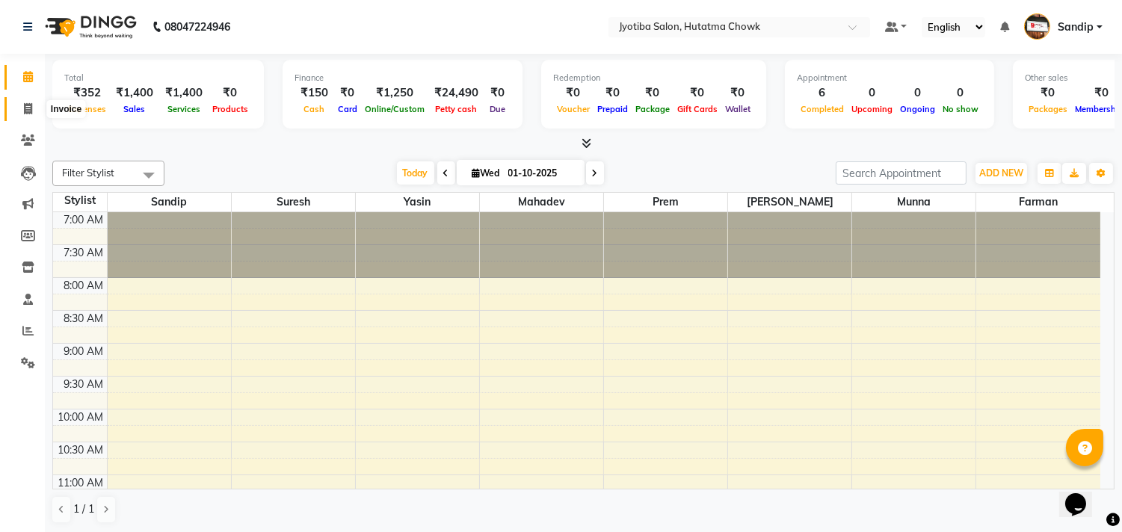
click at [24, 116] on span at bounding box center [28, 109] width 26 height 17
select select "556"
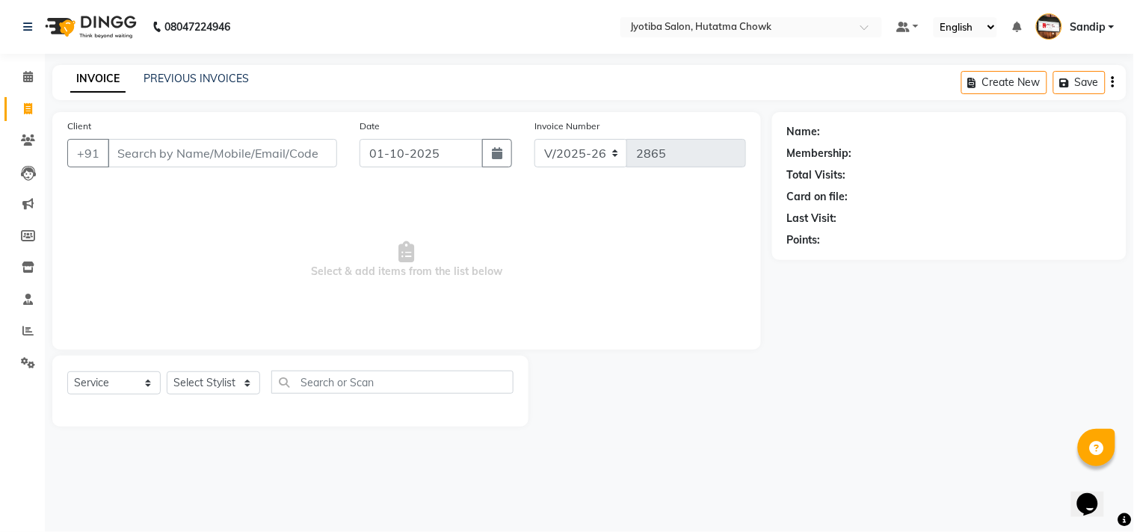
select select "membership"
click at [162, 75] on link "PREVIOUS INVOICES" at bounding box center [195, 78] width 105 height 13
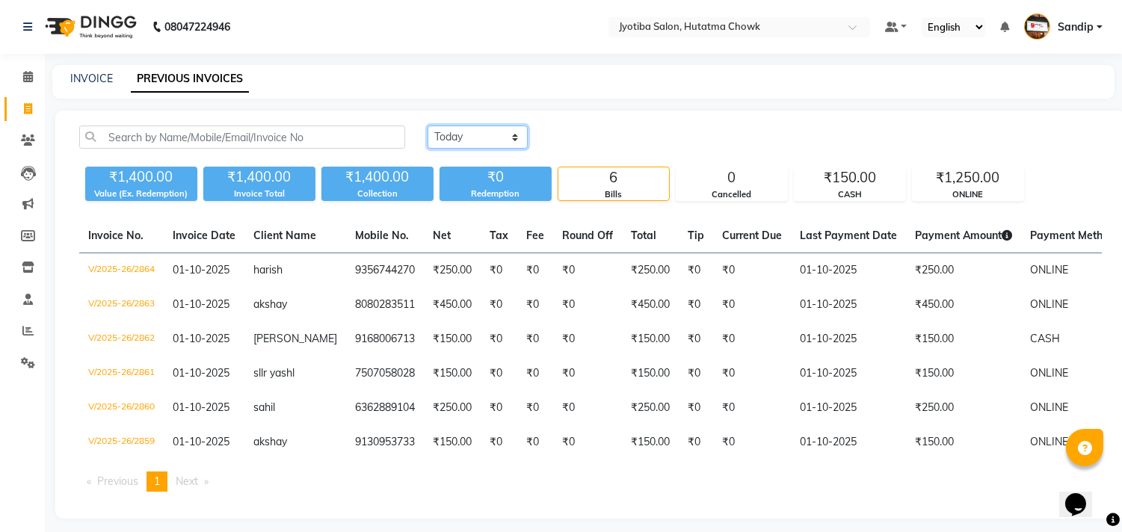
click at [469, 139] on select "Today Yesterday Custom Range" at bounding box center [477, 137] width 100 height 23
click at [427, 126] on select "Today Yesterday Custom Range" at bounding box center [477, 137] width 100 height 23
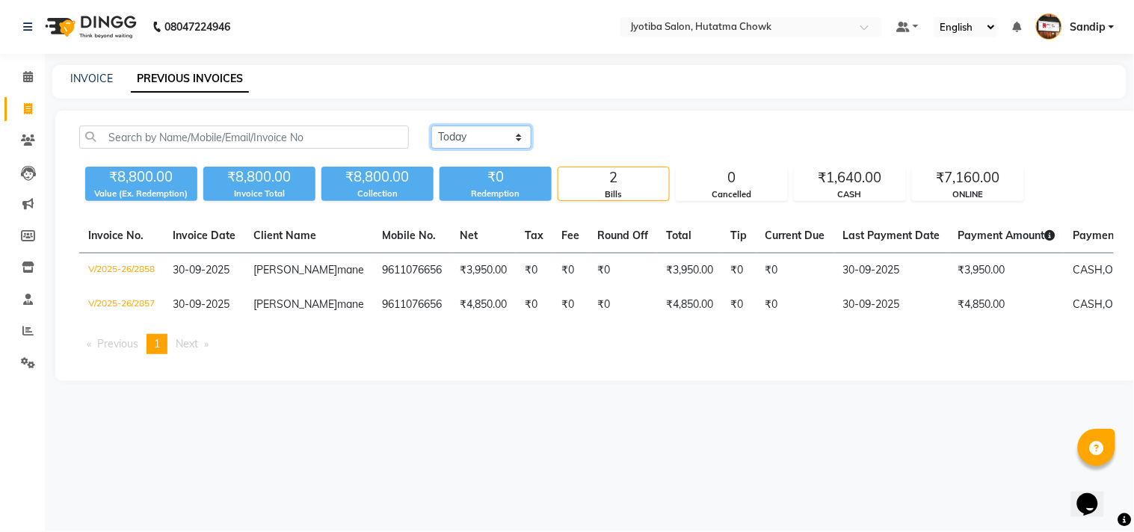
click at [495, 129] on select "Today Yesterday Custom Range" at bounding box center [481, 137] width 100 height 23
select select "today"
click at [431, 126] on select "Today Yesterday Custom Range" at bounding box center [481, 137] width 100 height 23
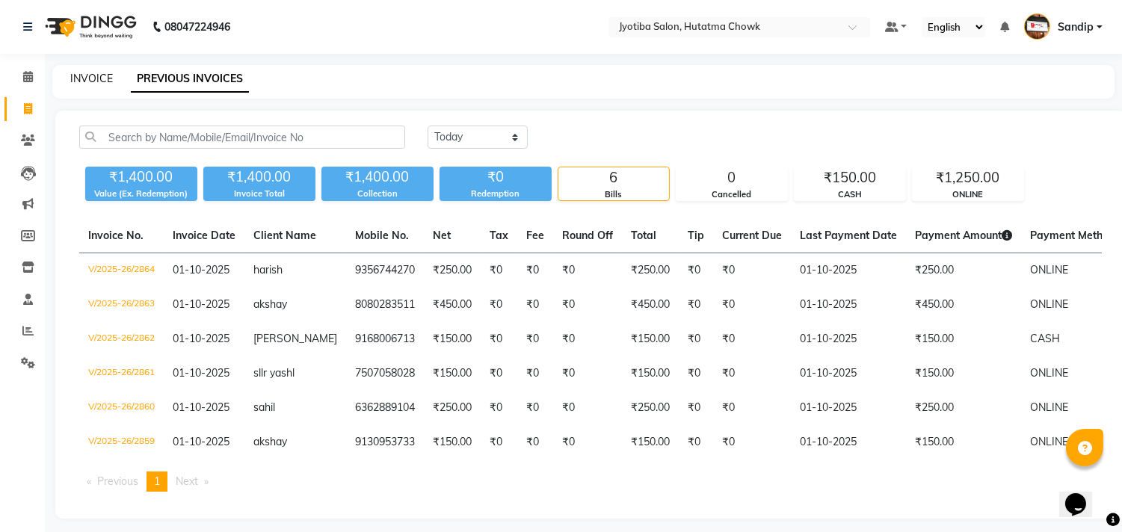
click at [90, 75] on link "INVOICE" at bounding box center [91, 78] width 43 height 13
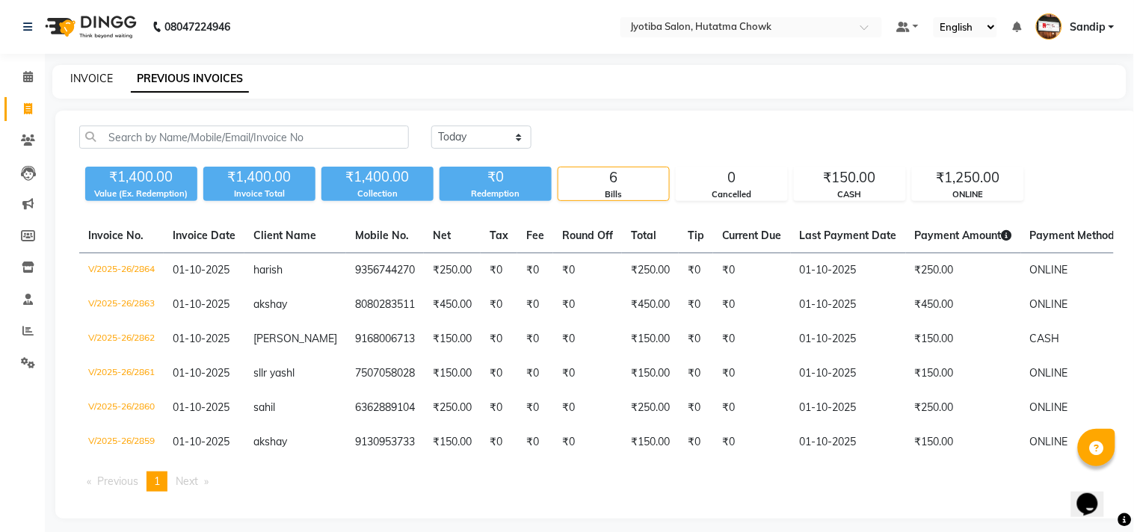
select select "556"
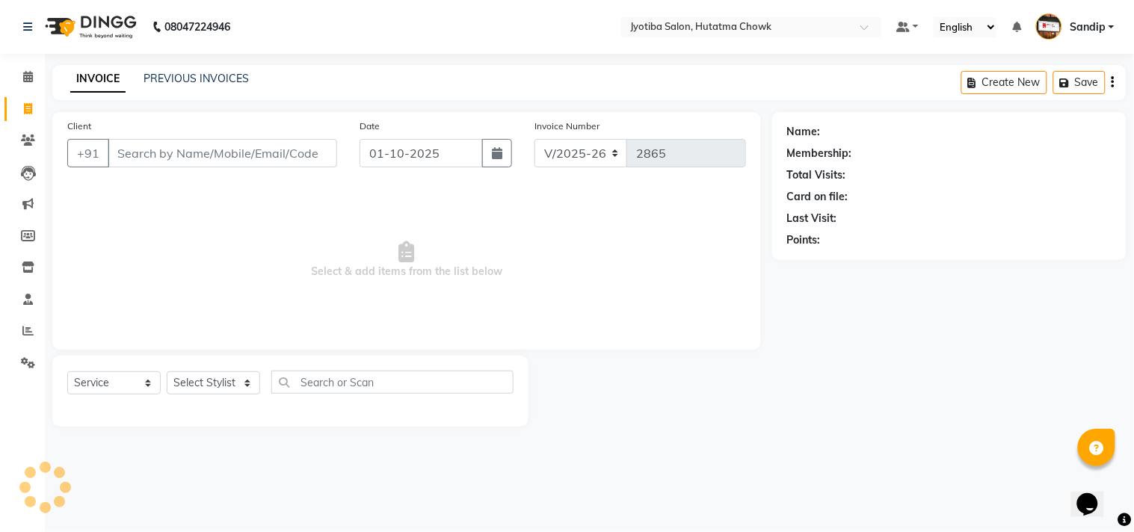
select select "membership"
click at [23, 333] on icon at bounding box center [27, 330] width 11 height 11
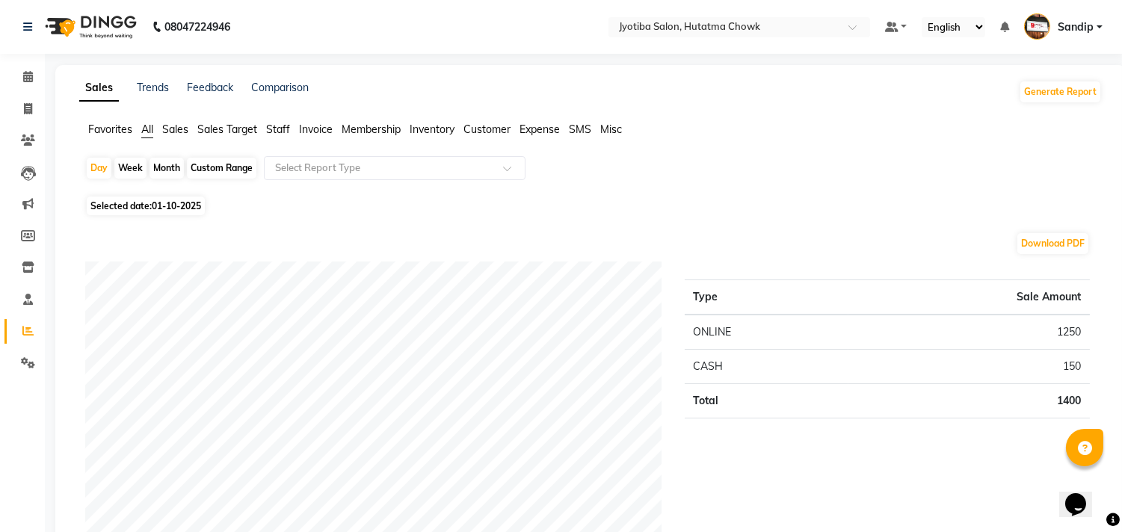
click at [278, 129] on span "Staff" at bounding box center [278, 129] width 24 height 13
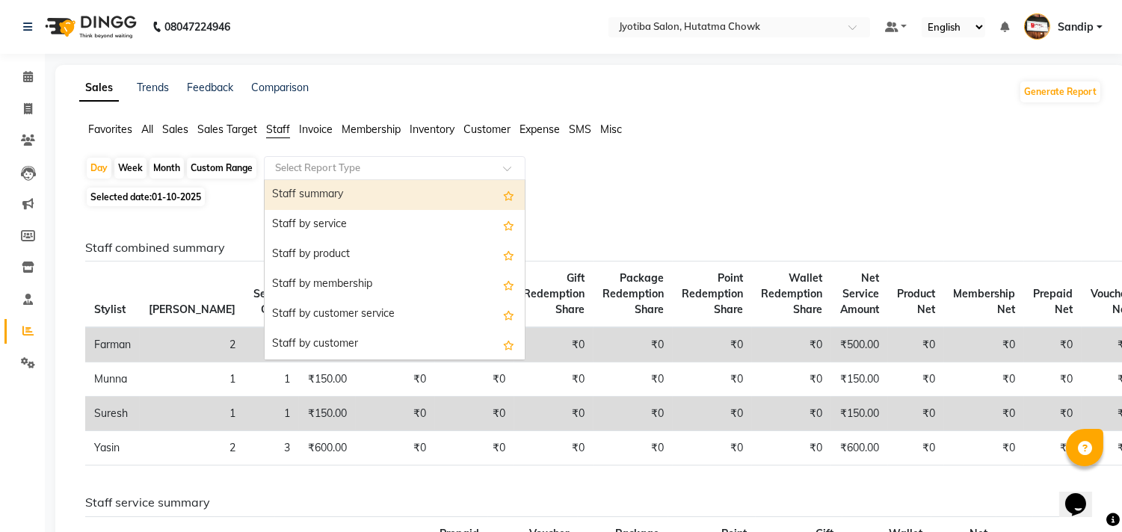
click at [318, 165] on input "text" at bounding box center [379, 168] width 215 height 15
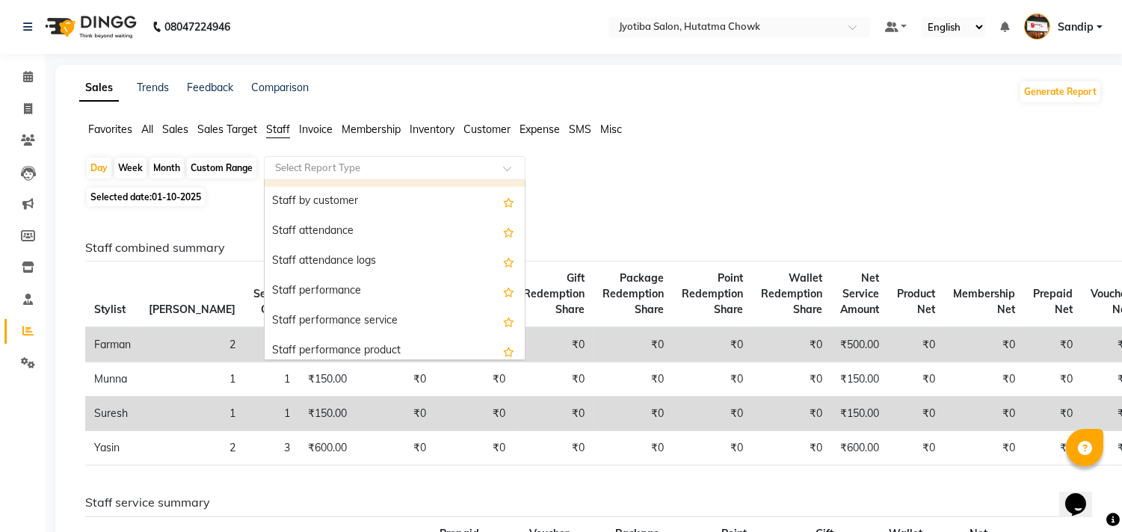
scroll to position [149, 0]
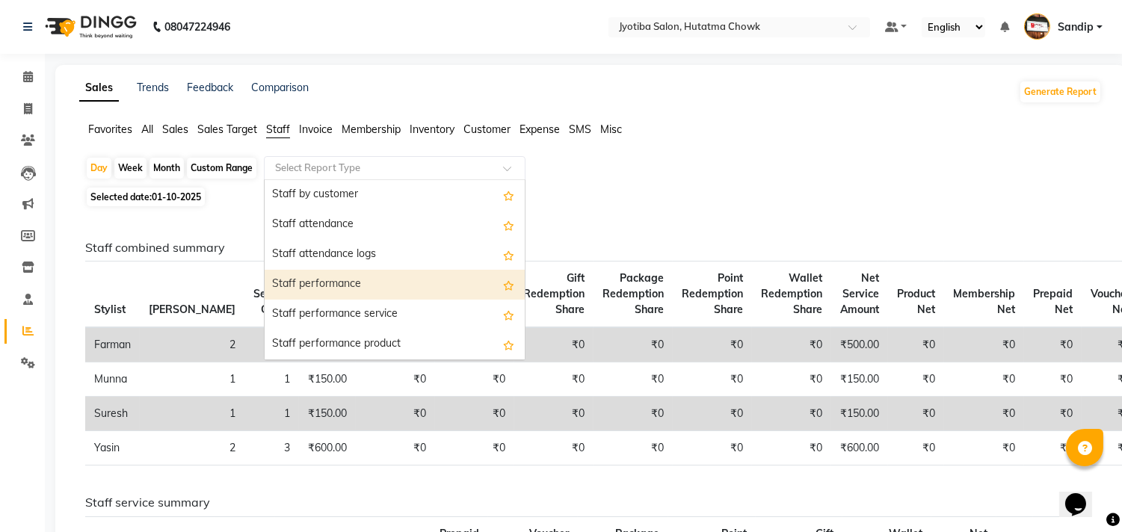
click at [375, 277] on div "Staff performance" at bounding box center [395, 285] width 260 height 30
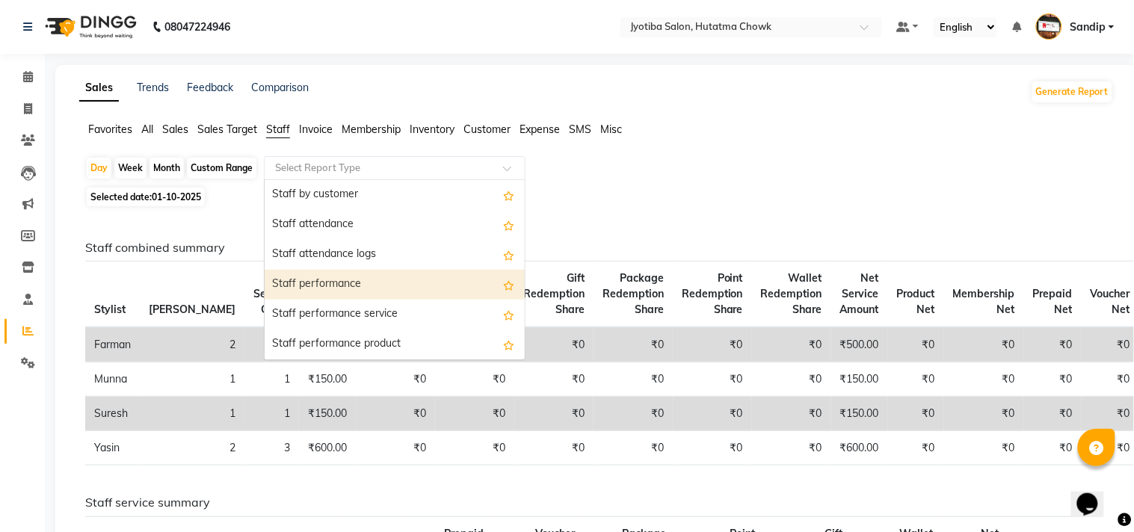
select select "filtered_report"
select select "pdf"
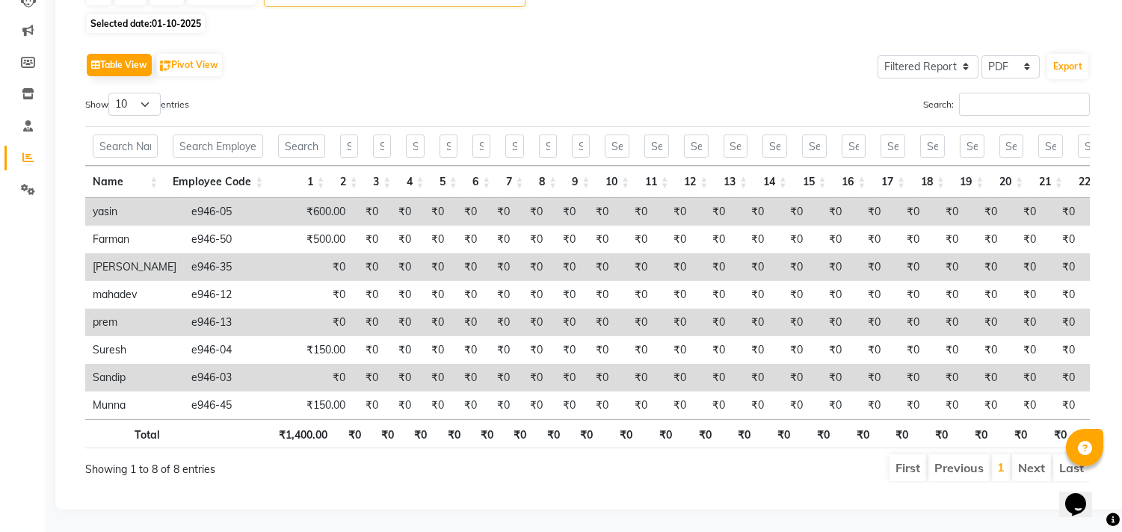
scroll to position [0, 0]
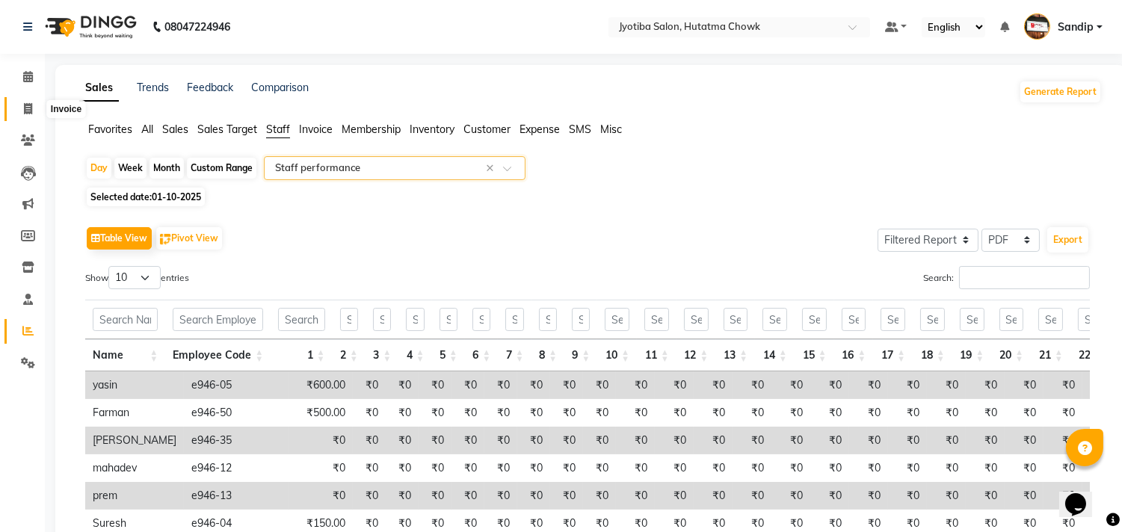
click at [28, 107] on icon at bounding box center [28, 108] width 8 height 11
select select "service"
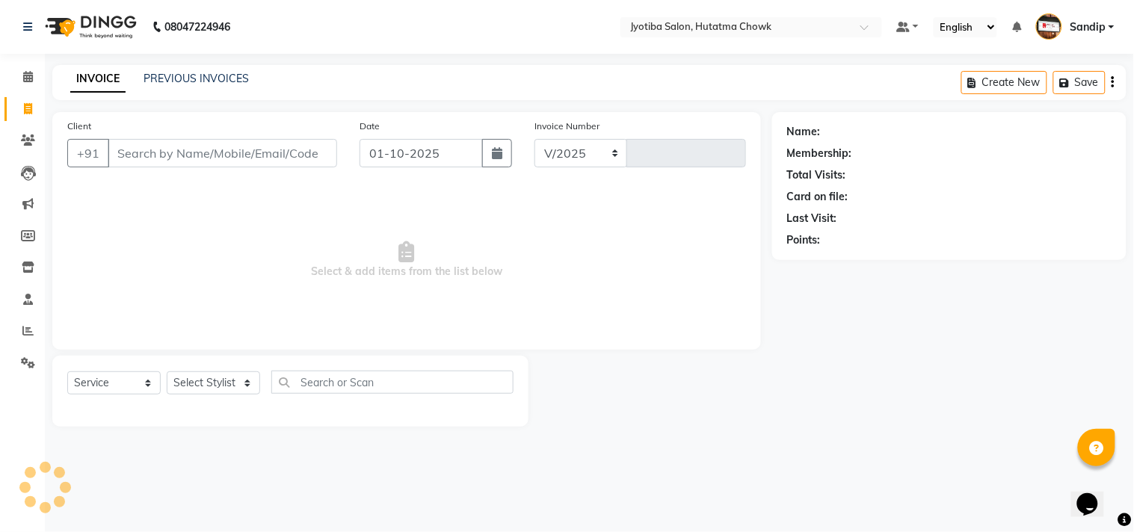
select select "556"
type input "2865"
select select "membership"
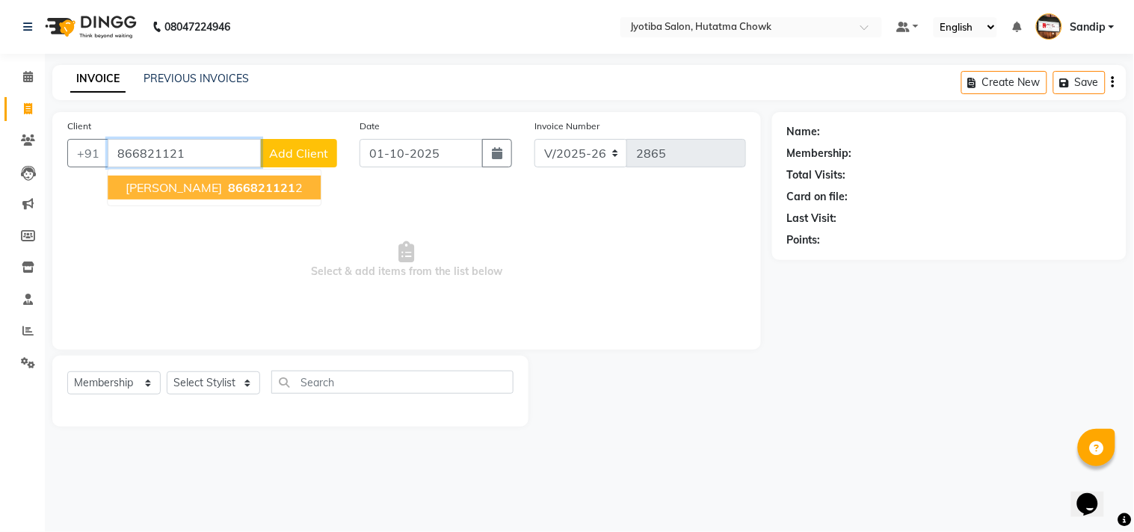
click at [180, 198] on button "shailesh 866821121 2" at bounding box center [214, 188] width 213 height 24
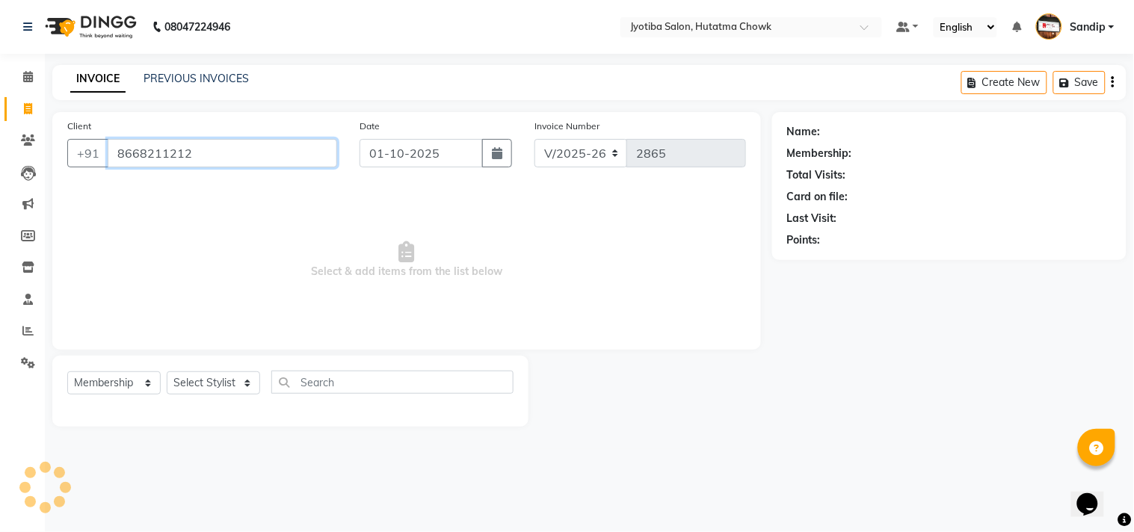
type input "8668211212"
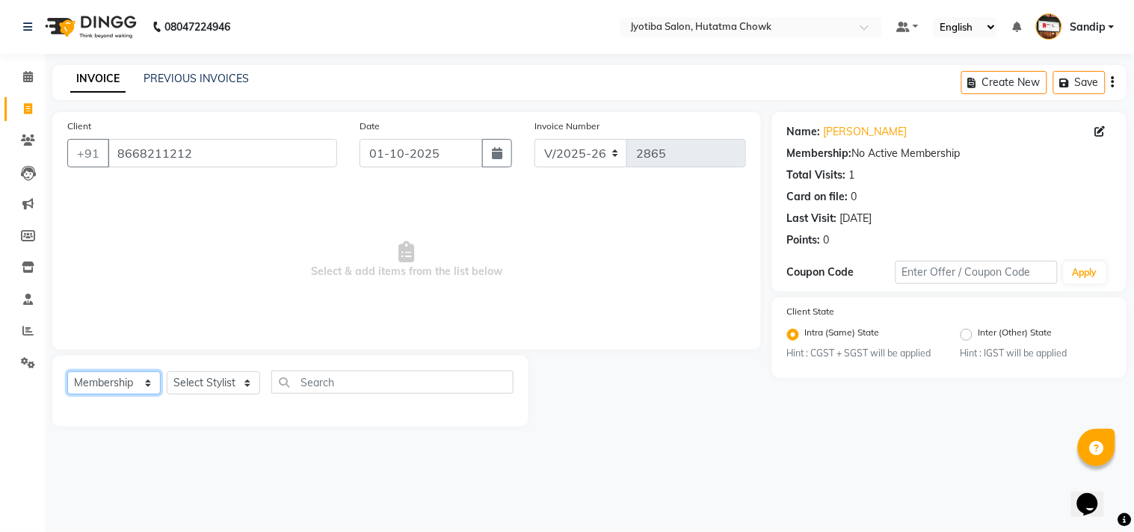
click at [113, 381] on select "Select Service Product Membership Package Voucher Prepaid Gift Card" at bounding box center [113, 382] width 93 height 23
select select "service"
click at [67, 372] on select "Select Service Product Membership Package Voucher Prepaid Gift Card" at bounding box center [113, 382] width 93 height 23
click at [185, 384] on select "Select Stylist [PERSON_NAME] [PERSON_NAME] [PERSON_NAME] prem Sandip [PERSON_NA…" at bounding box center [213, 382] width 93 height 23
select select "7208"
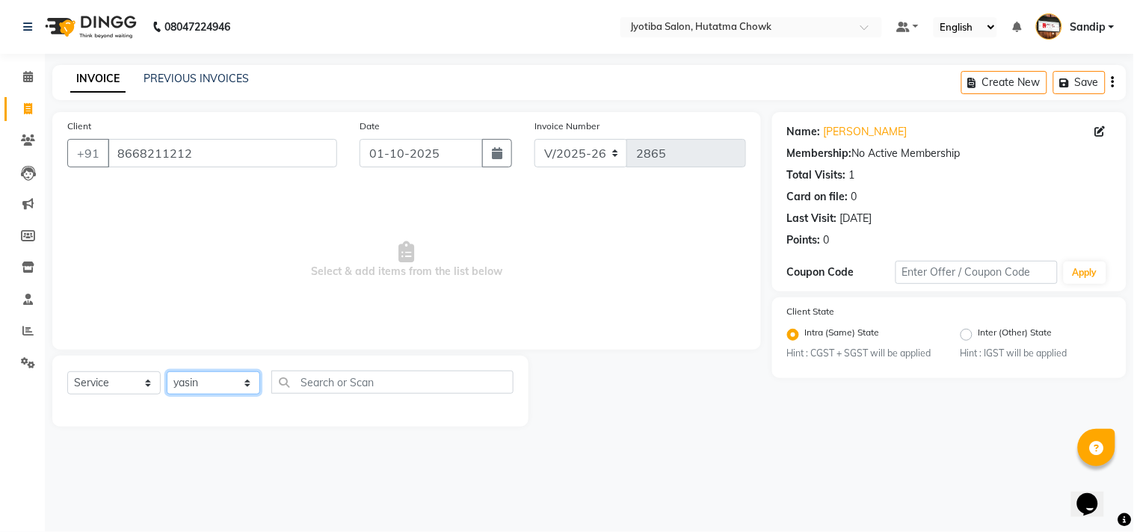
click at [167, 372] on select "Select Stylist [PERSON_NAME] [PERSON_NAME] [PERSON_NAME] prem Sandip [PERSON_NA…" at bounding box center [213, 382] width 93 height 23
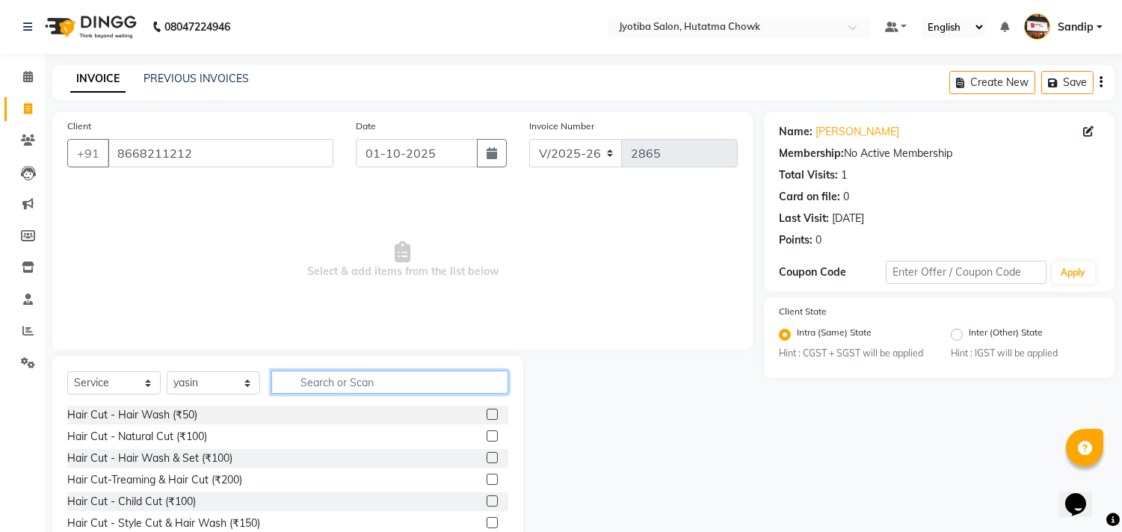
click at [297, 377] on input "text" at bounding box center [389, 382] width 237 height 23
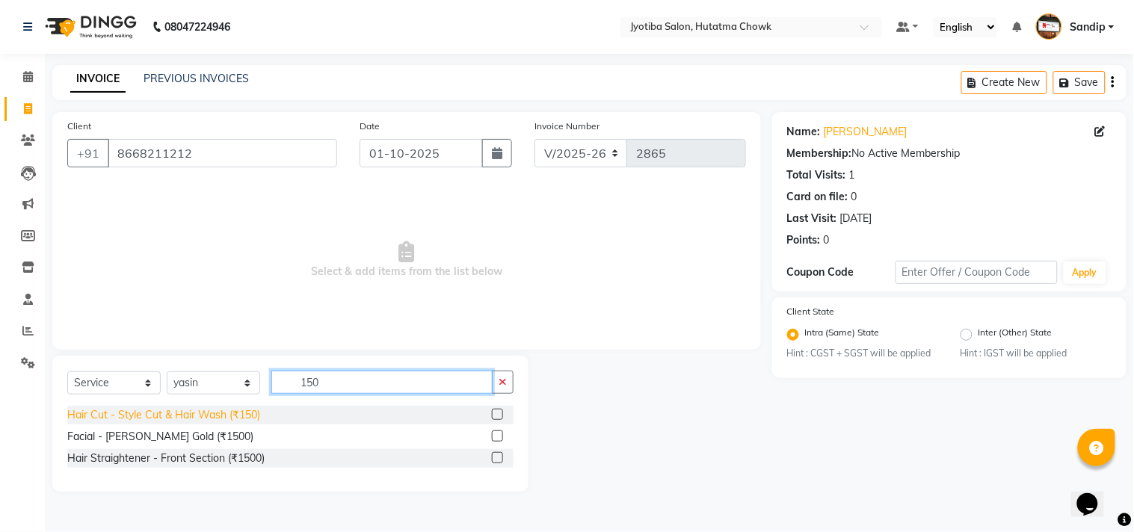
type input "150"
click at [146, 416] on div "Hair Cut - Style Cut & Hair Wash (₹150)" at bounding box center [163, 415] width 193 height 16
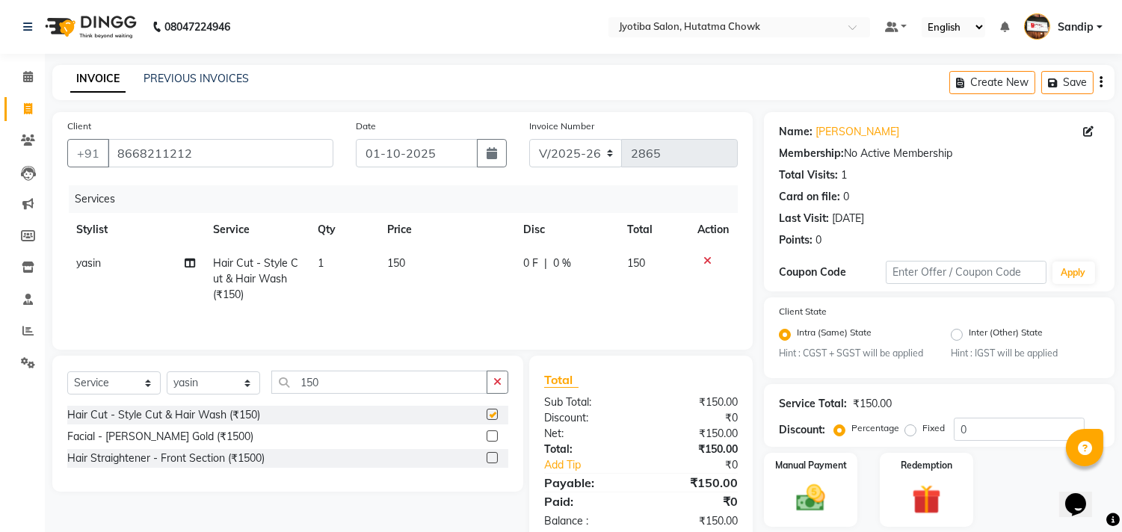
checkbox input "false"
click at [504, 386] on button "button" at bounding box center [497, 382] width 22 height 23
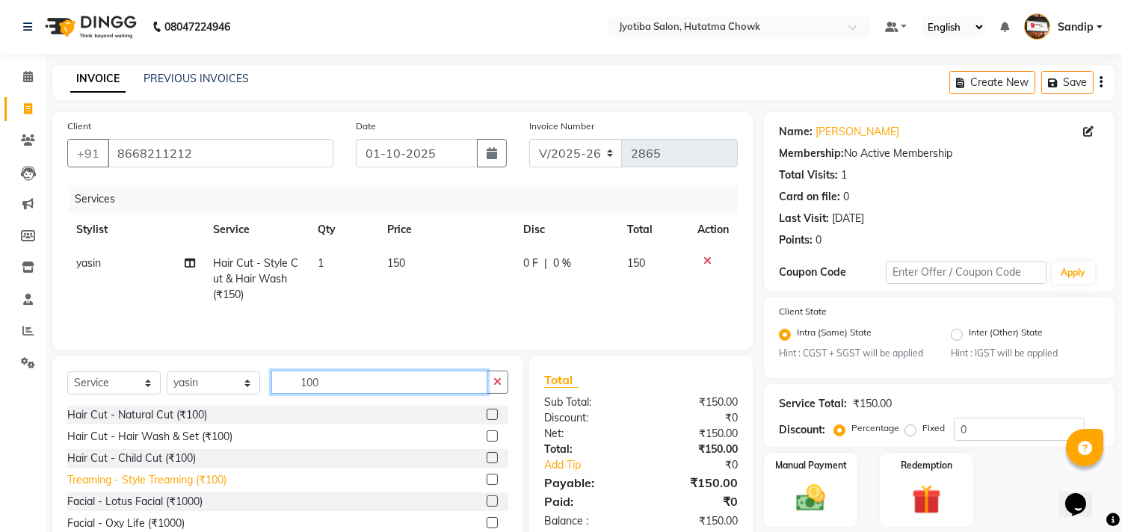
type input "100"
click at [166, 486] on div "Treaming - Style Treaming (₹100)" at bounding box center [146, 480] width 159 height 16
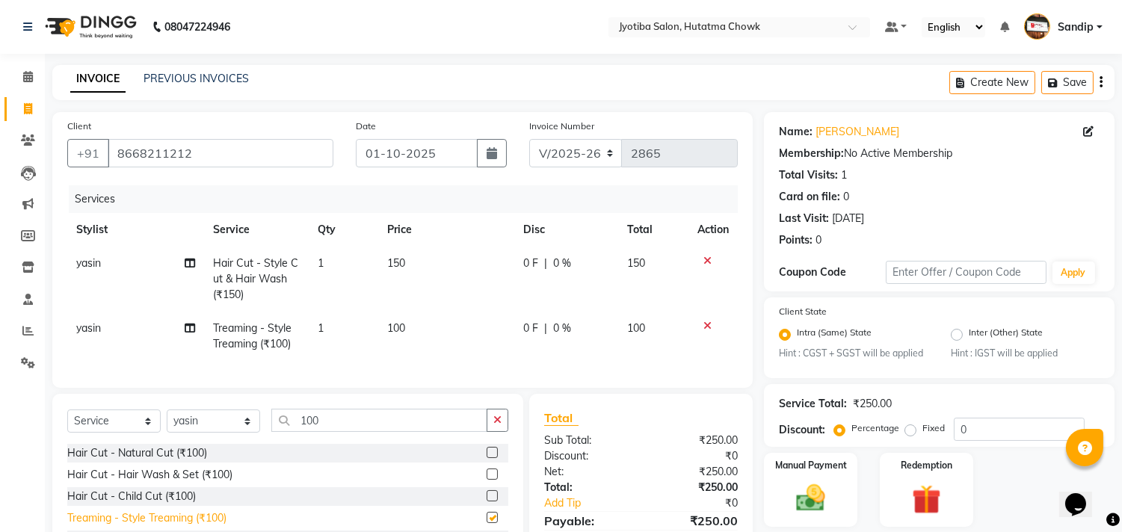
checkbox input "false"
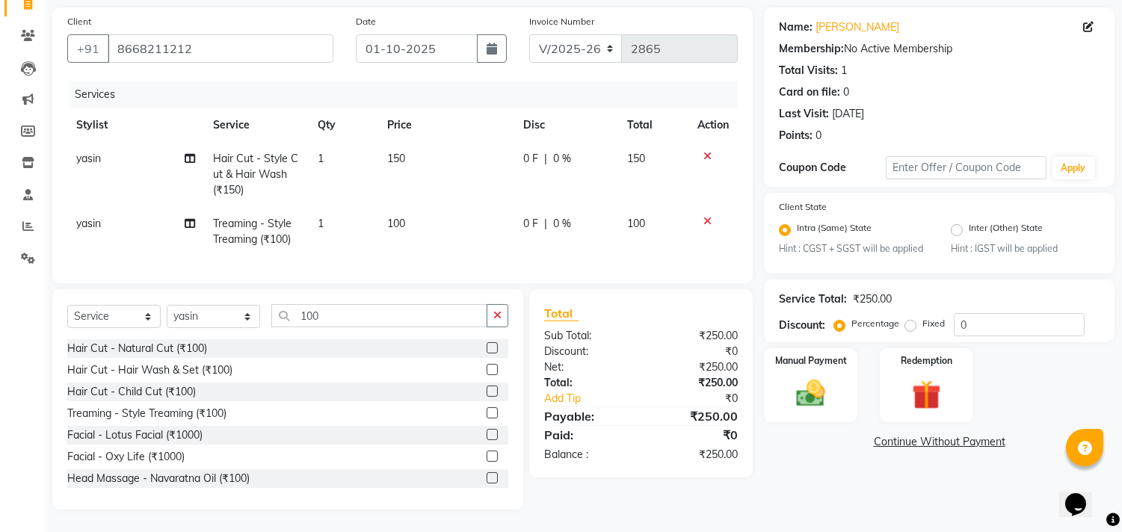
click at [894, 434] on link "Continue Without Payment" at bounding box center [939, 442] width 345 height 16
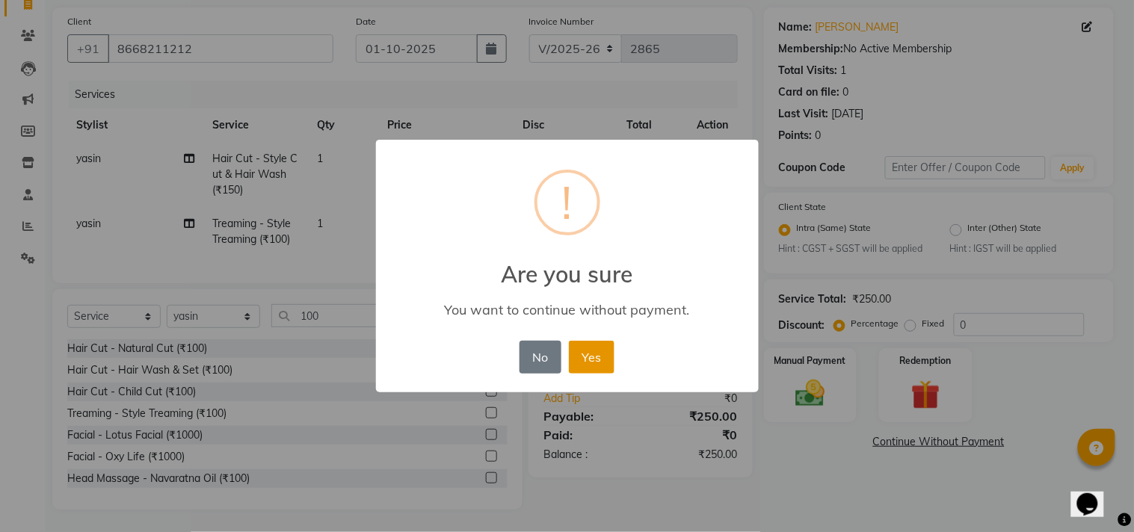
click at [587, 363] on button "Yes" at bounding box center [592, 357] width 46 height 33
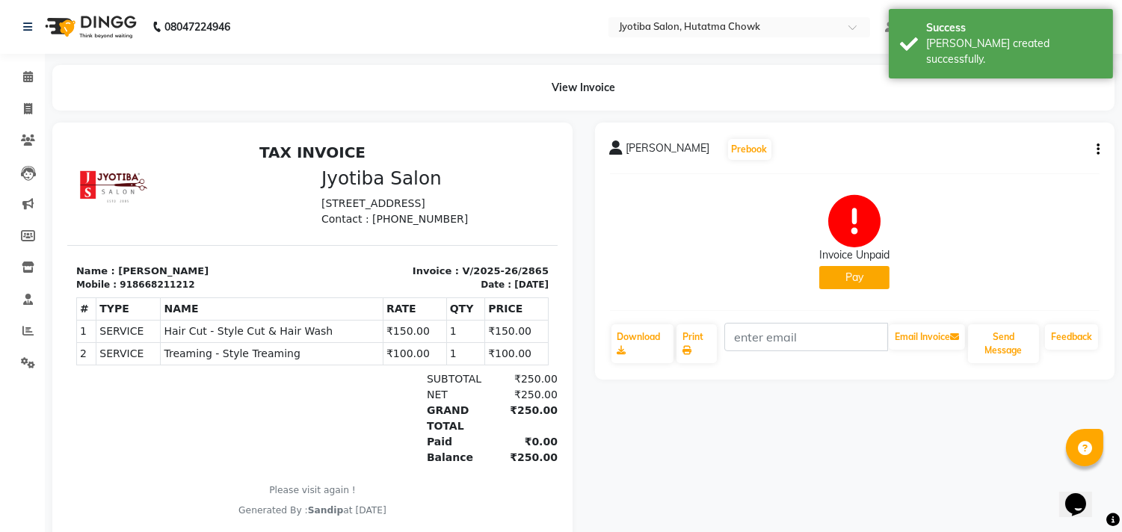
click at [856, 269] on button "Pay" at bounding box center [854, 277] width 70 height 23
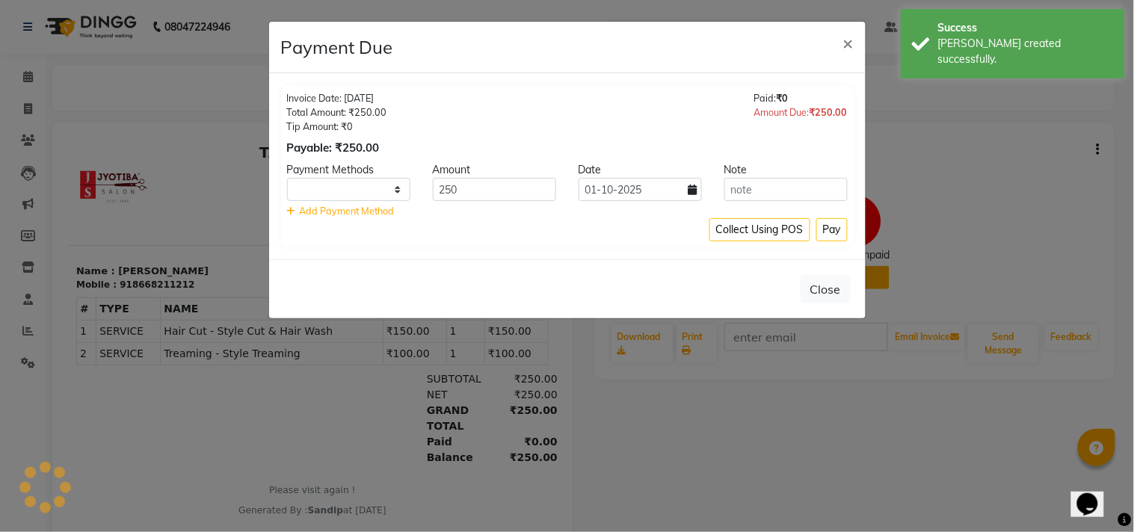
select select "1"
click at [840, 232] on button "Pay" at bounding box center [831, 229] width 31 height 23
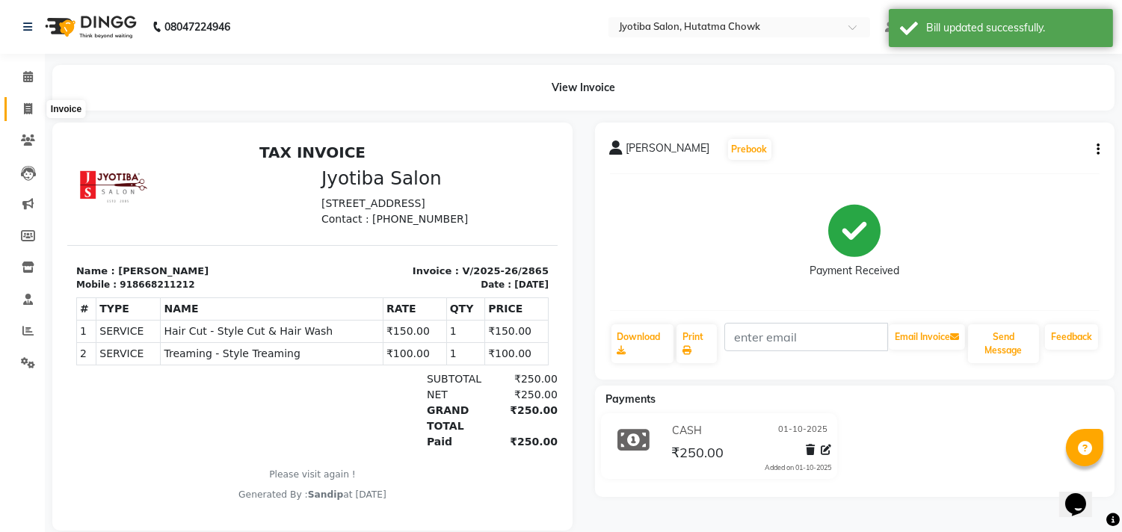
click at [25, 113] on icon at bounding box center [28, 108] width 8 height 11
select select "556"
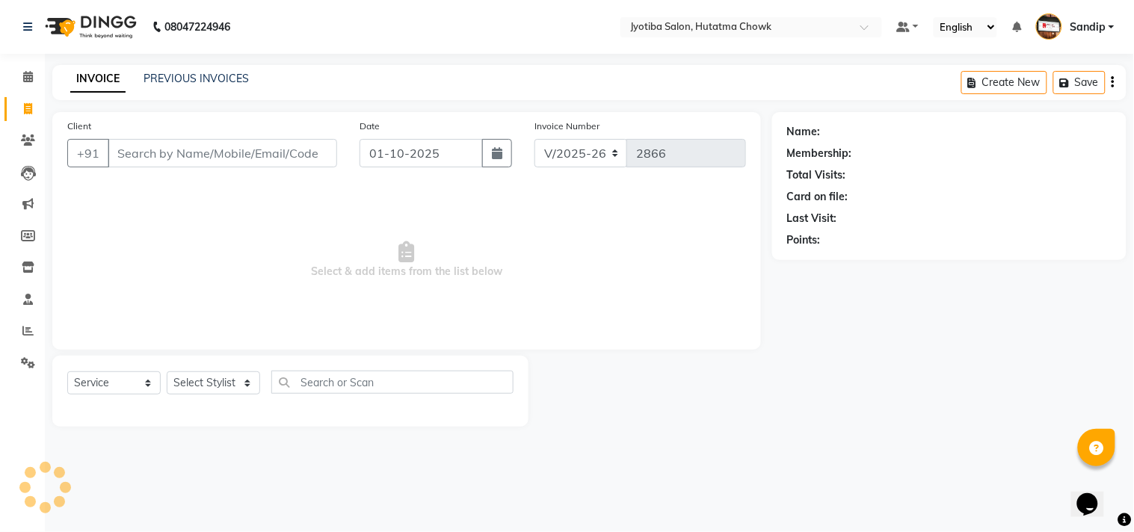
select select "membership"
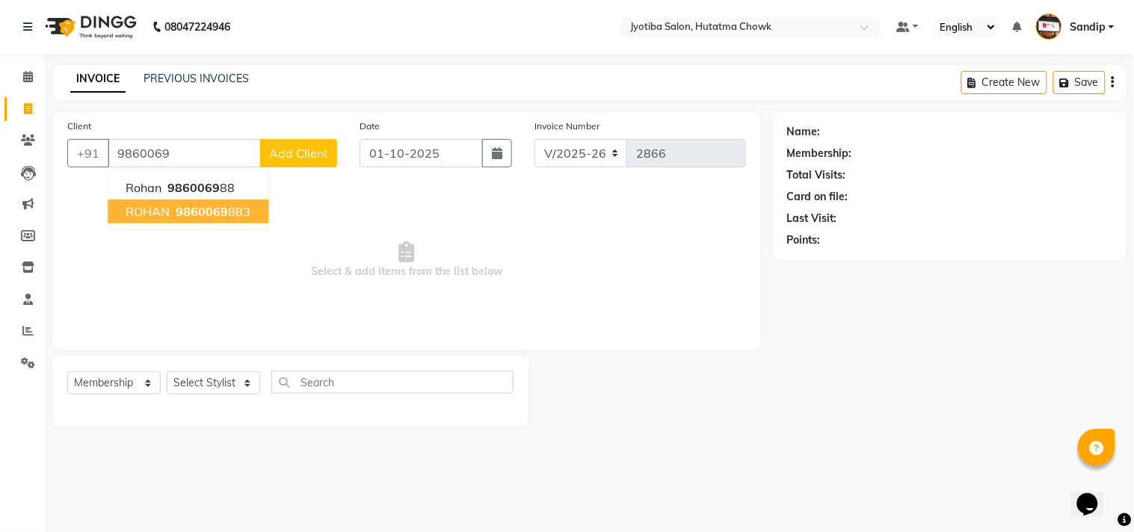
click at [212, 213] on span "9860069" at bounding box center [202, 211] width 52 height 15
type input "9860069883"
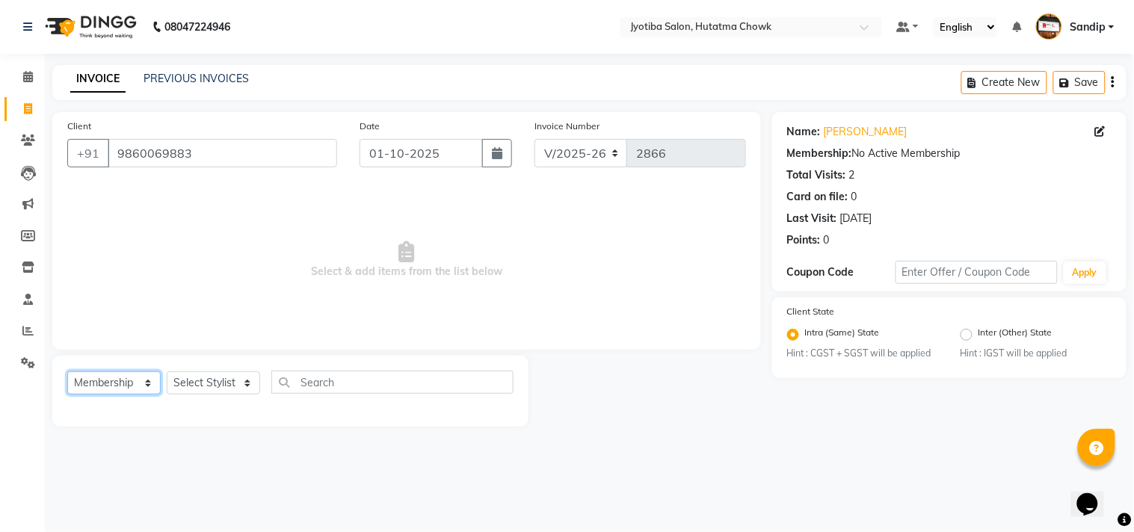
click at [90, 377] on select "Select Service Product Membership Package Voucher Prepaid Gift Card" at bounding box center [113, 382] width 93 height 23
select select "service"
click at [67, 372] on select "Select Service Product Membership Package Voucher Prepaid Gift Card" at bounding box center [113, 382] width 93 height 23
click at [191, 386] on select "Select Stylist [PERSON_NAME] [PERSON_NAME] [PERSON_NAME] prem Sandip [PERSON_NA…" at bounding box center [213, 382] width 93 height 23
select select "84596"
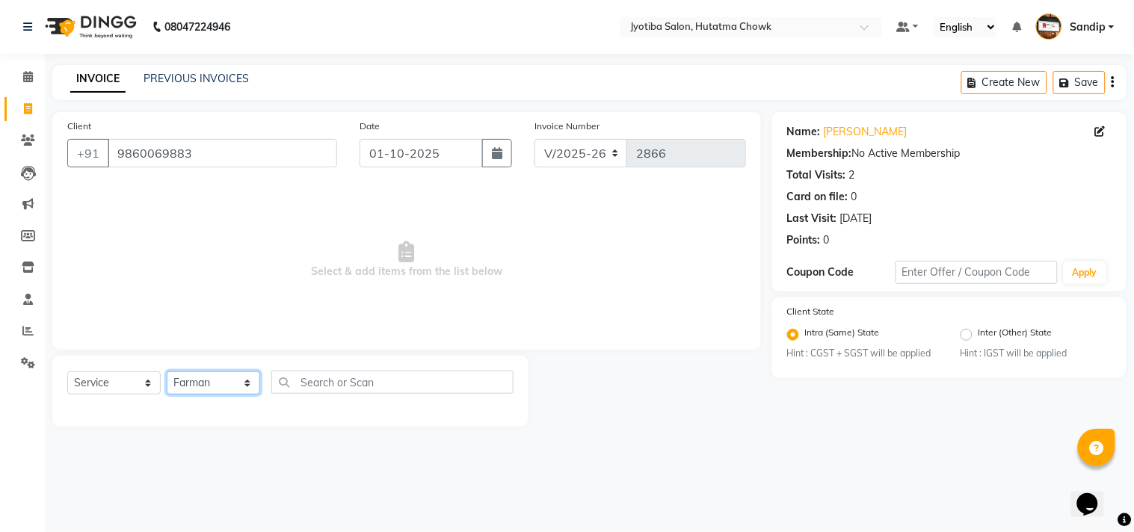
click at [167, 372] on select "Select Stylist [PERSON_NAME] [PERSON_NAME] [PERSON_NAME] prem Sandip [PERSON_NA…" at bounding box center [213, 382] width 93 height 23
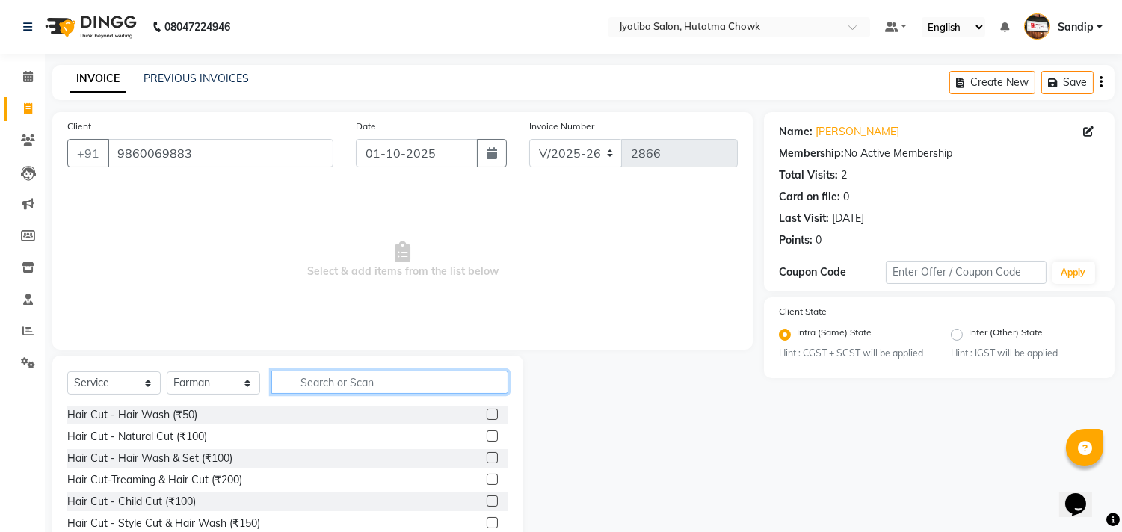
click at [319, 383] on input "text" at bounding box center [389, 382] width 237 height 23
type input "100"
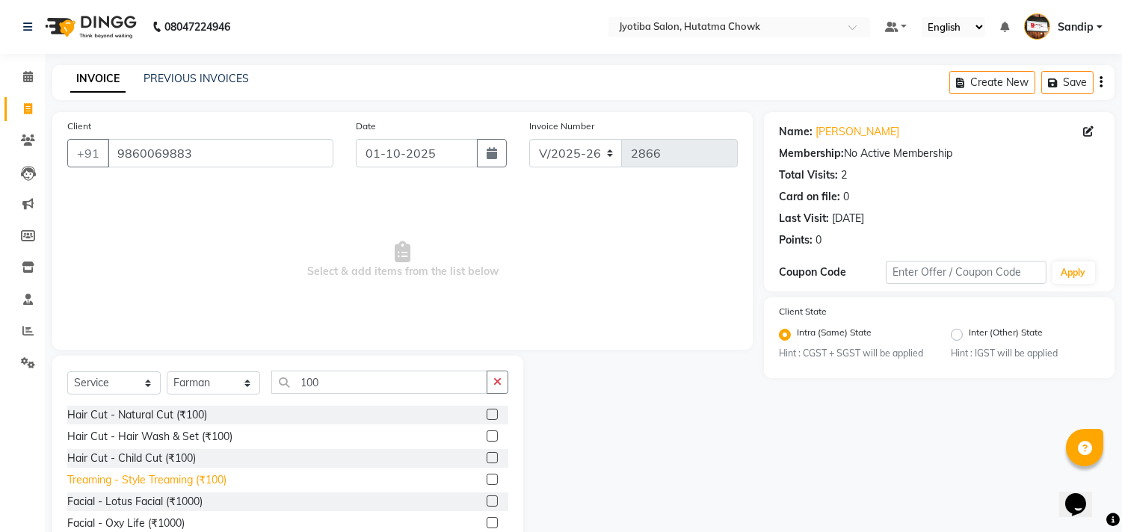
click at [140, 483] on div "Treaming - Style Treaming (₹100)" at bounding box center [146, 480] width 159 height 16
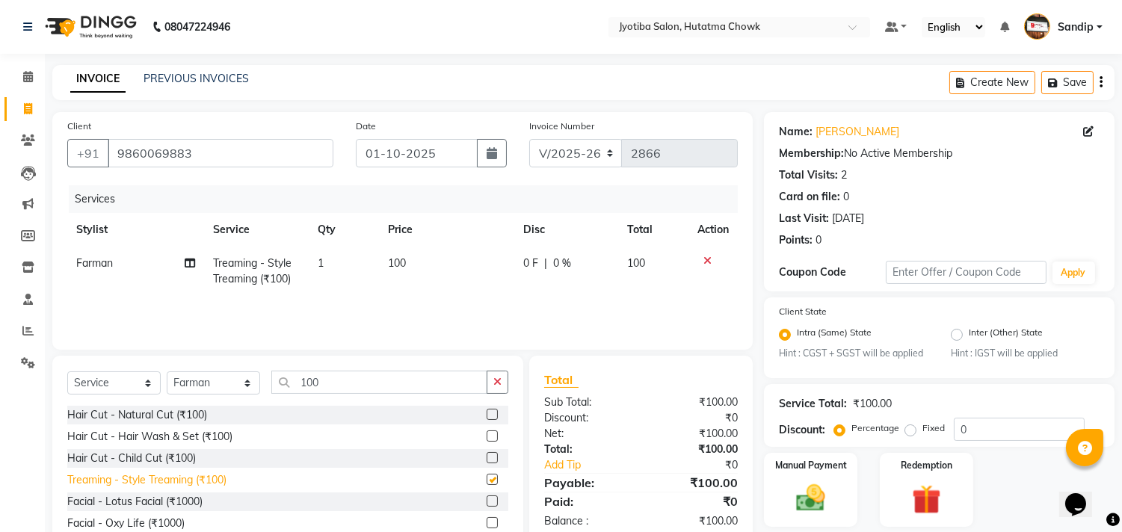
checkbox input "false"
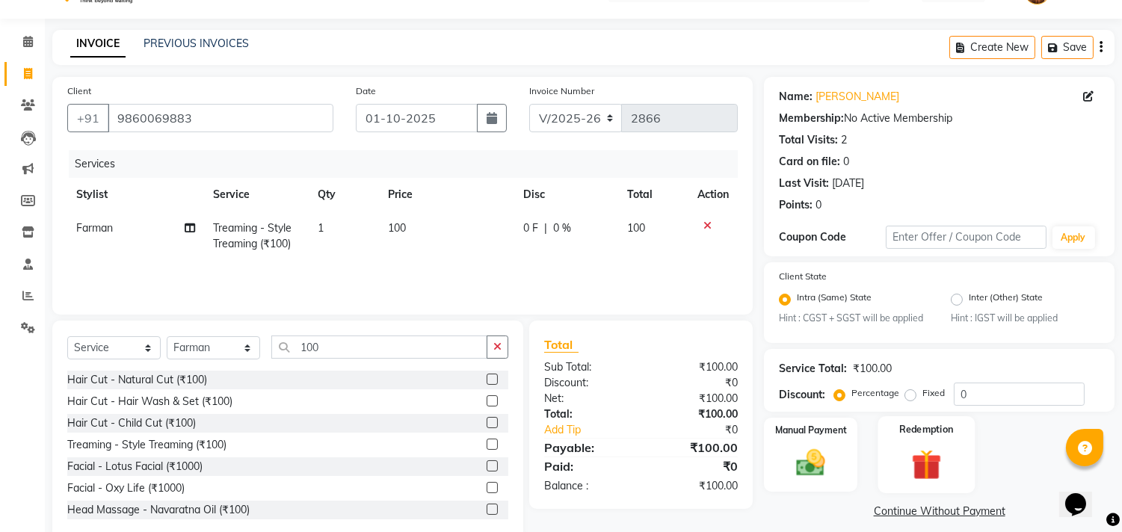
scroll to position [66, 0]
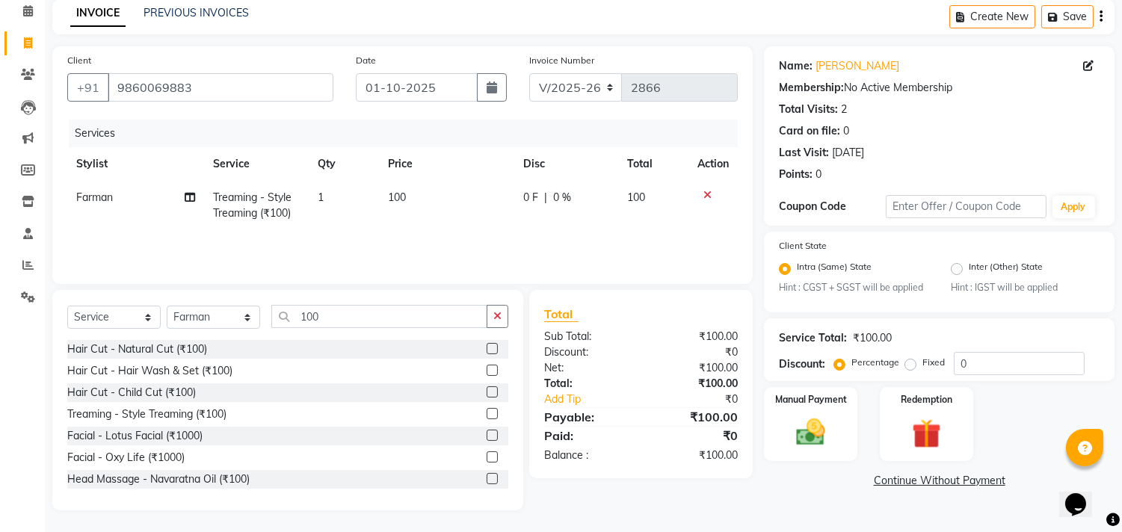
click at [915, 486] on link "Continue Without Payment" at bounding box center [939, 481] width 345 height 16
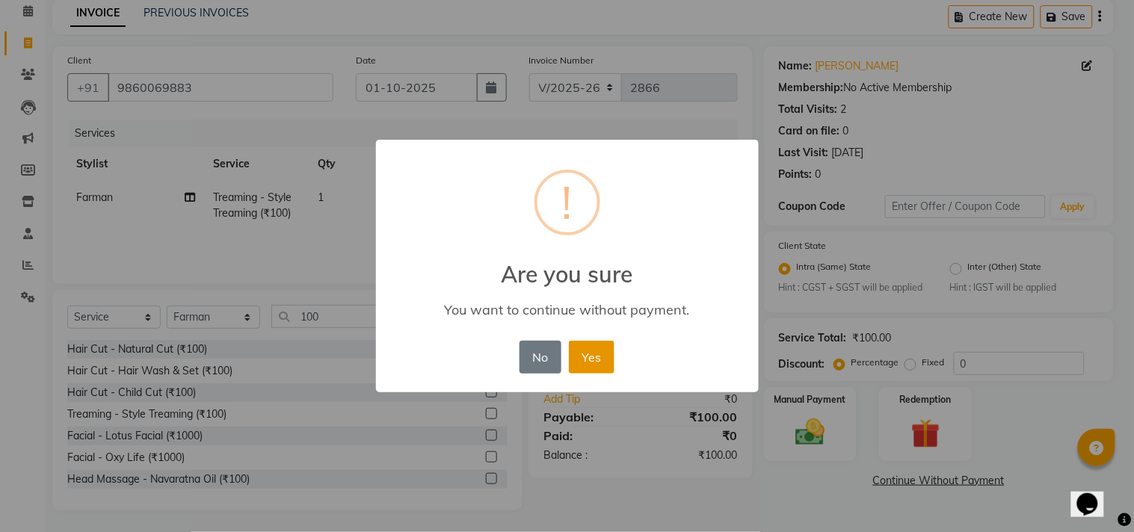
click at [601, 362] on button "Yes" at bounding box center [592, 357] width 46 height 33
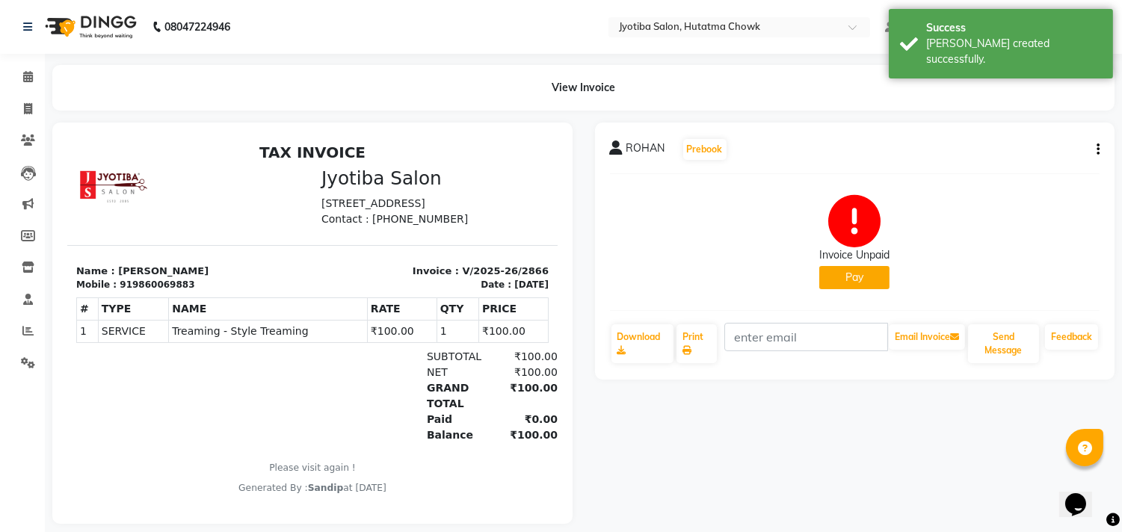
click at [835, 274] on button "Pay" at bounding box center [854, 277] width 70 height 23
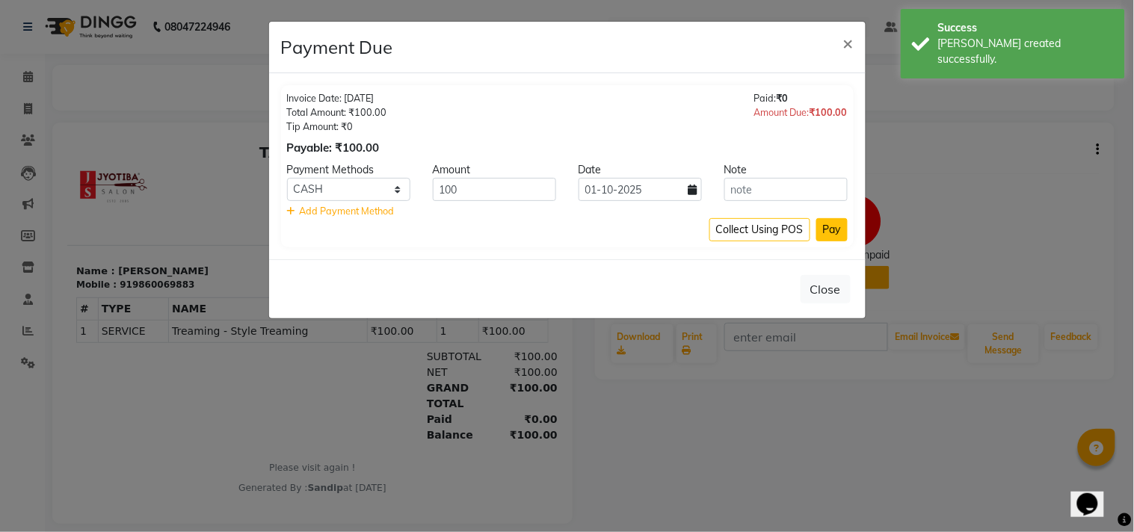
click at [837, 229] on button "Pay" at bounding box center [831, 229] width 31 height 23
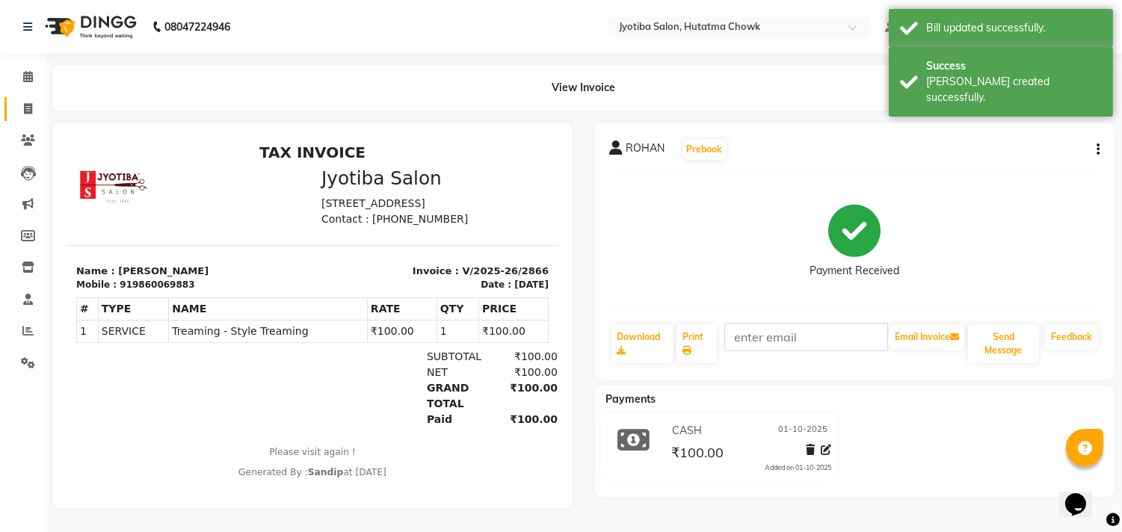
click at [25, 117] on span at bounding box center [28, 109] width 26 height 17
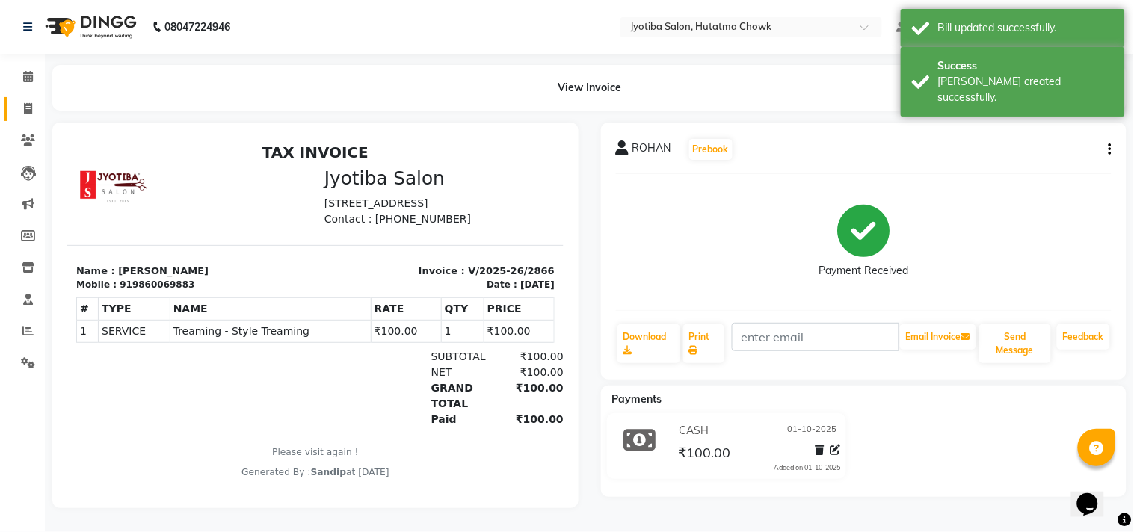
select select "service"
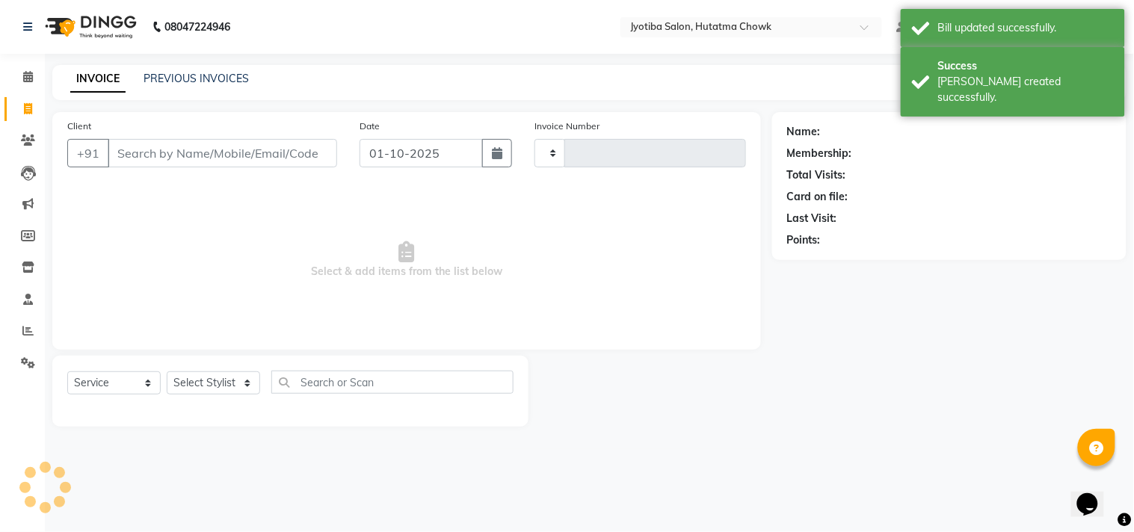
type input "2867"
select select "556"
select select "membership"
click at [205, 77] on link "PREVIOUS INVOICES" at bounding box center [195, 78] width 105 height 13
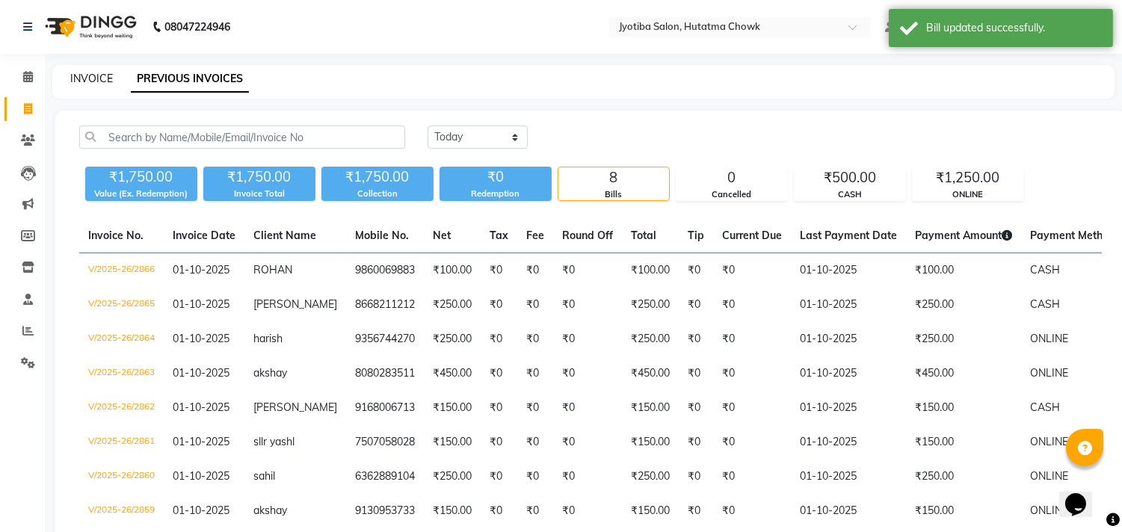
click at [90, 76] on link "INVOICE" at bounding box center [91, 78] width 43 height 13
select select "service"
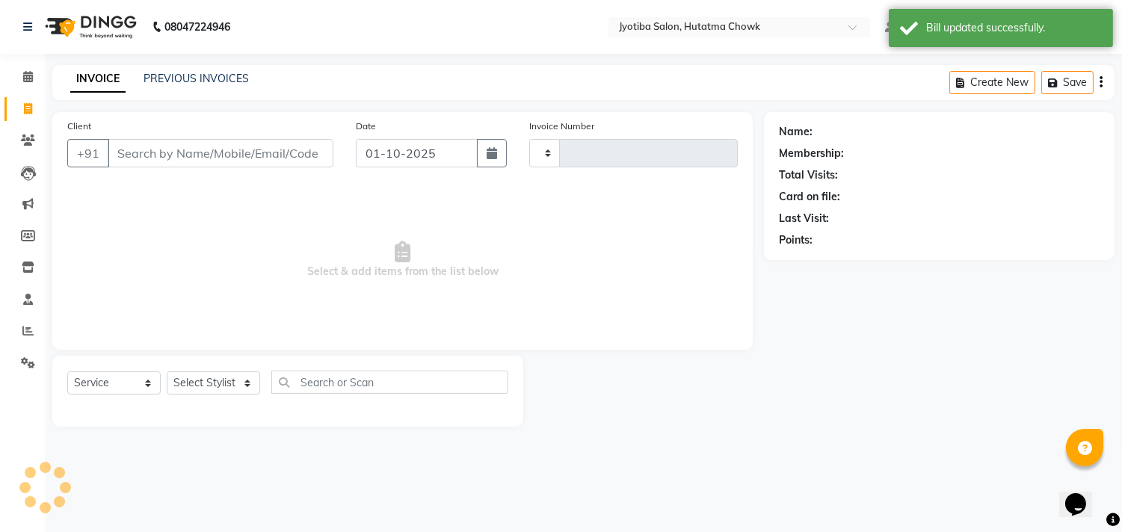
type input "2867"
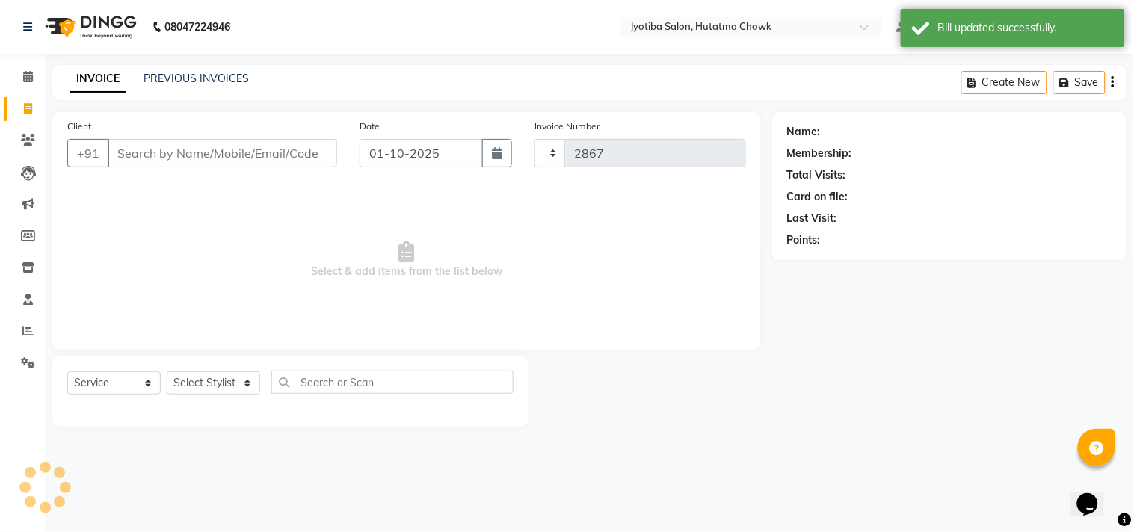
select select "556"
select select "membership"
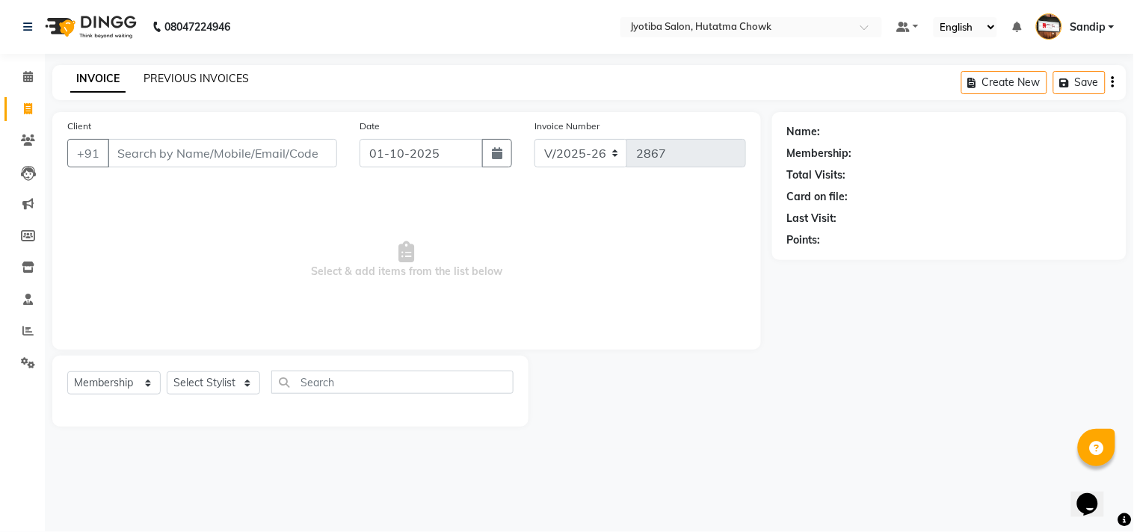
click at [197, 75] on link "PREVIOUS INVOICES" at bounding box center [195, 78] width 105 height 13
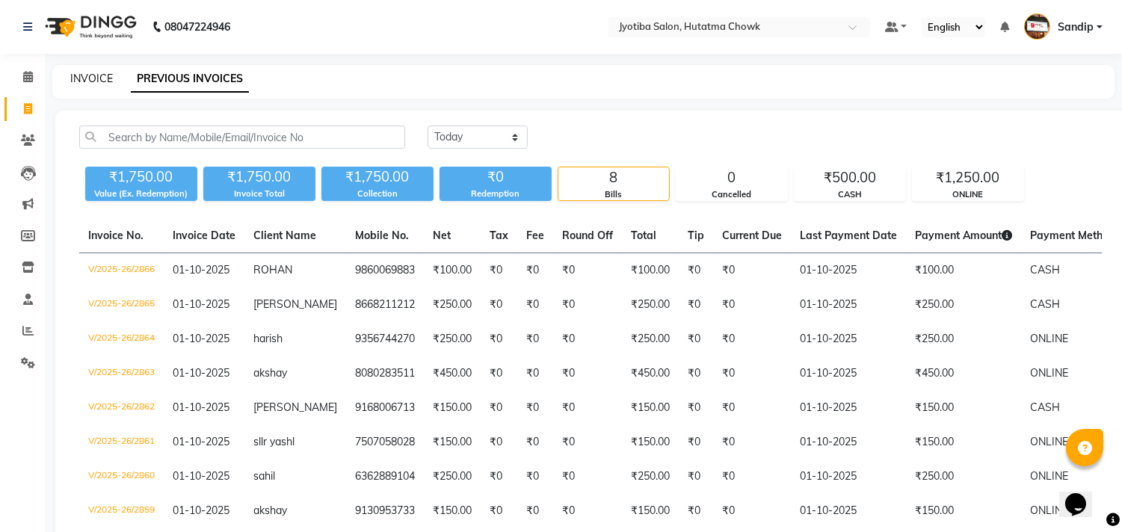
click at [90, 75] on link "INVOICE" at bounding box center [91, 78] width 43 height 13
select select "556"
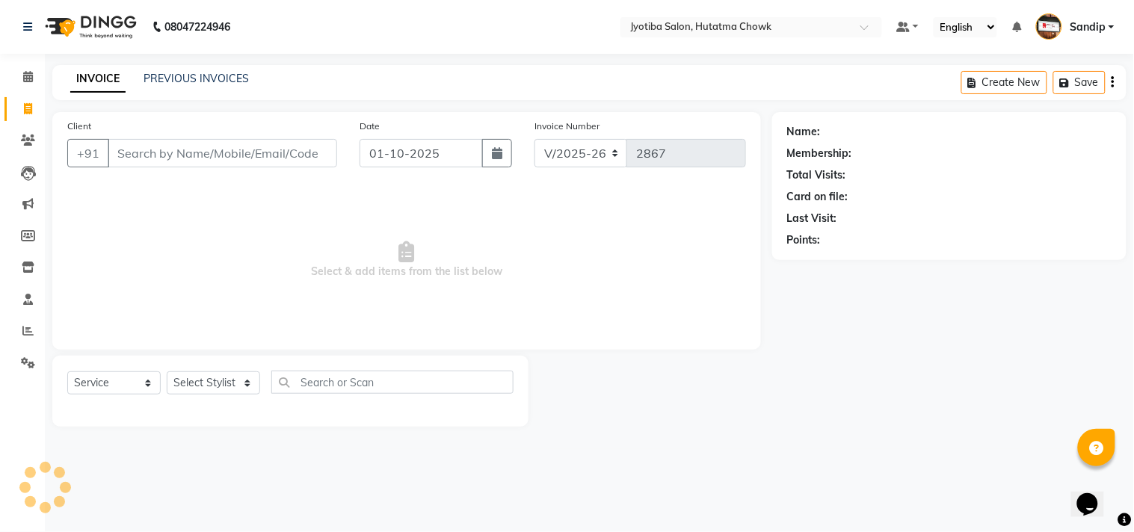
select select "membership"
click at [196, 75] on link "PREVIOUS INVOICES" at bounding box center [195, 78] width 105 height 13
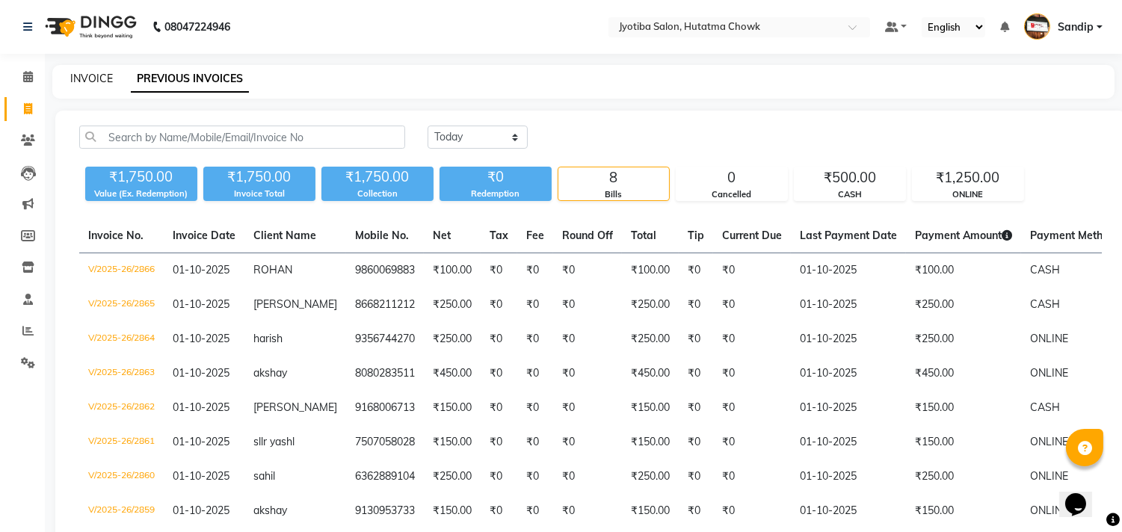
click at [91, 75] on link "INVOICE" at bounding box center [91, 78] width 43 height 13
select select "556"
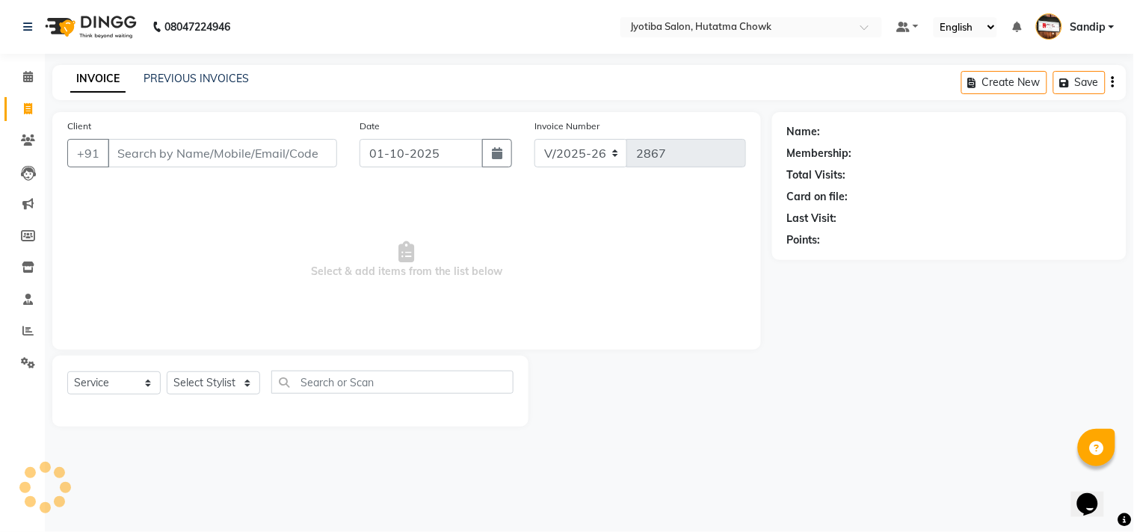
select select "membership"
click at [24, 363] on icon at bounding box center [28, 362] width 14 height 11
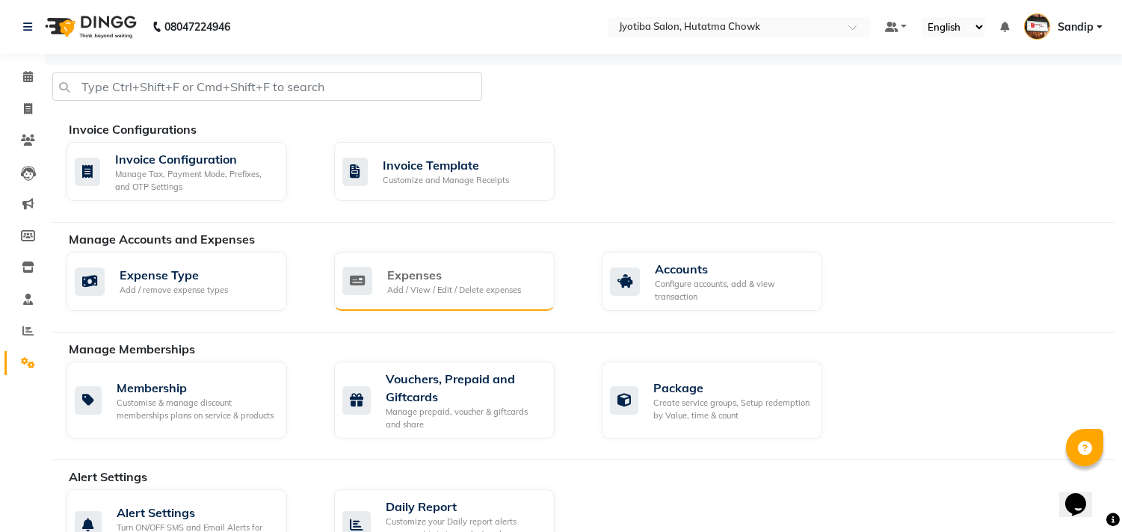
click at [491, 263] on div "Expenses Add / View / Edit / Delete expenses" at bounding box center [444, 281] width 220 height 59
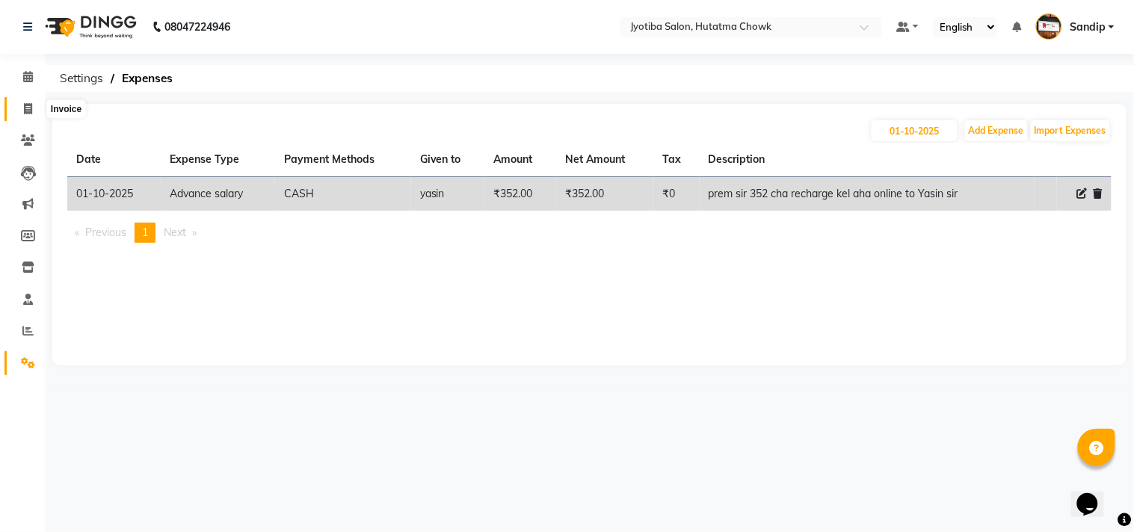
click at [24, 115] on span at bounding box center [28, 109] width 26 height 17
select select "556"
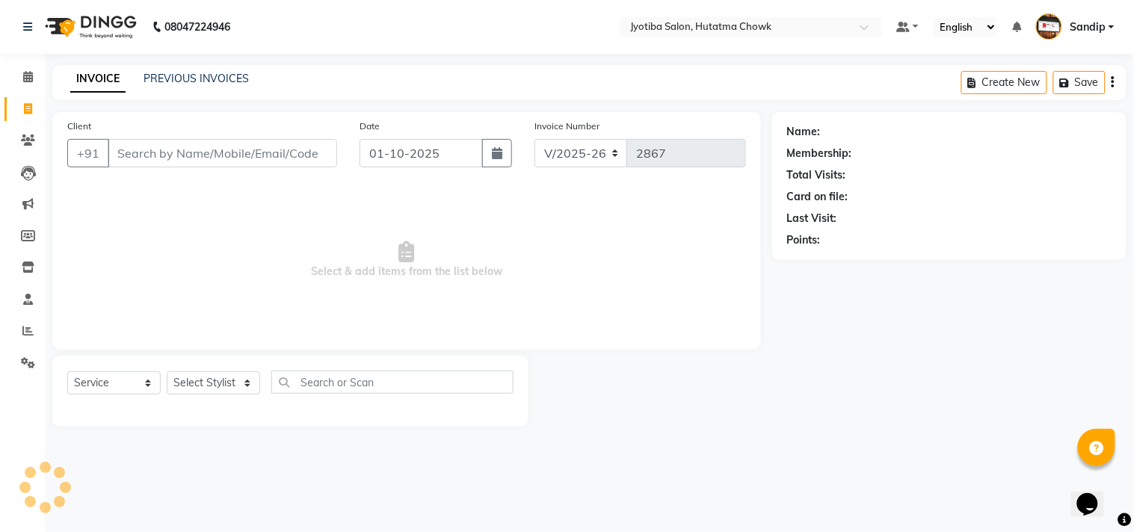
select select "membership"
click at [24, 359] on icon at bounding box center [28, 362] width 14 height 11
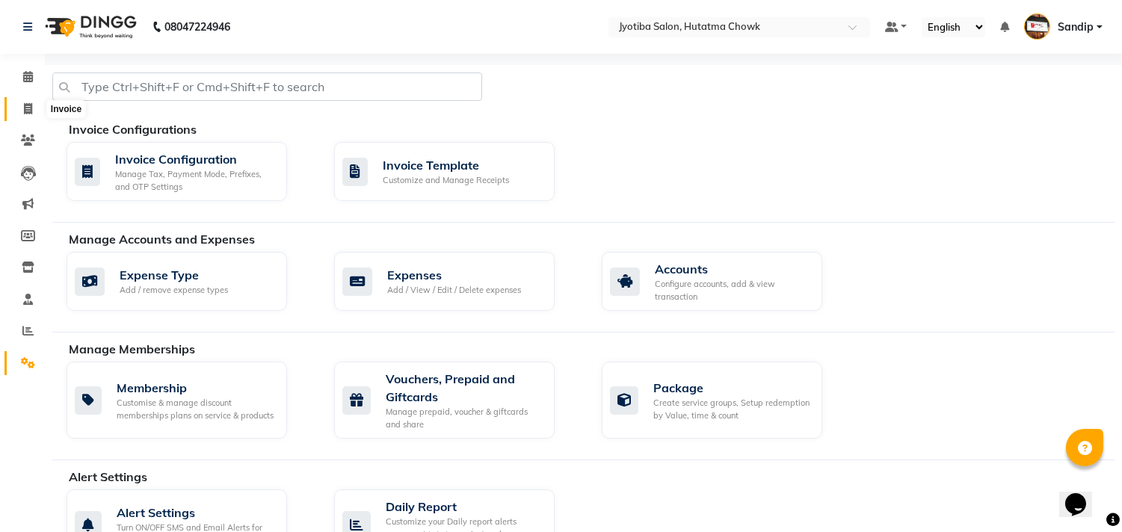
click at [24, 114] on icon at bounding box center [28, 108] width 8 height 11
select select "service"
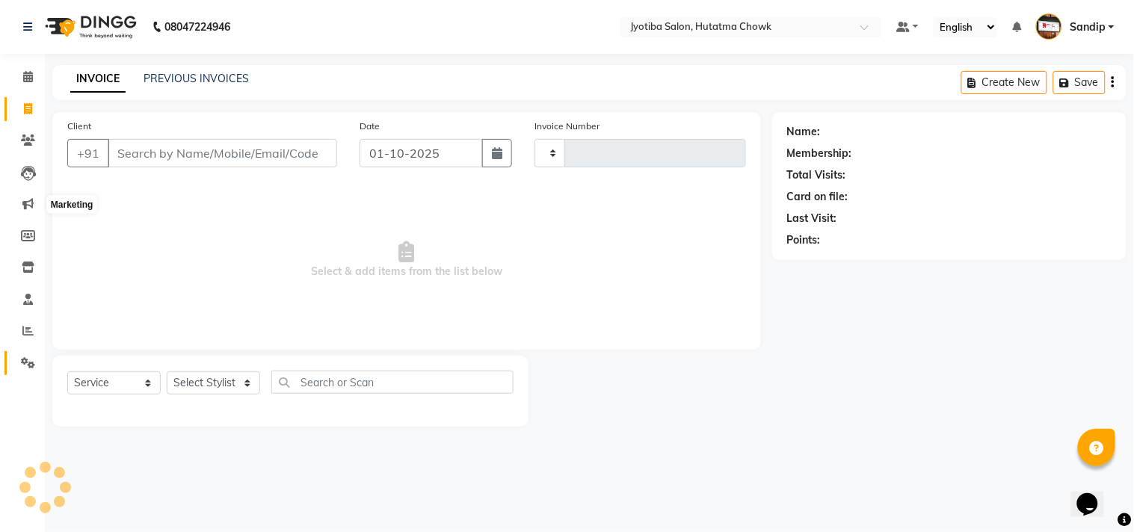
type input "2867"
select select "556"
click at [22, 265] on icon at bounding box center [28, 267] width 13 height 11
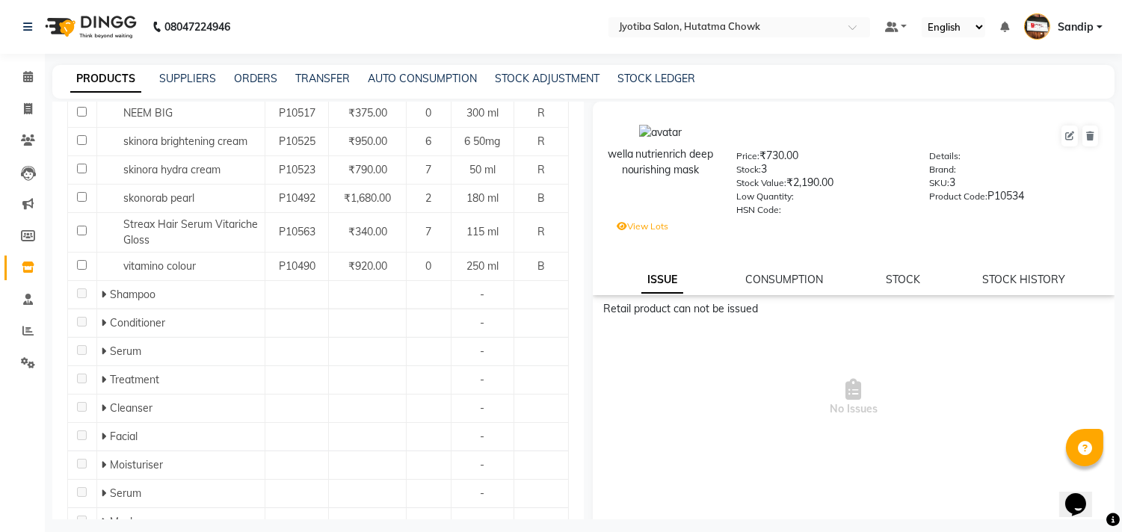
scroll to position [398, 0]
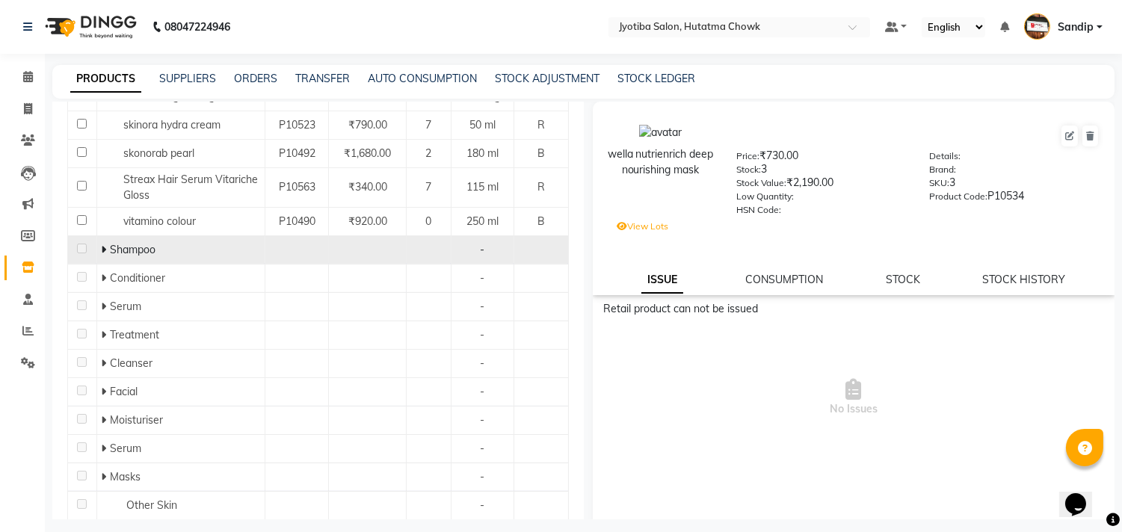
click at [101, 251] on icon at bounding box center [103, 249] width 5 height 10
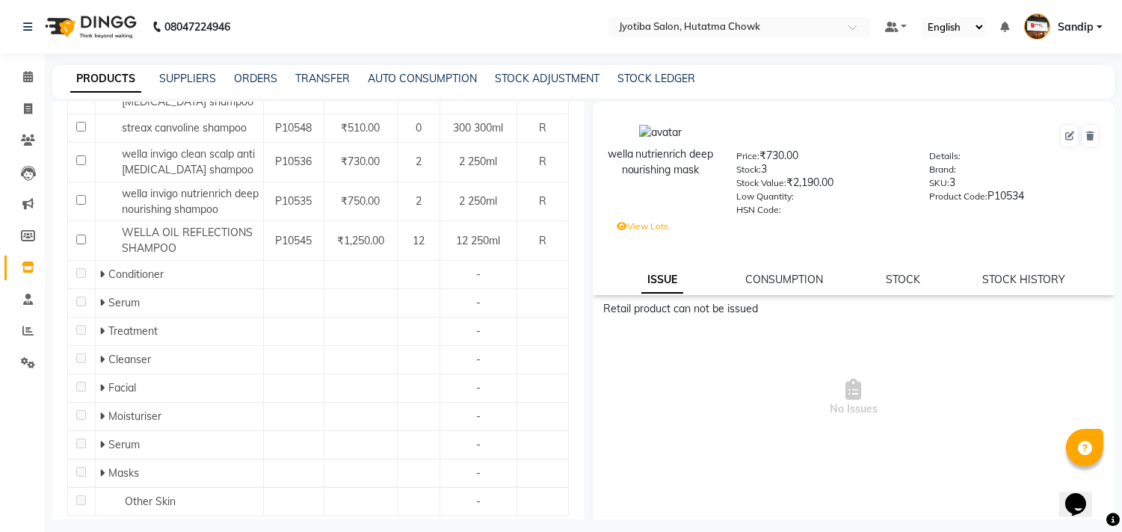
scroll to position [765, 0]
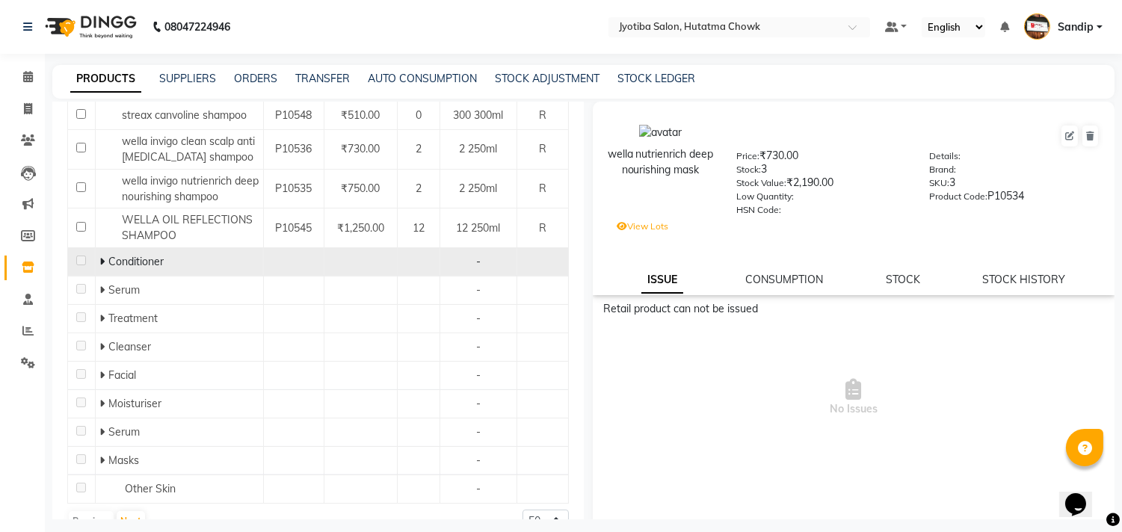
click at [99, 256] on icon at bounding box center [101, 261] width 5 height 10
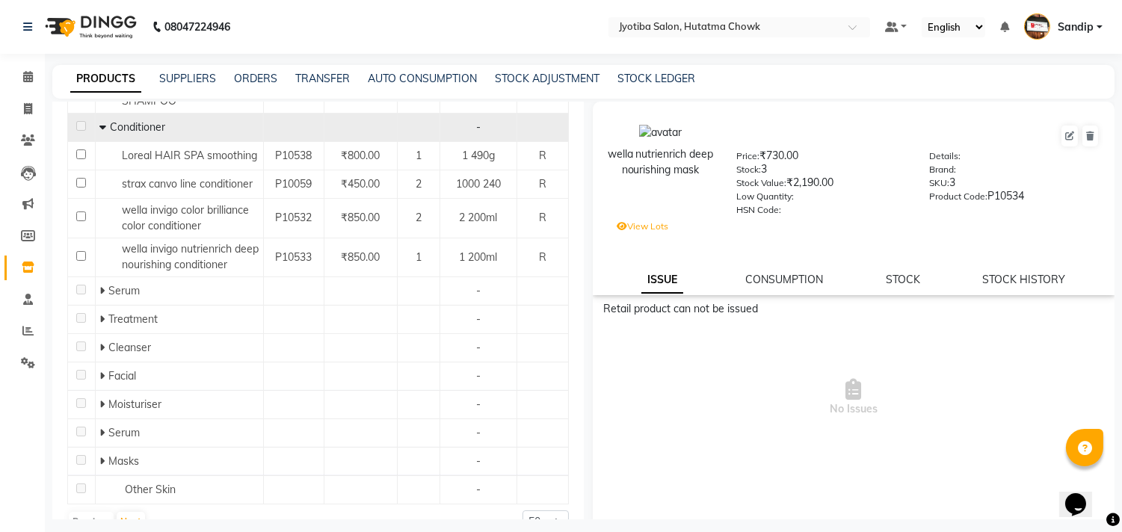
scroll to position [900, 0]
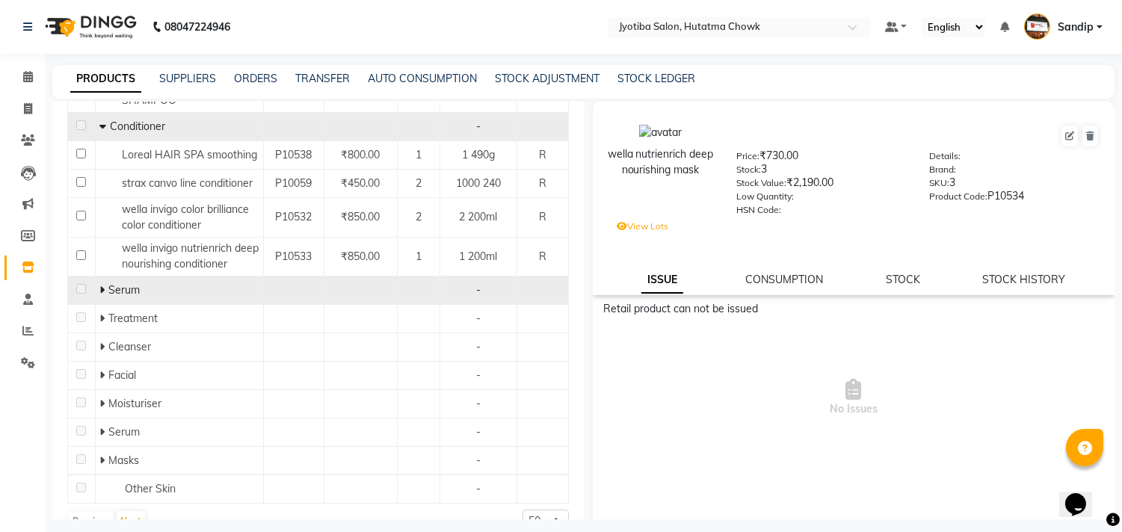
click at [99, 285] on icon at bounding box center [101, 290] width 5 height 10
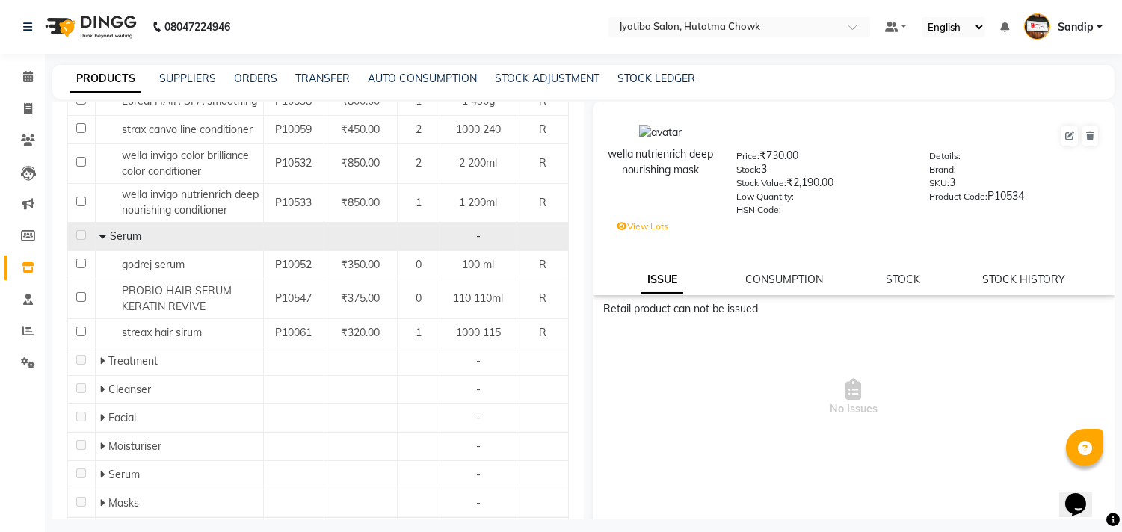
scroll to position [997, 0]
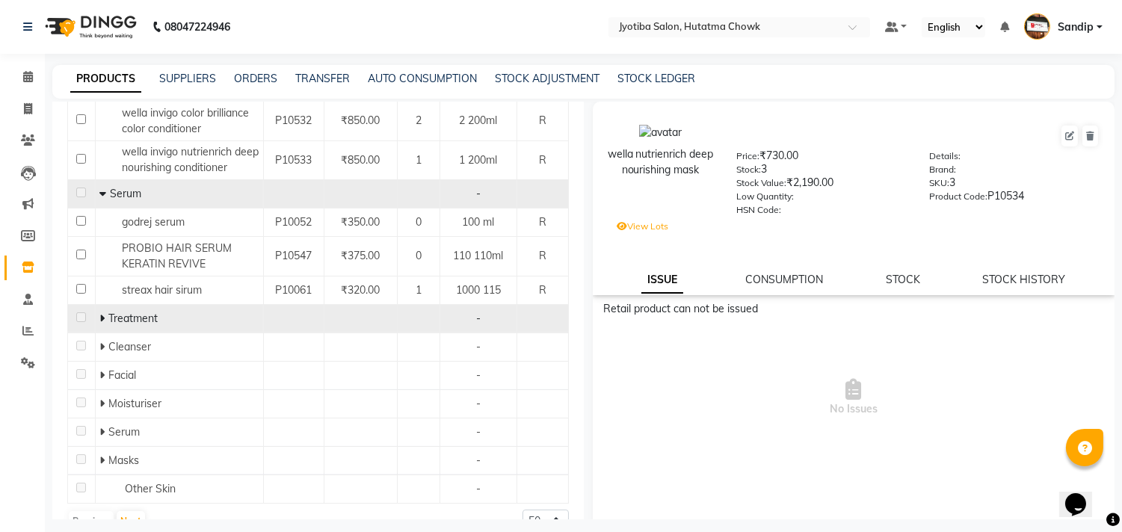
click at [99, 313] on icon at bounding box center [101, 318] width 5 height 10
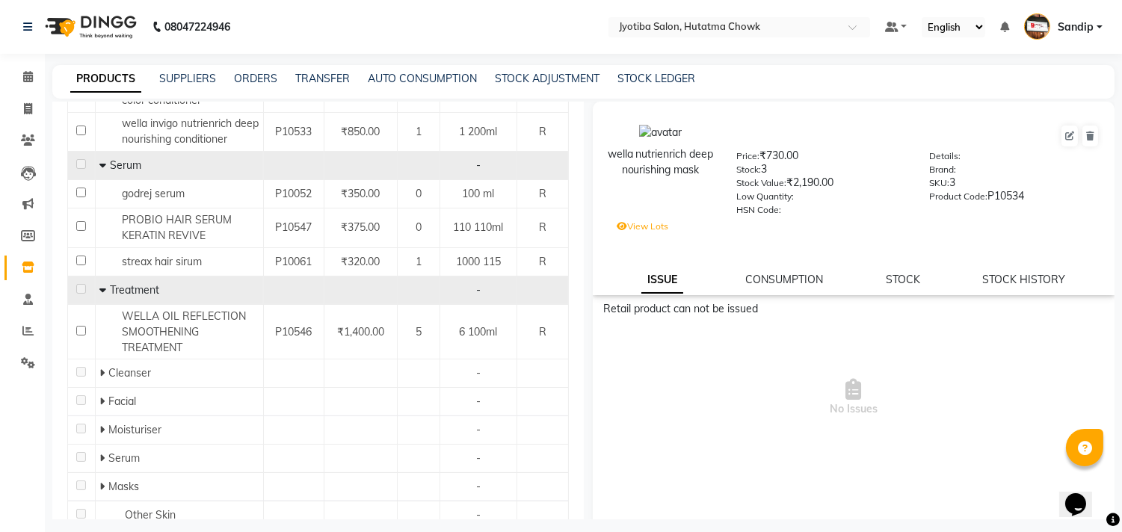
scroll to position [1052, 0]
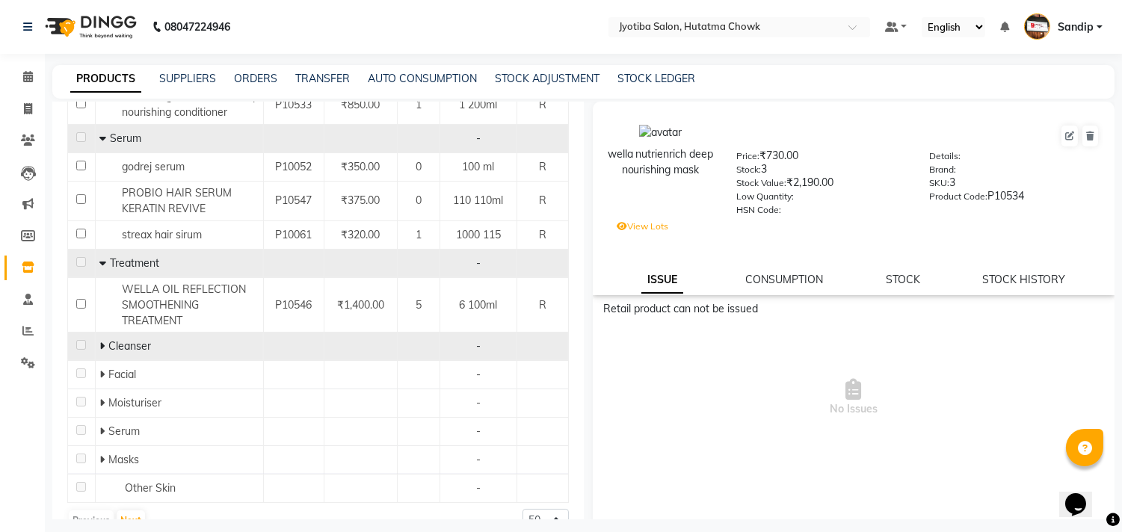
click at [100, 341] on icon at bounding box center [101, 346] width 5 height 10
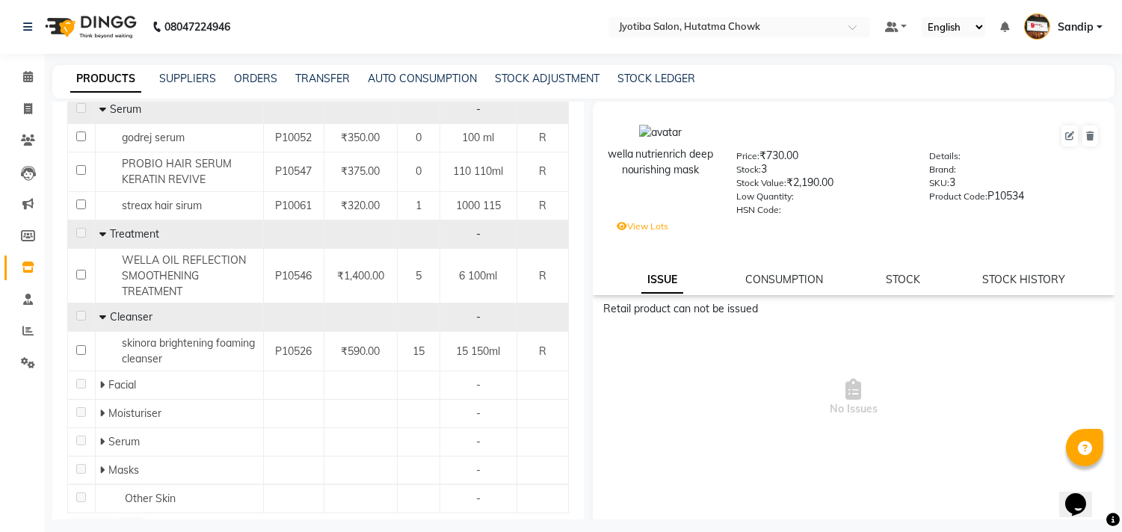
scroll to position [1092, 0]
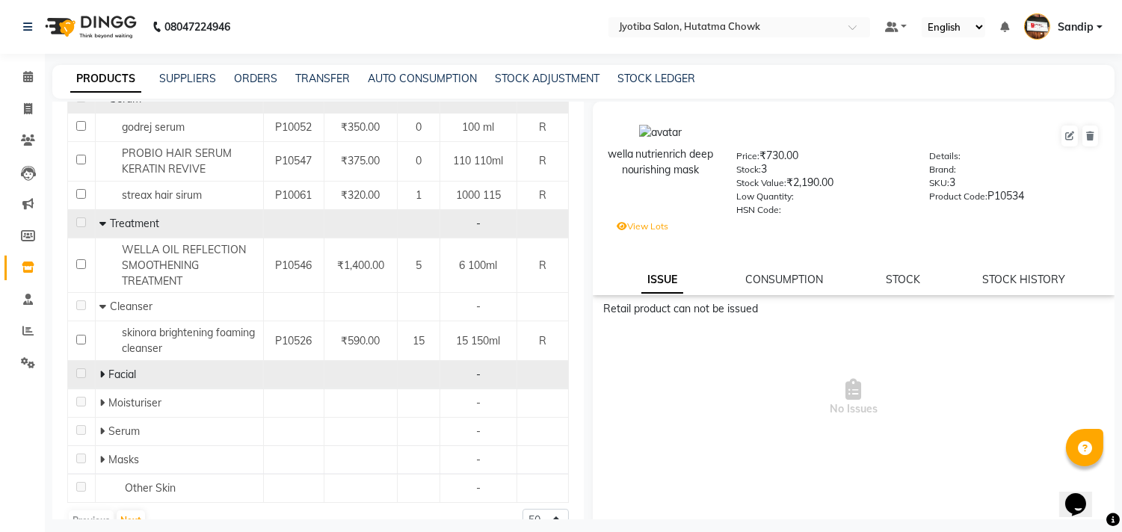
click at [102, 369] on icon at bounding box center [101, 374] width 5 height 10
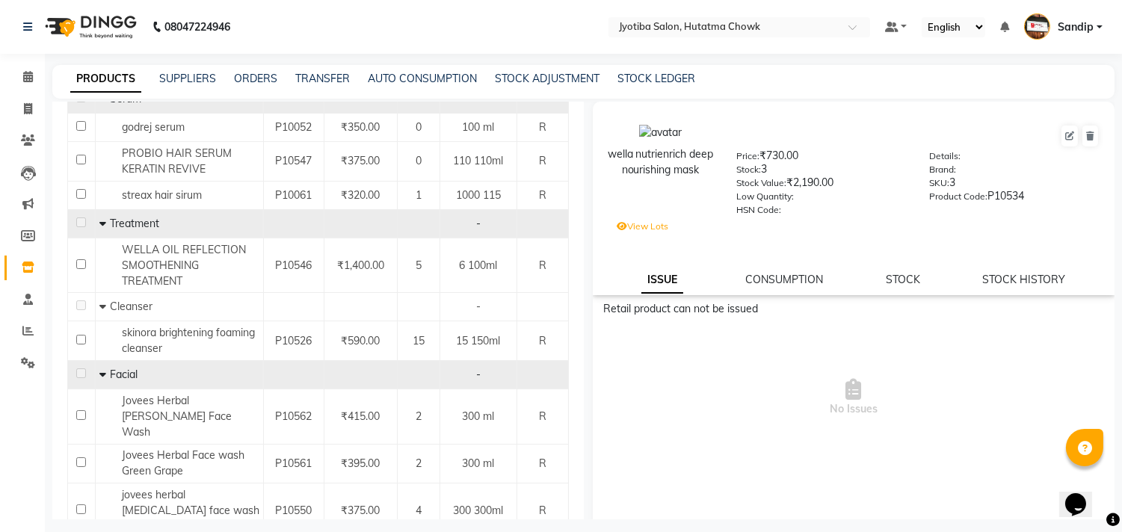
scroll to position [1209, 0]
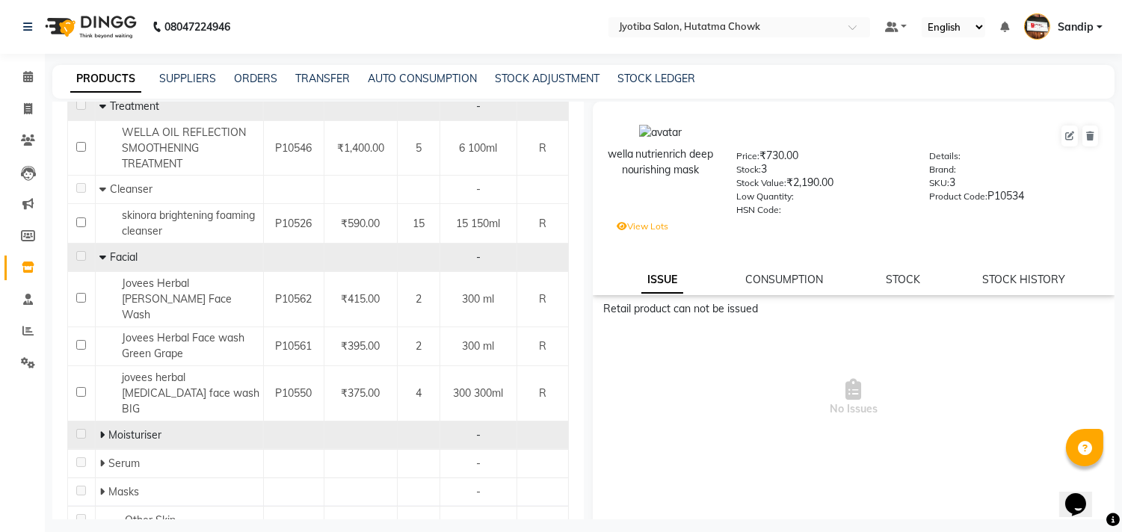
click at [102, 430] on icon at bounding box center [101, 435] width 5 height 10
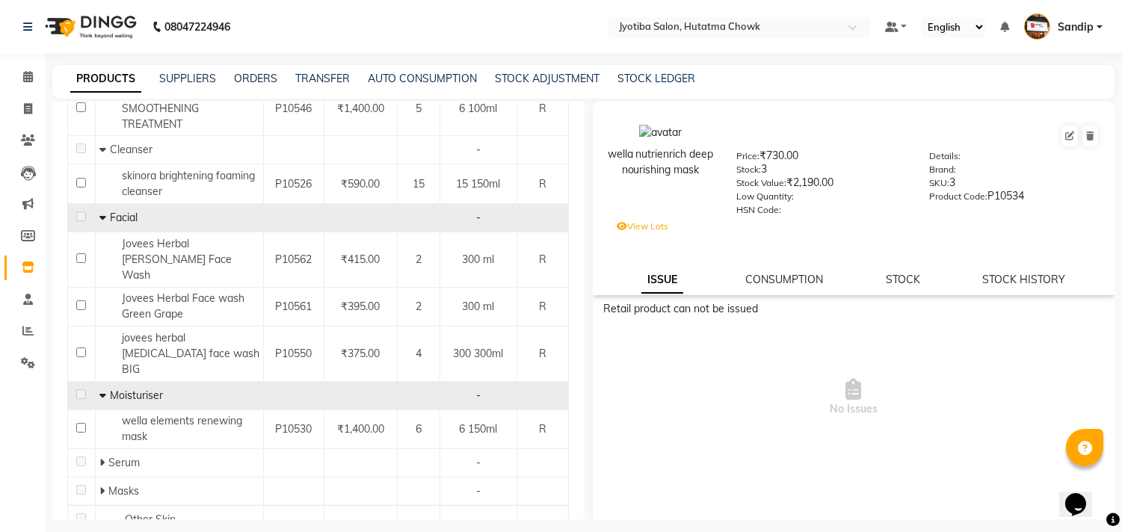
scroll to position [1249, 0]
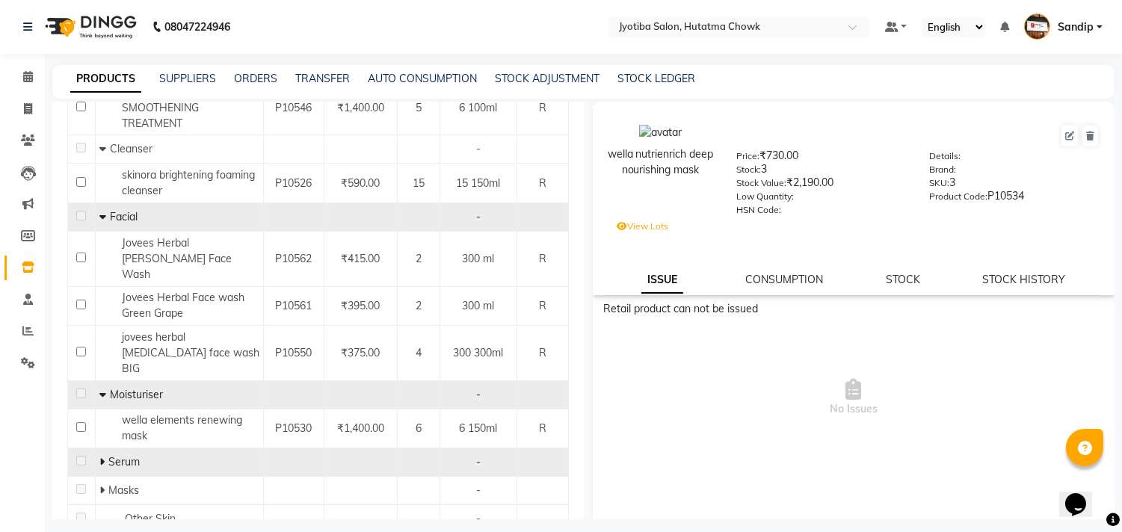
click at [99, 457] on icon at bounding box center [101, 462] width 5 height 10
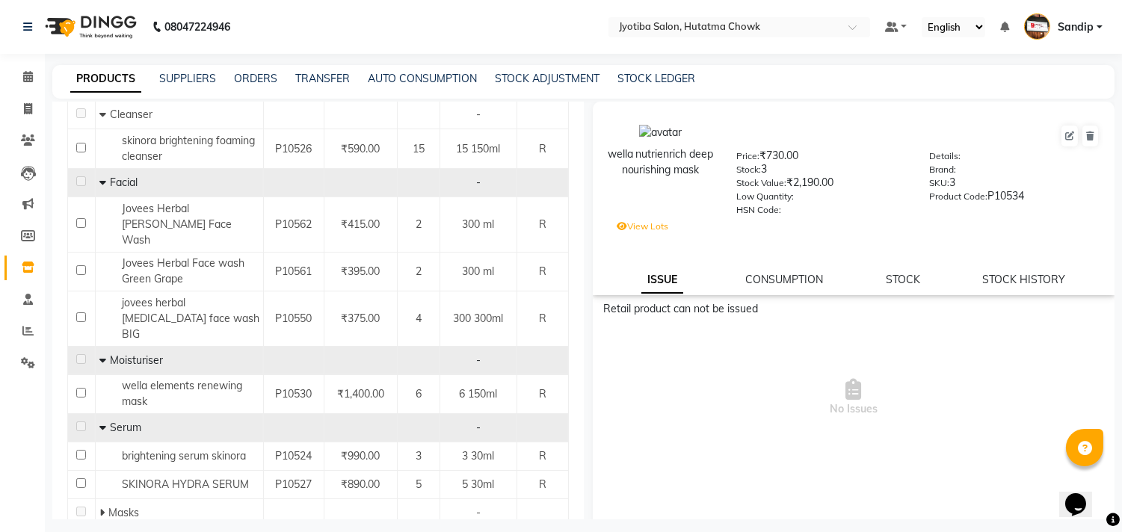
scroll to position [1306, 0]
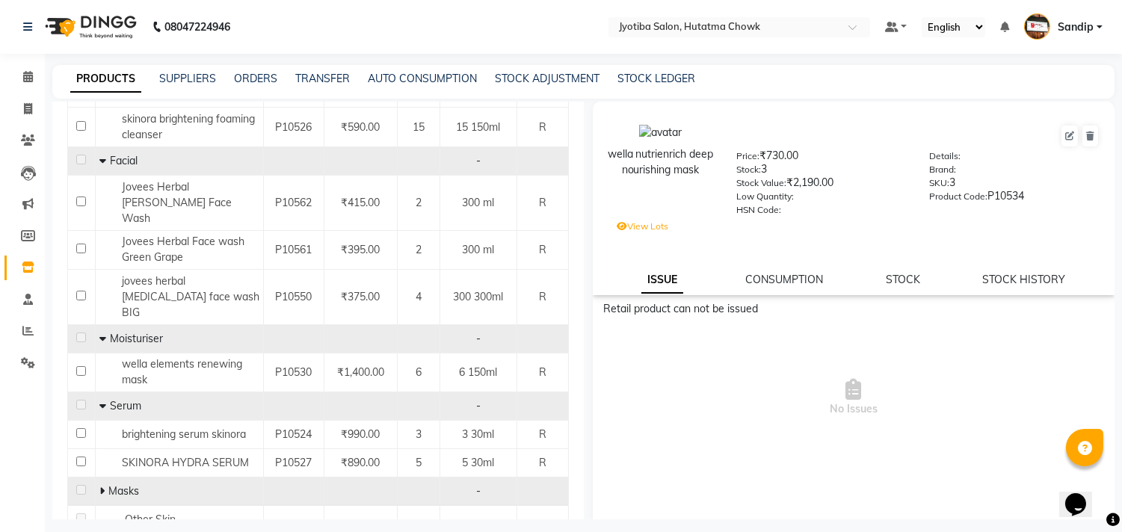
click at [99, 486] on icon at bounding box center [101, 491] width 5 height 10
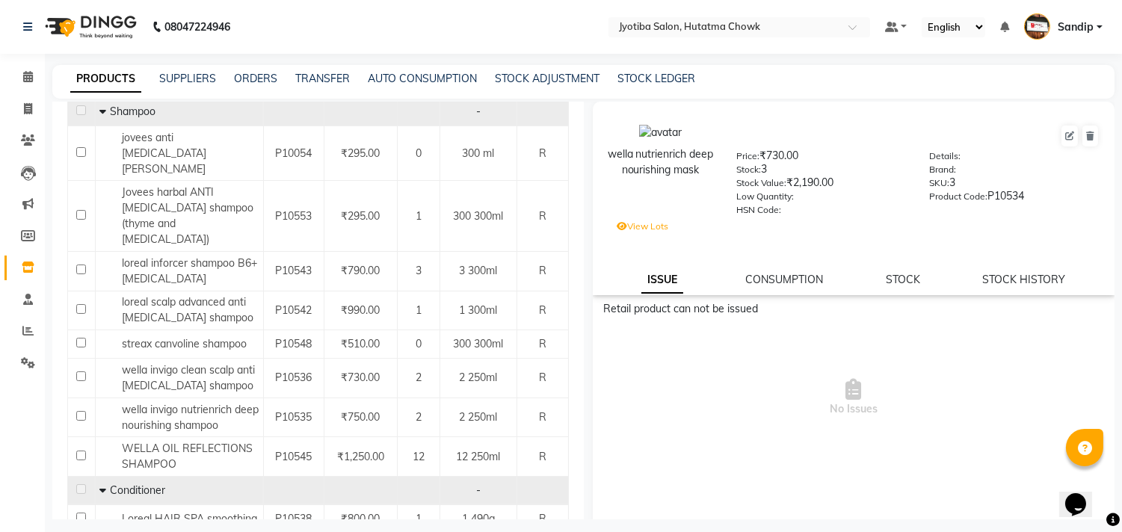
scroll to position [0, 0]
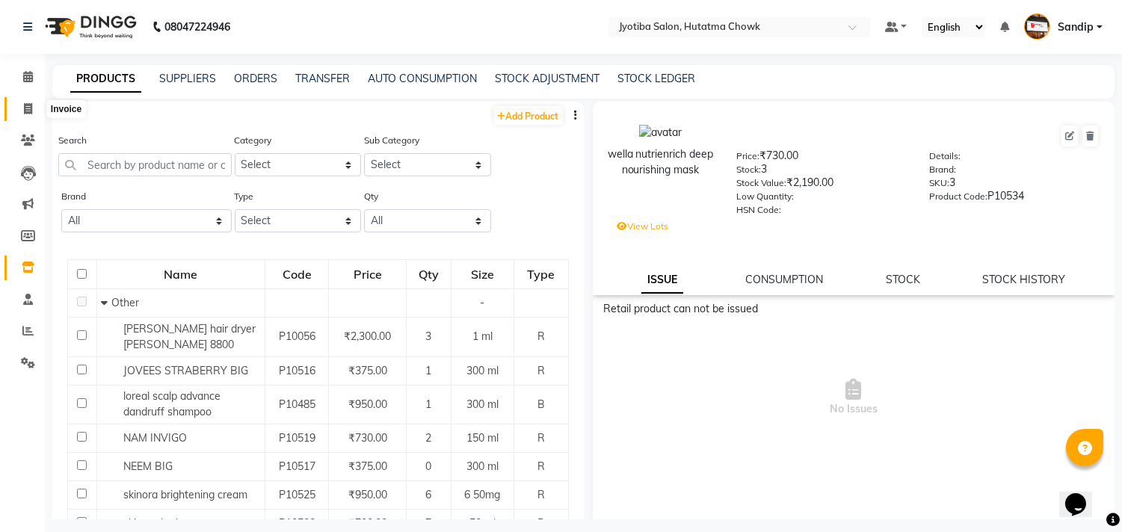
click at [25, 116] on span at bounding box center [28, 109] width 26 height 17
select select "556"
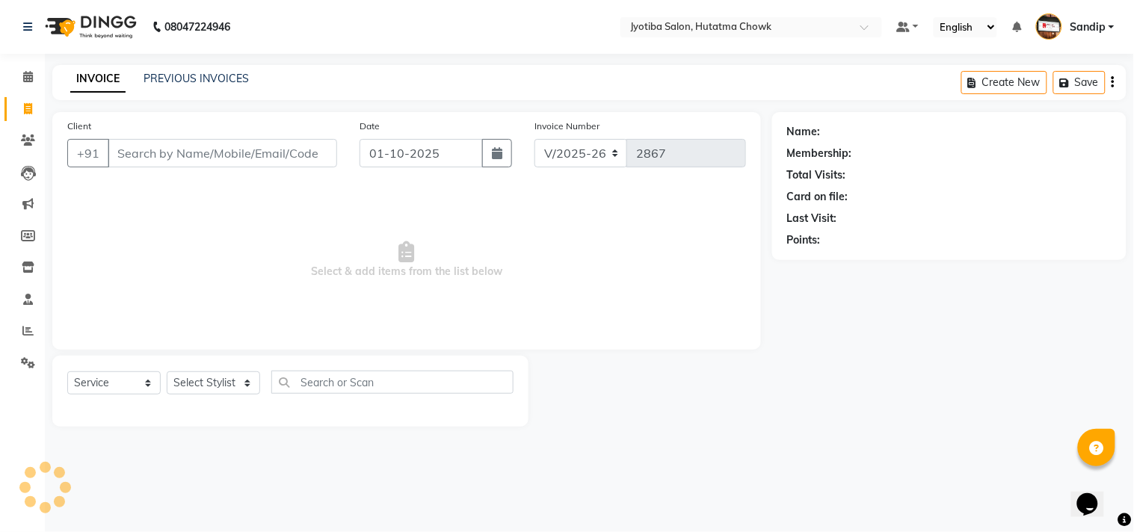
select select "membership"
click at [200, 72] on link "PREVIOUS INVOICES" at bounding box center [195, 78] width 105 height 13
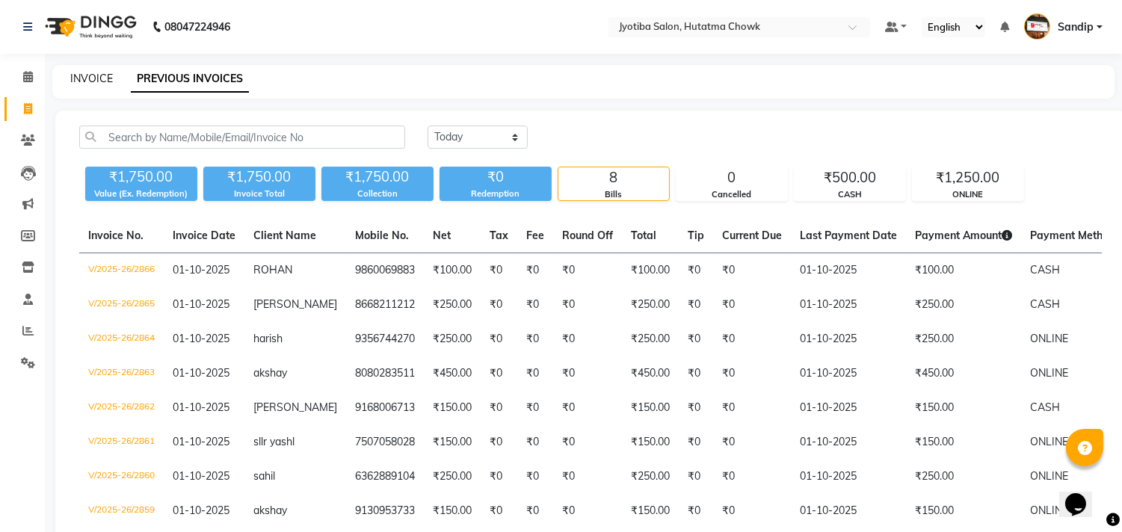
click at [92, 77] on link "INVOICE" at bounding box center [91, 78] width 43 height 13
select select "service"
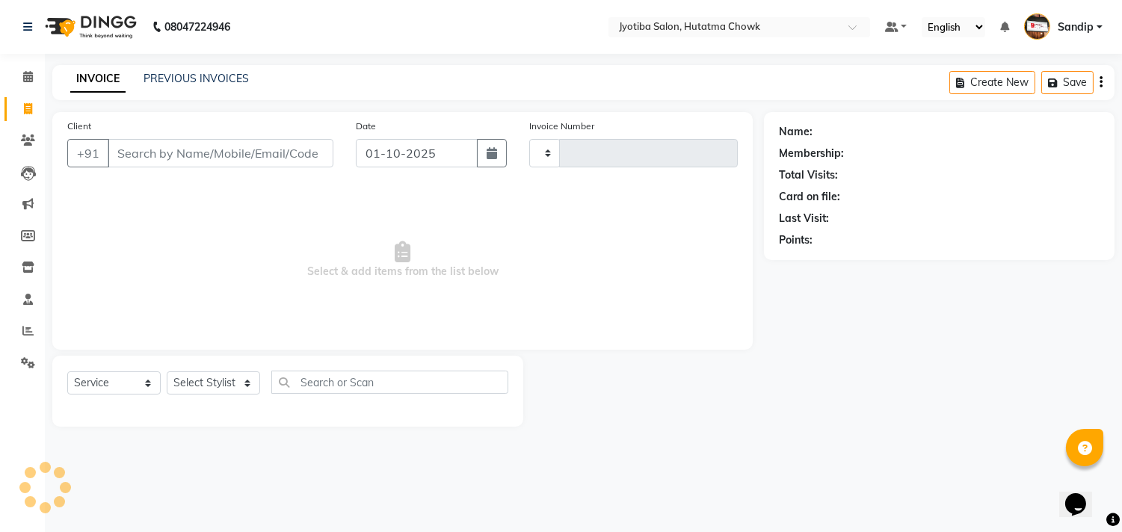
type input "2867"
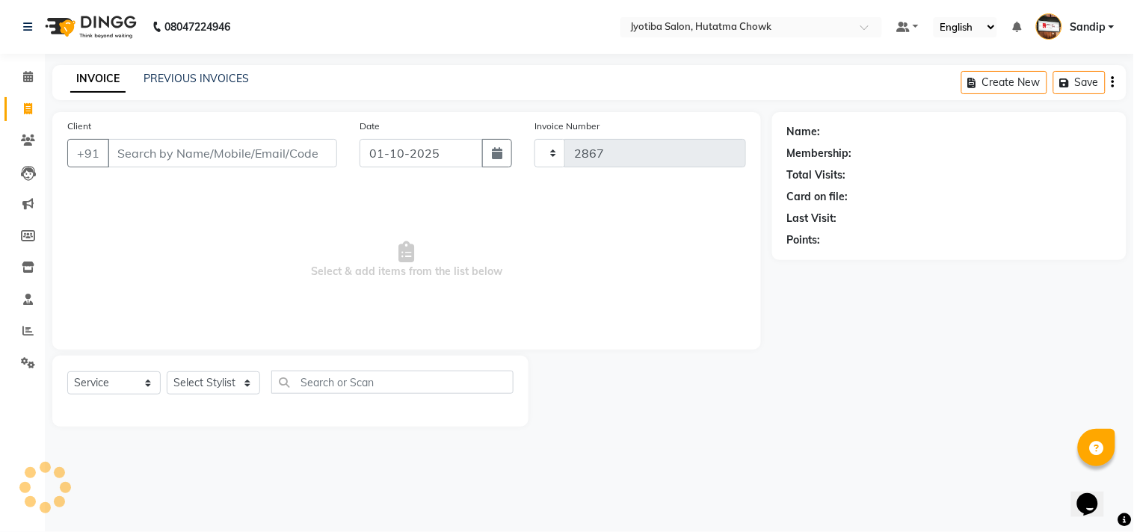
select select "556"
select select "membership"
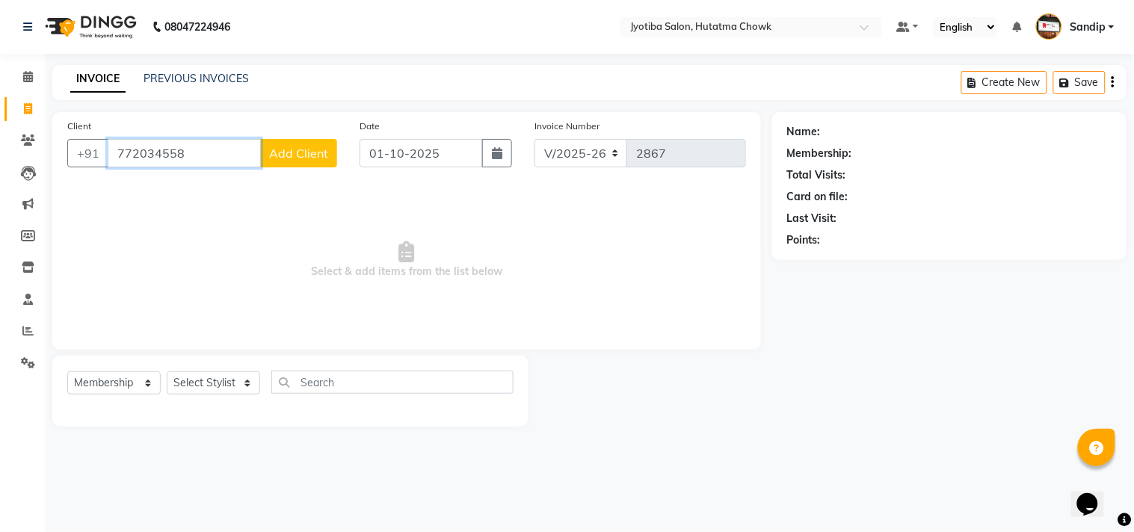
type input "772034558"
click at [309, 161] on button "Add Client" at bounding box center [298, 153] width 77 height 28
select select "22"
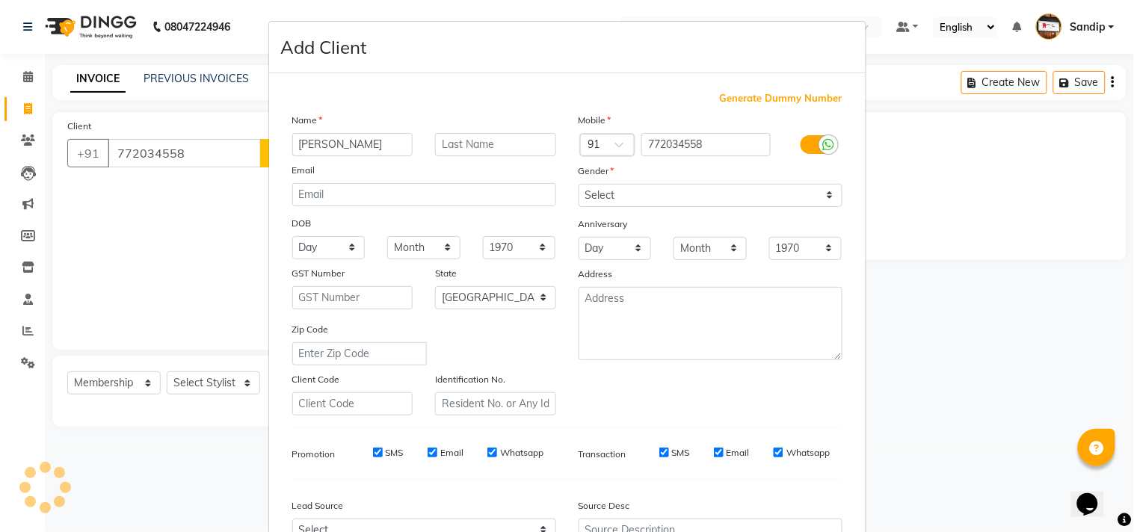
type input "[PERSON_NAME]"
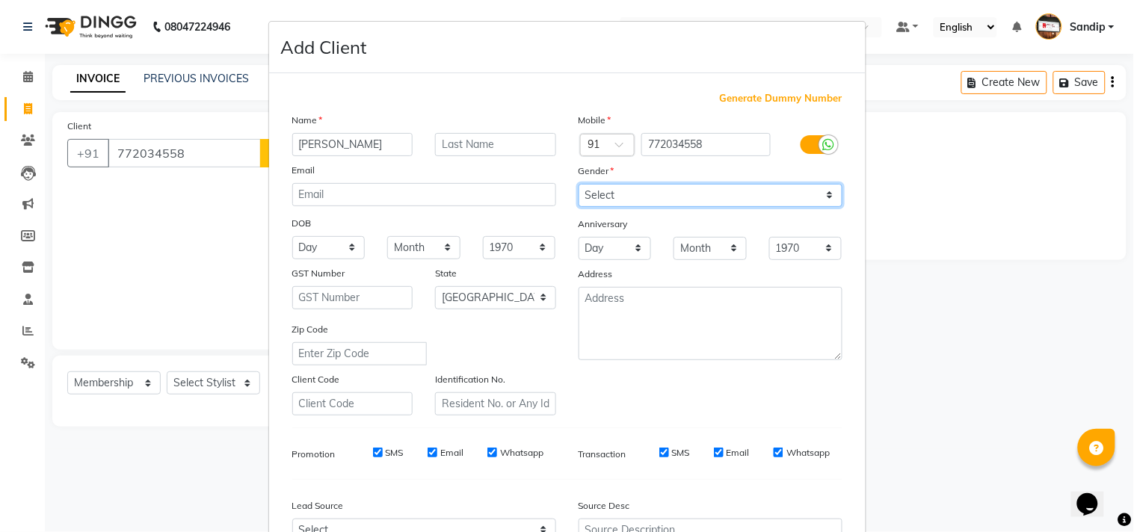
click at [656, 187] on select "Select [DEMOGRAPHIC_DATA] [DEMOGRAPHIC_DATA] Other Prefer Not To Say" at bounding box center [710, 195] width 264 height 23
select select "[DEMOGRAPHIC_DATA]"
click at [578, 184] on select "Select [DEMOGRAPHIC_DATA] [DEMOGRAPHIC_DATA] Other Prefer Not To Say" at bounding box center [710, 195] width 264 height 23
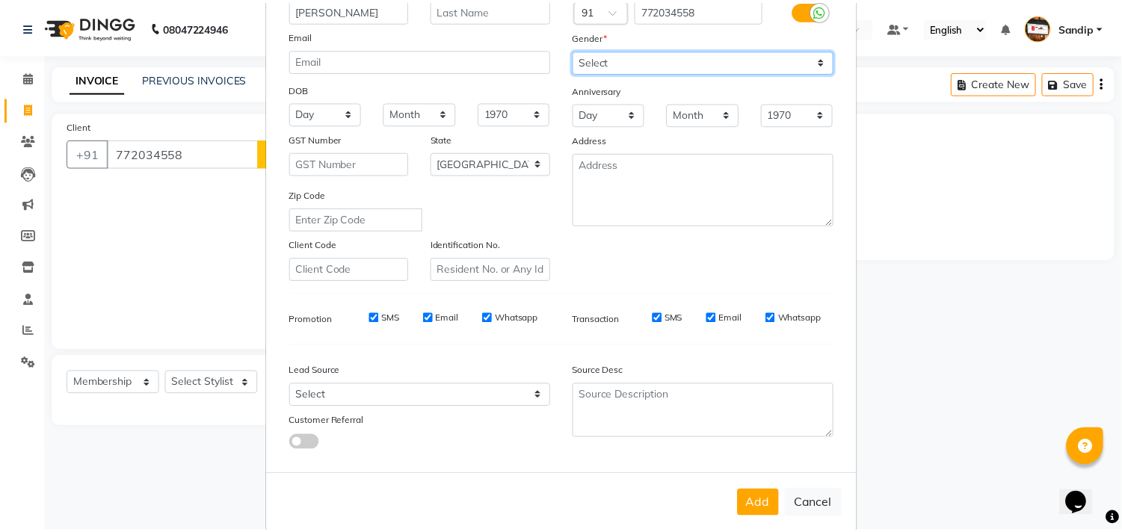
scroll to position [158, 0]
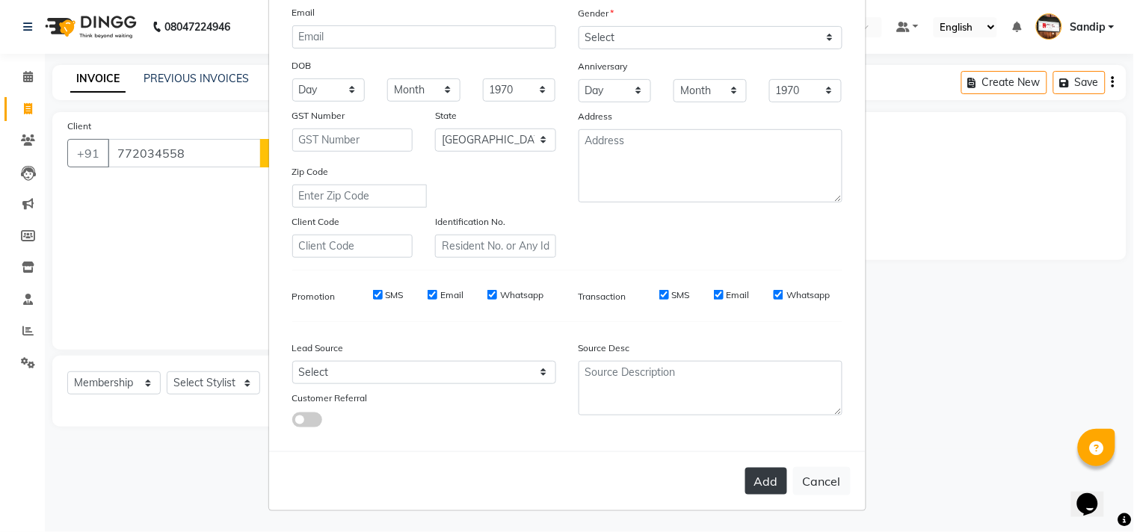
click at [757, 486] on button "Add" at bounding box center [766, 481] width 42 height 27
select select
select select "null"
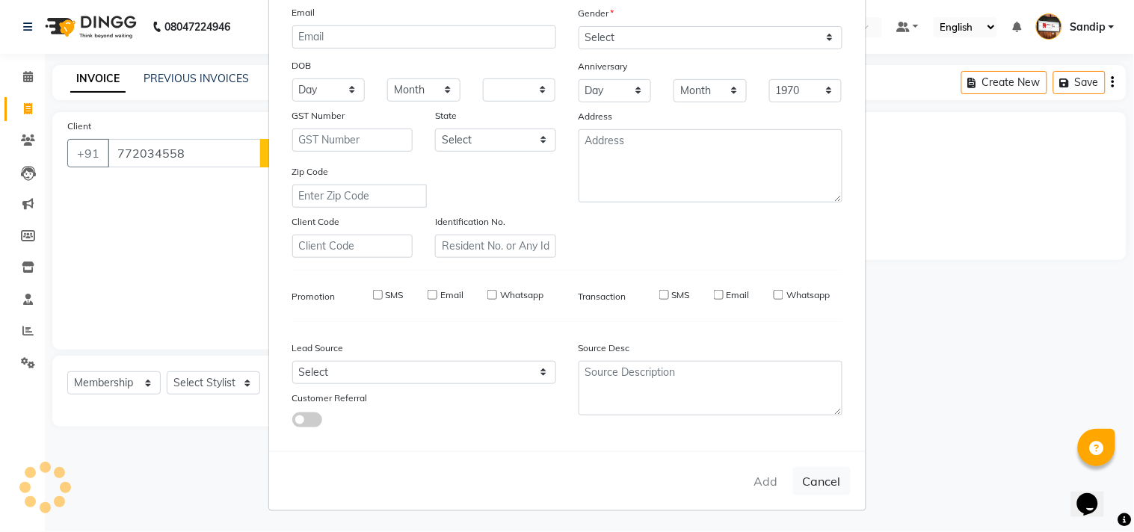
select select
checkbox input "false"
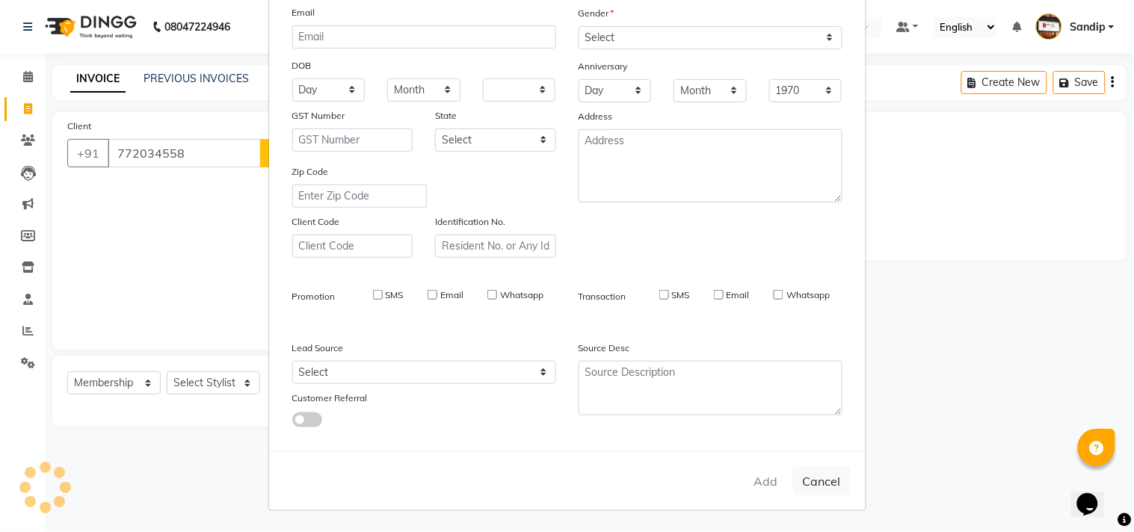
checkbox input "false"
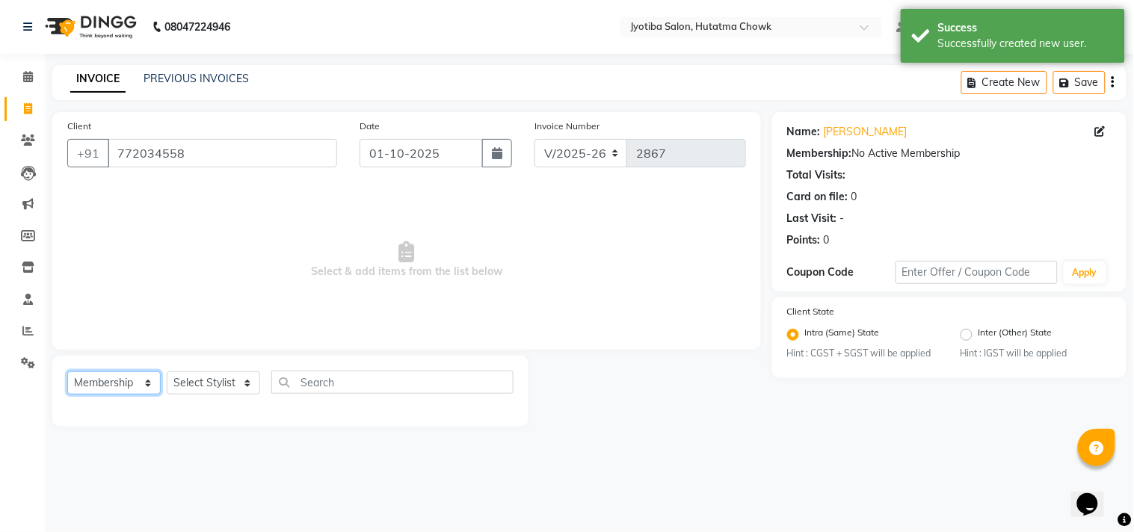
click at [129, 383] on select "Select Service Product Membership Package Voucher Prepaid Gift Card" at bounding box center [113, 382] width 93 height 23
select select "service"
click at [67, 372] on select "Select Service Product Membership Package Voucher Prepaid Gift Card" at bounding box center [113, 382] width 93 height 23
click at [220, 389] on select "Select Stylist [PERSON_NAME] [PERSON_NAME] [PERSON_NAME] prem Sandip [PERSON_NA…" at bounding box center [213, 382] width 93 height 23
select select "7207"
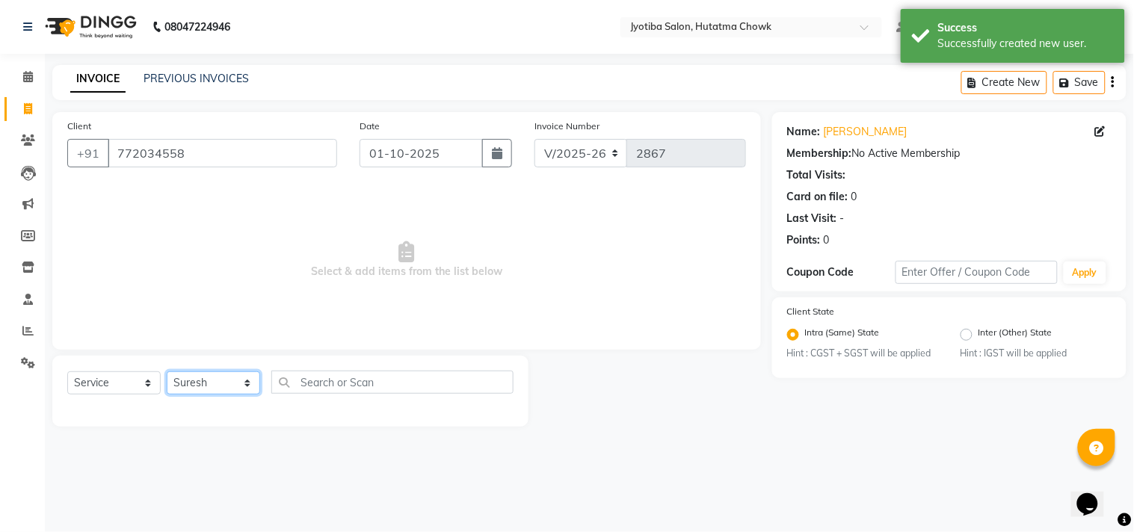
click at [167, 372] on select "Select Stylist [PERSON_NAME] [PERSON_NAME] [PERSON_NAME] prem Sandip [PERSON_NA…" at bounding box center [213, 382] width 93 height 23
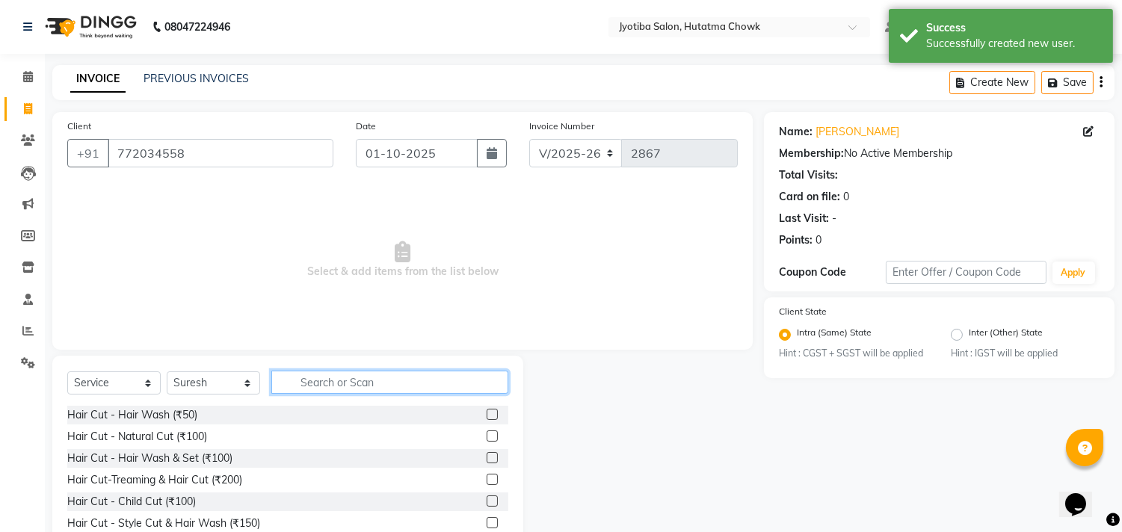
click at [309, 382] on input "text" at bounding box center [389, 382] width 237 height 23
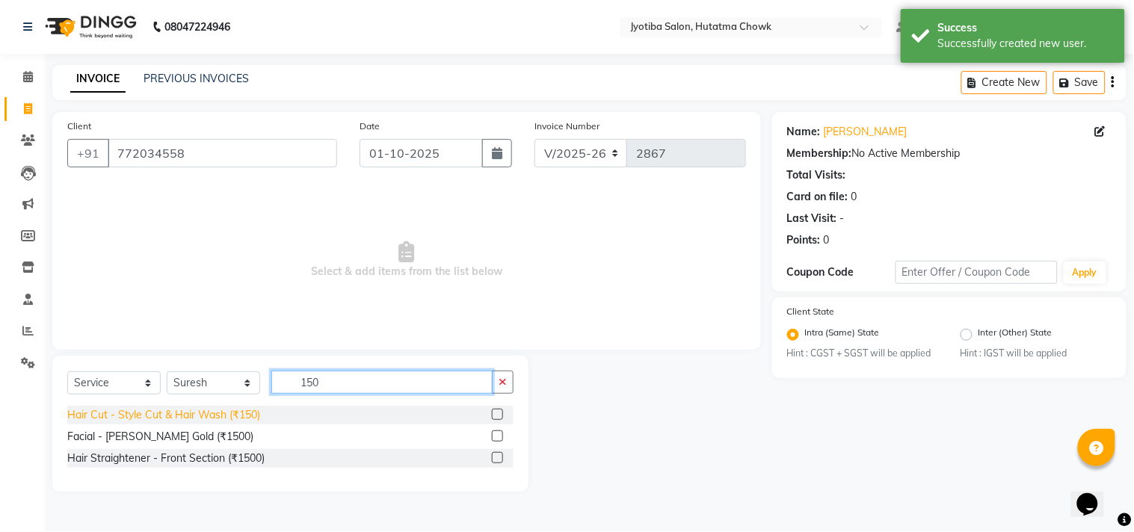
type input "150"
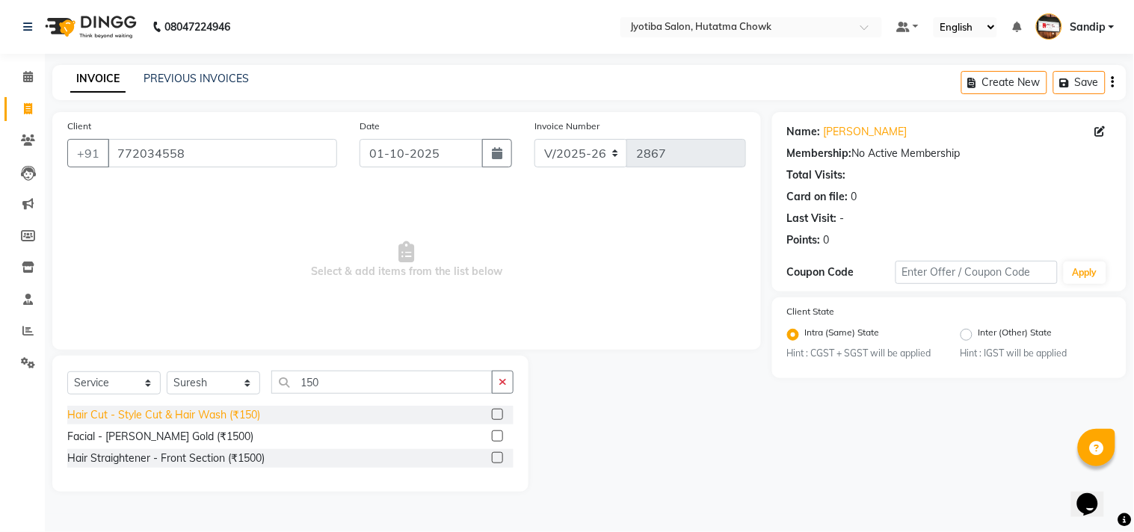
click at [203, 415] on div "Hair Cut - Style Cut & Hair Wash (₹150)" at bounding box center [163, 415] width 193 height 16
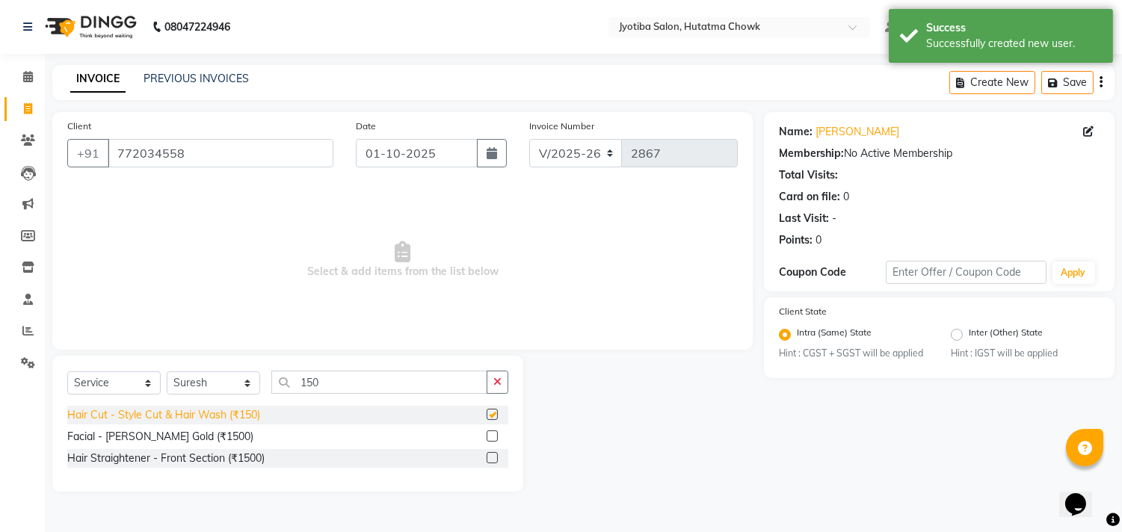
checkbox input "false"
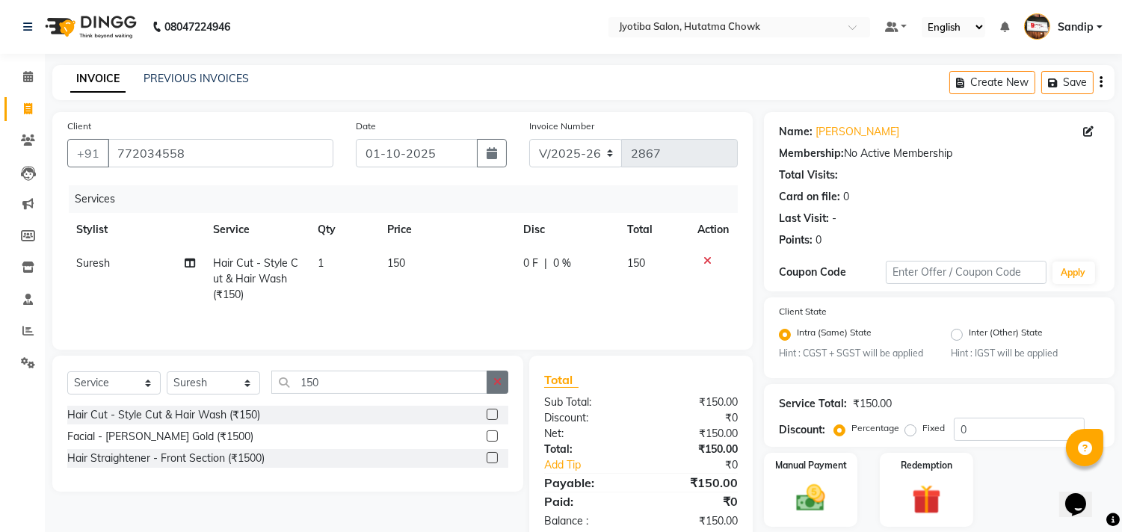
click at [502, 386] on button "button" at bounding box center [497, 382] width 22 height 23
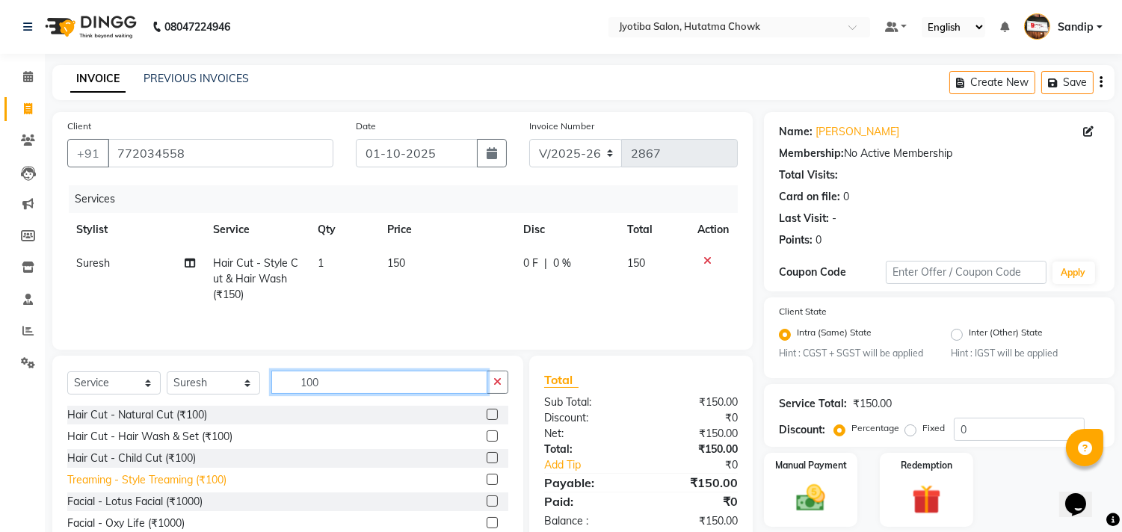
type input "100"
click at [187, 483] on div "Treaming - Style Treaming (₹100)" at bounding box center [146, 480] width 159 height 16
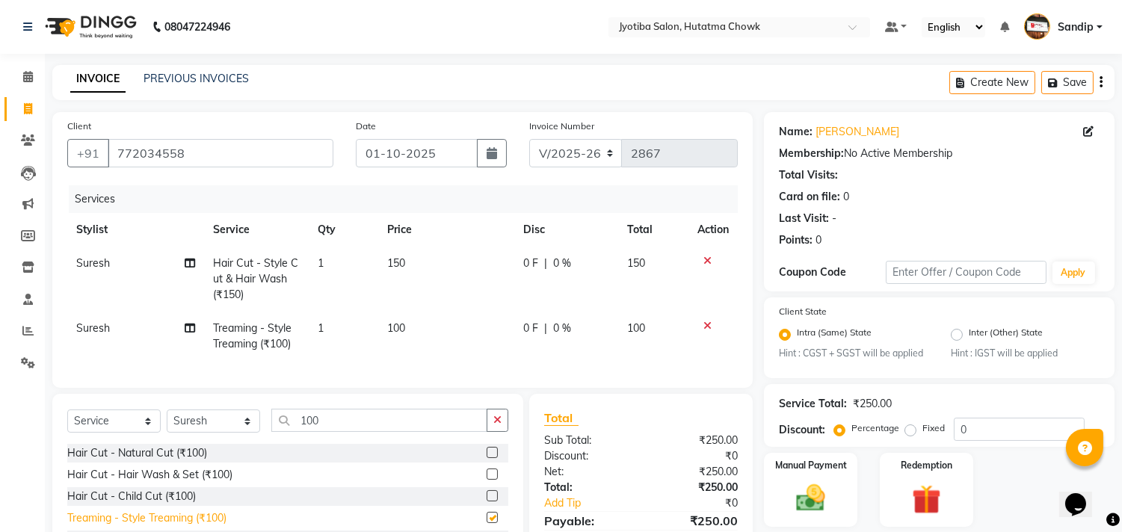
checkbox input "false"
click at [489, 432] on button "button" at bounding box center [497, 420] width 22 height 23
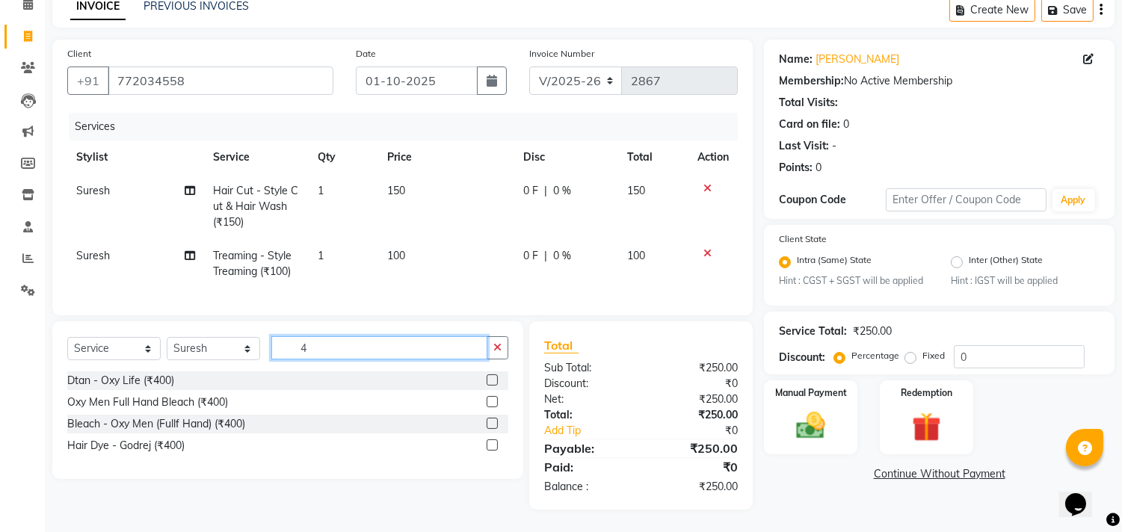
scroll to position [84, 0]
type input "400"
click at [144, 447] on div "Hair Dye - Godrej (₹400)" at bounding box center [125, 446] width 117 height 16
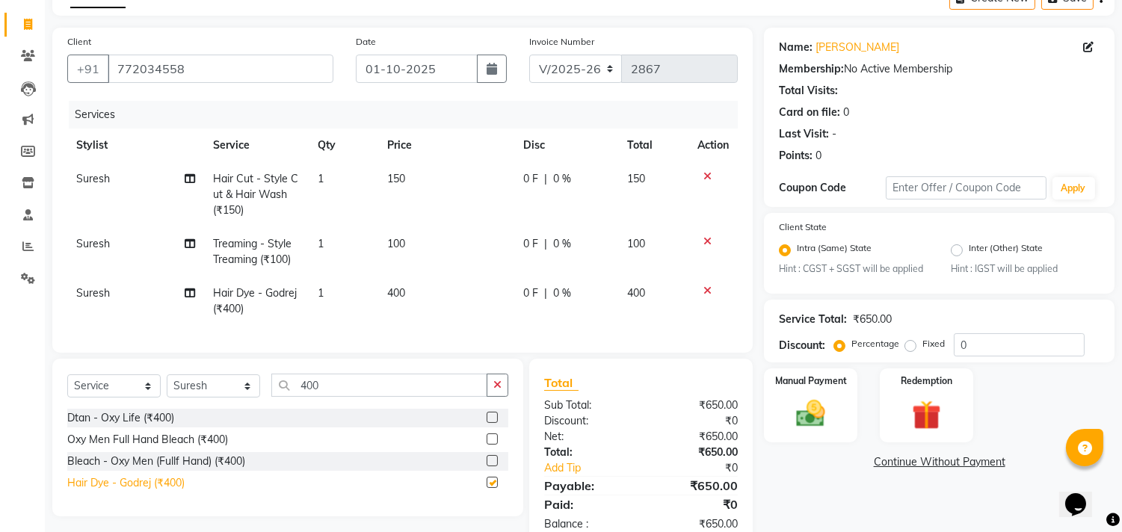
checkbox input "false"
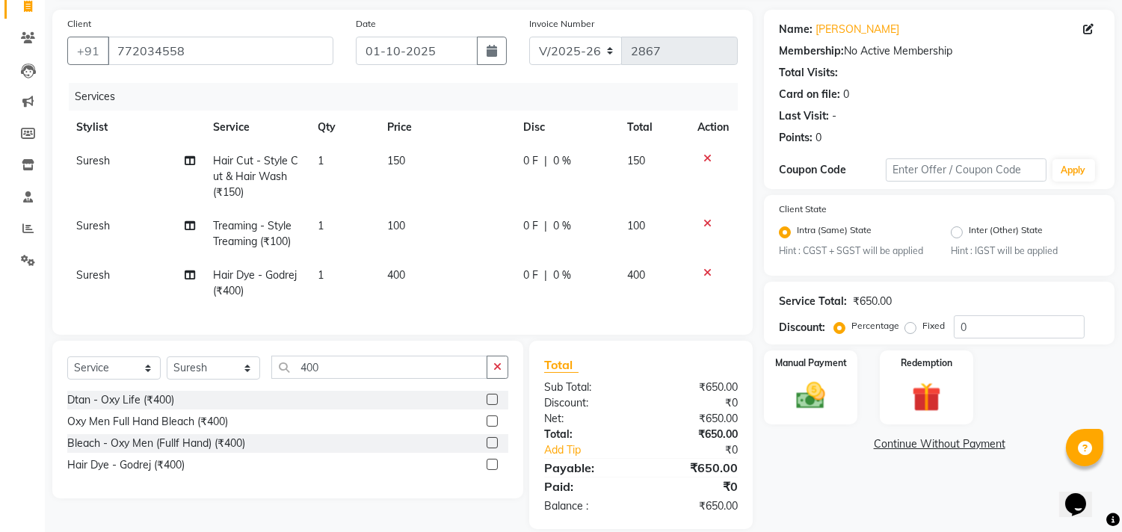
scroll to position [135, 0]
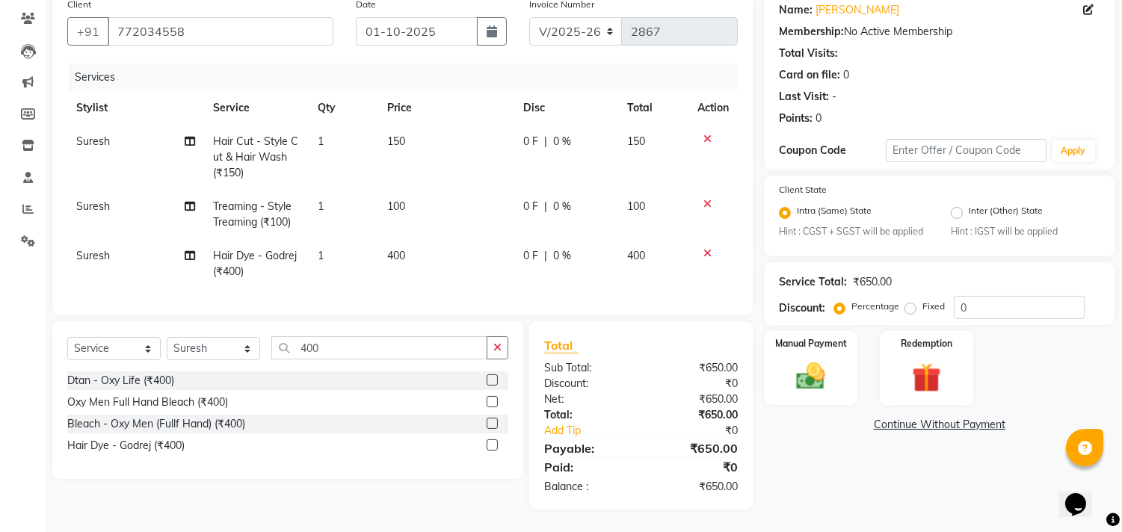
click at [888, 417] on link "Continue Without Payment" at bounding box center [939, 425] width 345 height 16
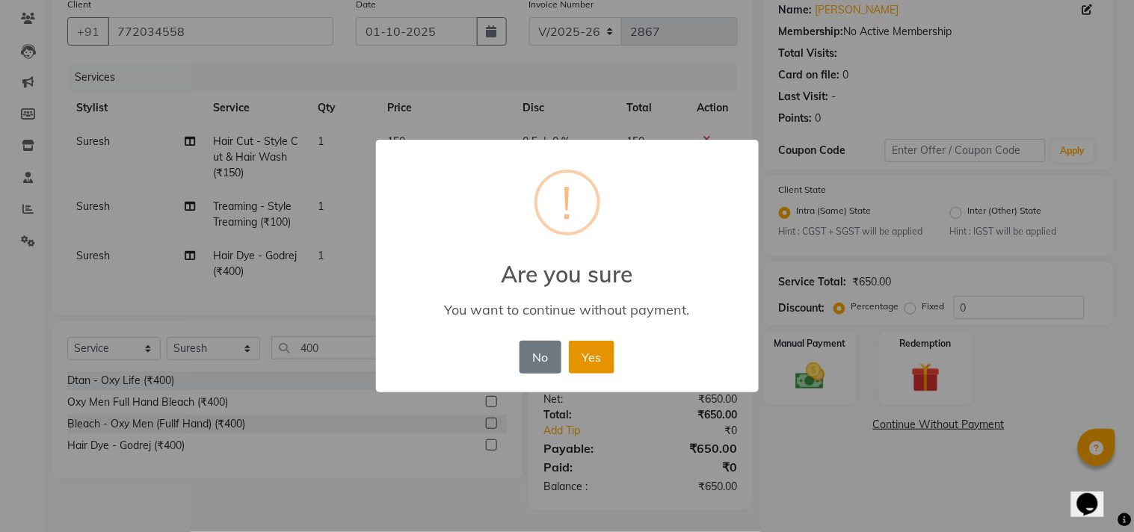
click at [586, 353] on button "Yes" at bounding box center [592, 357] width 46 height 33
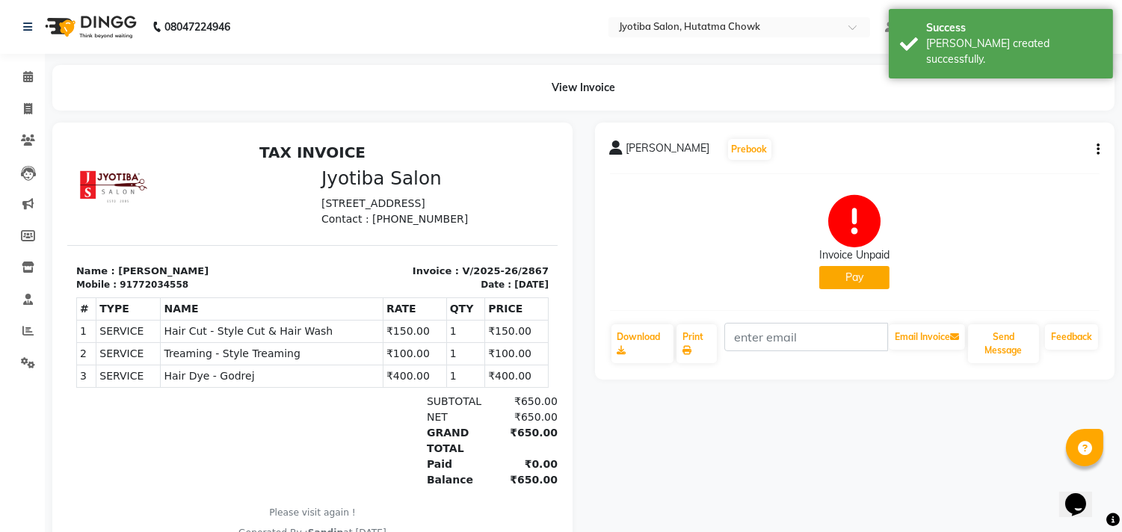
click at [859, 274] on button "Pay" at bounding box center [854, 277] width 70 height 23
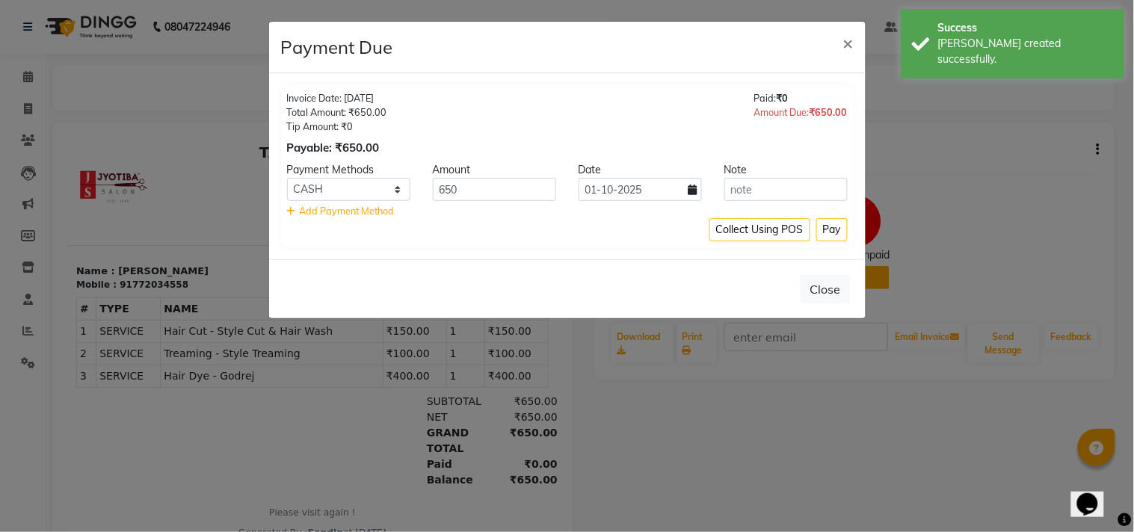
click at [340, 175] on div "Payment Methods" at bounding box center [349, 170] width 146 height 16
click at [345, 190] on select "CASH ONLINE CARD" at bounding box center [348, 189] width 123 height 23
select select "3"
click at [287, 178] on select "CASH ONLINE CARD" at bounding box center [348, 189] width 123 height 23
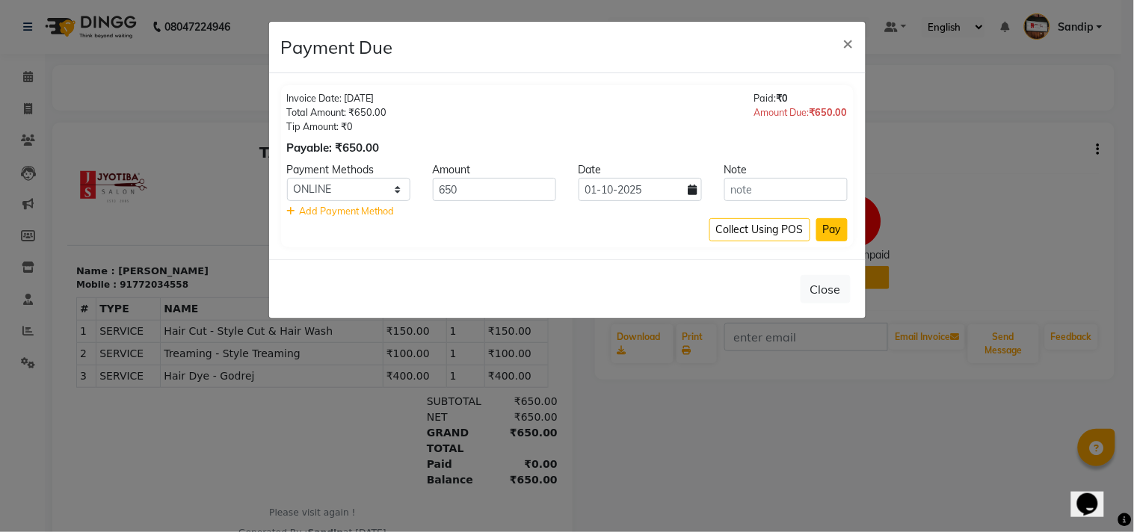
click at [827, 221] on button "Pay" at bounding box center [831, 229] width 31 height 23
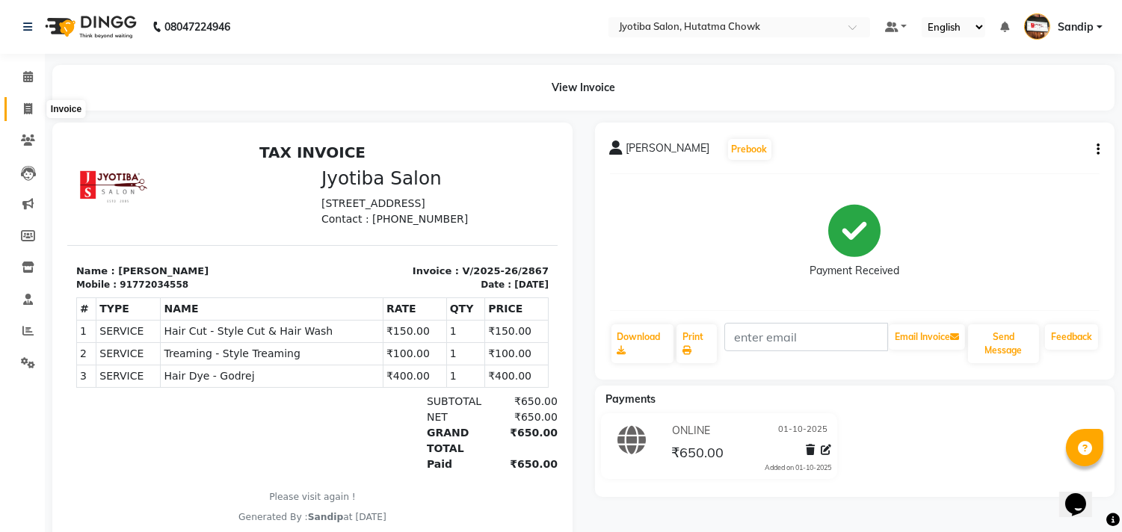
click at [24, 114] on icon at bounding box center [28, 108] width 8 height 11
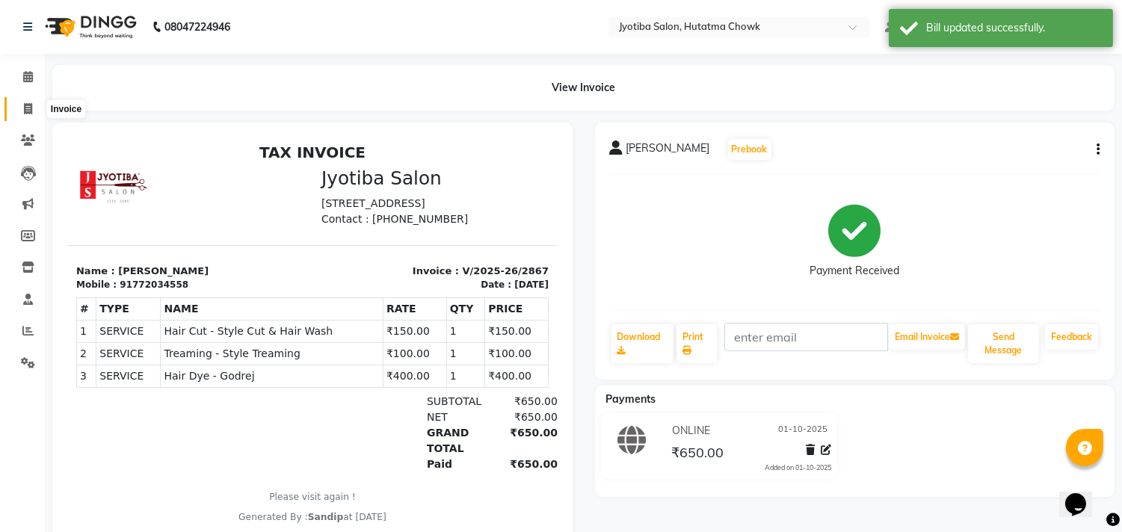
select select "service"
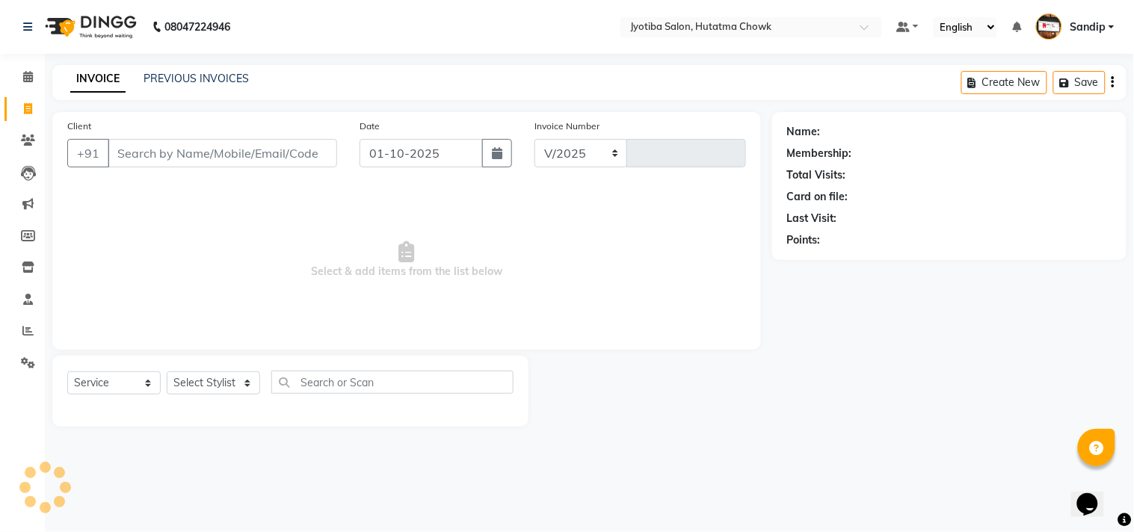
select select "556"
type input "2868"
select select "membership"
click at [194, 78] on link "PREVIOUS INVOICES" at bounding box center [195, 78] width 105 height 13
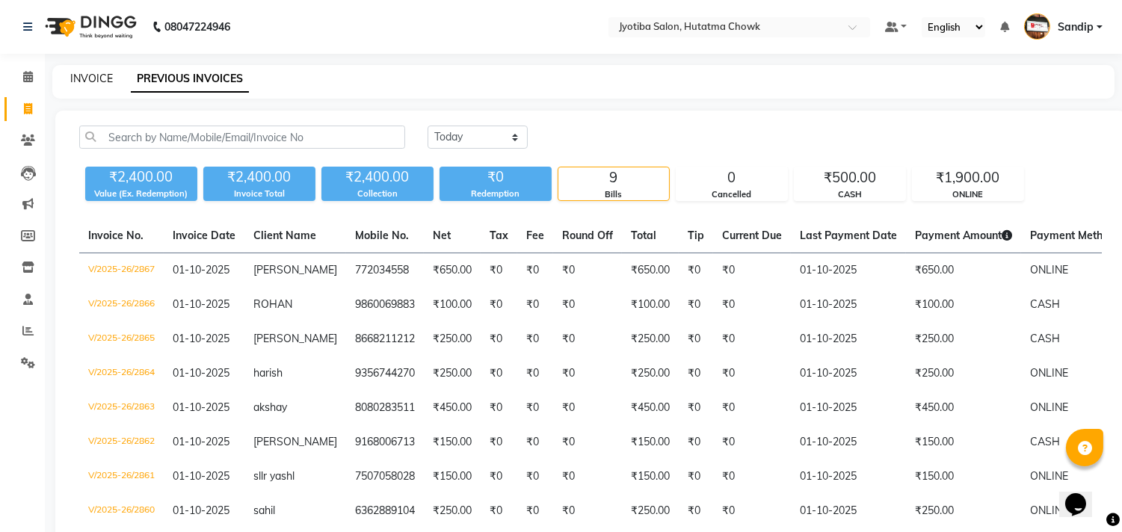
click at [90, 72] on link "INVOICE" at bounding box center [91, 78] width 43 height 13
select select "service"
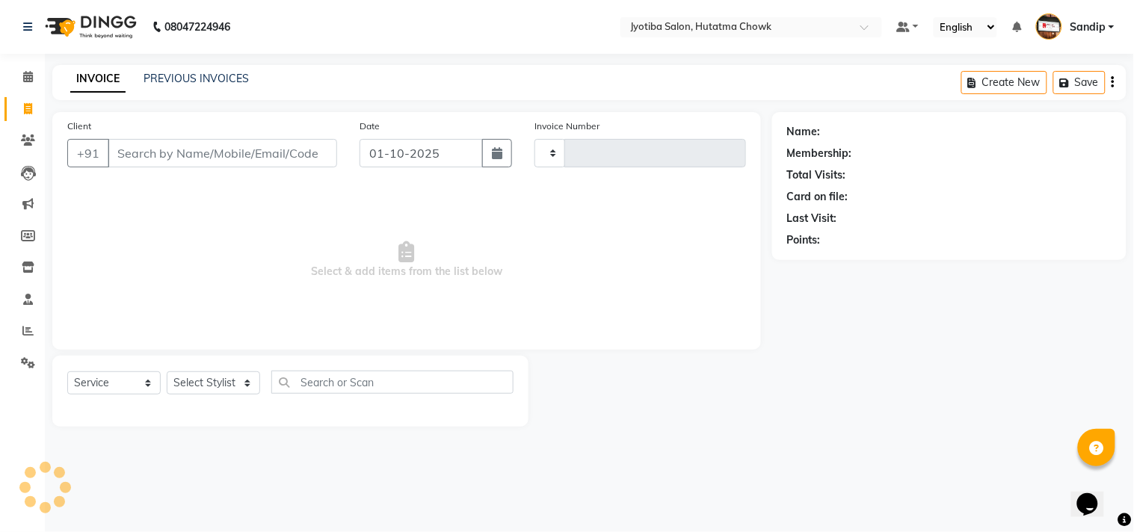
type input "2868"
select select "556"
select select "membership"
click at [193, 78] on link "PREVIOUS INVOICES" at bounding box center [195, 78] width 105 height 13
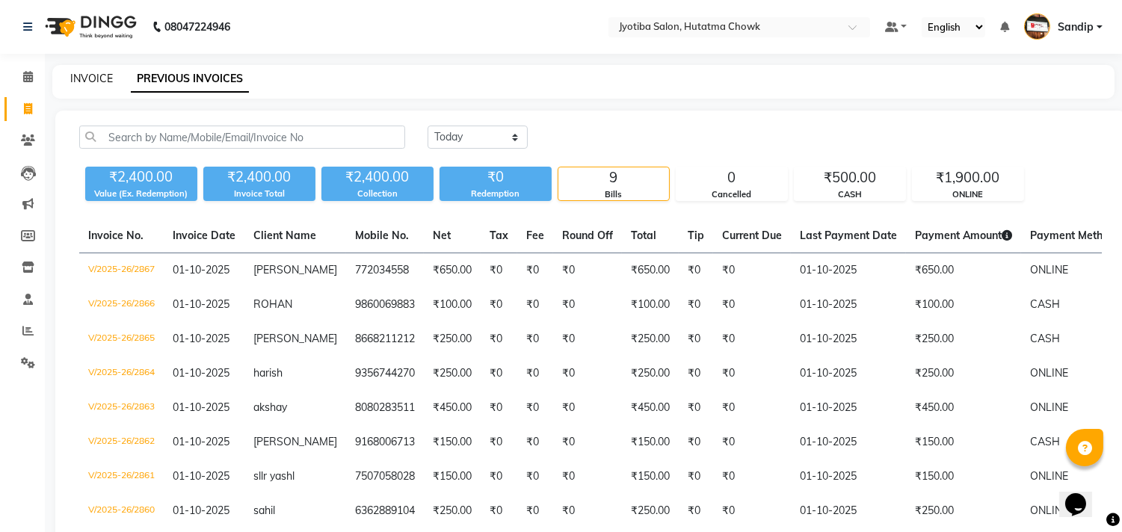
click at [91, 75] on link "INVOICE" at bounding box center [91, 78] width 43 height 13
select select "service"
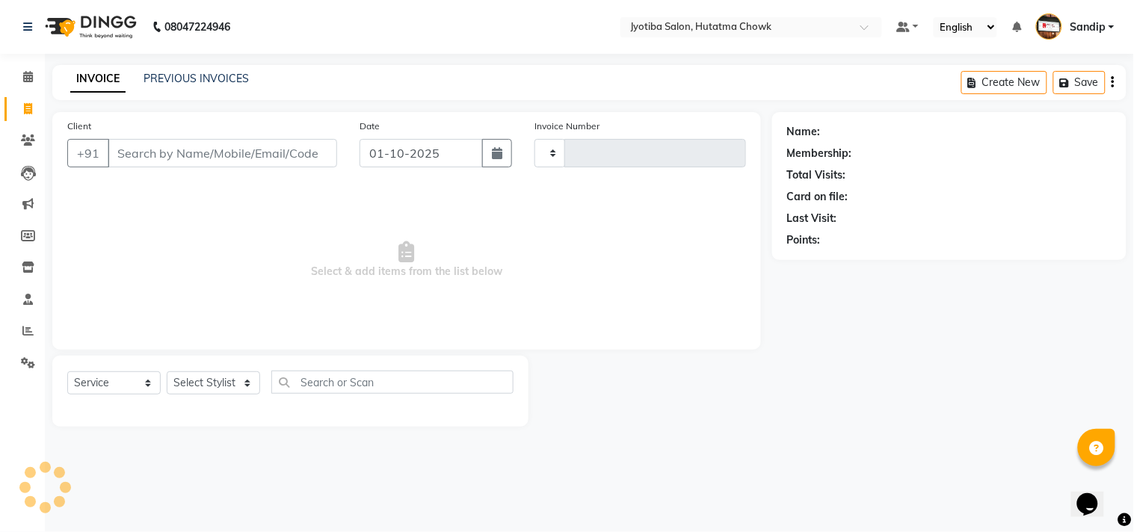
type input "2868"
select select "556"
select select "membership"
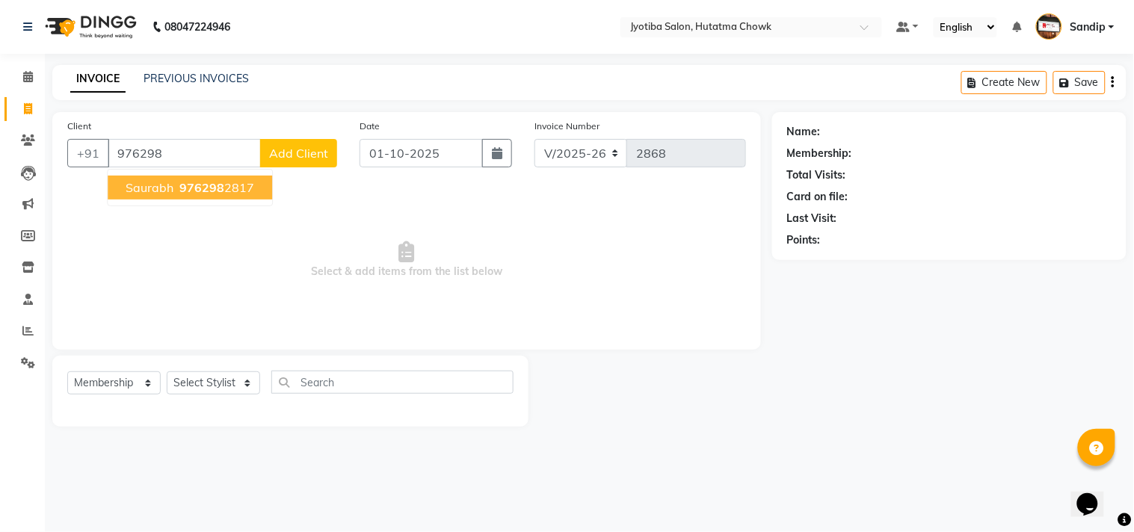
click at [166, 190] on span "saurabh" at bounding box center [150, 187] width 48 height 15
type input "9762982817"
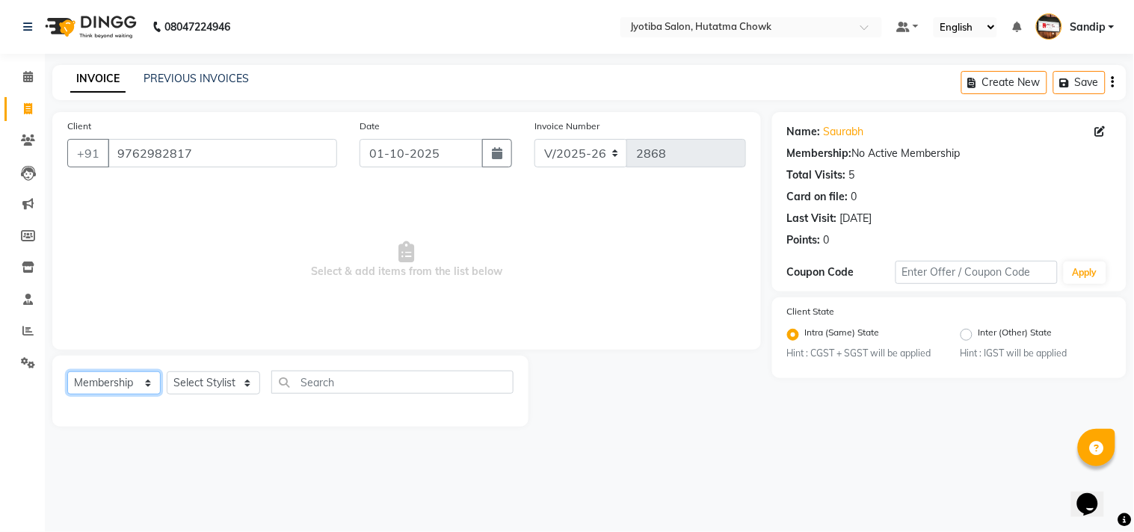
click at [105, 377] on select "Select Service Product Membership Package Voucher Prepaid Gift Card" at bounding box center [113, 382] width 93 height 23
select select "service"
click at [67, 372] on select "Select Service Product Membership Package Voucher Prepaid Gift Card" at bounding box center [113, 382] width 93 height 23
click at [204, 381] on select "Select Stylist [PERSON_NAME] [PERSON_NAME] [PERSON_NAME] prem Sandip [PERSON_NA…" at bounding box center [213, 382] width 93 height 23
select select "7208"
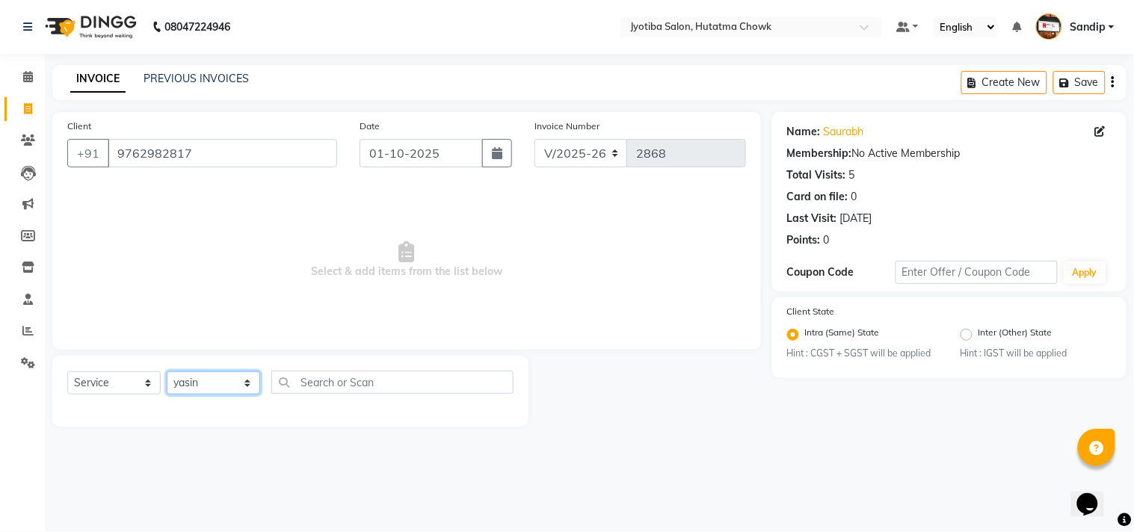
click at [167, 372] on select "Select Stylist [PERSON_NAME] [PERSON_NAME] [PERSON_NAME] prem Sandip [PERSON_NA…" at bounding box center [213, 382] width 93 height 23
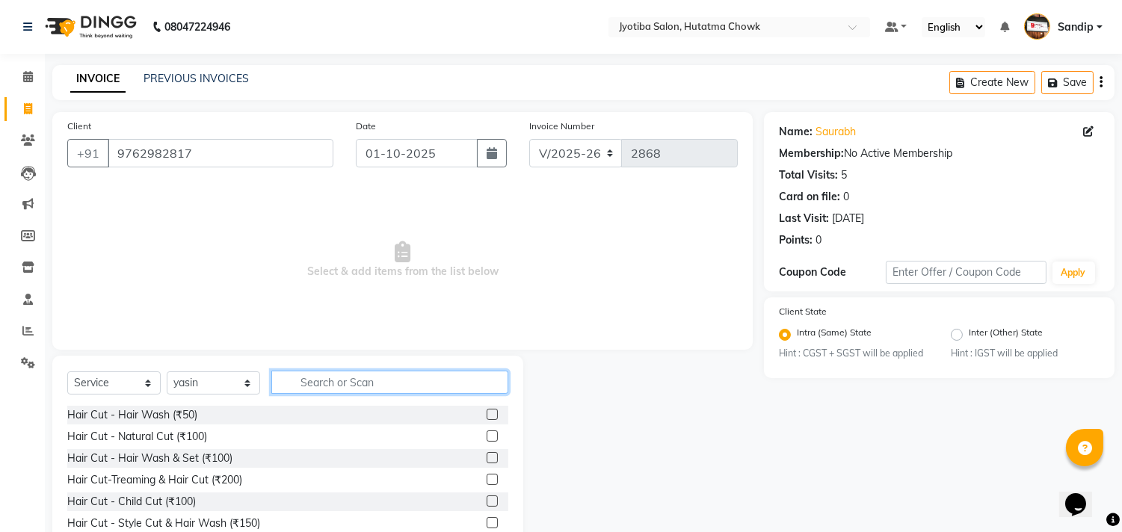
click at [323, 383] on input "text" at bounding box center [389, 382] width 237 height 23
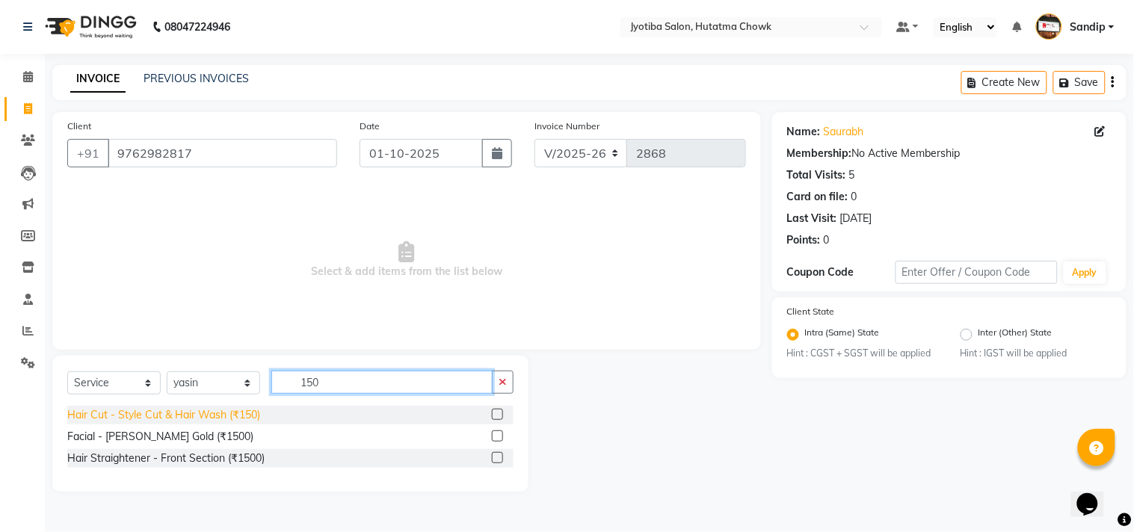
type input "150"
click at [200, 413] on div "Hair Cut - Style Cut & Hair Wash (₹150)" at bounding box center [163, 415] width 193 height 16
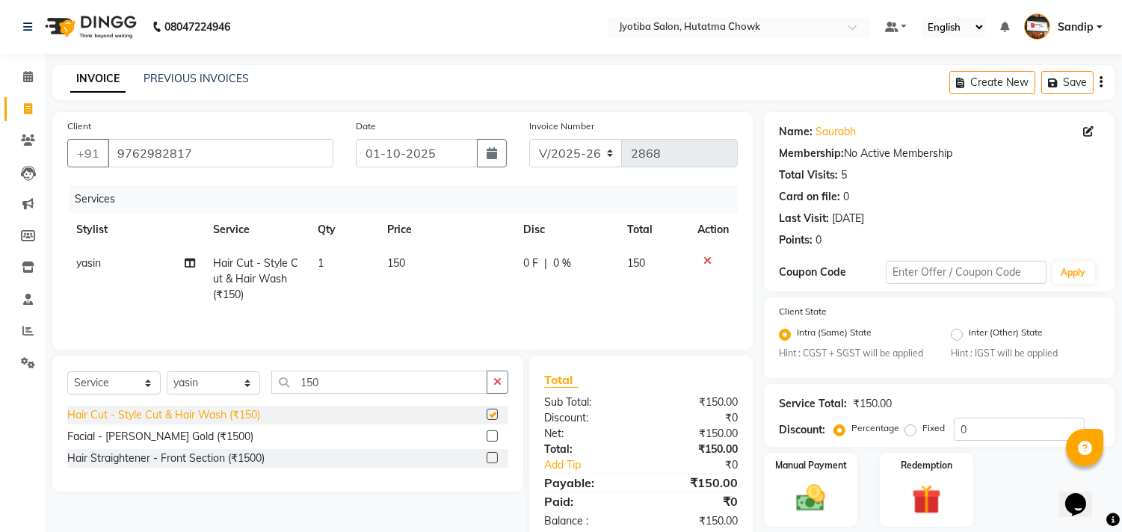
checkbox input "false"
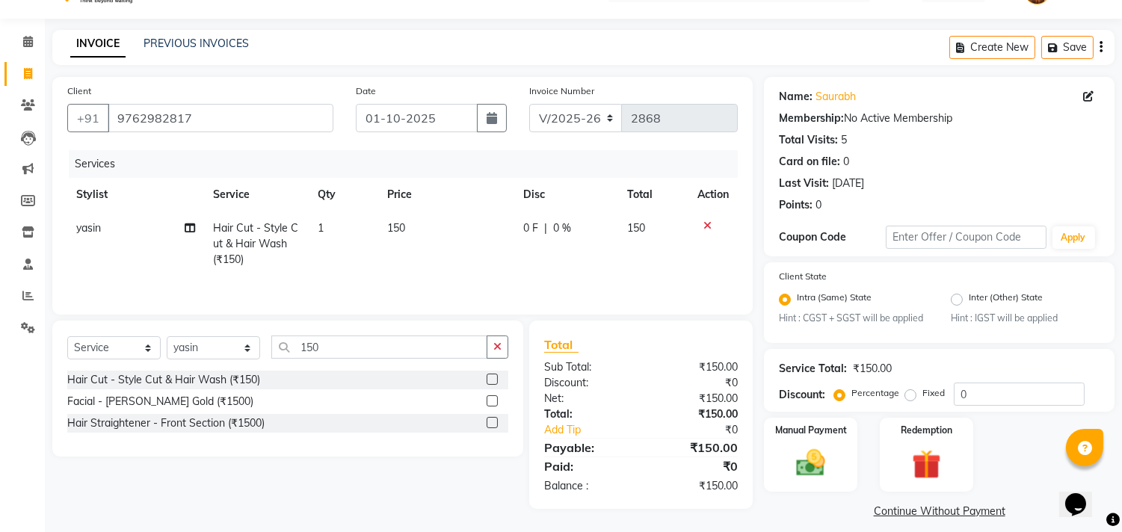
scroll to position [47, 0]
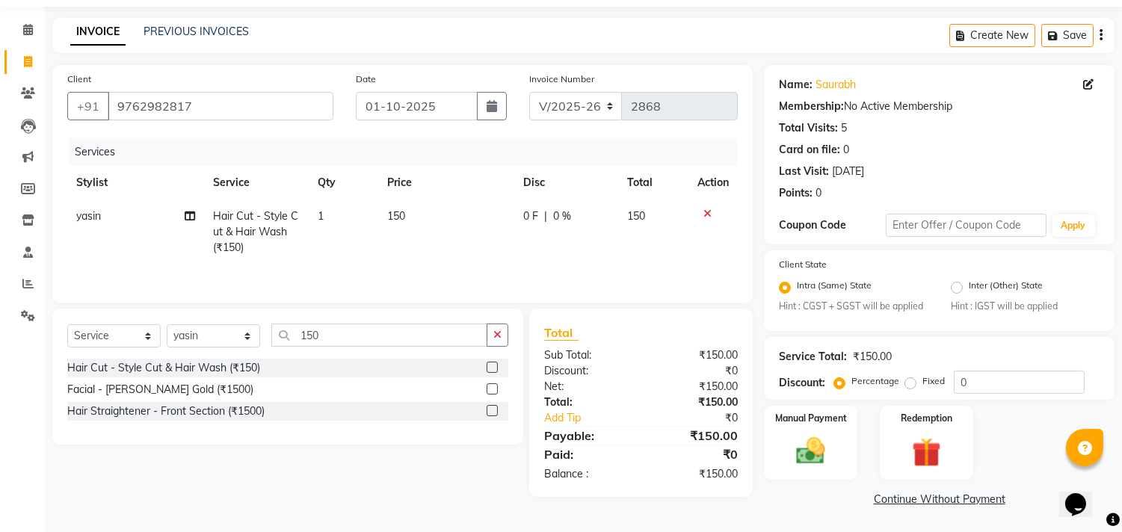
click at [895, 497] on link "Continue Without Payment" at bounding box center [939, 500] width 345 height 16
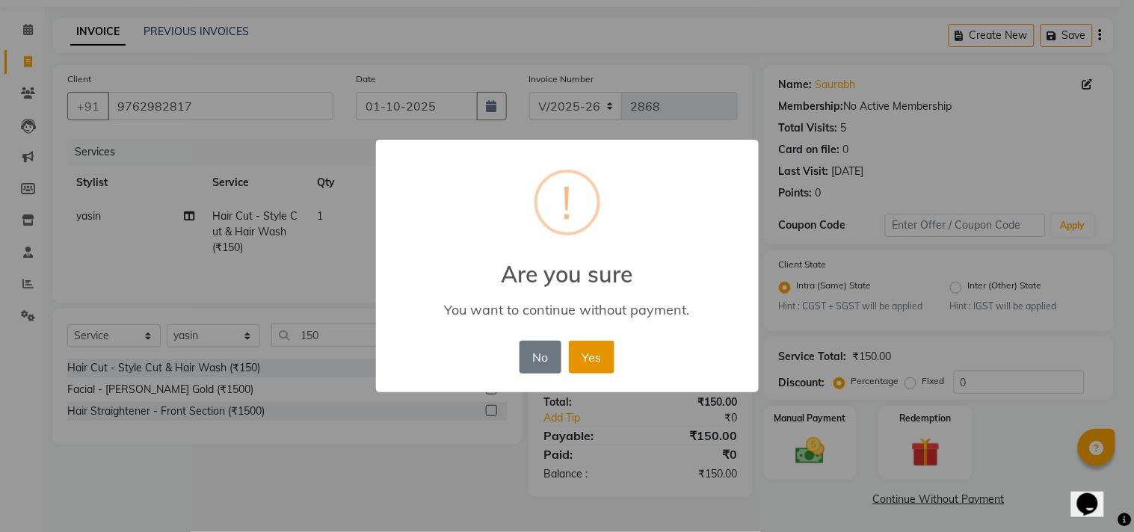
click at [604, 356] on button "Yes" at bounding box center [592, 357] width 46 height 33
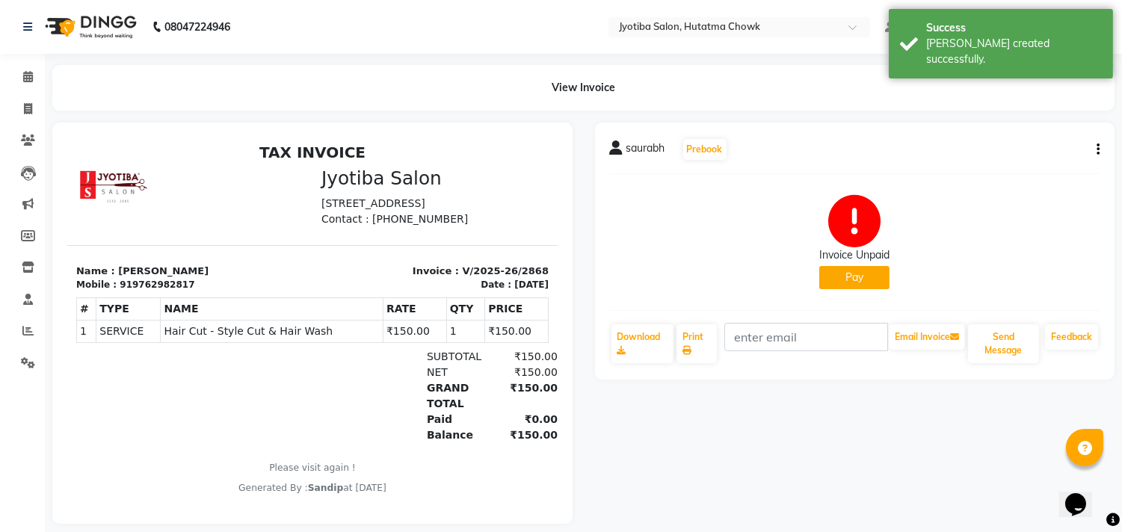
click at [855, 274] on button "Pay" at bounding box center [854, 277] width 70 height 23
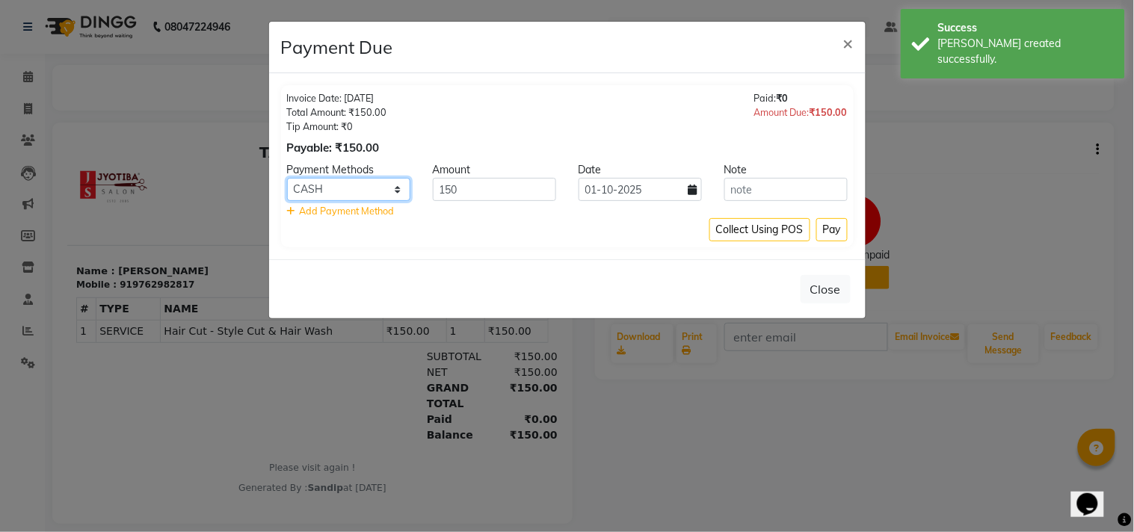
click at [357, 192] on select "CASH ONLINE CARD" at bounding box center [348, 189] width 123 height 23
select select "3"
click at [287, 178] on select "CASH ONLINE CARD" at bounding box center [348, 189] width 123 height 23
click at [818, 237] on button "Pay" at bounding box center [831, 229] width 31 height 23
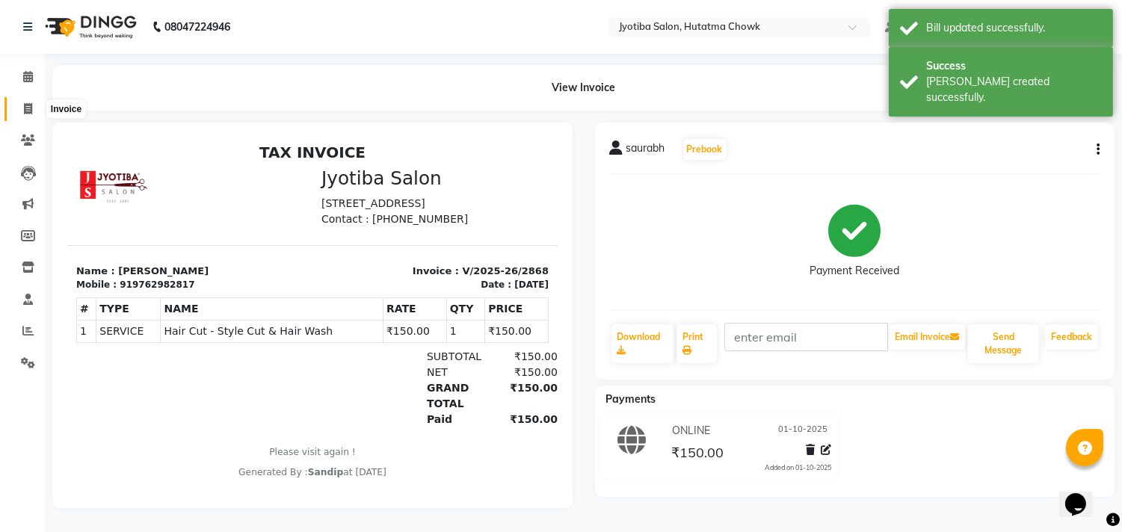
click at [25, 115] on span at bounding box center [28, 109] width 26 height 17
select select "service"
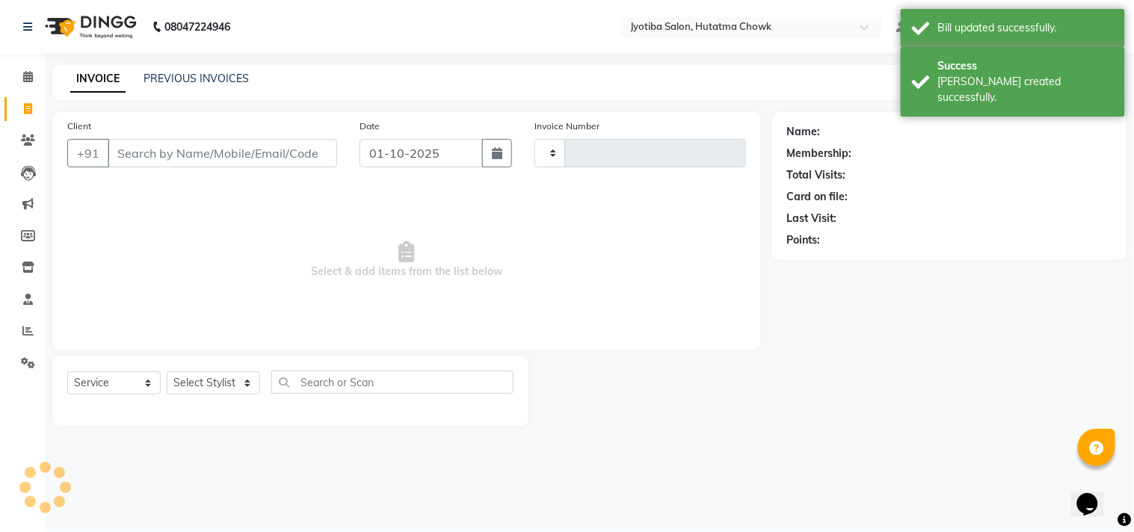
type input "2869"
select select "556"
select select "membership"
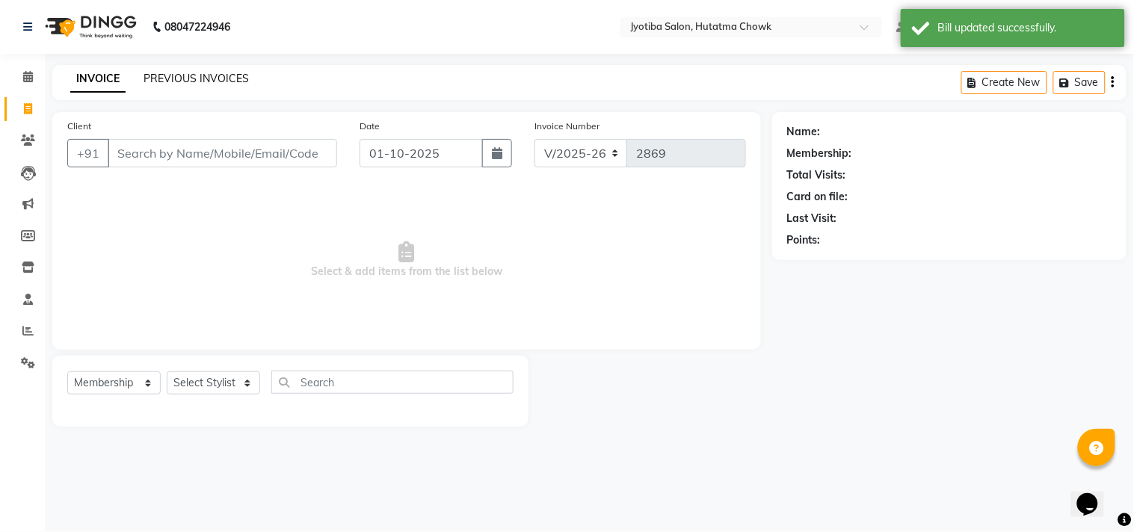
click at [207, 73] on link "PREVIOUS INVOICES" at bounding box center [195, 78] width 105 height 13
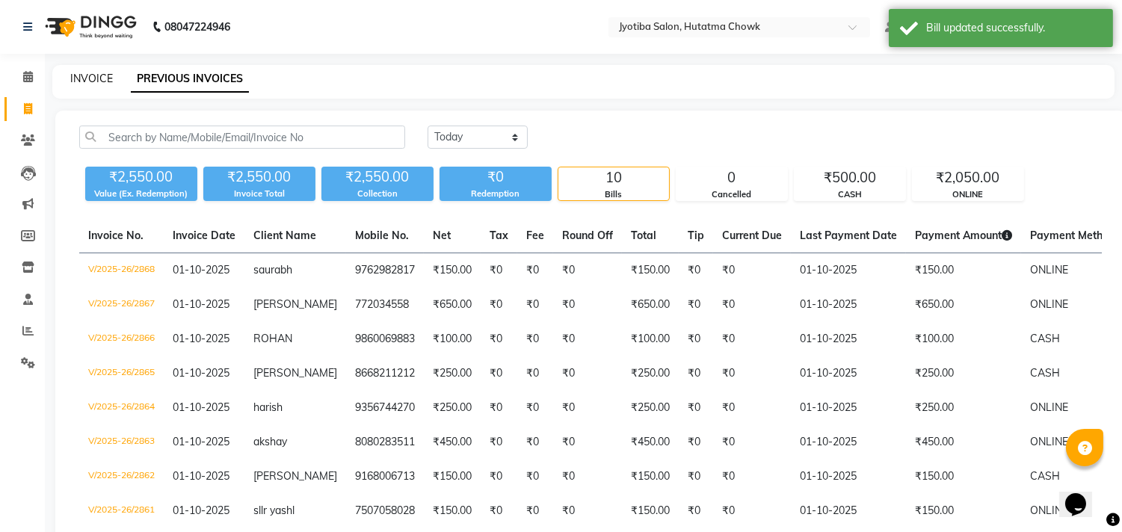
click at [91, 78] on link "INVOICE" at bounding box center [91, 78] width 43 height 13
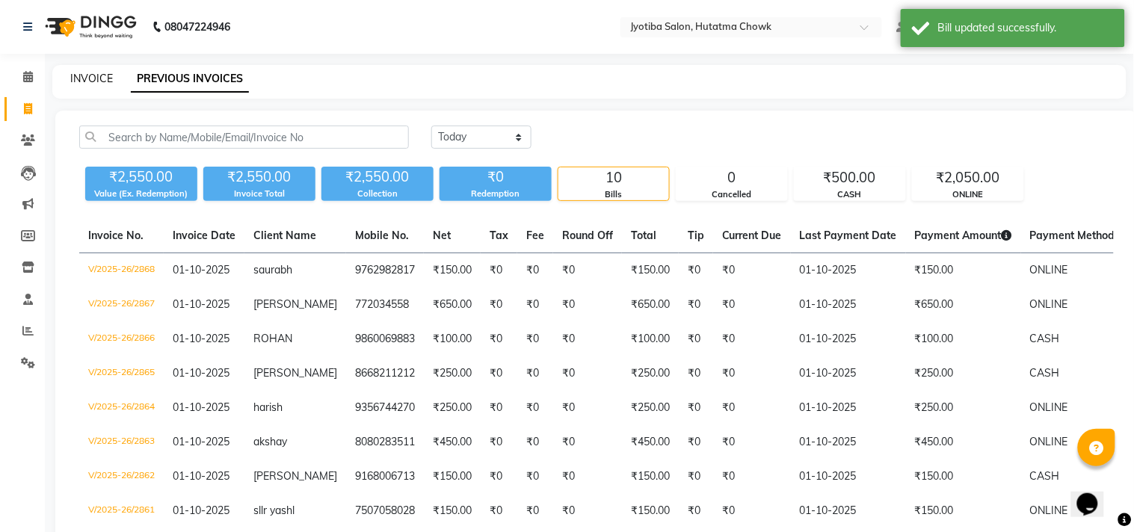
select select "556"
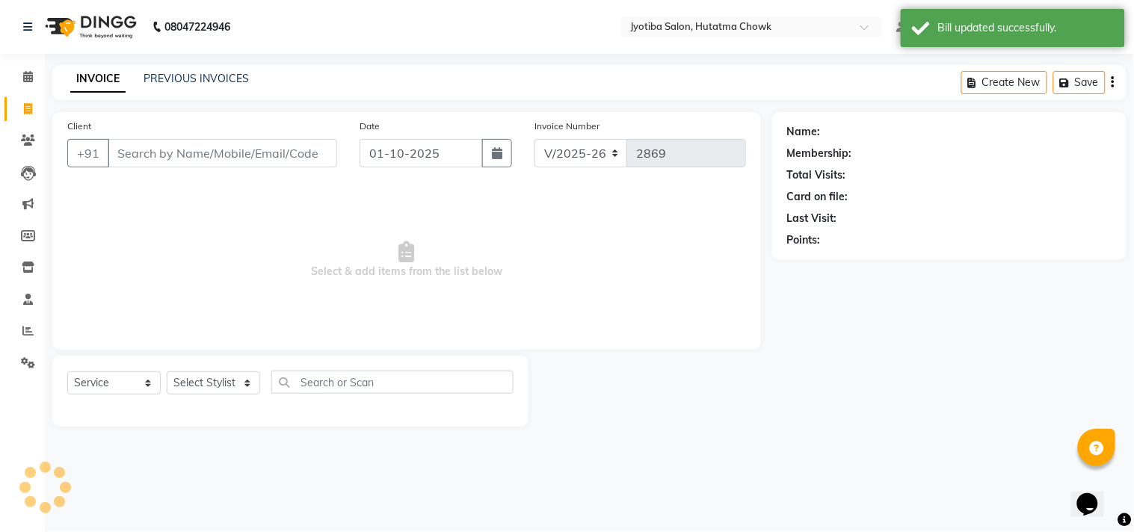
select select "membership"
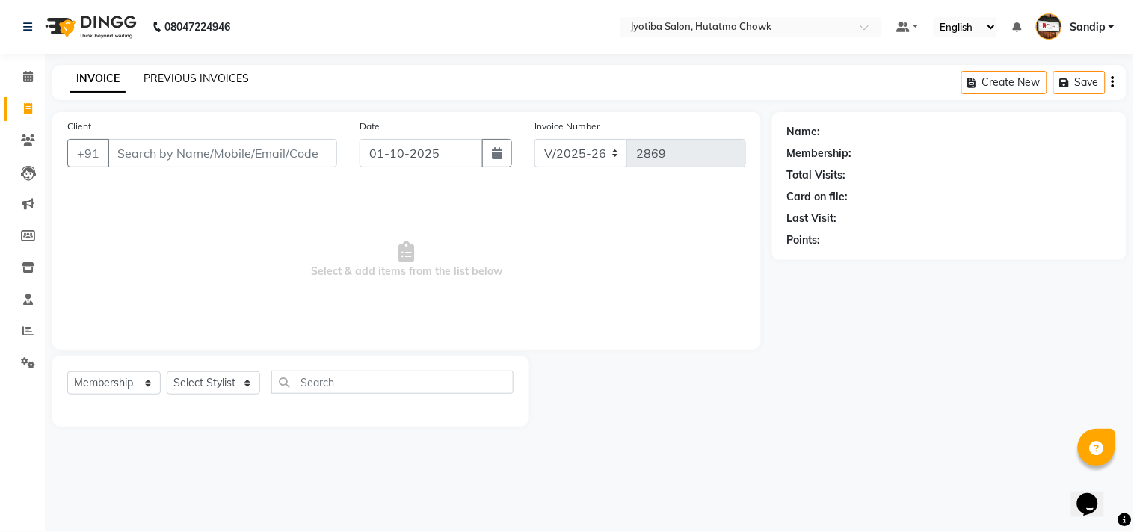
click at [187, 73] on link "PREVIOUS INVOICES" at bounding box center [195, 78] width 105 height 13
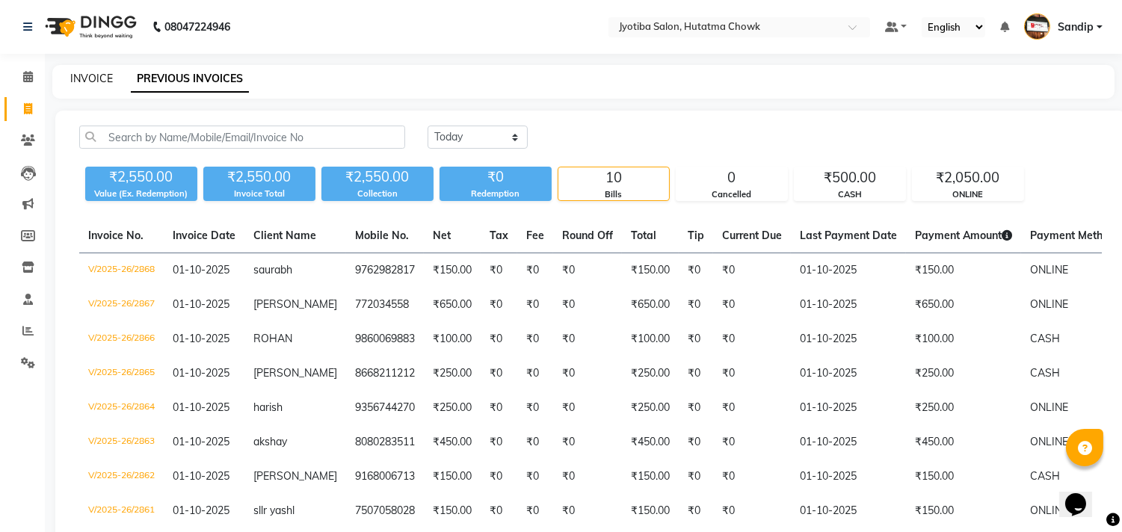
click at [92, 78] on link "INVOICE" at bounding box center [91, 78] width 43 height 13
select select "service"
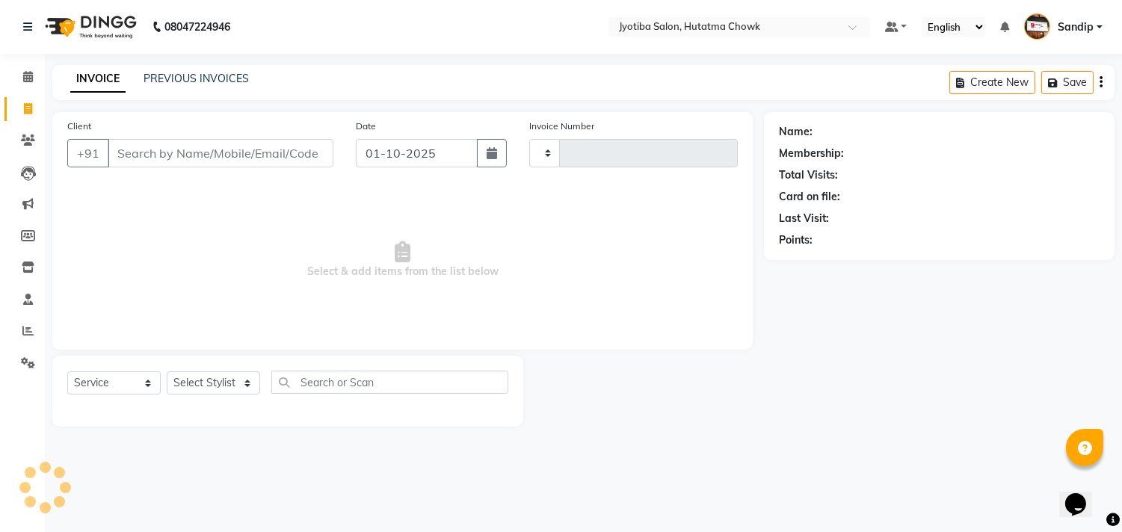
type input "2869"
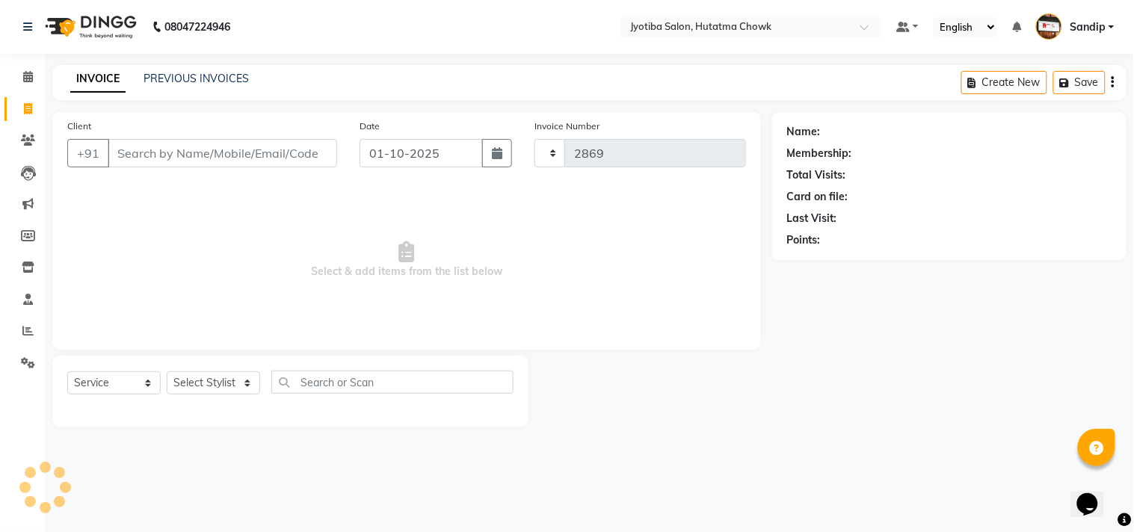
select select "556"
select select "membership"
click at [24, 82] on icon at bounding box center [28, 76] width 10 height 11
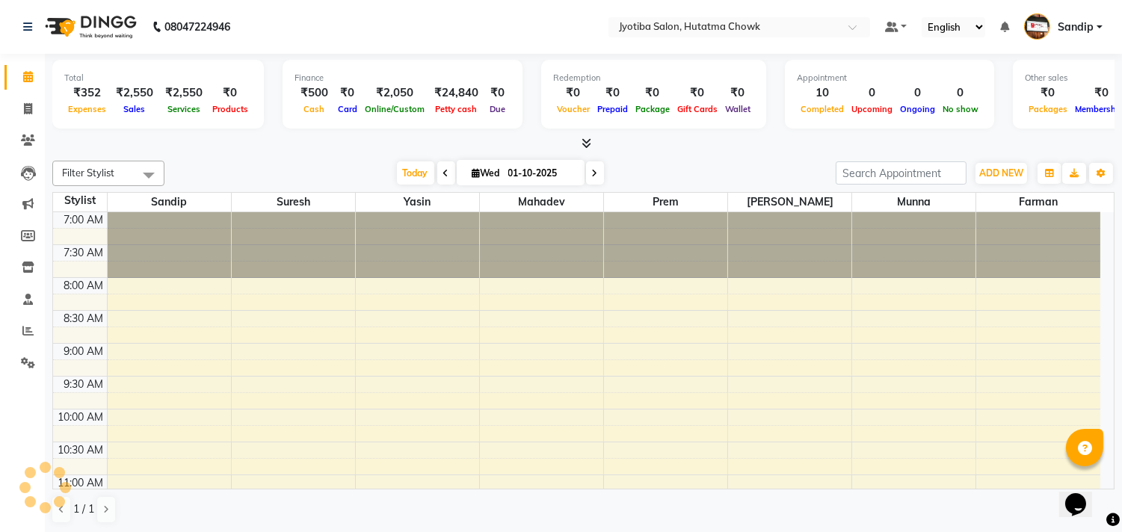
scroll to position [595, 0]
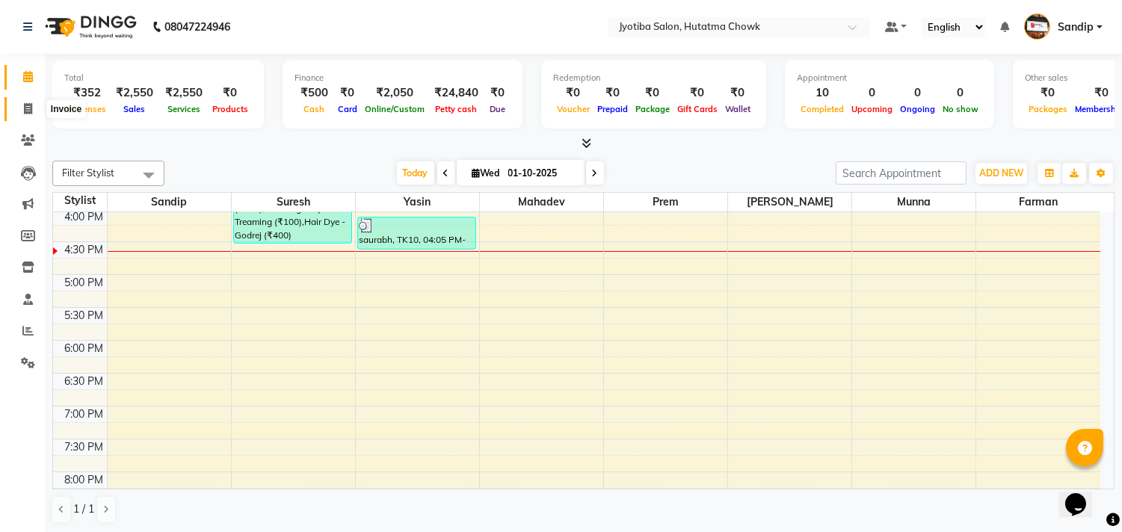
click at [24, 114] on icon at bounding box center [28, 108] width 8 height 11
select select "556"
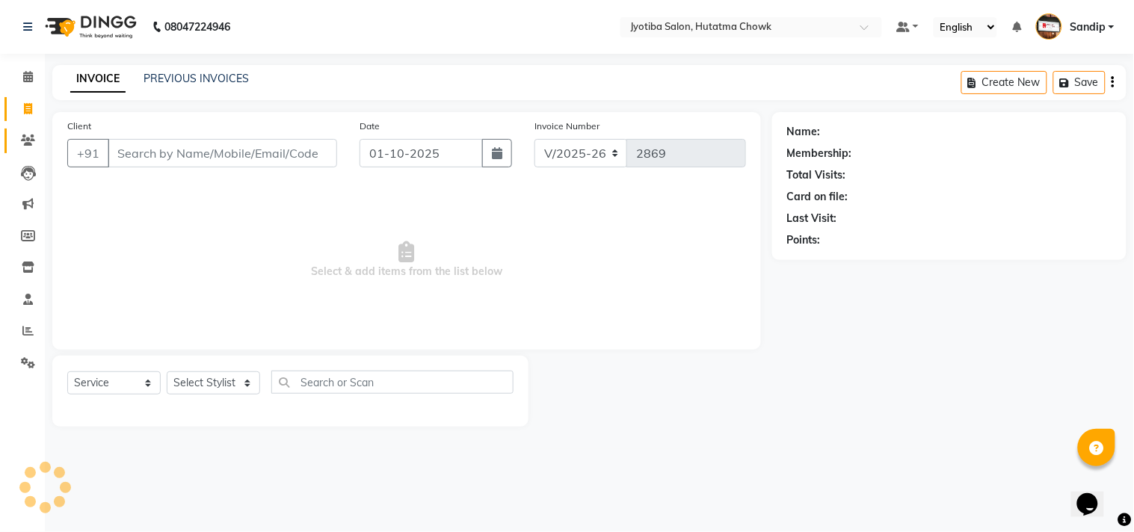
select select "membership"
click at [24, 365] on icon at bounding box center [28, 362] width 14 height 11
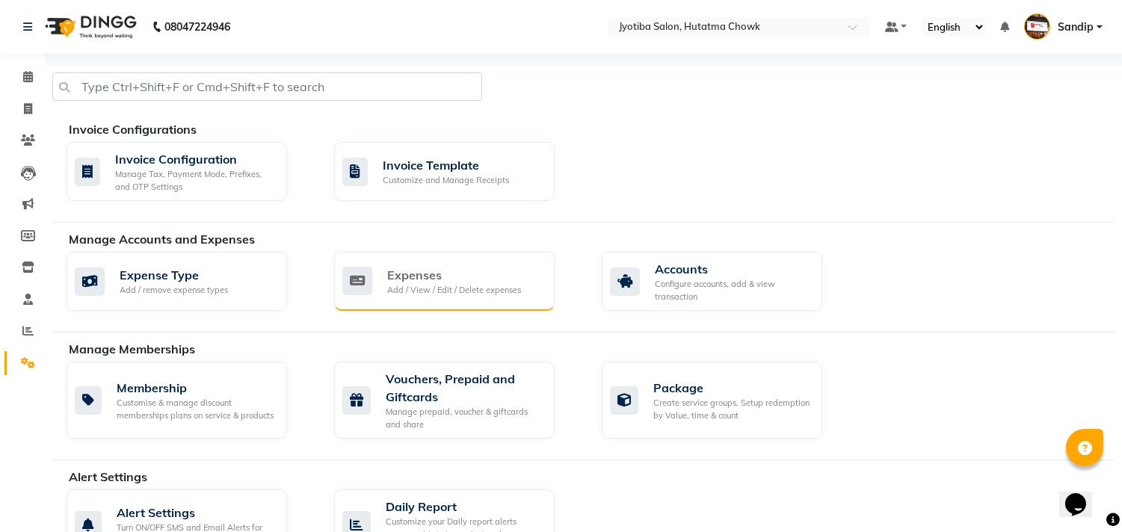
click at [423, 270] on div "Expenses" at bounding box center [454, 275] width 134 height 18
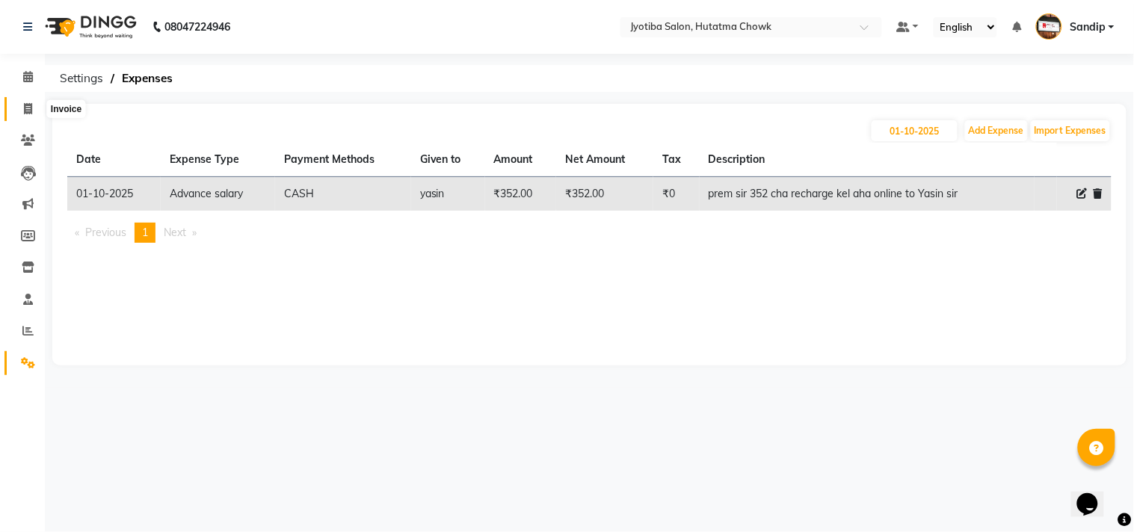
click at [25, 114] on icon at bounding box center [28, 108] width 8 height 11
select select "556"
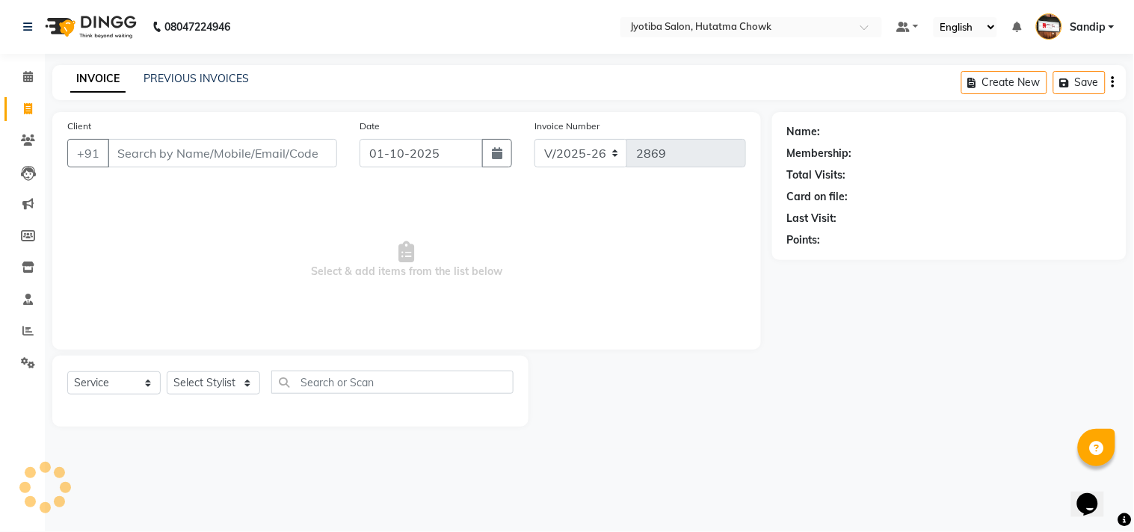
select select "membership"
click at [202, 78] on link "PREVIOUS INVOICES" at bounding box center [195, 78] width 105 height 13
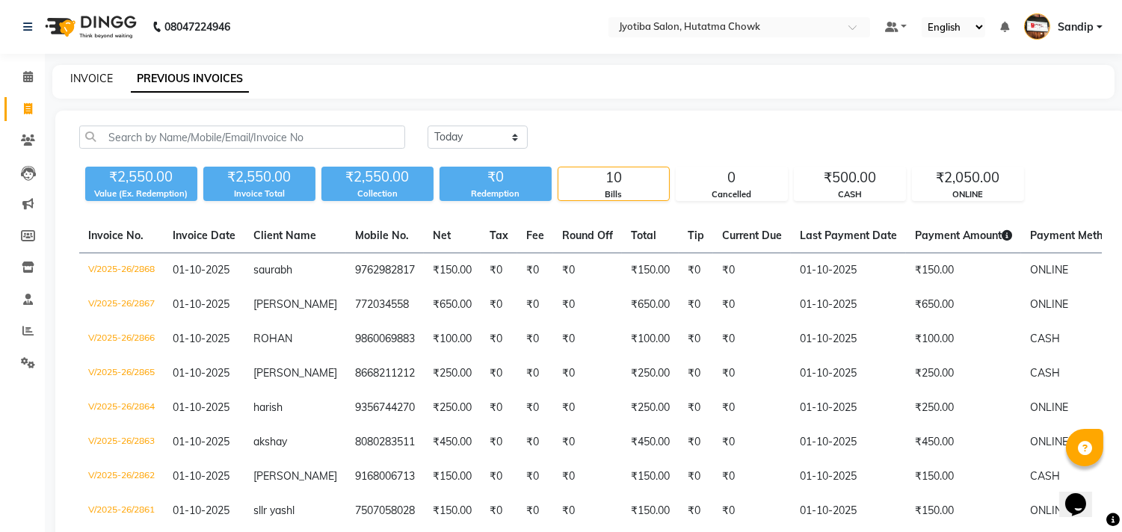
click at [91, 75] on link "INVOICE" at bounding box center [91, 78] width 43 height 13
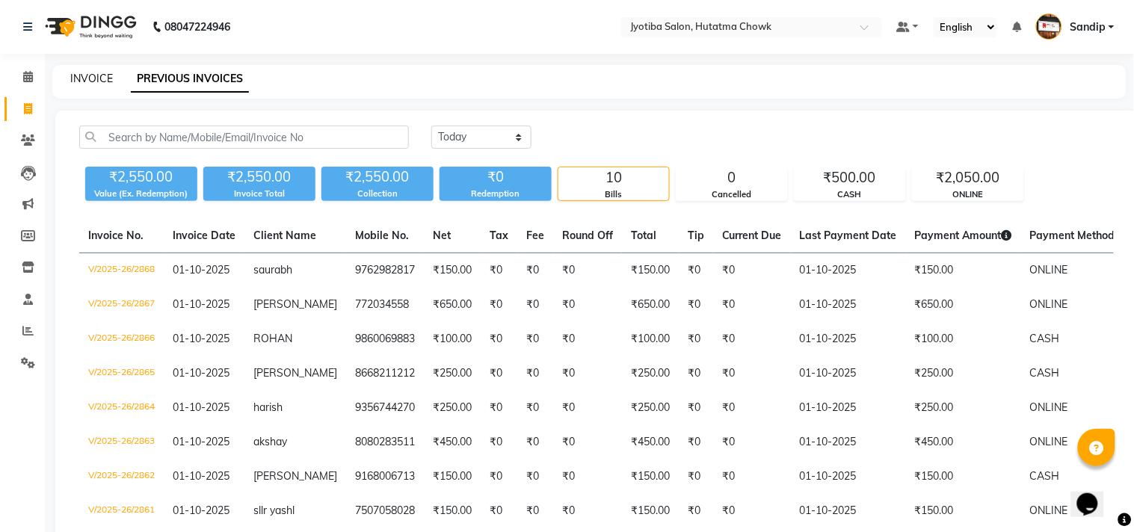
select select "556"
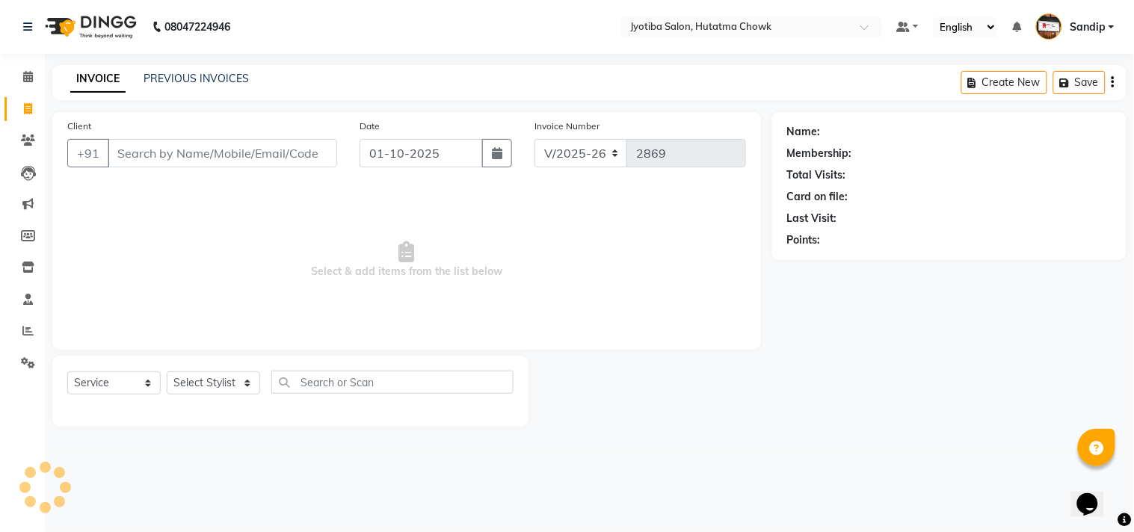
select select "membership"
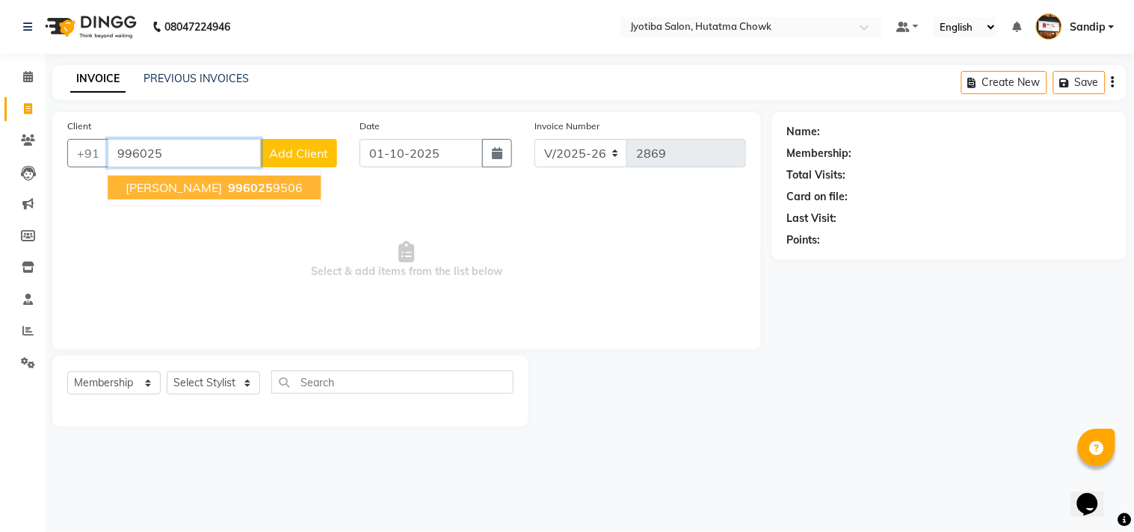
click at [225, 182] on ngb-highlight "996025 9506" at bounding box center [264, 187] width 78 height 15
type input "9960259506"
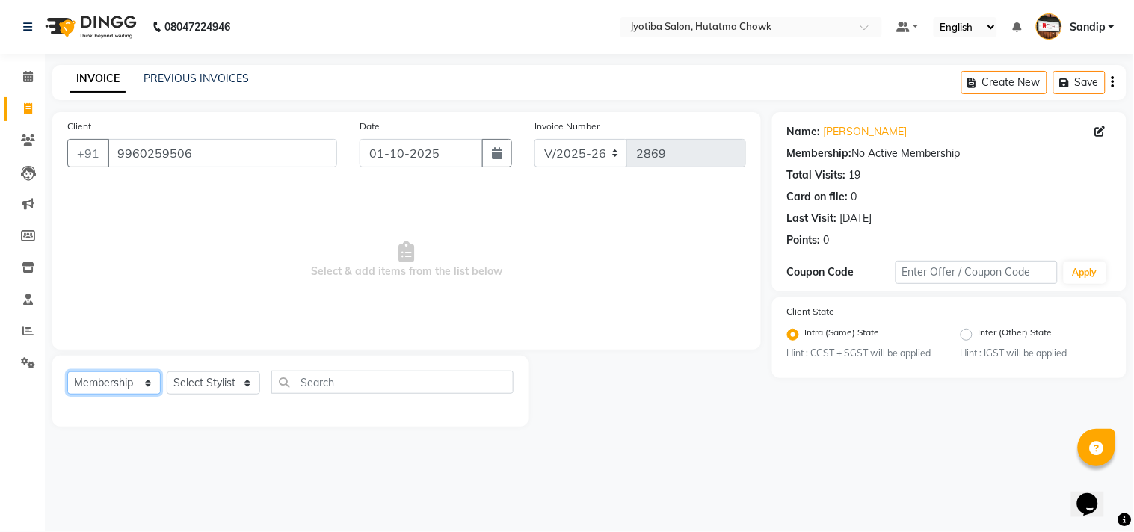
click at [97, 385] on select "Select Service Product Membership Package Voucher Prepaid Gift Card" at bounding box center [113, 382] width 93 height 23
select select "service"
click at [67, 372] on select "Select Service Product Membership Package Voucher Prepaid Gift Card" at bounding box center [113, 382] width 93 height 23
click at [214, 383] on select "Select Stylist [PERSON_NAME] [PERSON_NAME] [PERSON_NAME] prem Sandip [PERSON_NA…" at bounding box center [213, 382] width 93 height 23
select select "84596"
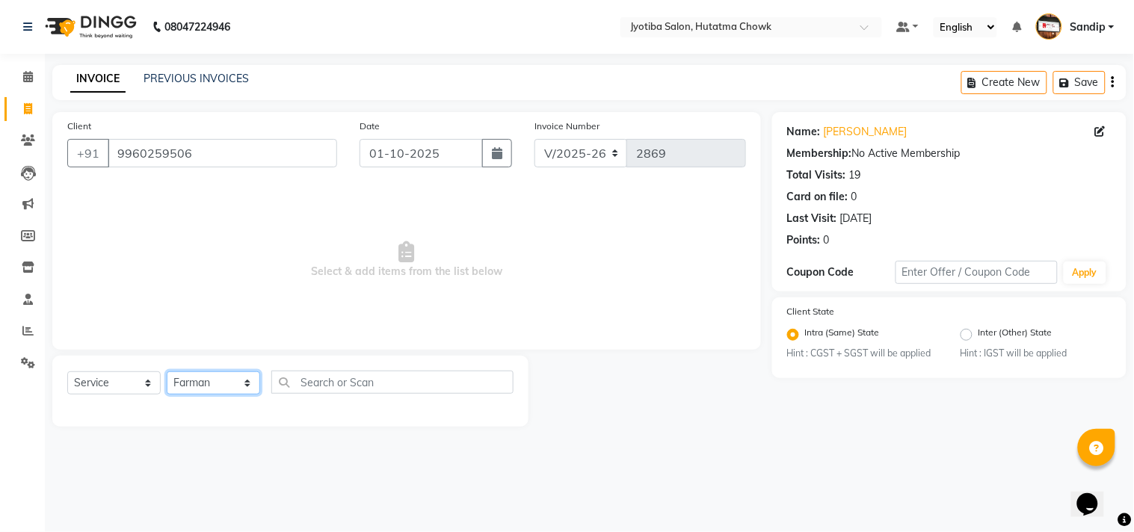
click at [167, 372] on select "Select Stylist [PERSON_NAME] [PERSON_NAME] [PERSON_NAME] prem Sandip [PERSON_NA…" at bounding box center [213, 382] width 93 height 23
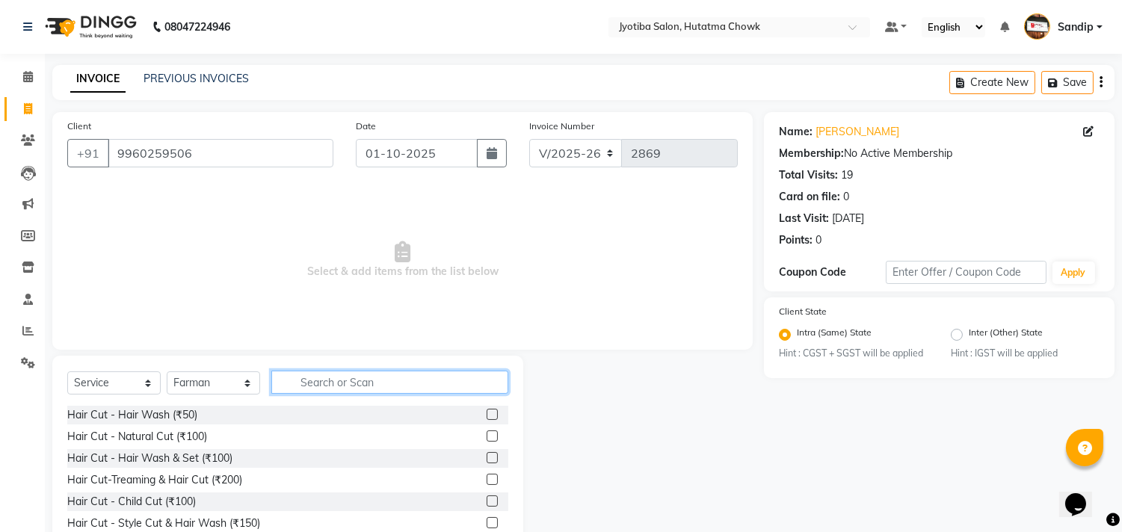
click at [330, 380] on input "text" at bounding box center [389, 382] width 237 height 23
type input "100"
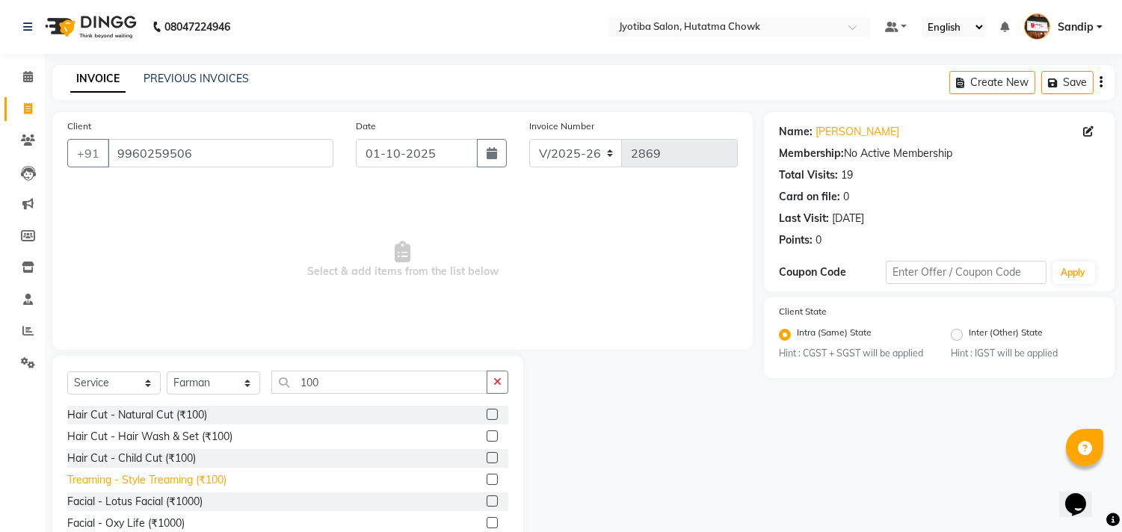
click at [174, 482] on div "Treaming - Style Treaming (₹100)" at bounding box center [146, 480] width 159 height 16
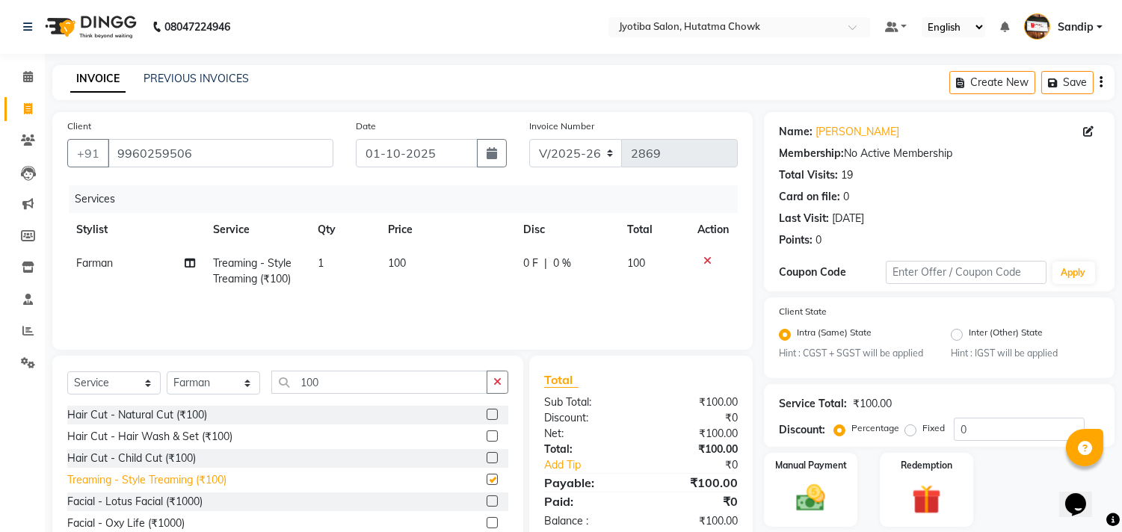
checkbox input "false"
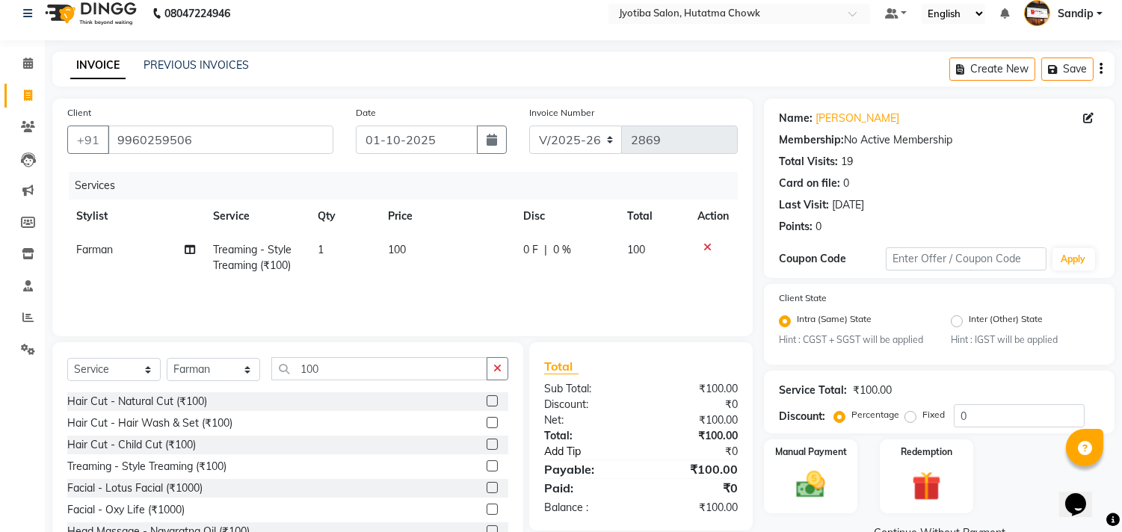
scroll to position [66, 0]
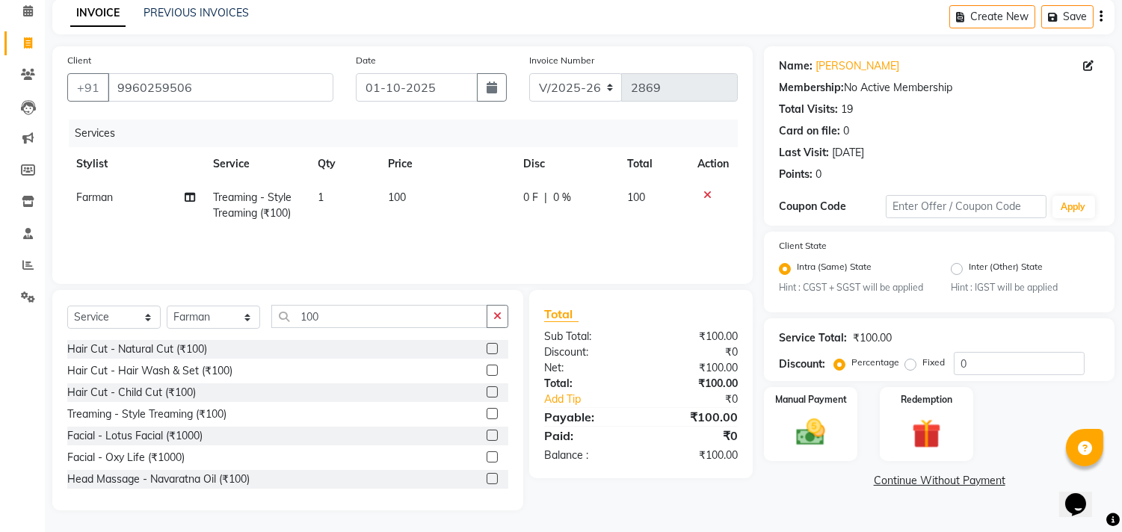
click at [895, 481] on link "Continue Without Payment" at bounding box center [939, 481] width 345 height 16
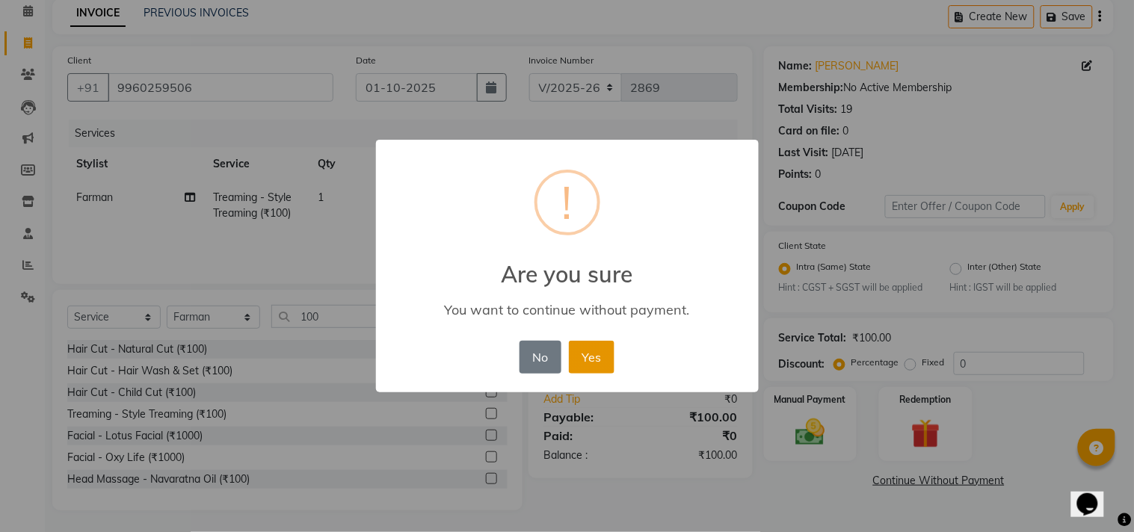
click at [592, 365] on button "Yes" at bounding box center [592, 357] width 46 height 33
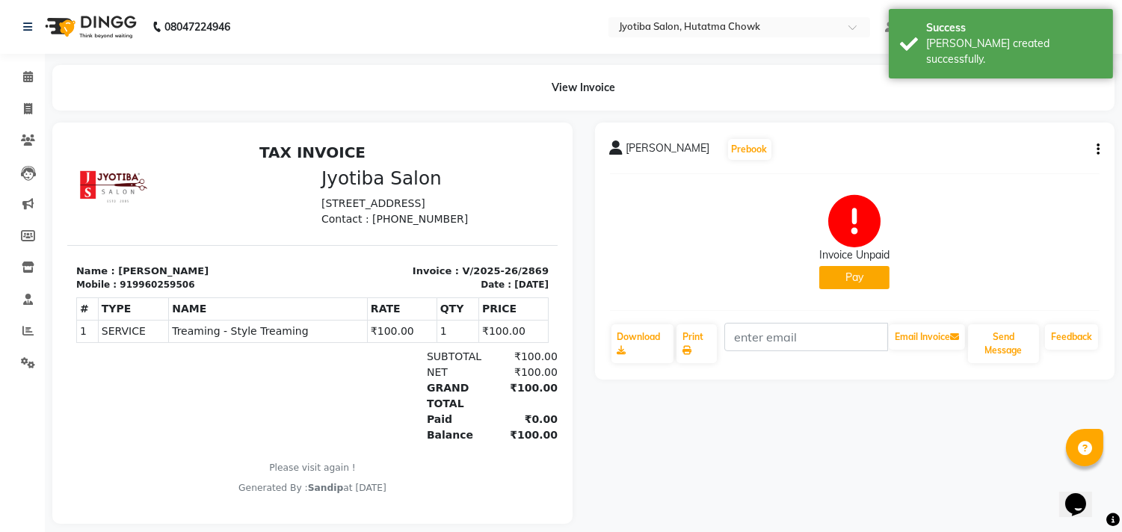
click at [837, 278] on button "Pay" at bounding box center [854, 277] width 70 height 23
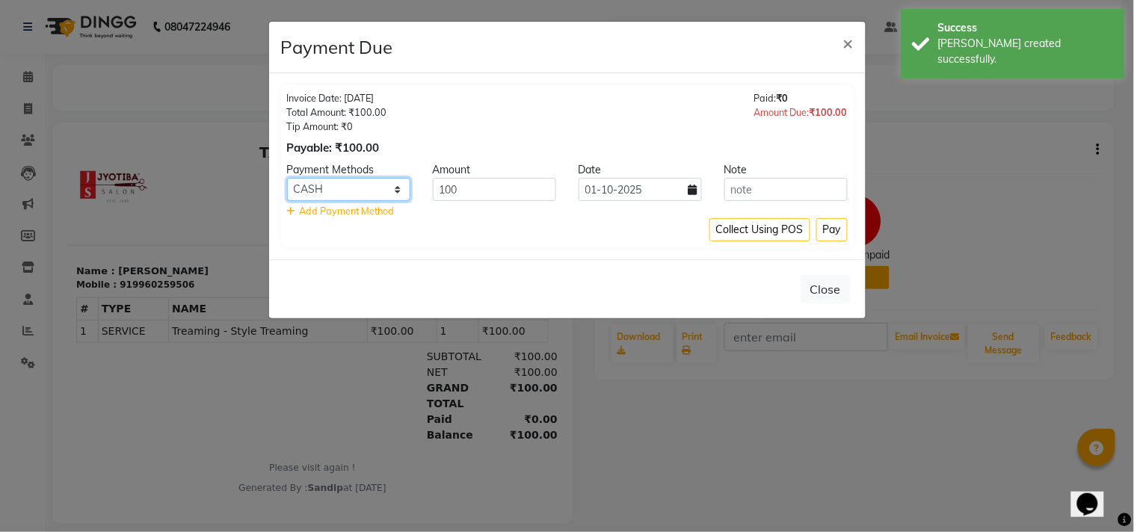
click at [333, 182] on select "CASH ONLINE CARD" at bounding box center [348, 189] width 123 height 23
select select "3"
click at [287, 178] on select "CASH ONLINE CARD" at bounding box center [348, 189] width 123 height 23
click at [832, 232] on button "Pay" at bounding box center [831, 229] width 31 height 23
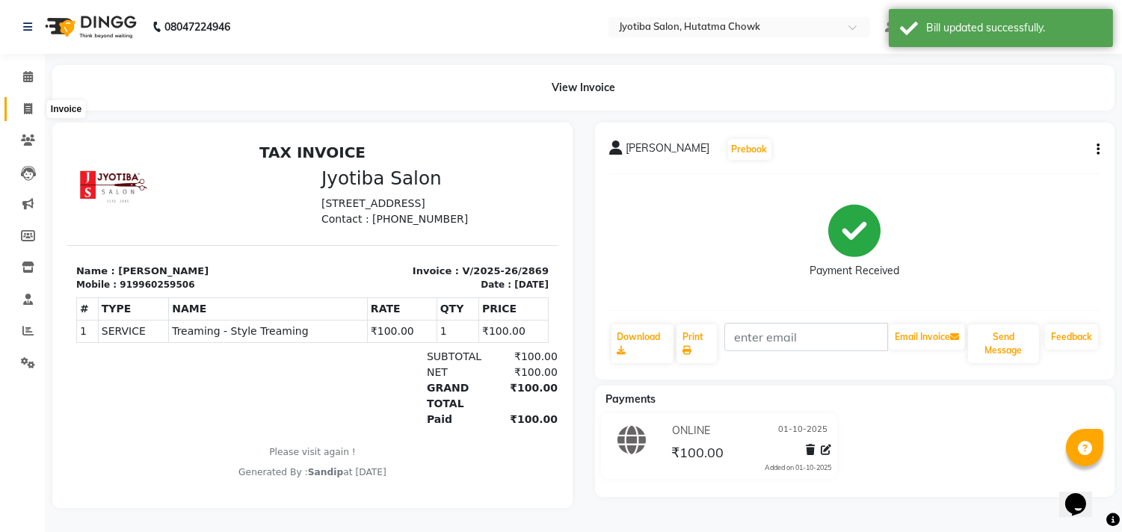
click at [24, 115] on span at bounding box center [28, 109] width 26 height 17
select select "service"
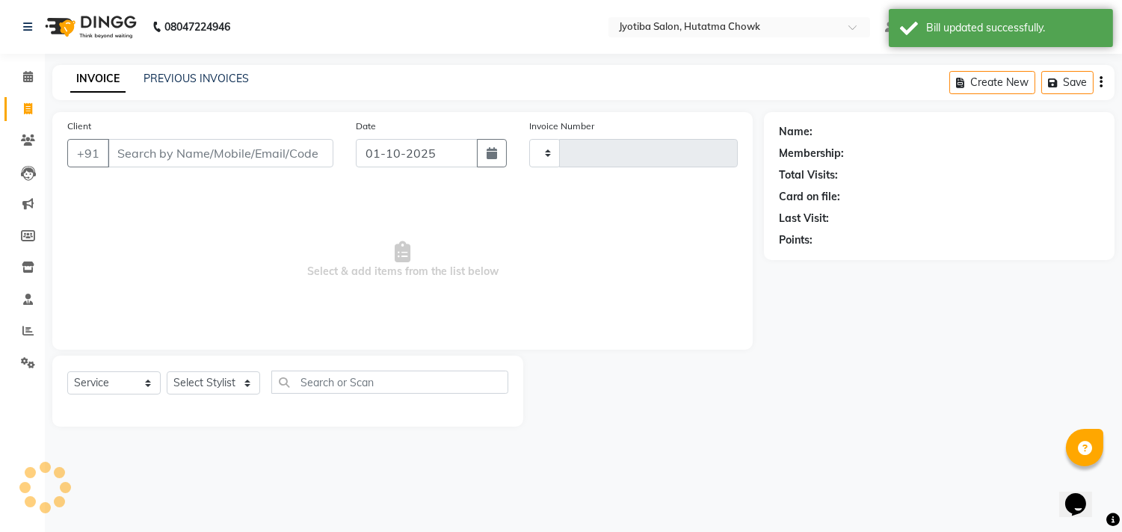
type input "2870"
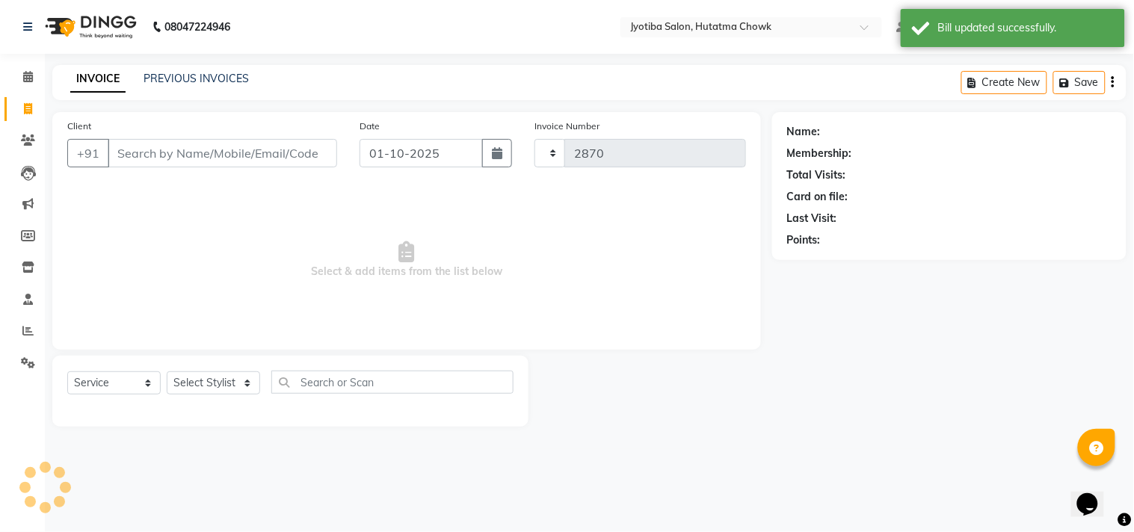
select select "556"
select select "membership"
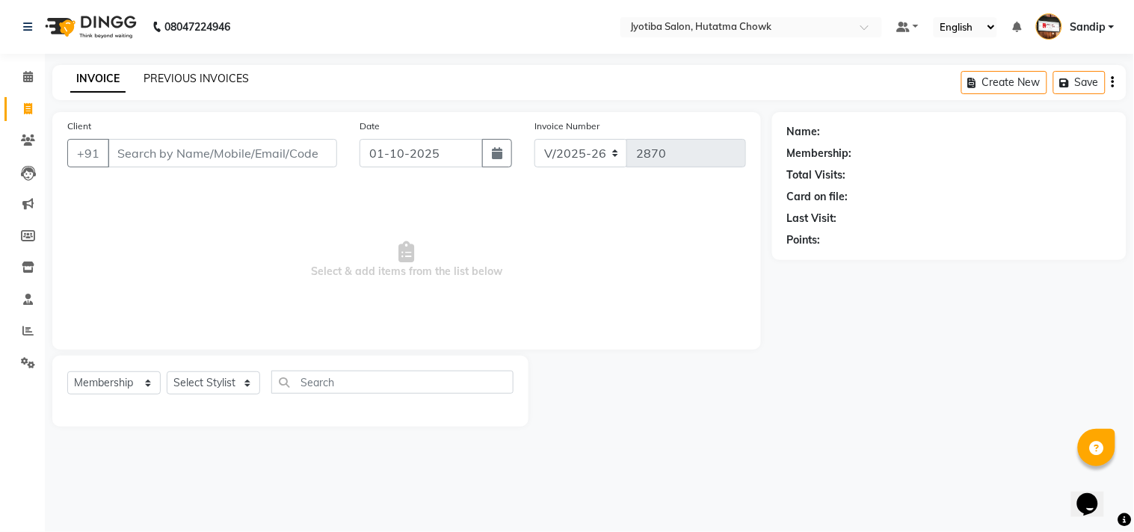
click at [194, 82] on link "PREVIOUS INVOICES" at bounding box center [195, 78] width 105 height 13
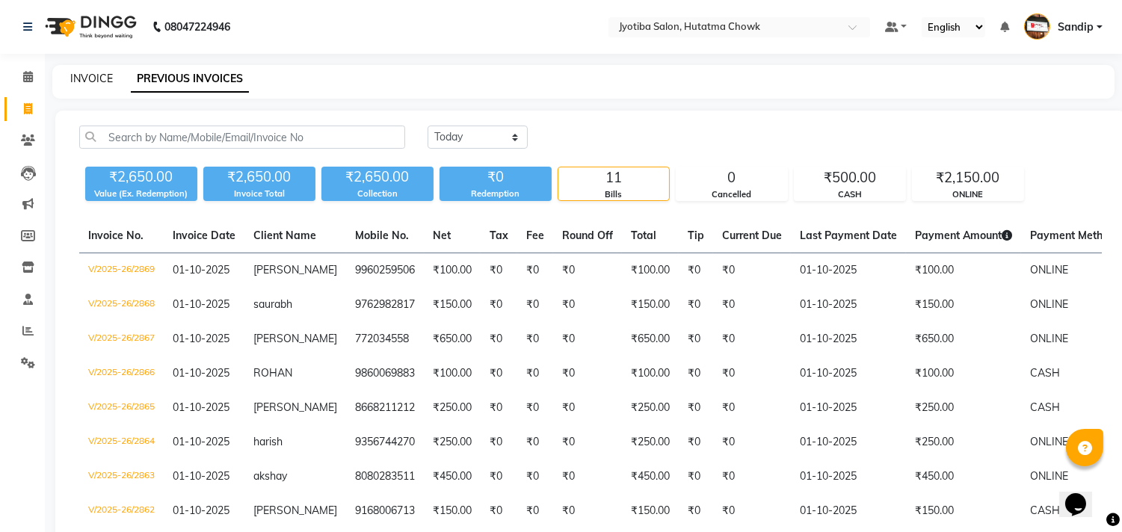
click at [90, 77] on link "INVOICE" at bounding box center [91, 78] width 43 height 13
select select "556"
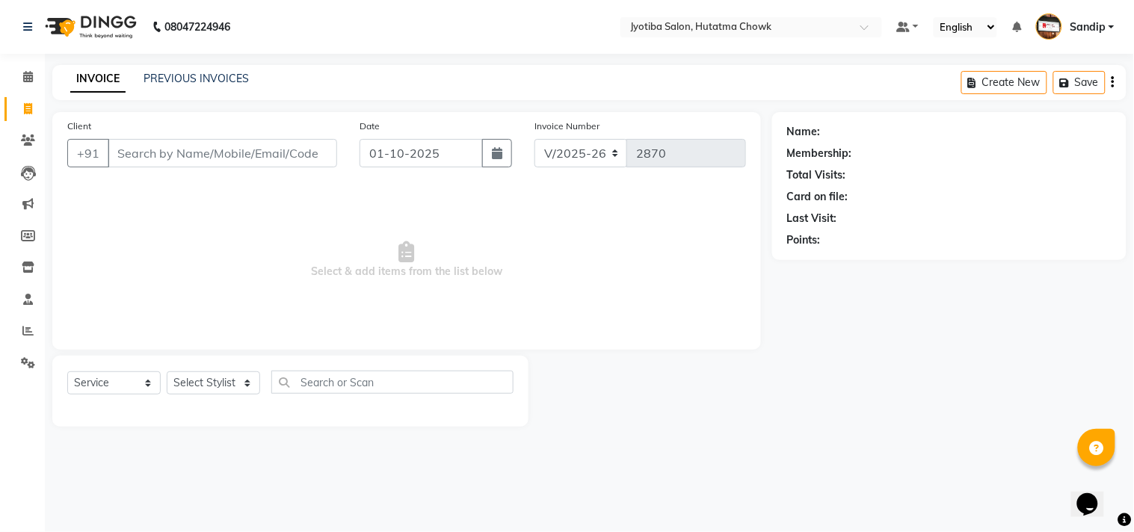
select select "membership"
